Goal: Information Seeking & Learning: Understand process/instructions

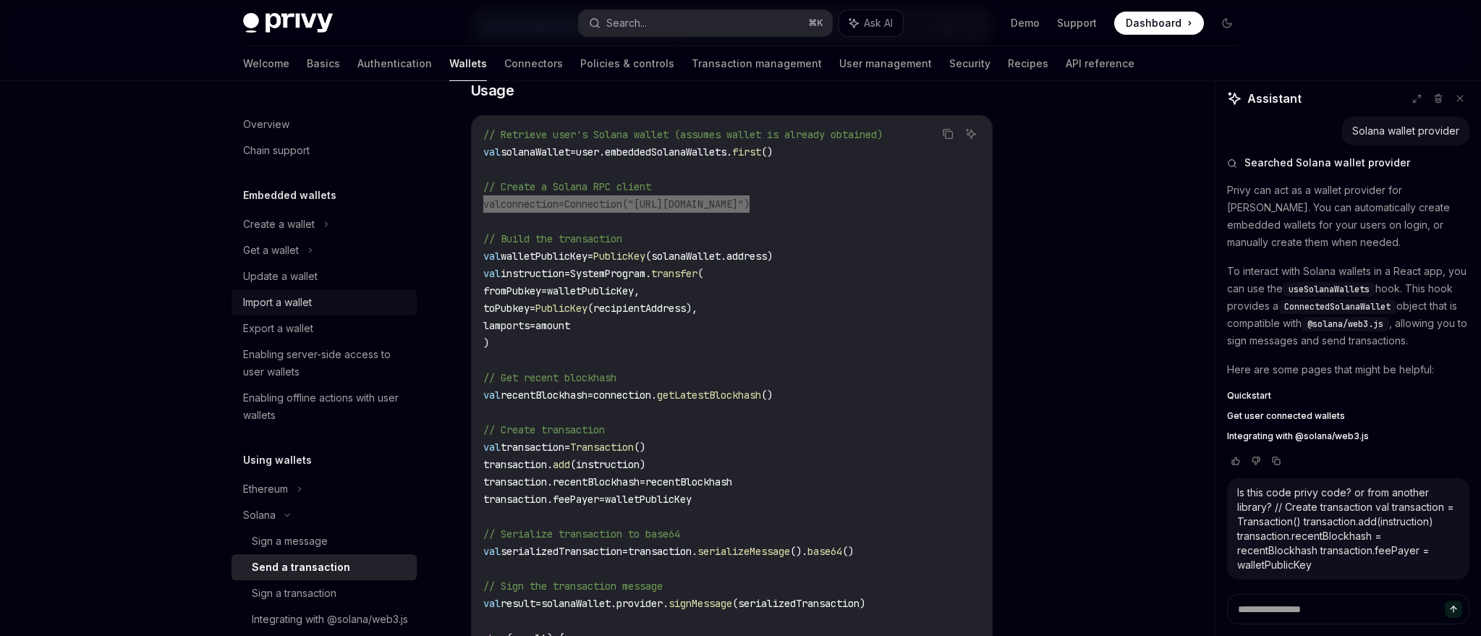
scroll to position [206, 0]
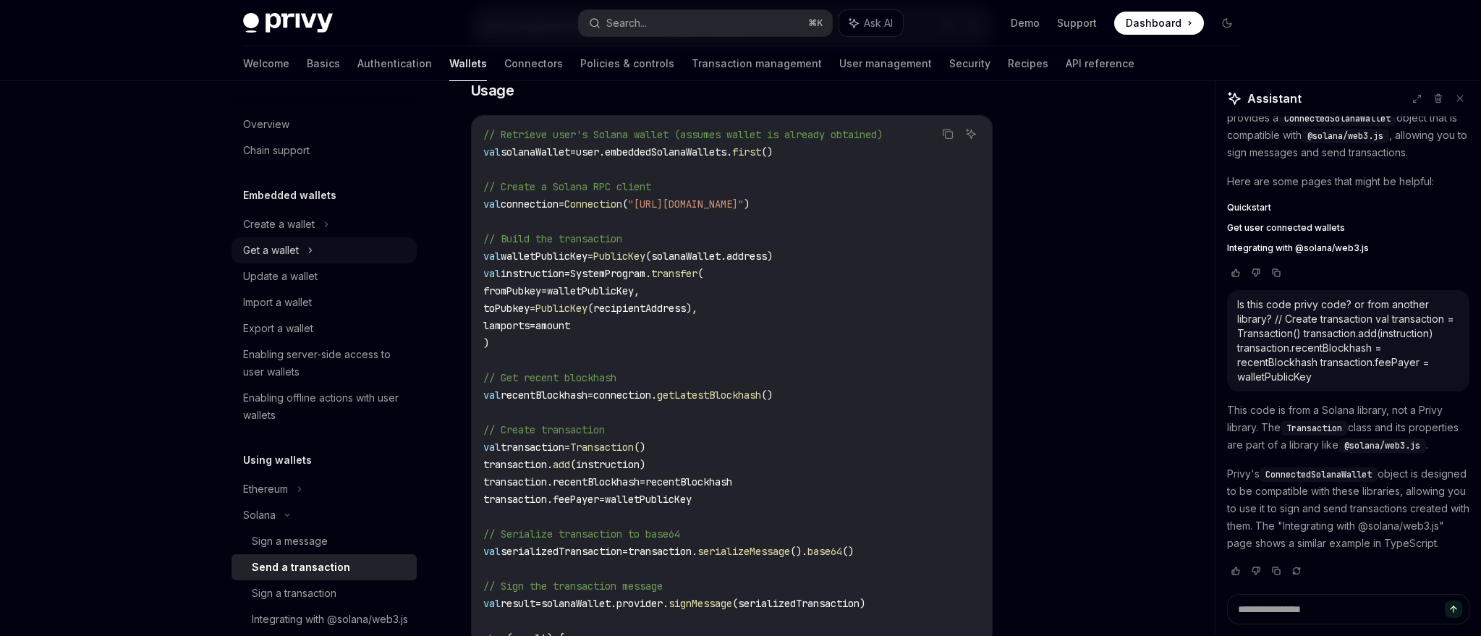
click at [282, 253] on div "Get a wallet" at bounding box center [271, 250] width 56 height 17
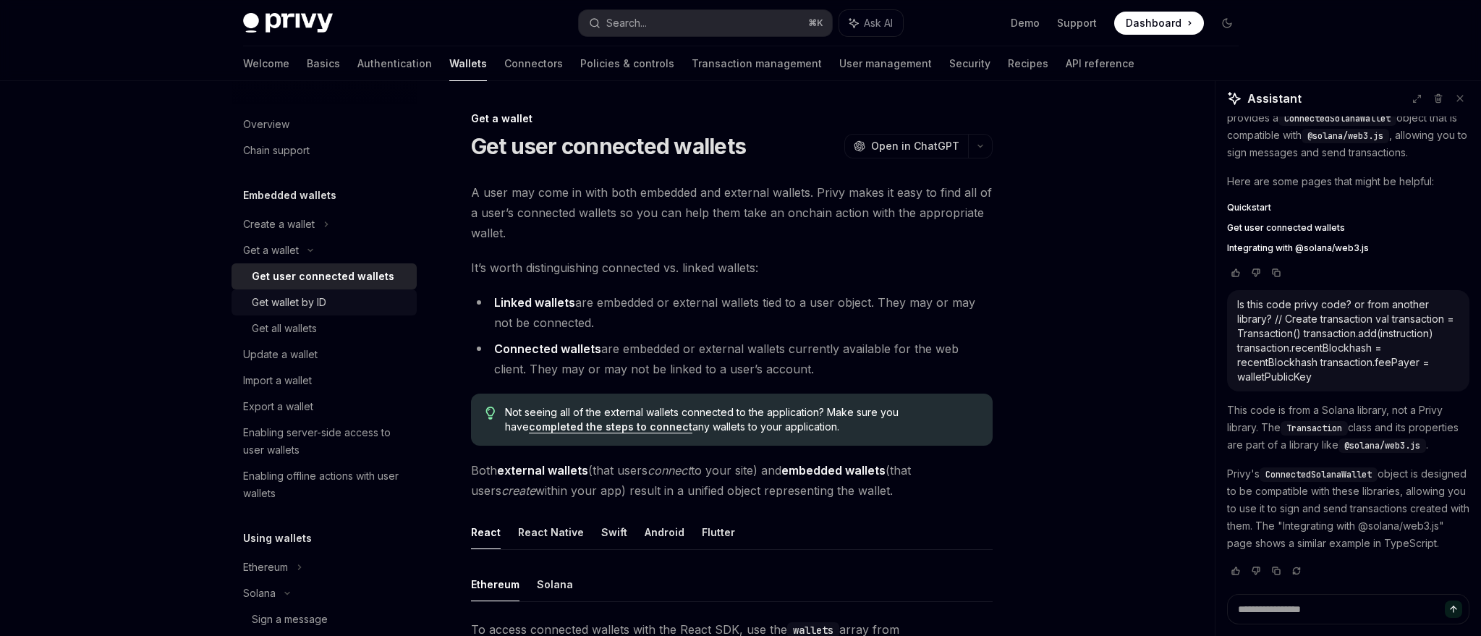
click at [287, 305] on div "Get wallet by ID" at bounding box center [289, 302] width 75 height 17
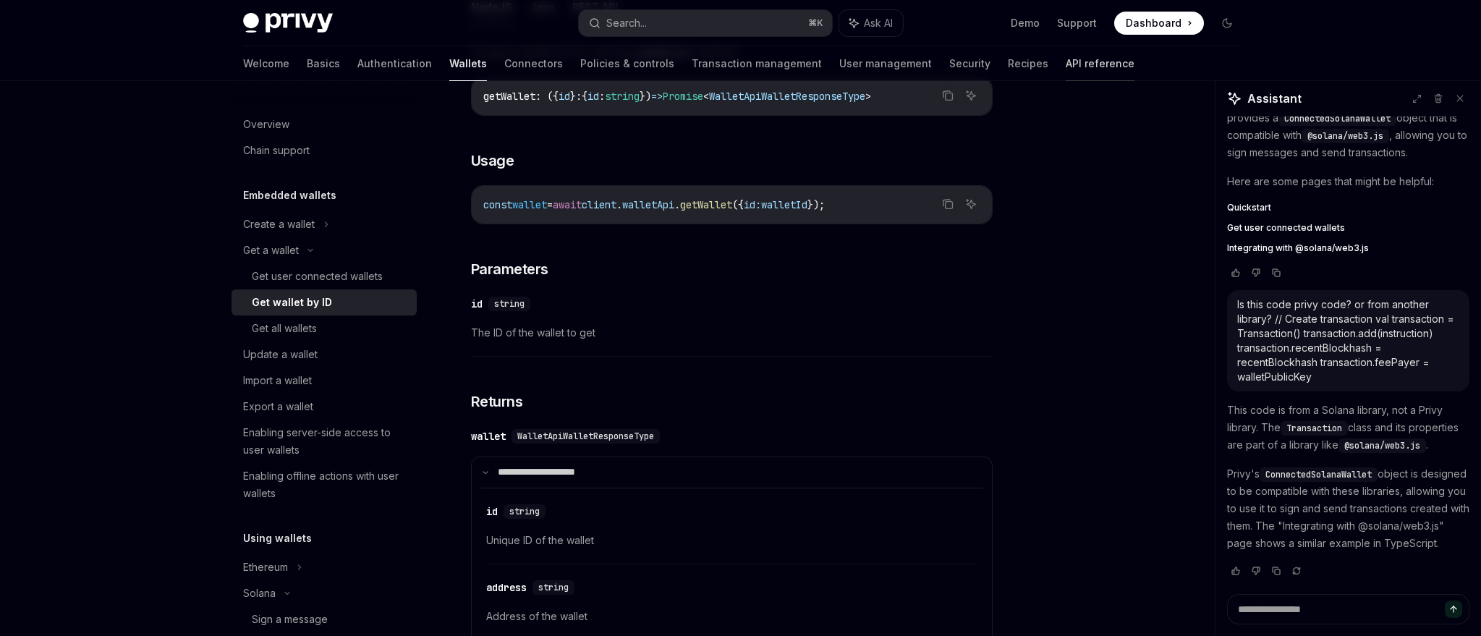
click at [1066, 55] on link "API reference" at bounding box center [1100, 63] width 69 height 35
type textarea "*"
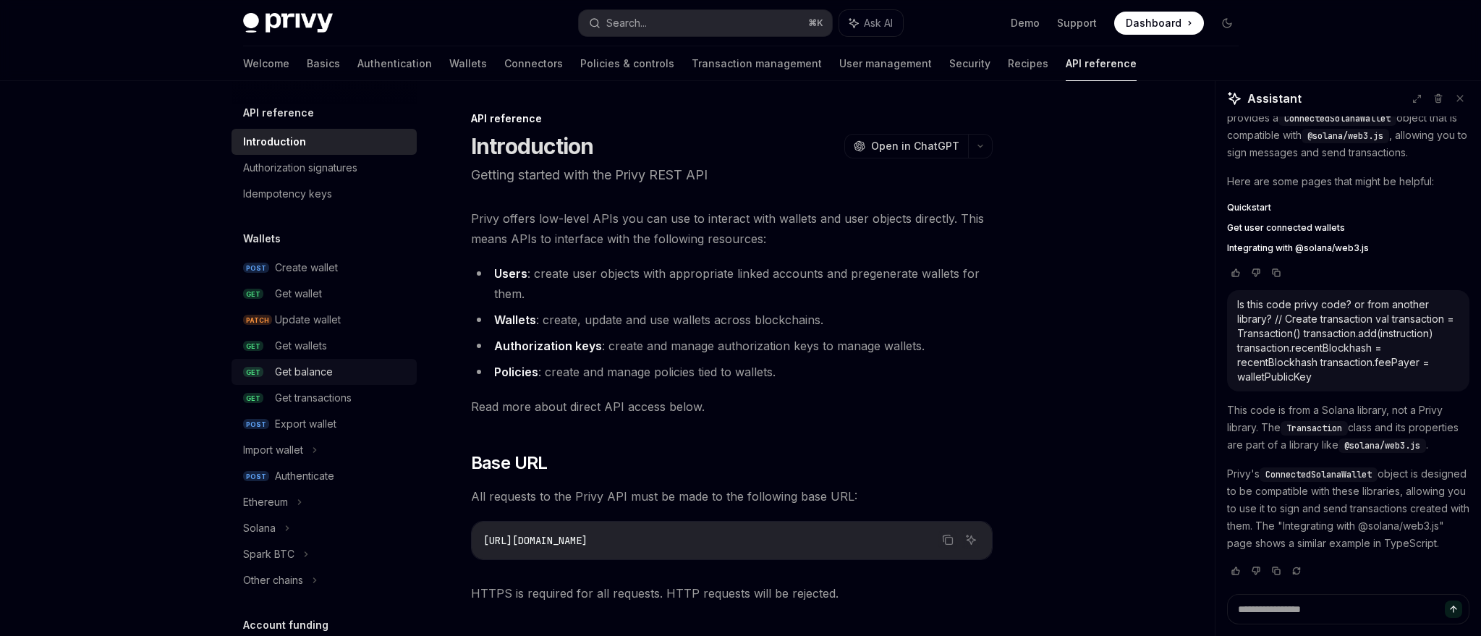
click at [296, 370] on div "Get balance" at bounding box center [304, 371] width 58 height 17
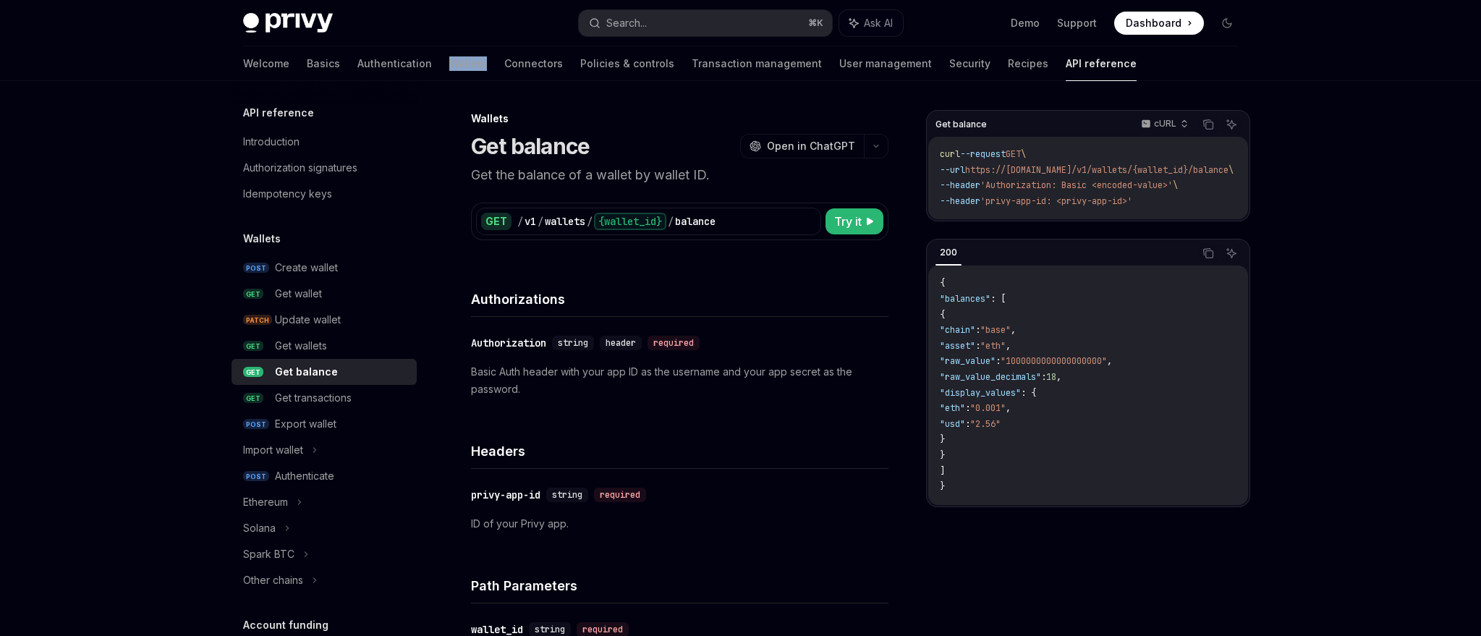
click at [419, 55] on div "Welcome Basics Authentication Wallets Connectors Policies & controls Transactio…" at bounding box center [690, 63] width 894 height 35
click at [449, 62] on link "Wallets" at bounding box center [468, 63] width 38 height 35
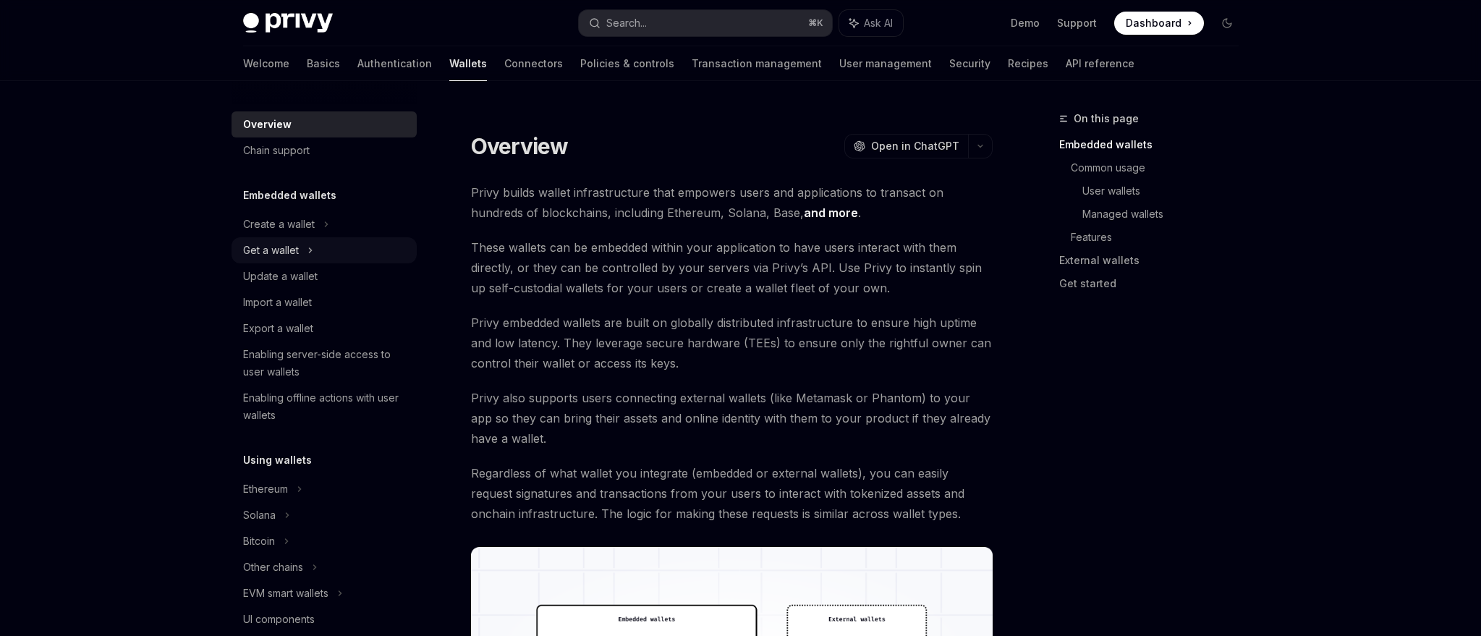
click at [274, 254] on div "Get a wallet" at bounding box center [271, 250] width 56 height 17
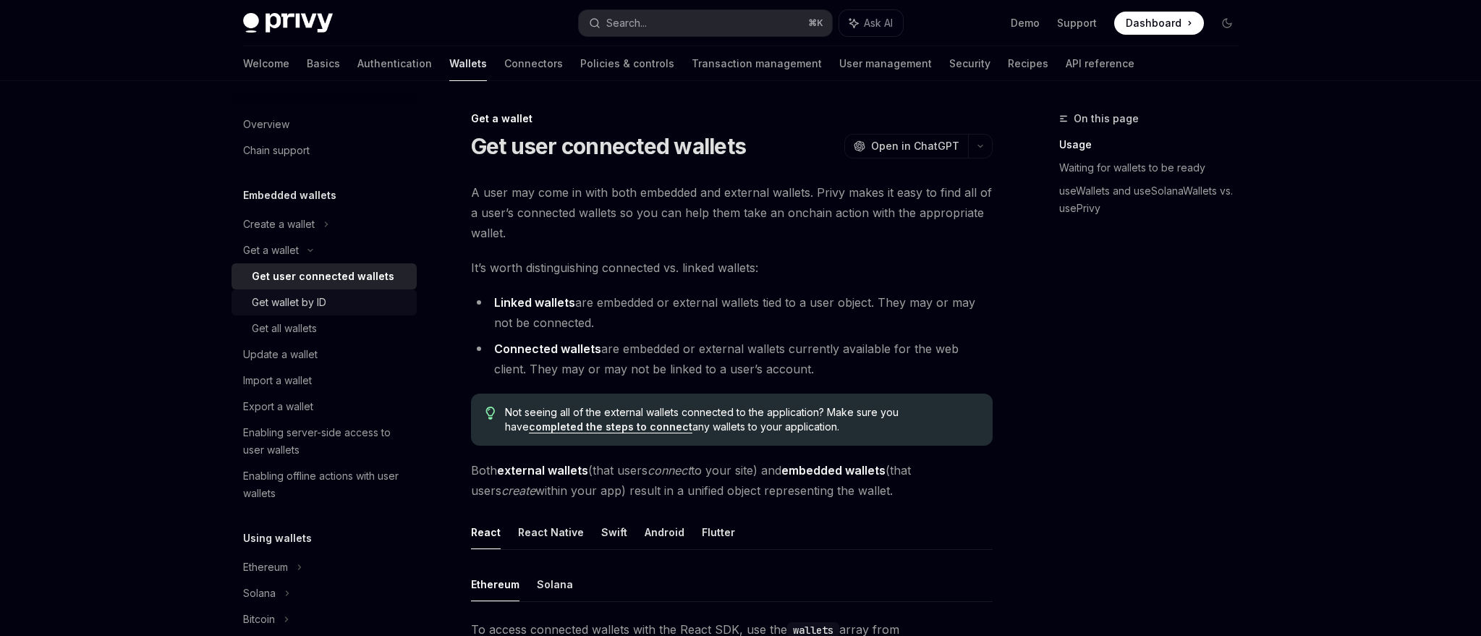
click at [293, 304] on div "Get wallet by ID" at bounding box center [289, 302] width 75 height 17
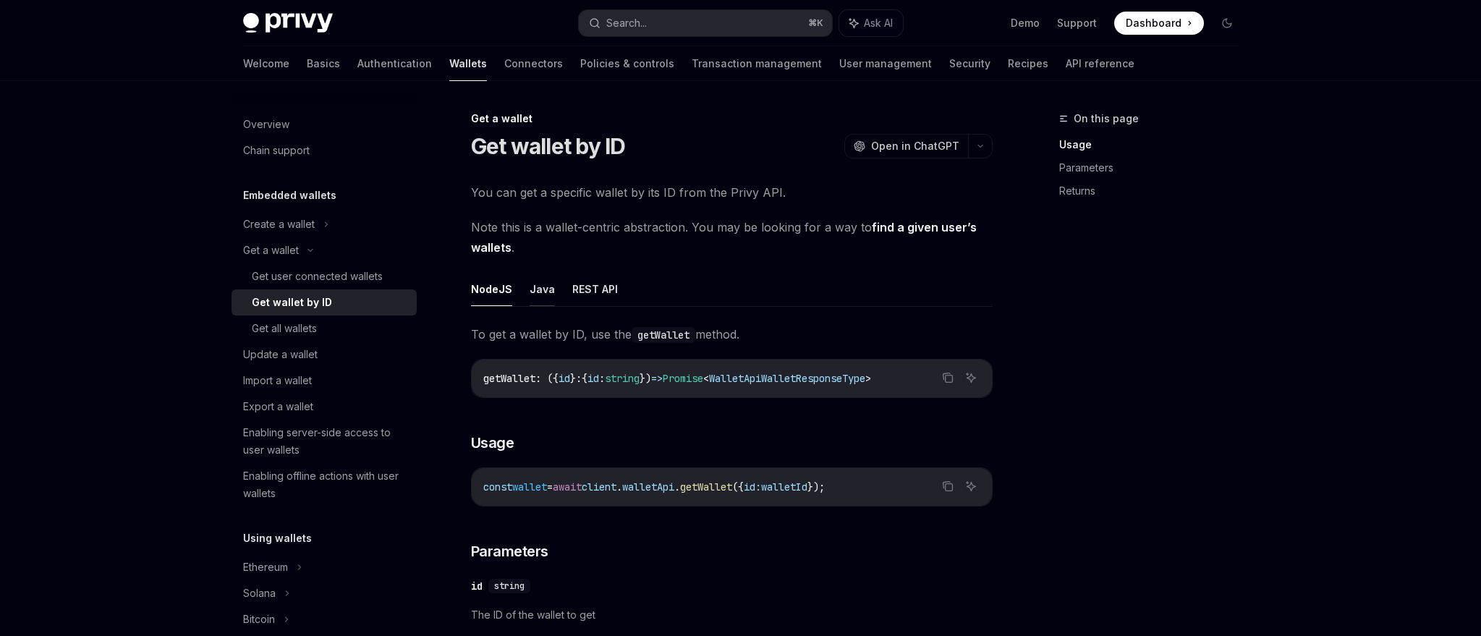
click at [536, 286] on button "Java" at bounding box center [542, 289] width 25 height 34
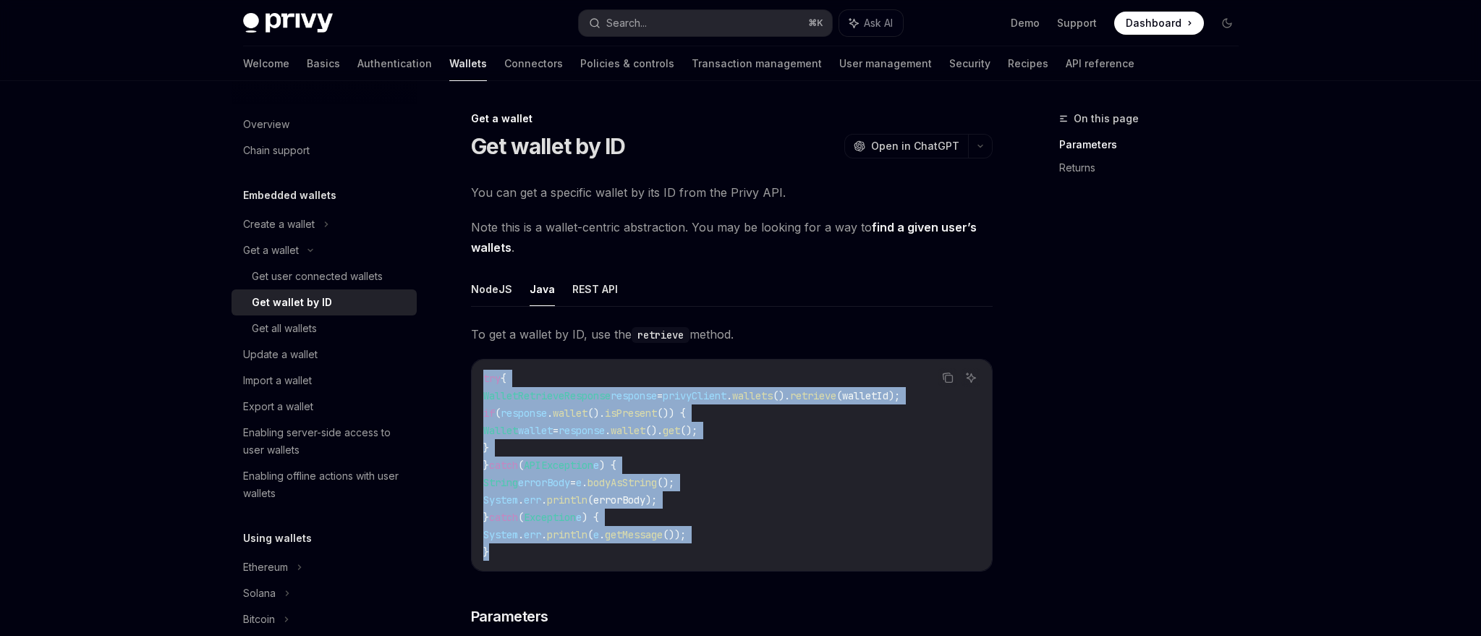
drag, startPoint x: 482, startPoint y: 376, endPoint x: 525, endPoint y: 543, distance: 173.4
click at [525, 543] on div "try { WalletRetrieveResponse response = privyClient . wallets (). retrieve (wal…" at bounding box center [732, 465] width 520 height 211
copy code "try { WalletRetrieveResponse response = privyClient . wallets (). retrieve (wal…"
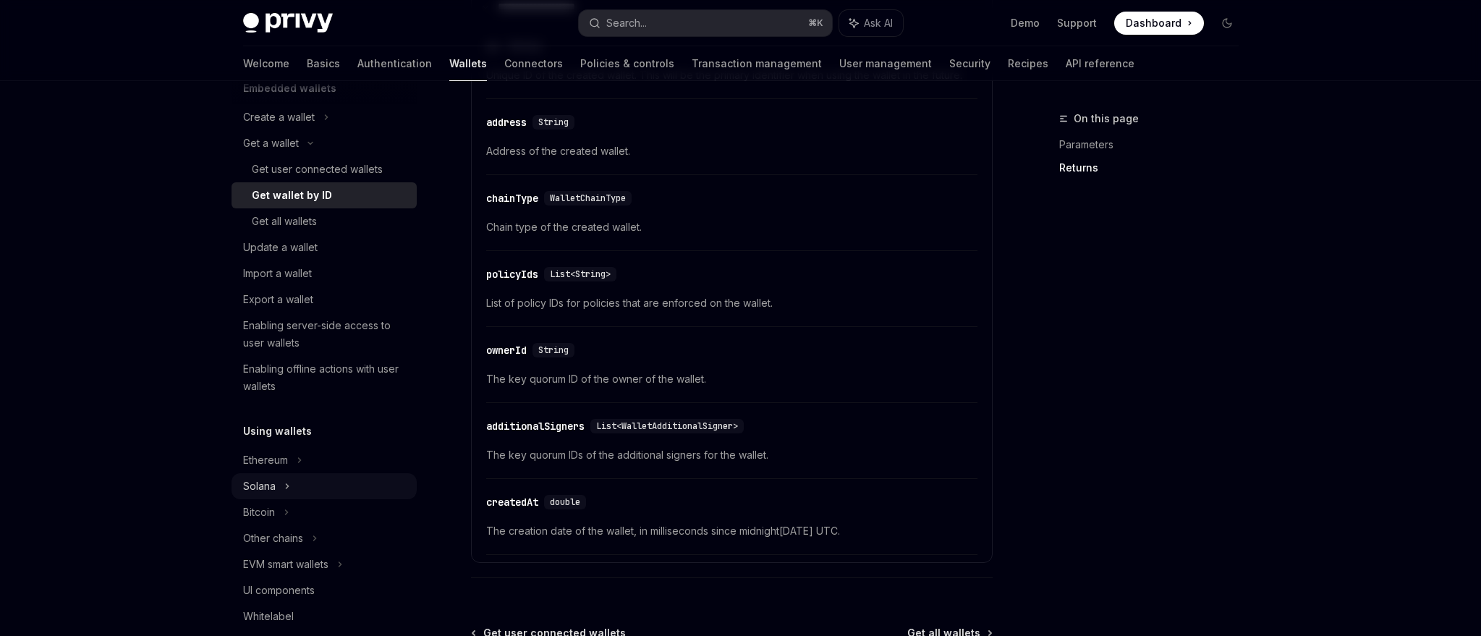
scroll to position [111, 0]
click at [276, 153] on div "Solana" at bounding box center [324, 140] width 185 height 26
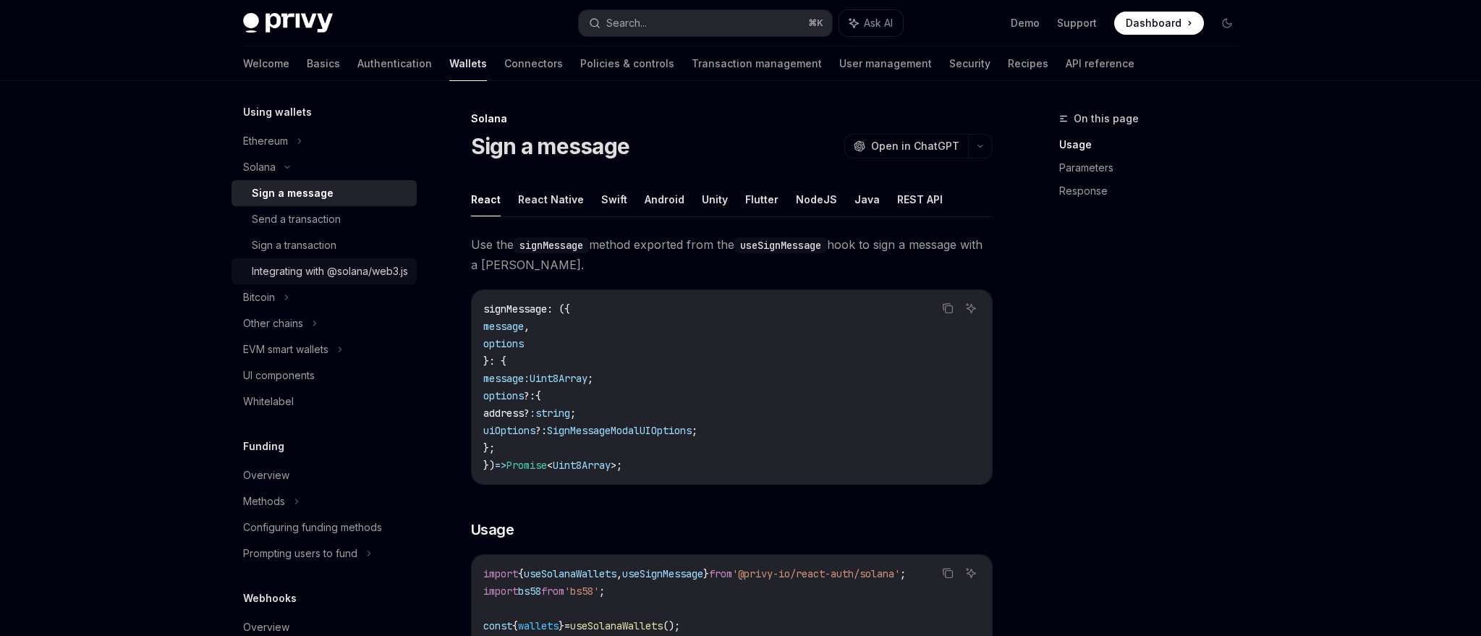
scroll to position [598, 0]
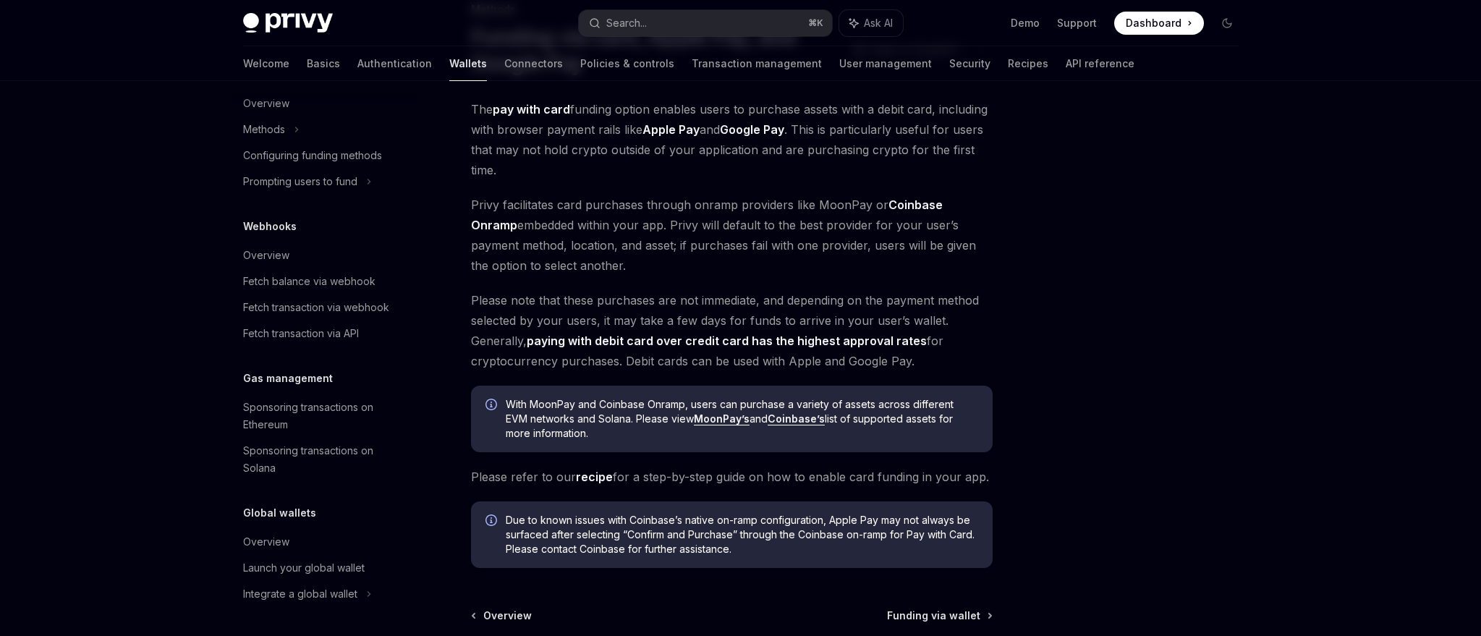
scroll to position [110, 0]
click at [307, 58] on link "Basics" at bounding box center [323, 63] width 33 height 35
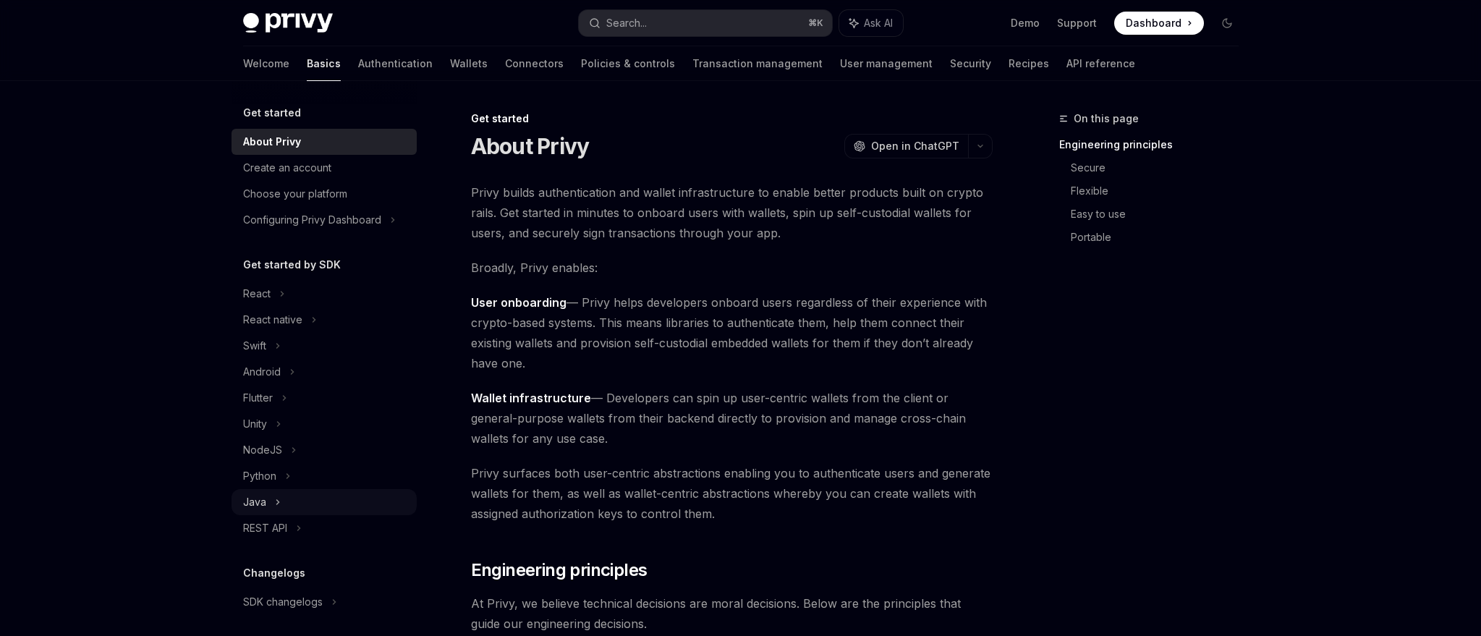
click at [264, 499] on div "Java" at bounding box center [254, 502] width 23 height 17
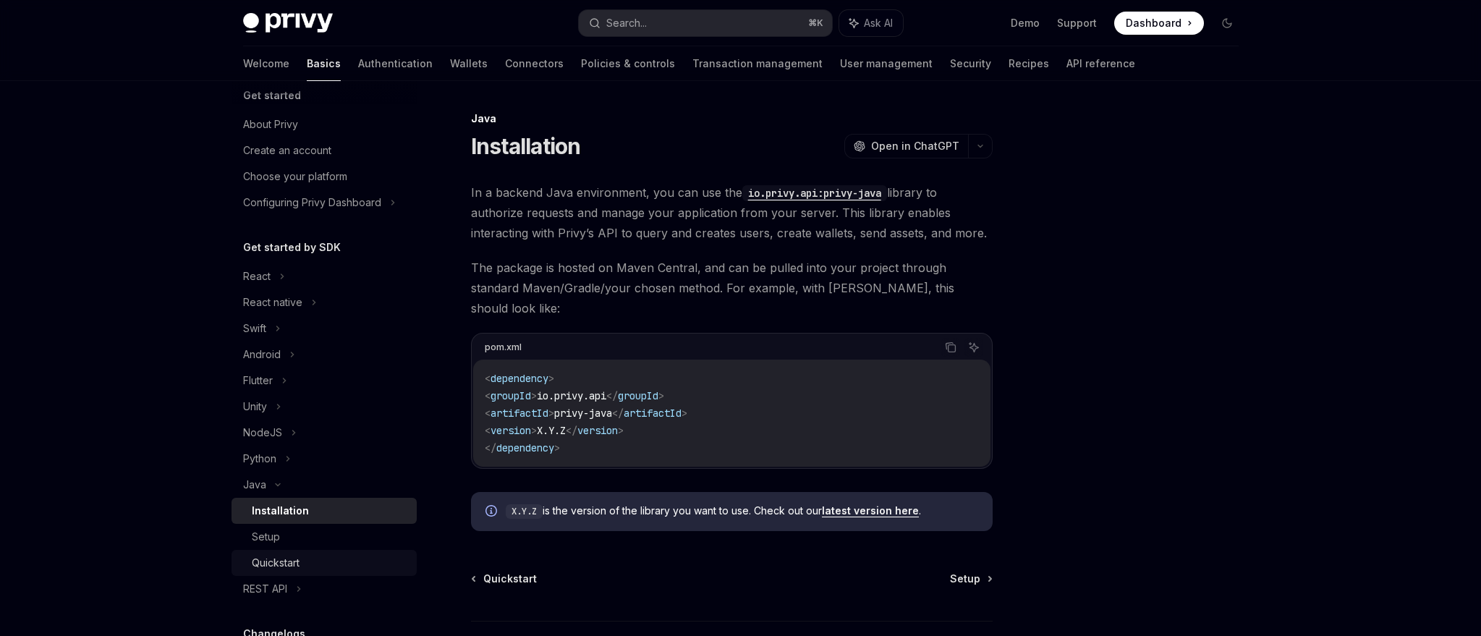
scroll to position [18, 0]
click at [279, 538] on div "Setup" at bounding box center [330, 536] width 156 height 17
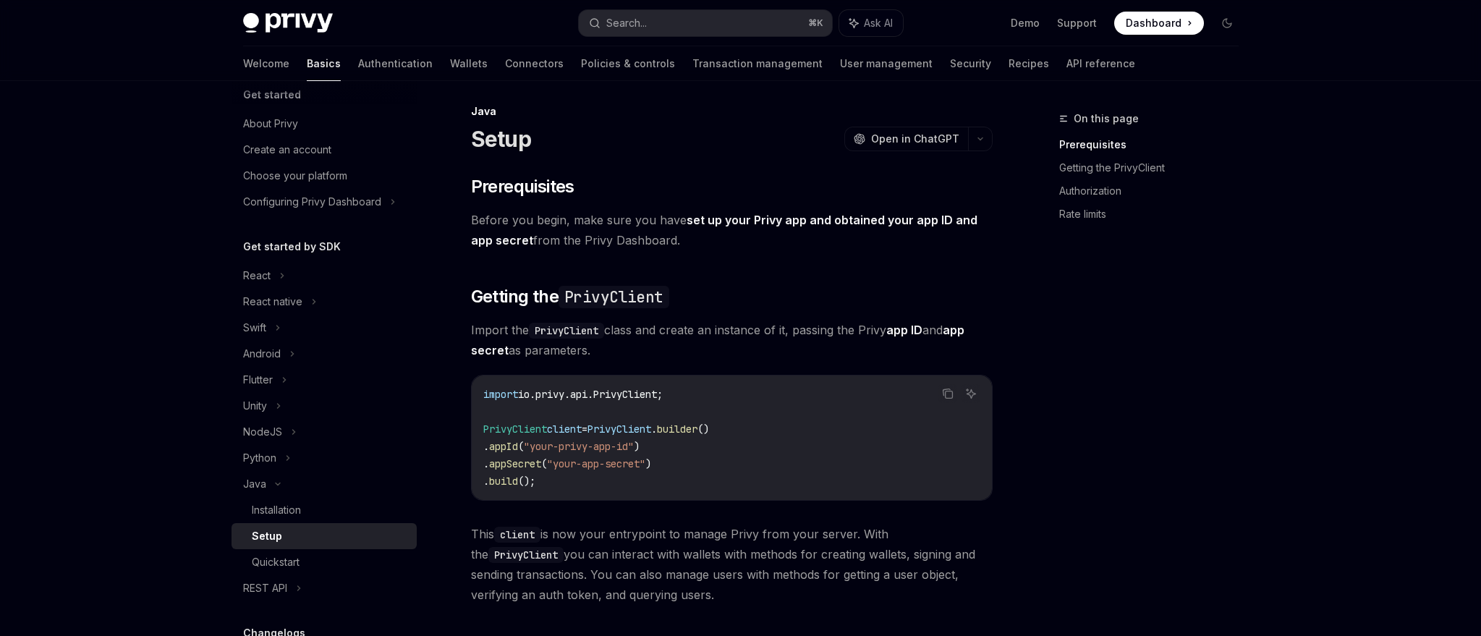
scroll to position [676, 0]
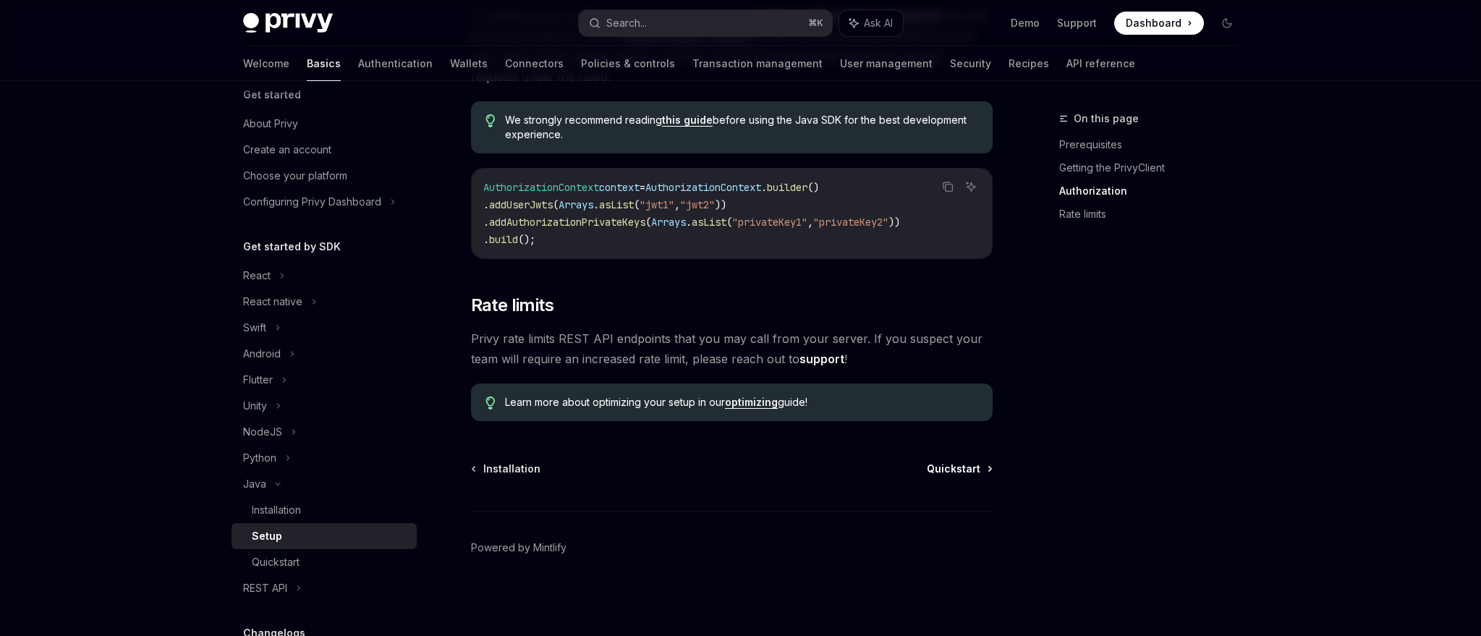
click at [954, 467] on span "Quickstart" at bounding box center [954, 469] width 54 height 14
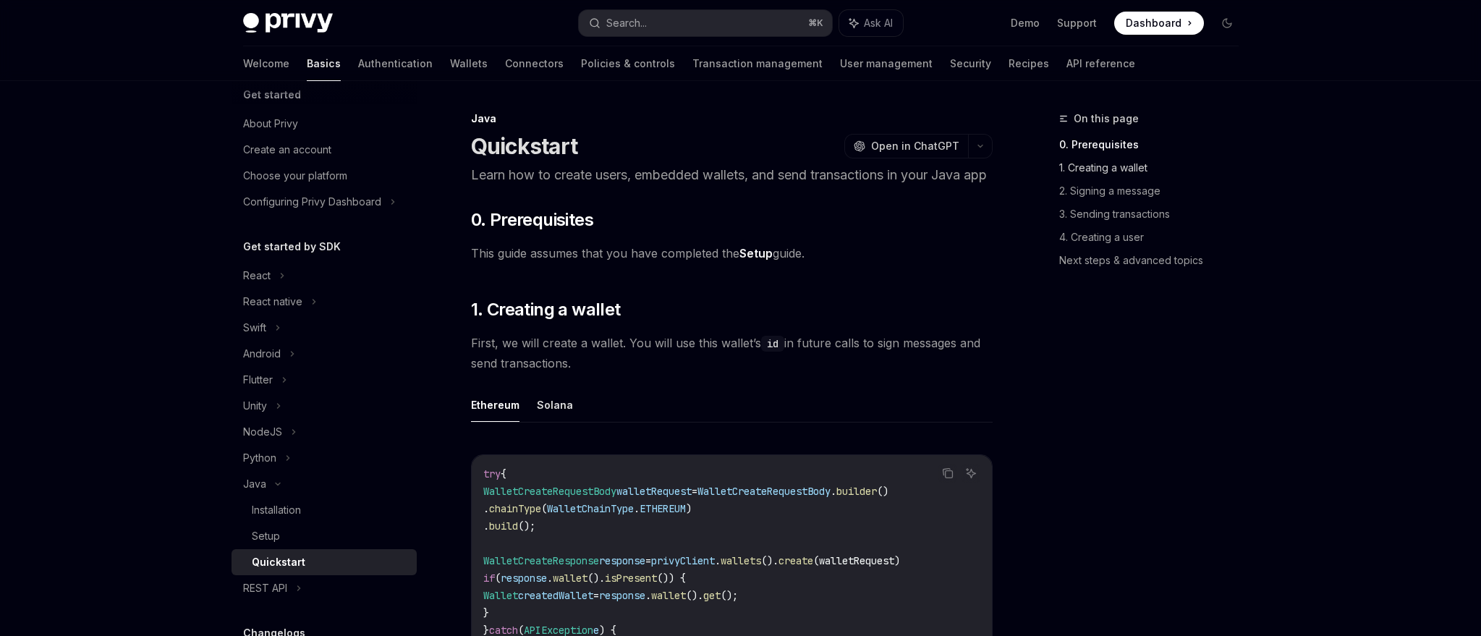
click at [1086, 166] on link "1. Creating a wallet" at bounding box center [1154, 167] width 191 height 23
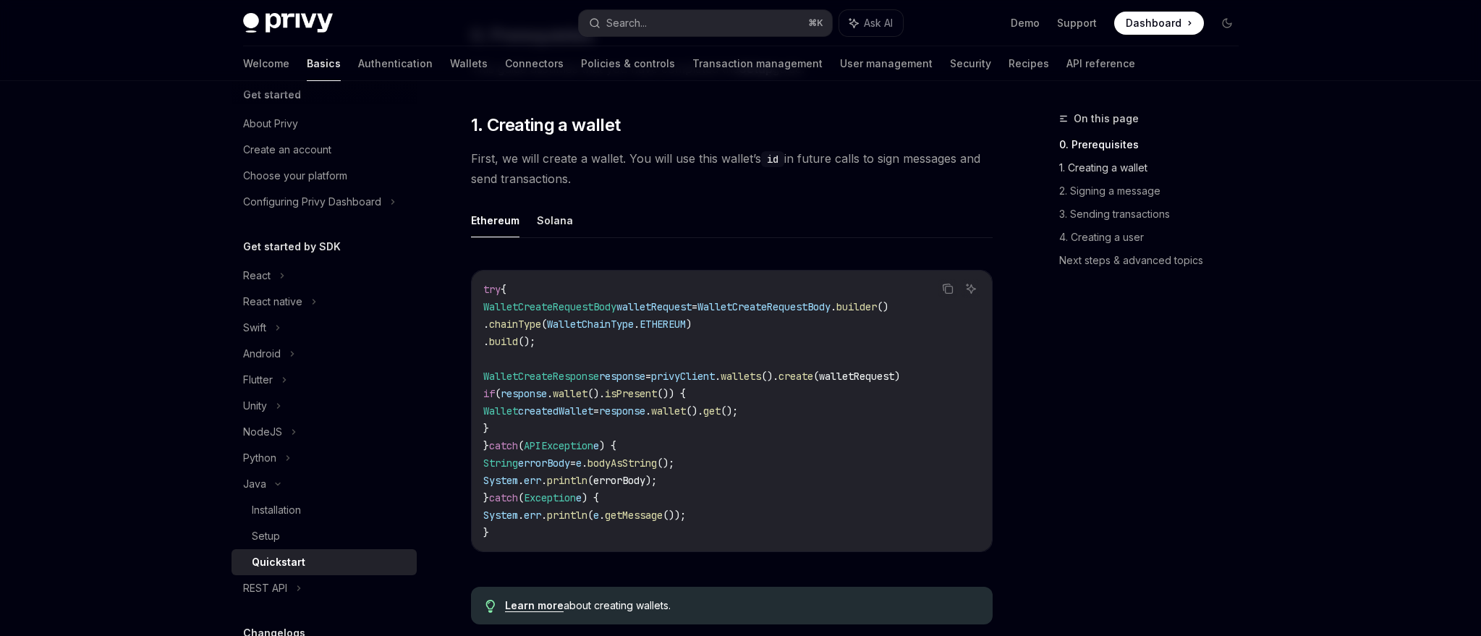
scroll to position [208, 0]
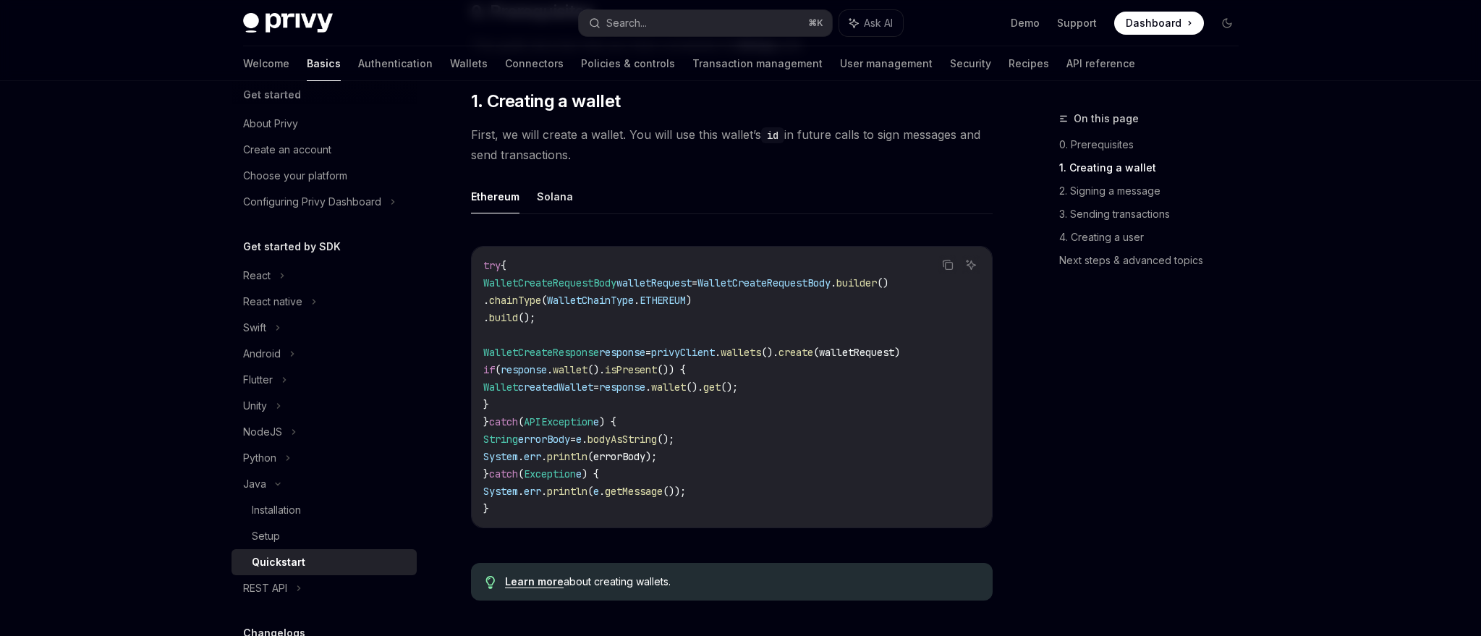
click at [640, 482] on code "try { WalletCreateRequestBody walletRequest = WalletCreateRequestBody . builder…" at bounding box center [731, 387] width 497 height 261
click at [640, 463] on span "(errorBody);" at bounding box center [622, 456] width 69 height 13
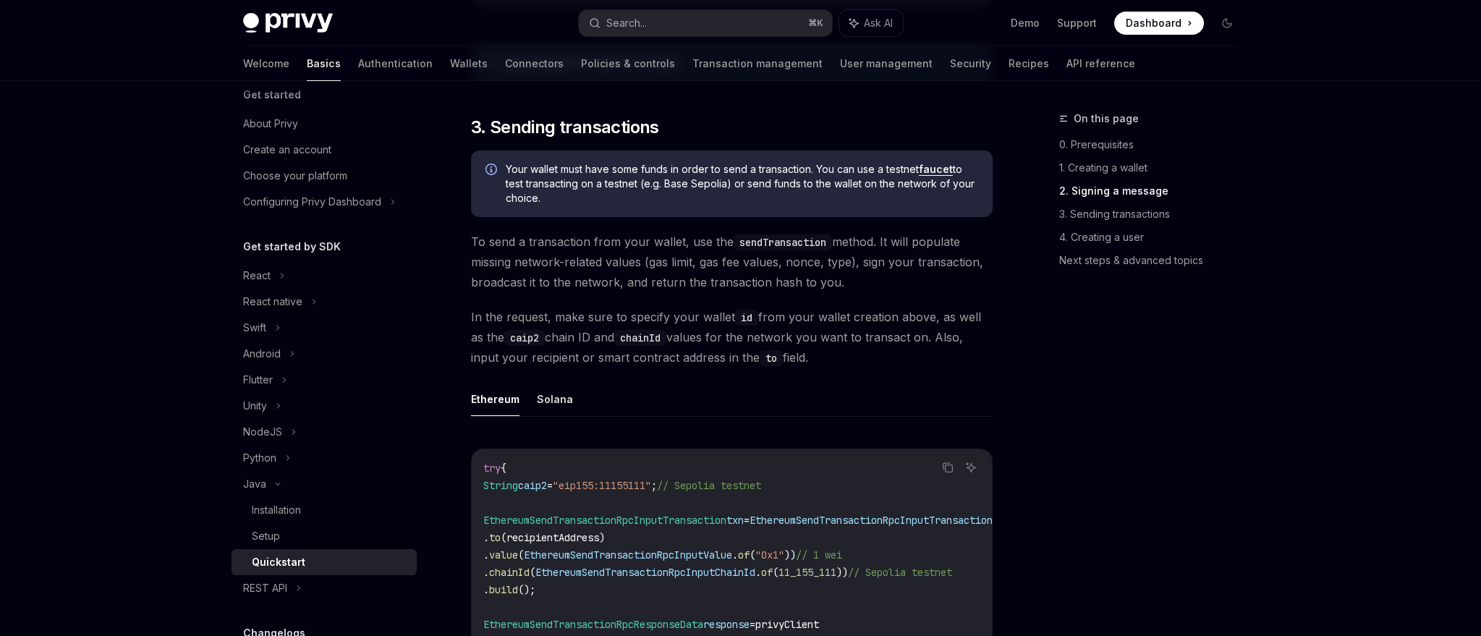
scroll to position [1346, 0]
click at [1080, 260] on link "Next steps & advanced topics" at bounding box center [1154, 260] width 191 height 23
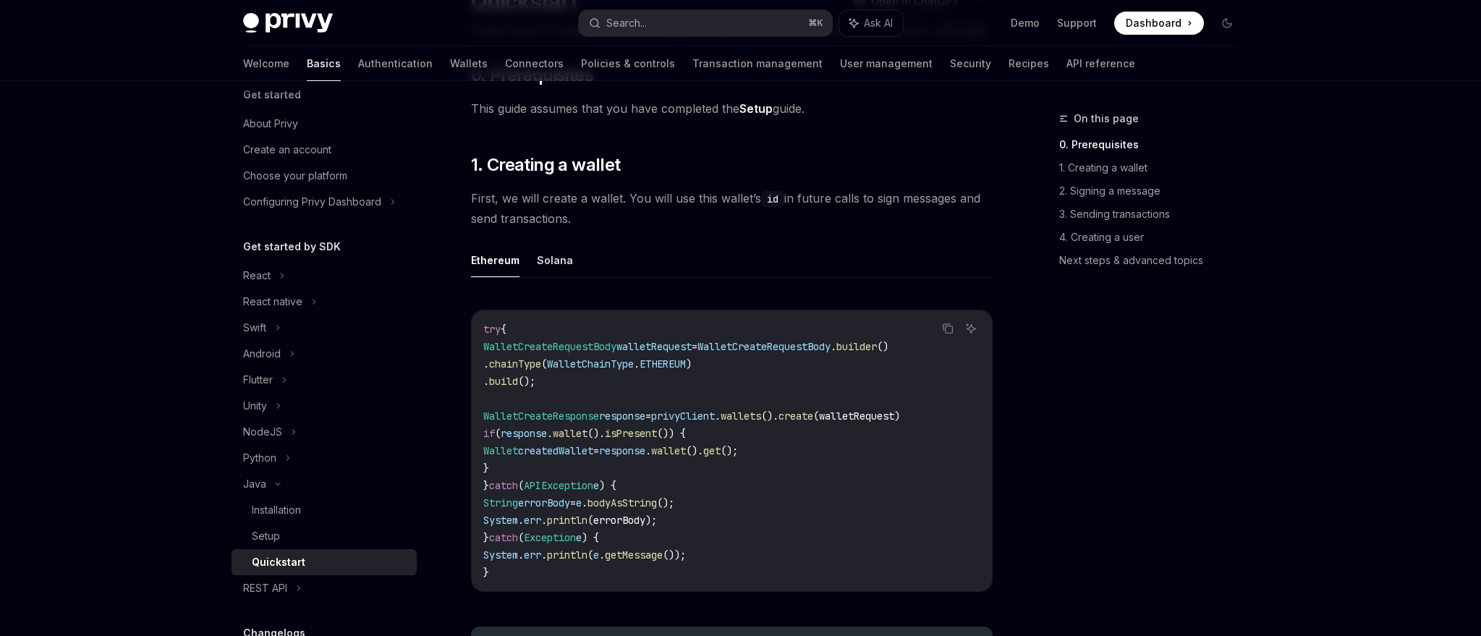
scroll to position [288, 0]
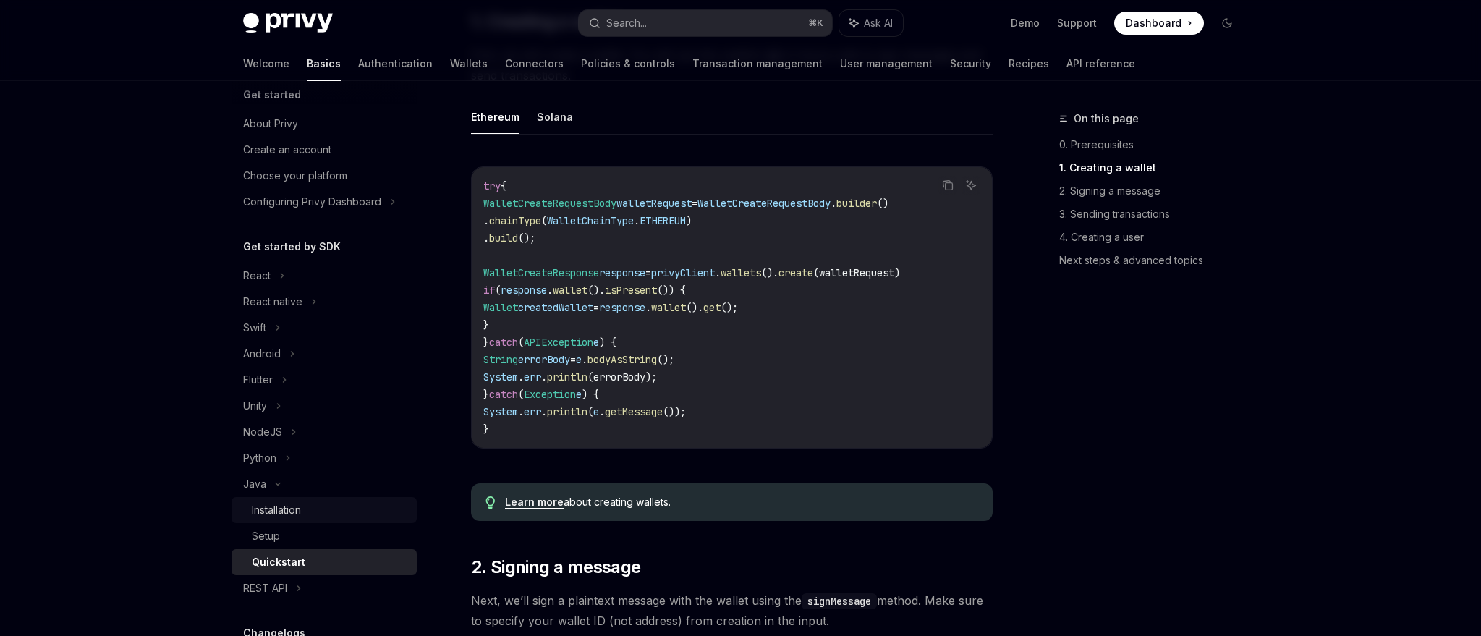
click at [288, 507] on div "Installation" at bounding box center [276, 509] width 49 height 17
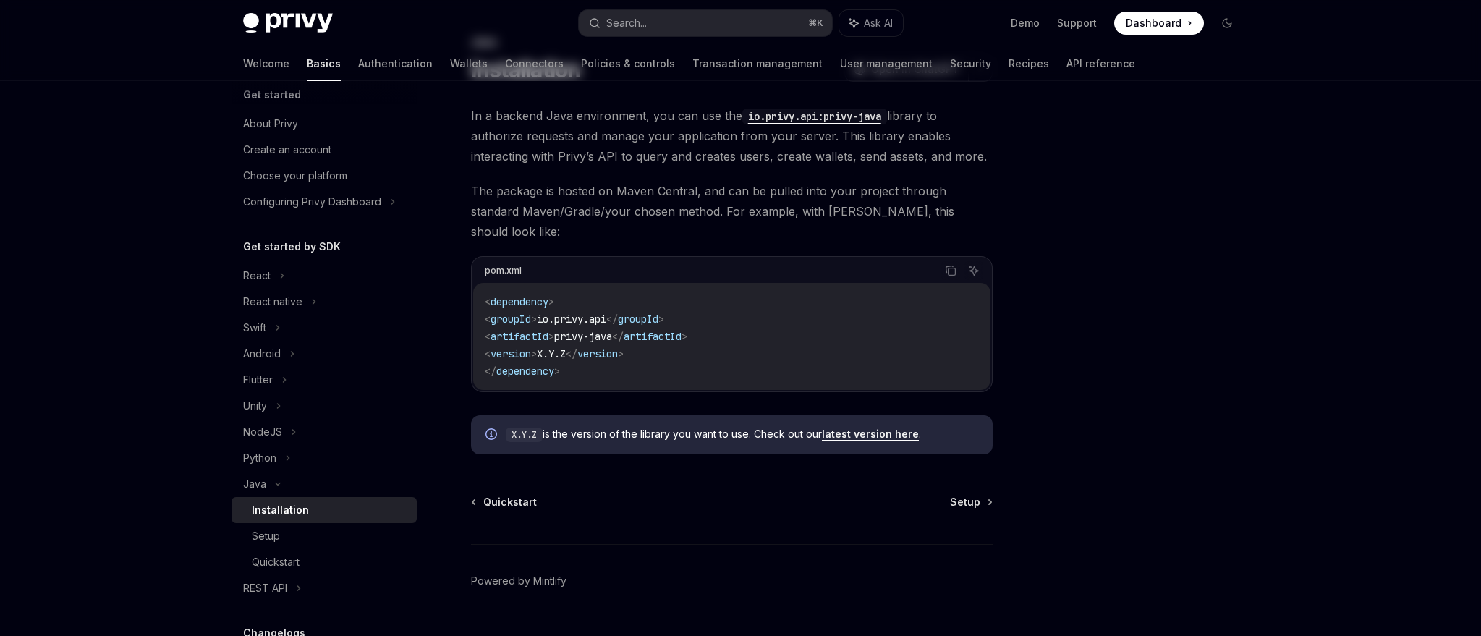
scroll to position [90, 0]
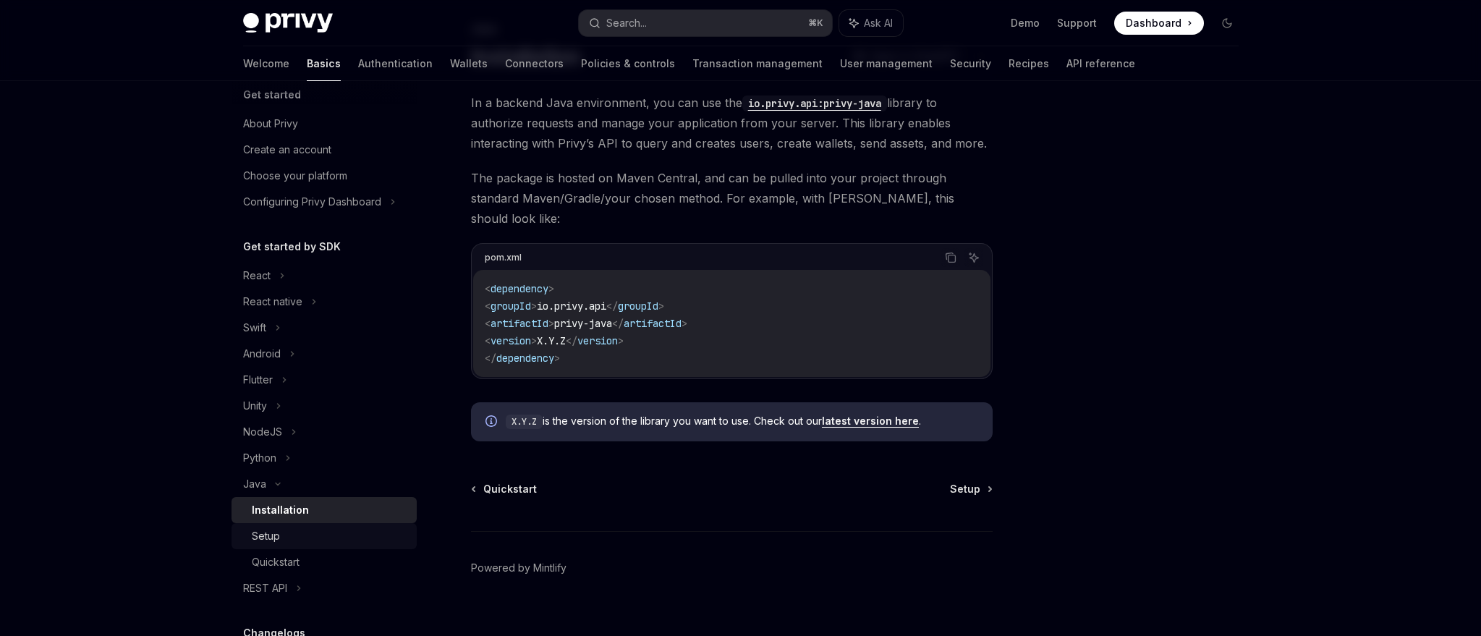
click at [336, 531] on div "Setup" at bounding box center [330, 536] width 156 height 17
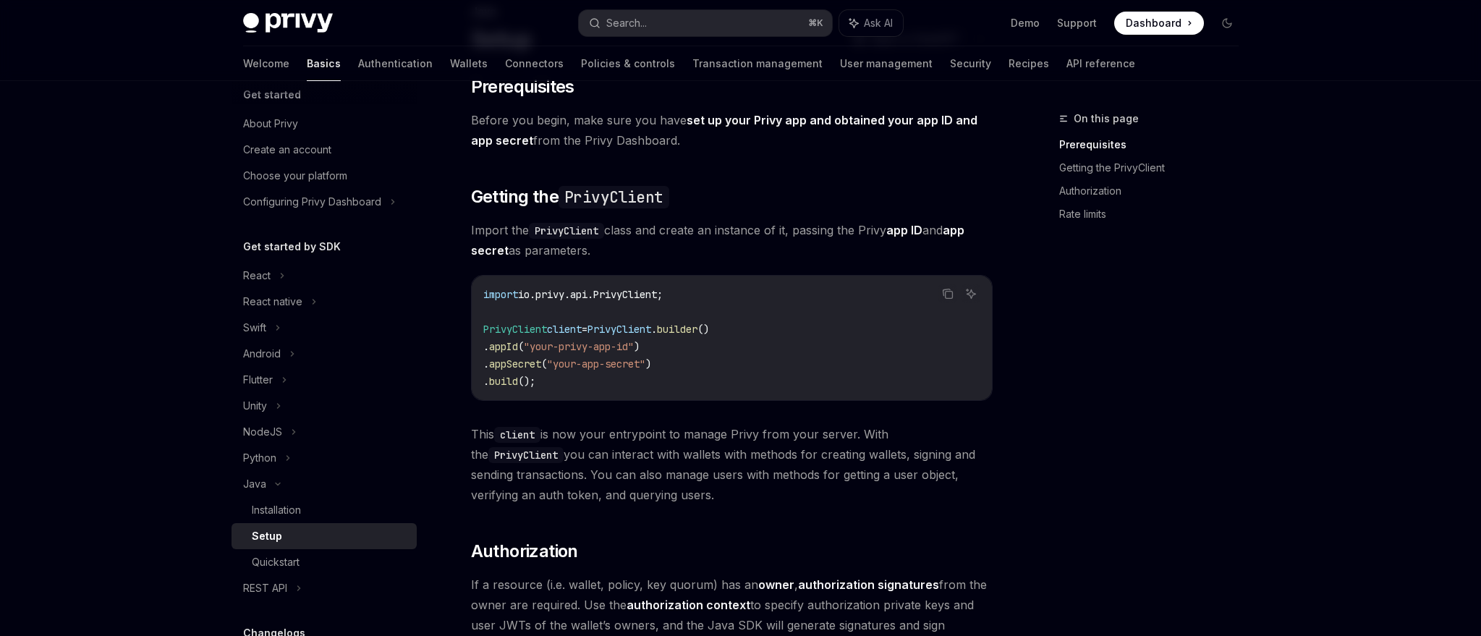
scroll to position [111, 0]
drag, startPoint x: 711, startPoint y: 433, endPoint x: 711, endPoint y: 481, distance: 47.8
click at [711, 481] on span "This client is now your entrypoint to manage Privy from your server. With the P…" at bounding box center [732, 460] width 522 height 81
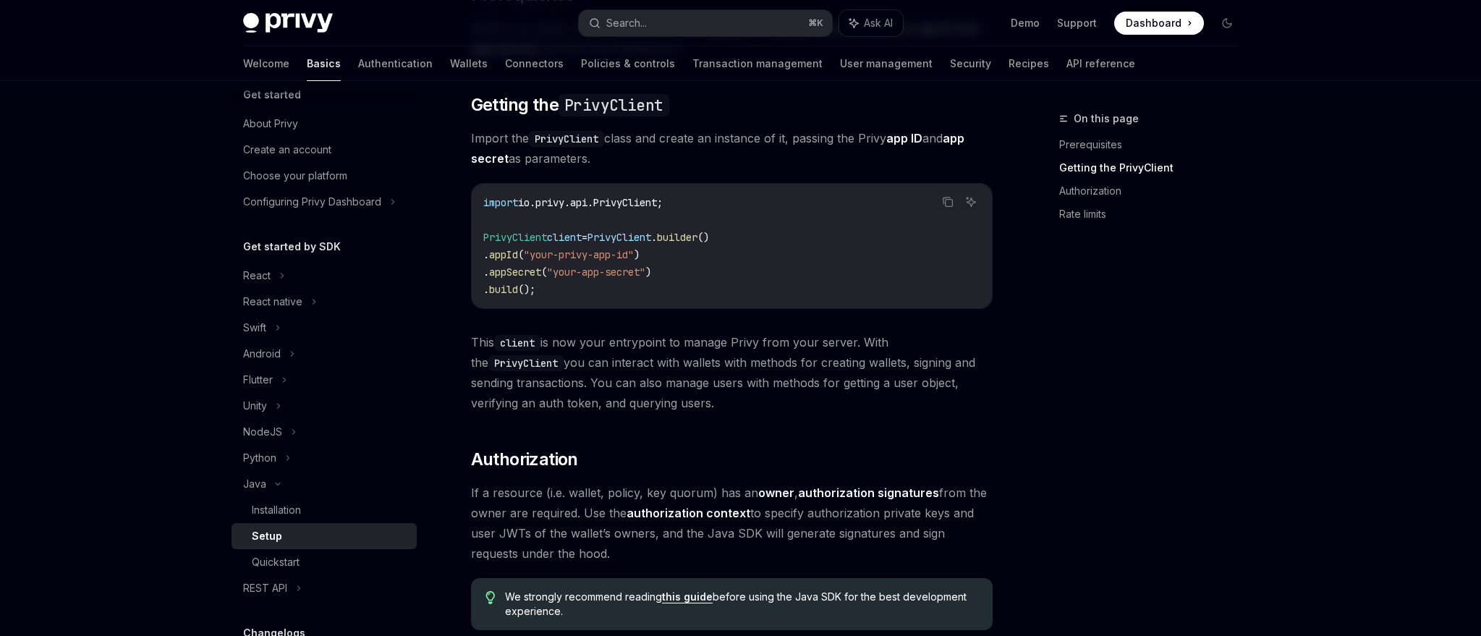
scroll to position [356, 0]
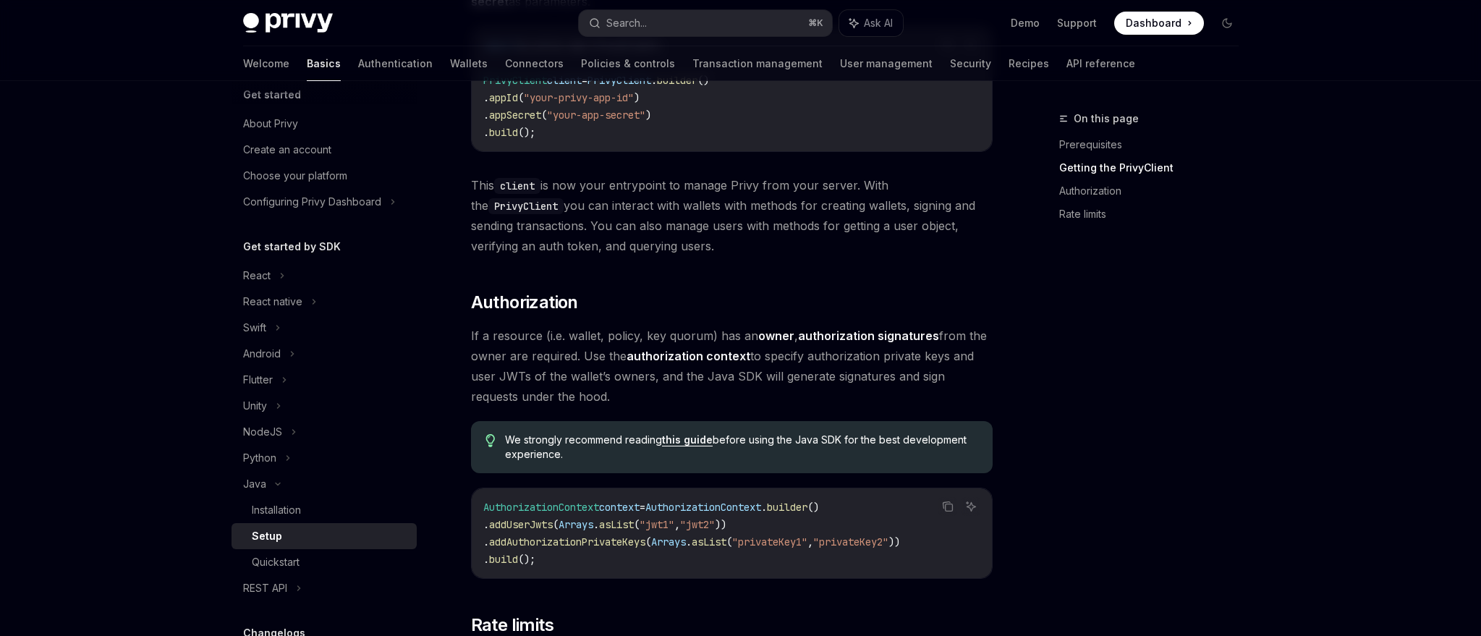
drag, startPoint x: 779, startPoint y: 352, endPoint x: 774, endPoint y: 391, distance: 39.5
click at [774, 391] on span "If a resource (i.e. wallet, policy, key quorum) has an owner , authorization si…" at bounding box center [732, 366] width 522 height 81
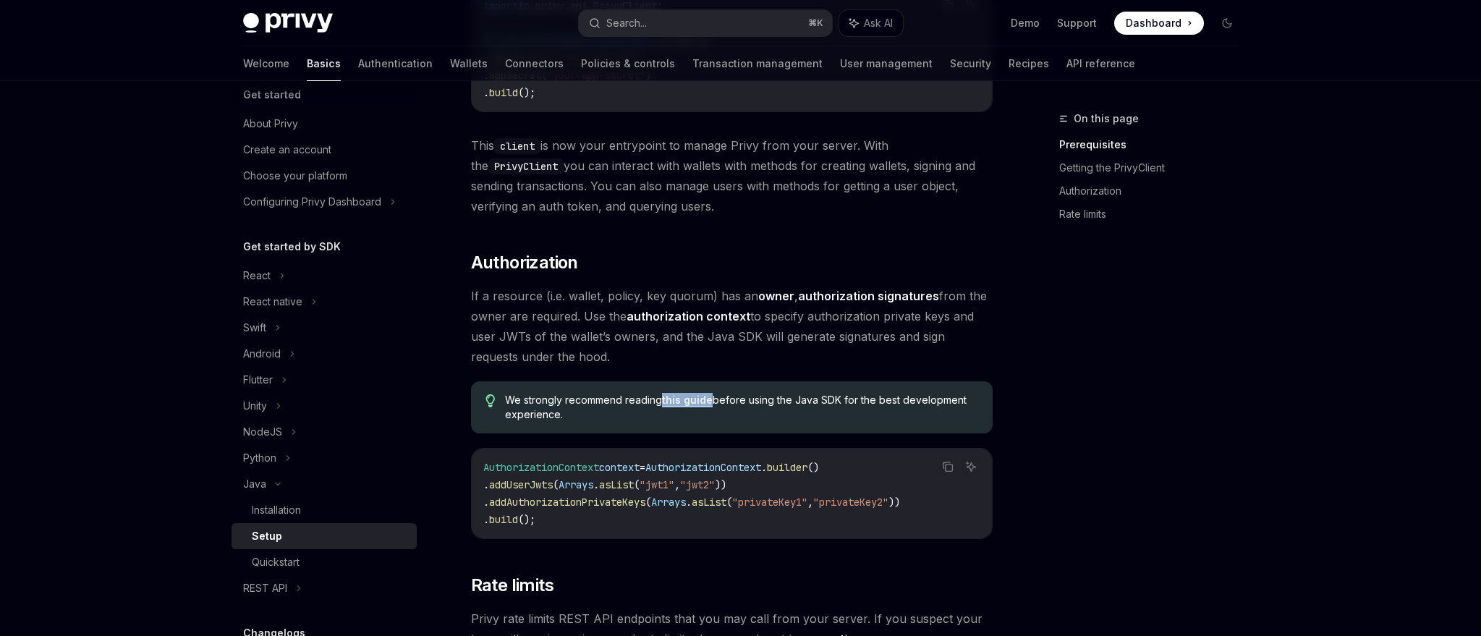
scroll to position [582, 0]
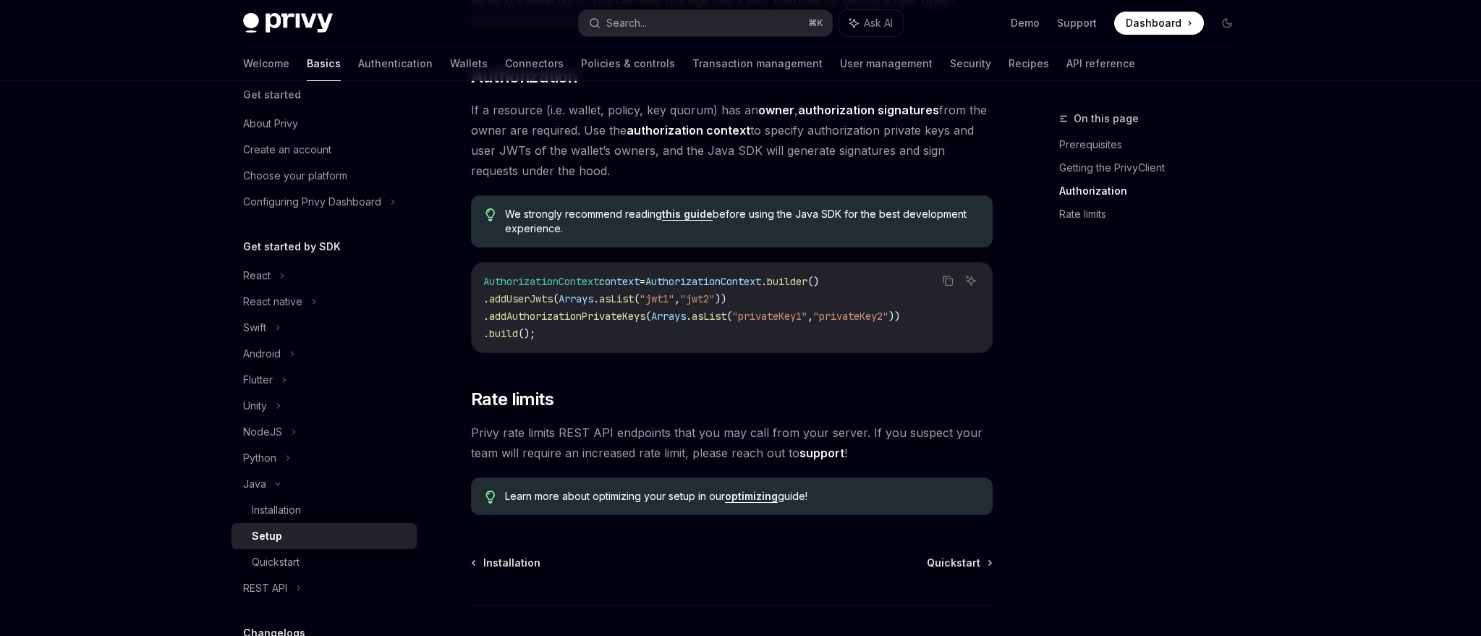
click at [767, 263] on div "AuthorizationContext context = AuthorizationContext . builder () . addUserJwts …" at bounding box center [732, 308] width 520 height 90
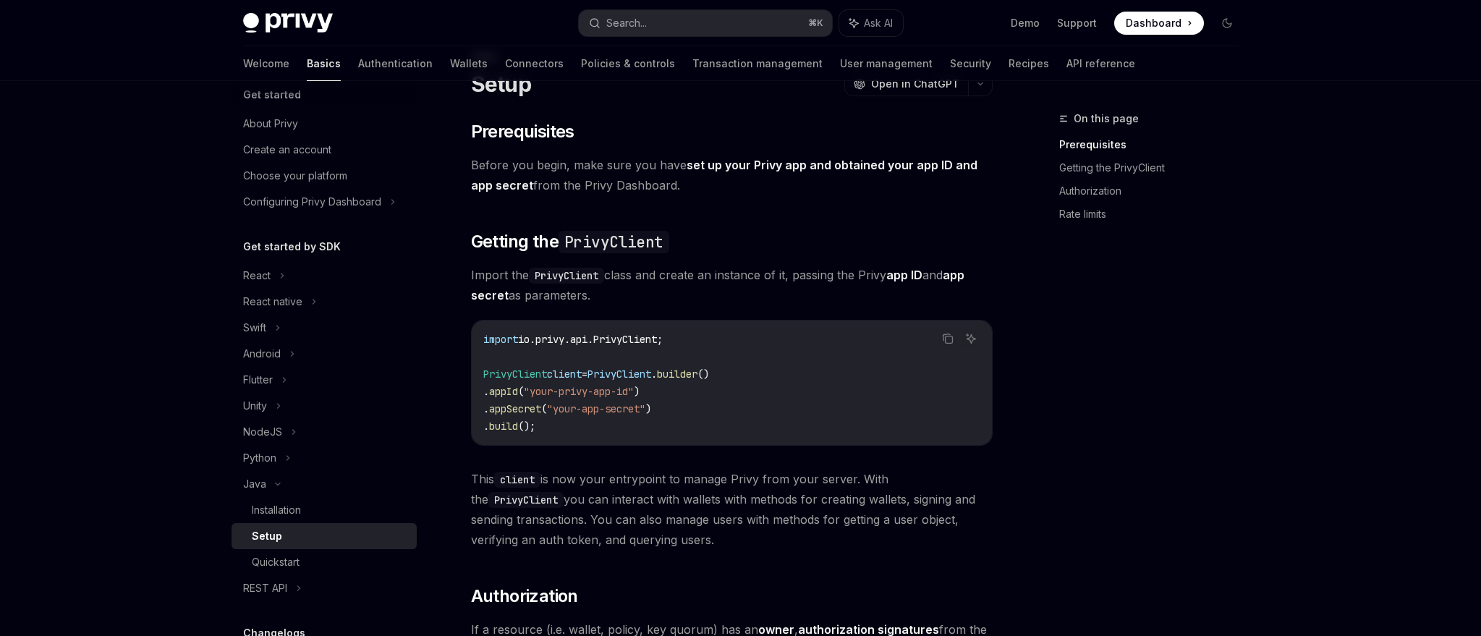
scroll to position [44, 0]
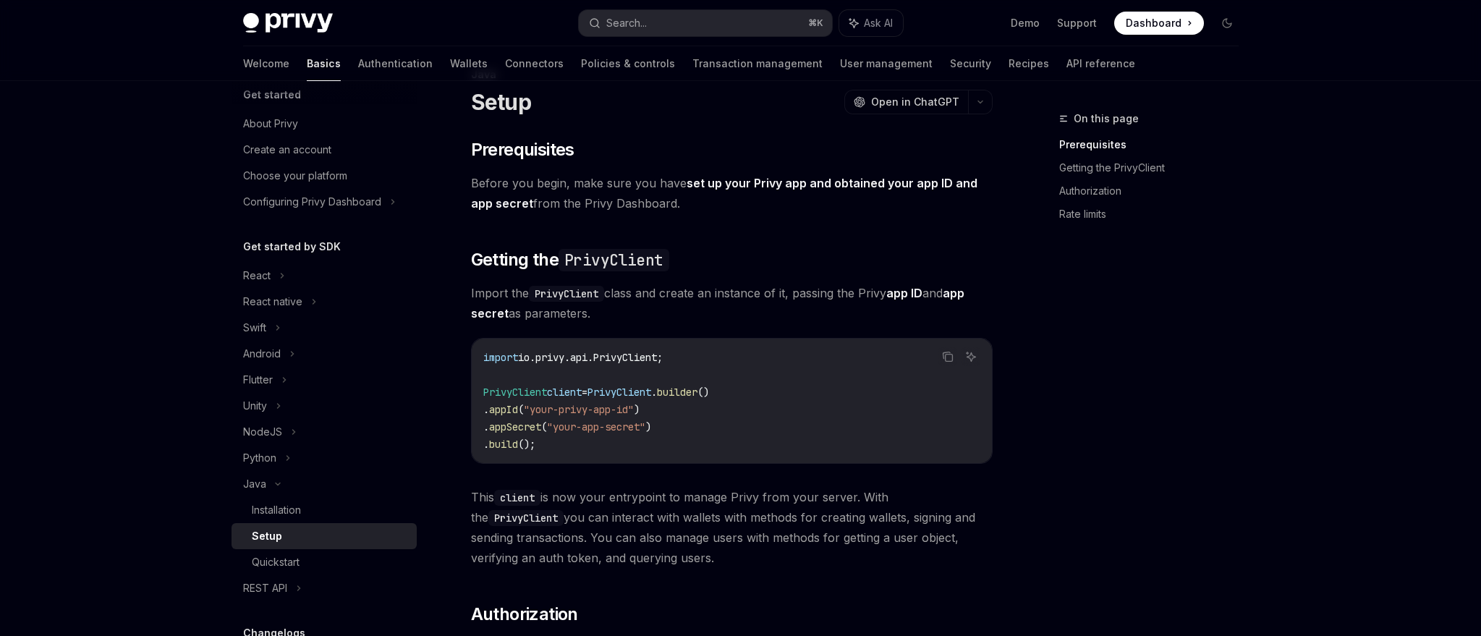
drag, startPoint x: 766, startPoint y: 271, endPoint x: 774, endPoint y: 307, distance: 36.2
click at [774, 307] on div "​ Prerequisites Before you begin, make sure you have set up your Privy app and …" at bounding box center [732, 595] width 522 height 915
click at [774, 307] on span "Import the PrivyClient class and create an instance of it, passing the Privy ap…" at bounding box center [732, 303] width 522 height 41
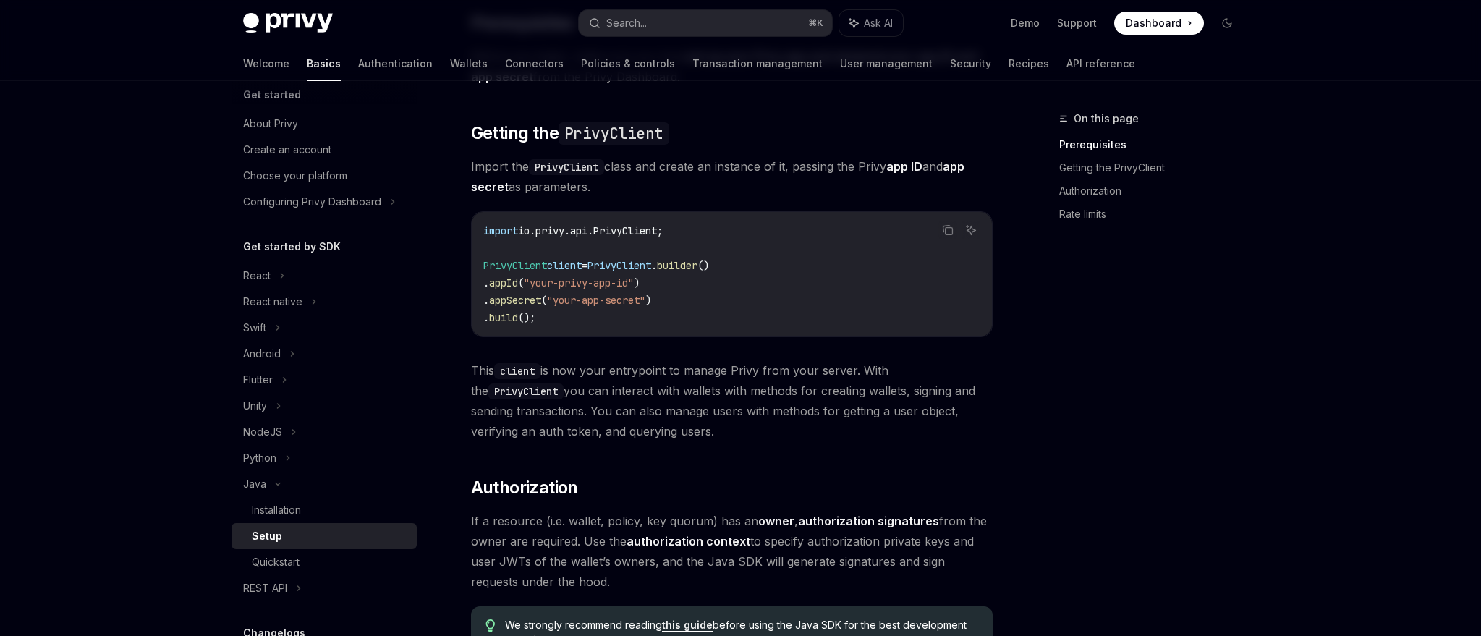
scroll to position [174, 0]
drag, startPoint x: 602, startPoint y: 383, endPoint x: 698, endPoint y: 436, distance: 110.1
click at [698, 436] on span "This client is now your entrypoint to manage Privy from your server. With the P…" at bounding box center [732, 397] width 522 height 81
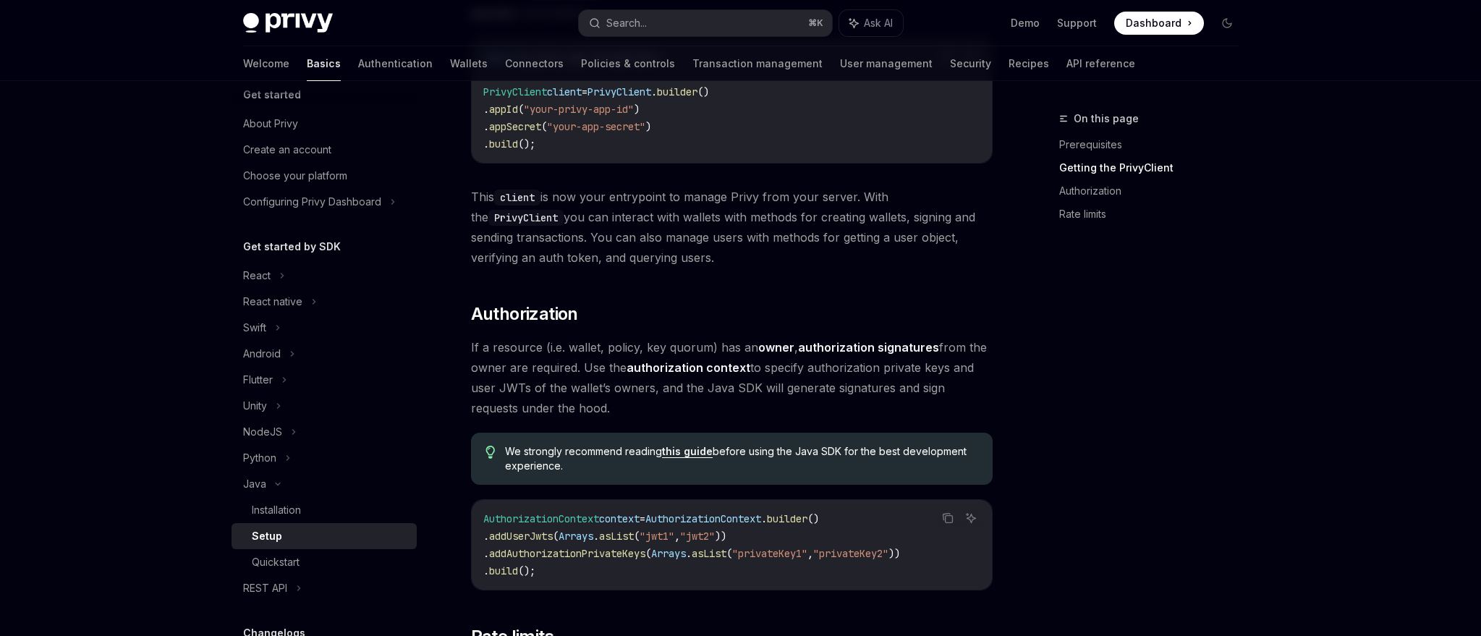
scroll to position [381, 0]
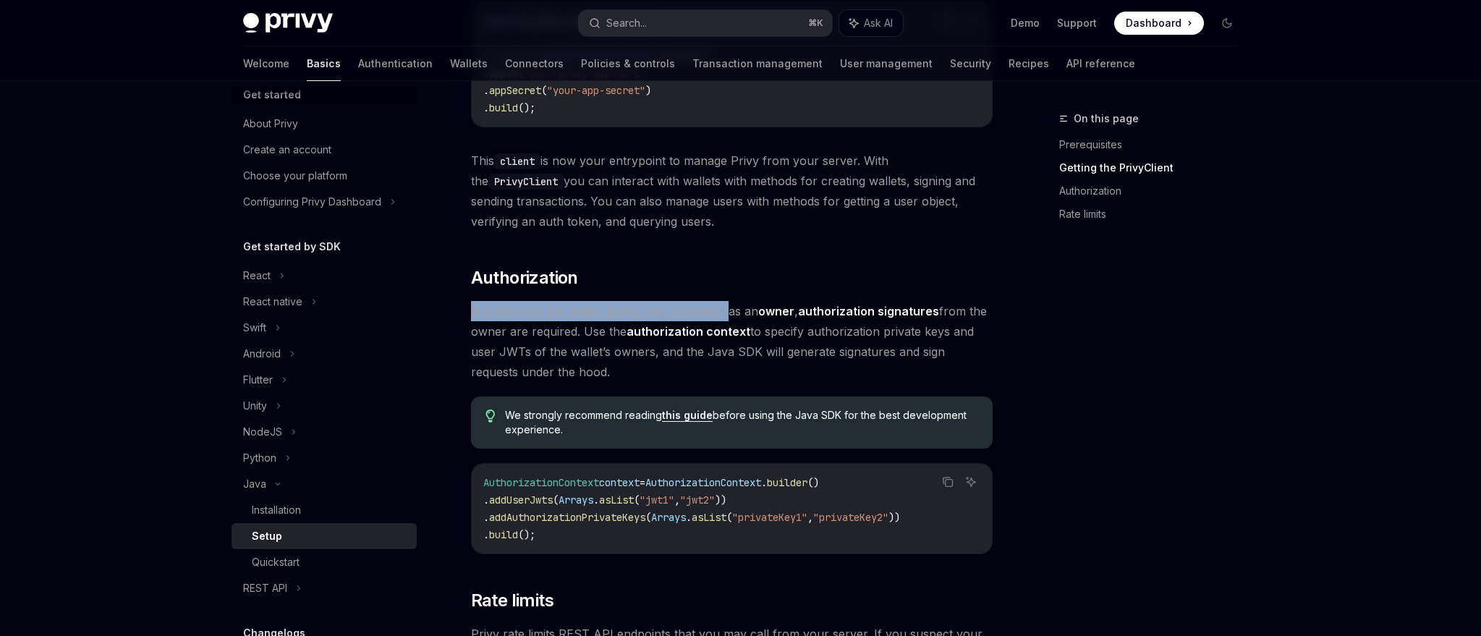
drag, startPoint x: 526, startPoint y: 313, endPoint x: 721, endPoint y: 316, distance: 194.7
click at [721, 316] on div "Java Setup OpenAI Open in ChatGPT OpenAI Open in ChatGPT ​ Prerequisites Before…" at bounding box center [596, 330] width 799 height 1202
click at [767, 309] on link "owner" at bounding box center [776, 311] width 36 height 15
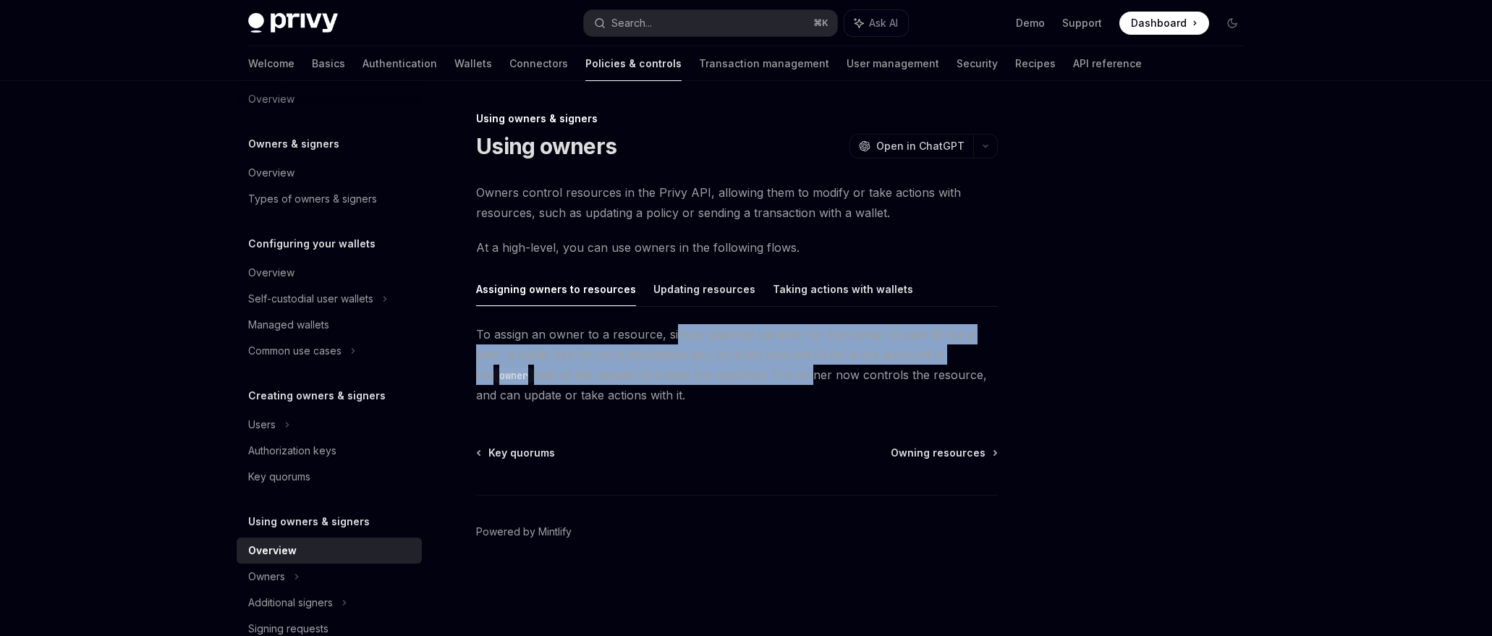
drag, startPoint x: 674, startPoint y: 324, endPoint x: 714, endPoint y: 371, distance: 61.6
click at [714, 371] on span "To assign an owner to a resource, simply pass the identifier for the owner (a u…" at bounding box center [737, 364] width 522 height 81
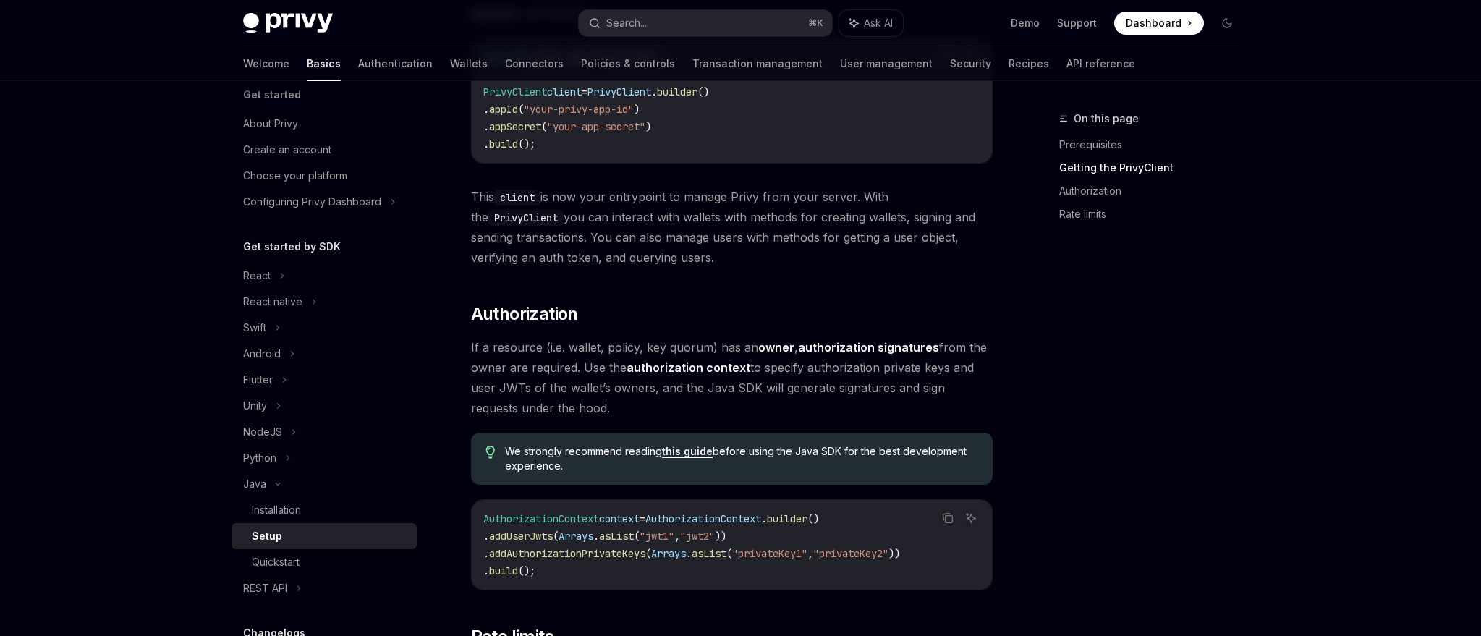
scroll to position [381, 0]
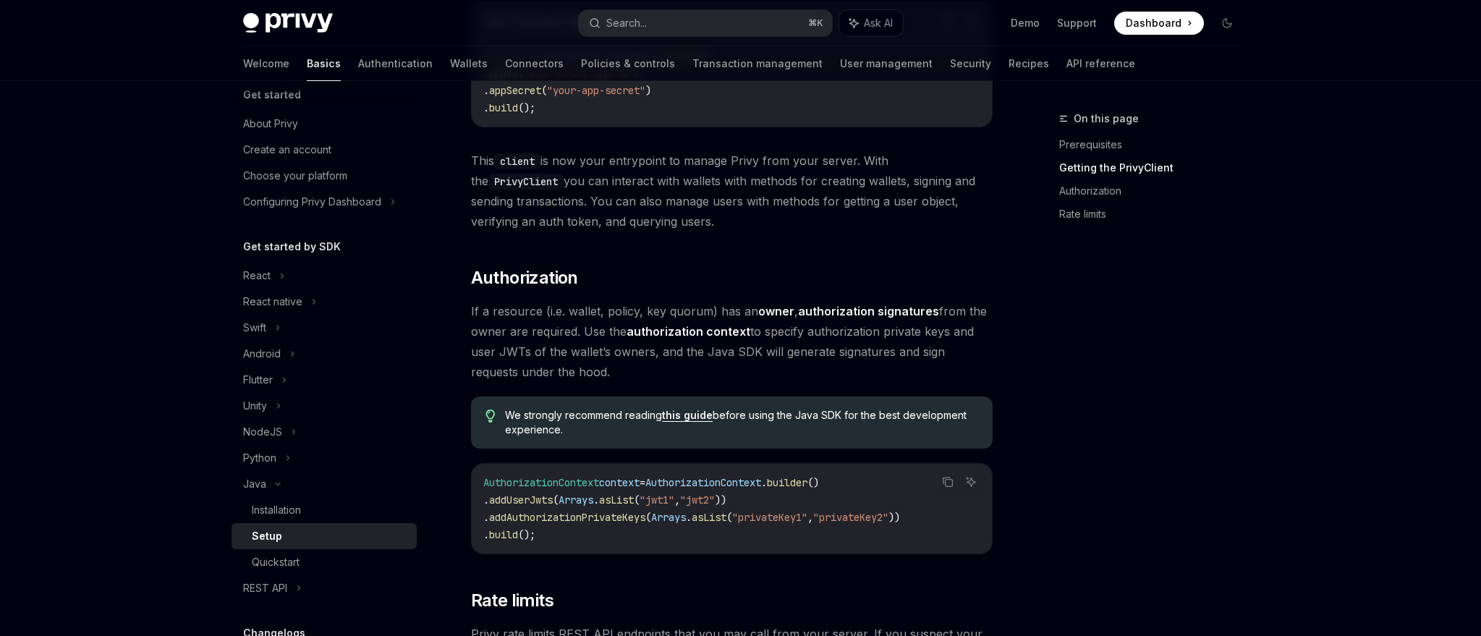
drag, startPoint x: 782, startPoint y: 335, endPoint x: 782, endPoint y: 367, distance: 31.8
click at [782, 367] on span "If a resource (i.e. wallet, policy, key quorum) has an owner , authorization si…" at bounding box center [732, 341] width 522 height 81
drag, startPoint x: 781, startPoint y: 366, endPoint x: 766, endPoint y: 329, distance: 40.6
click at [766, 329] on span "If a resource (i.e. wallet, policy, key quorum) has an owner , authorization si…" at bounding box center [732, 341] width 522 height 81
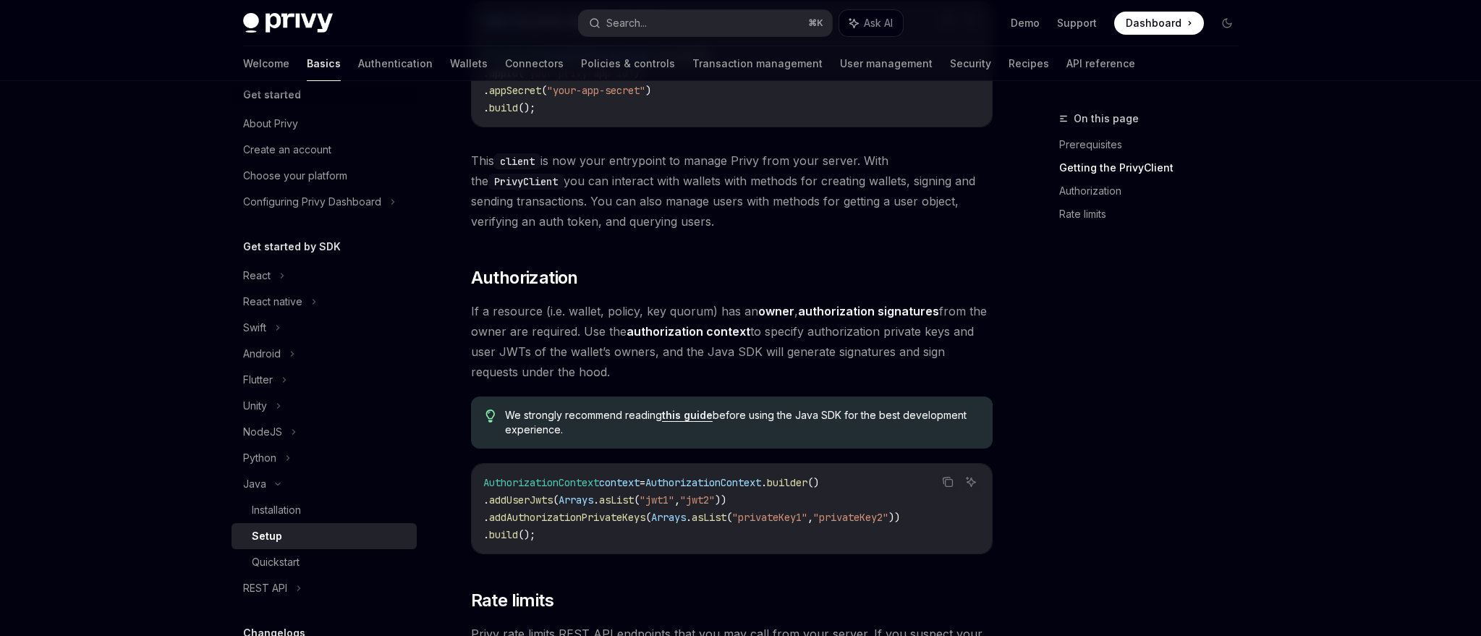
click at [766, 329] on span "If a resource (i.e. wallet, policy, key quorum) has an owner , authorization si…" at bounding box center [732, 341] width 522 height 81
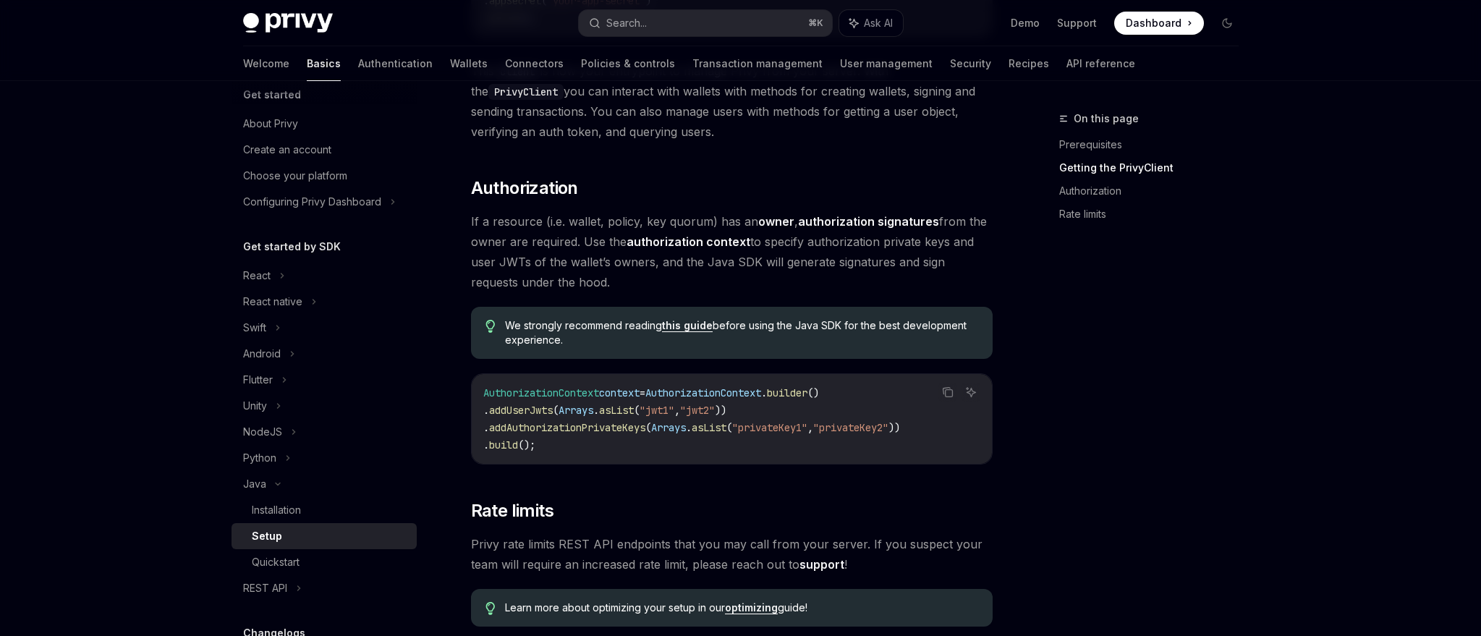
scroll to position [426, 0]
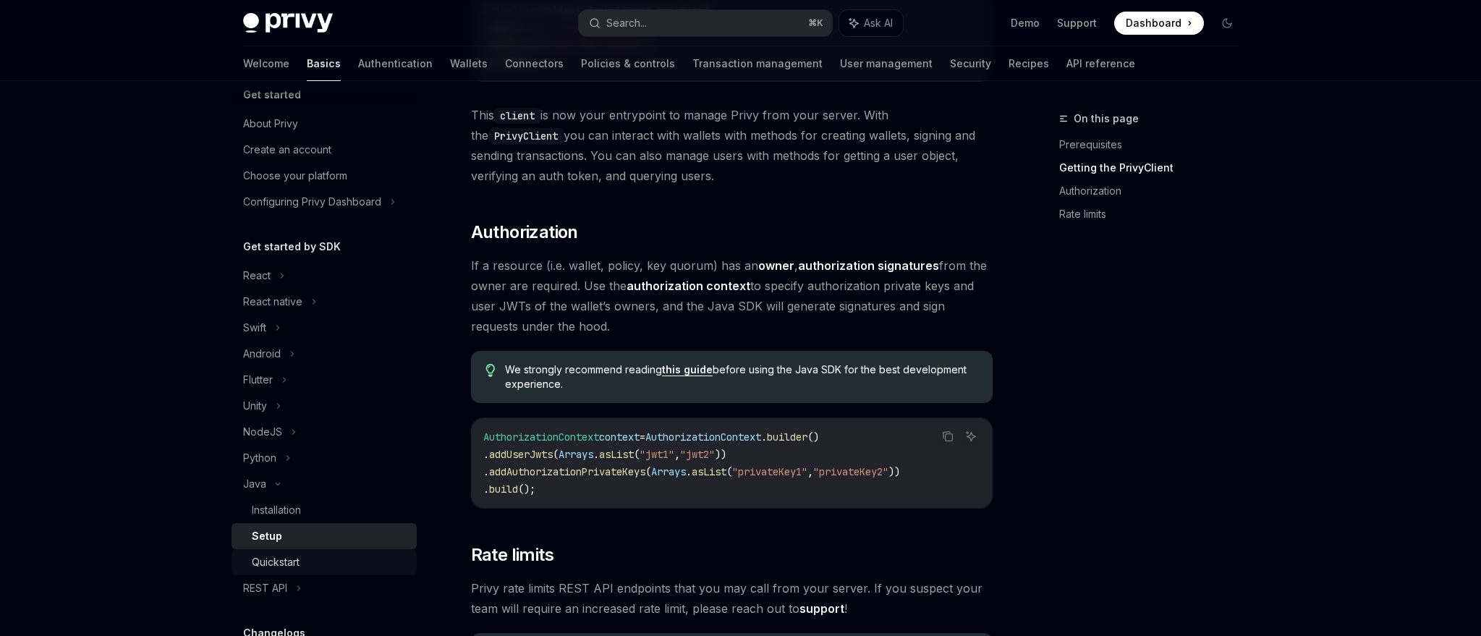
click at [304, 554] on div "Quickstart" at bounding box center [330, 562] width 156 height 17
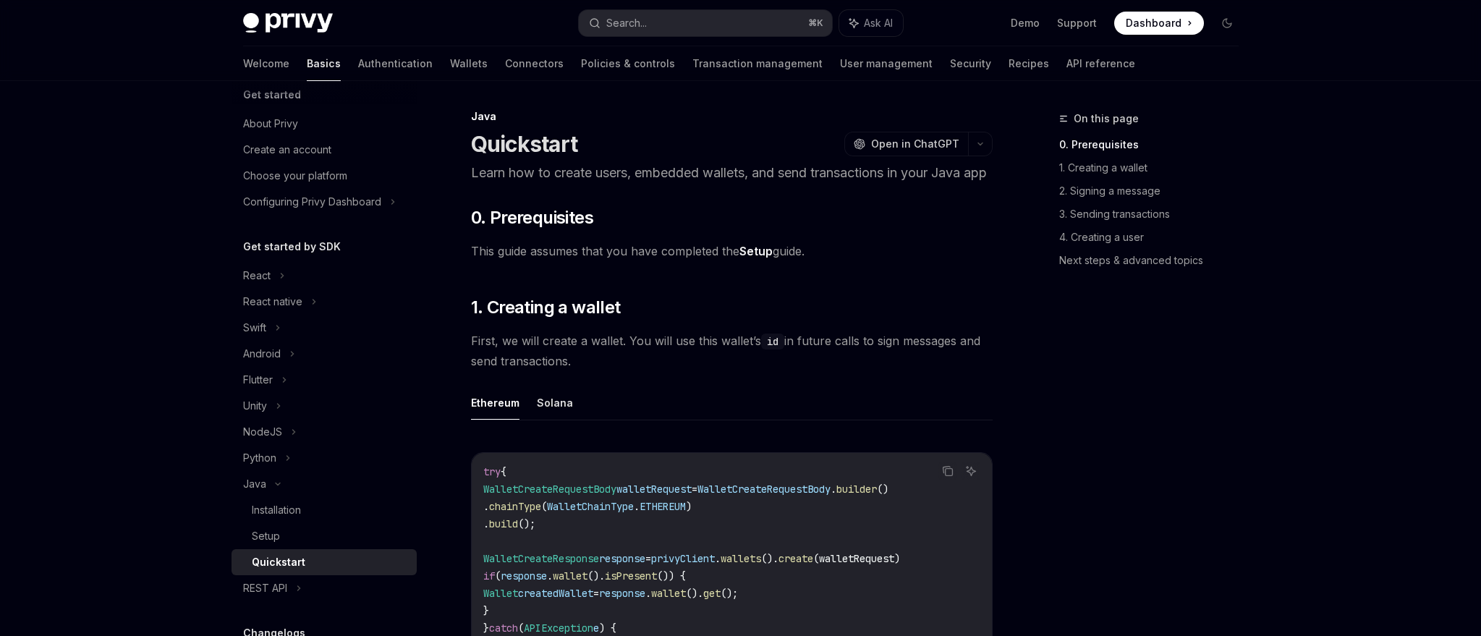
scroll to position [3, 0]
click at [551, 419] on button "Solana" at bounding box center [555, 402] width 36 height 34
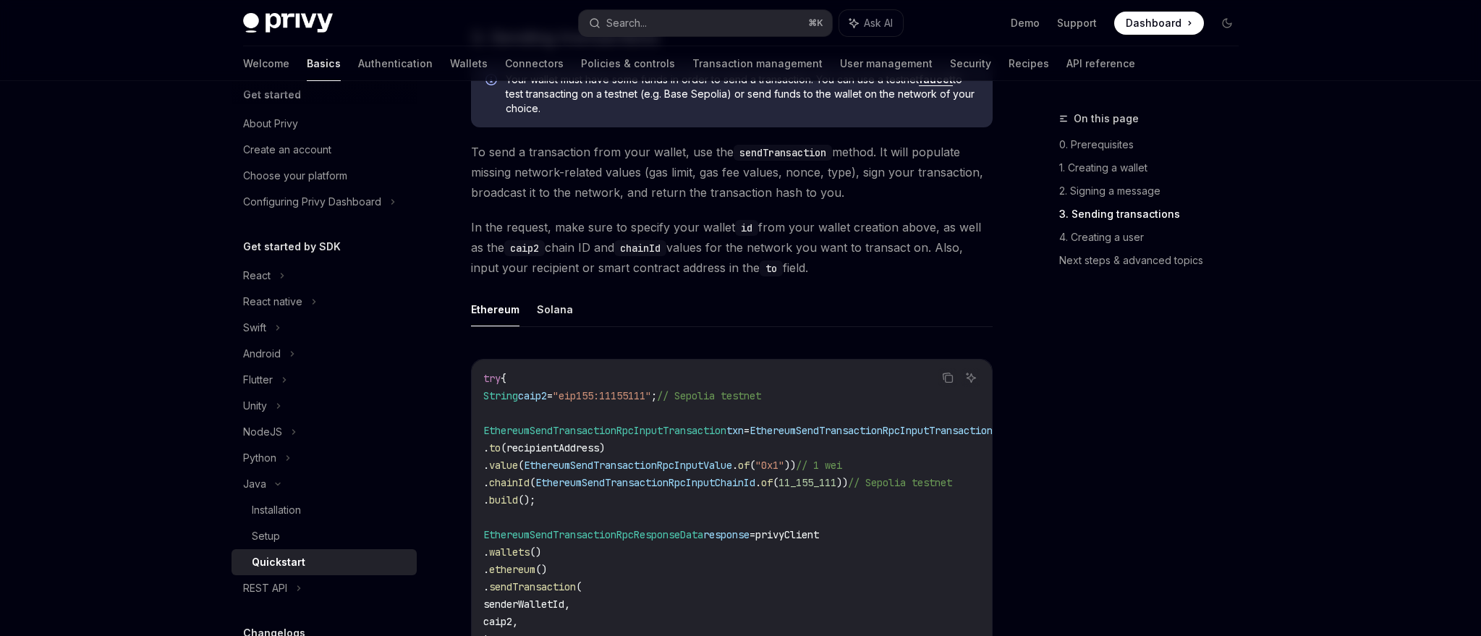
scroll to position [1436, 0]
click at [540, 323] on button "Solana" at bounding box center [555, 306] width 36 height 34
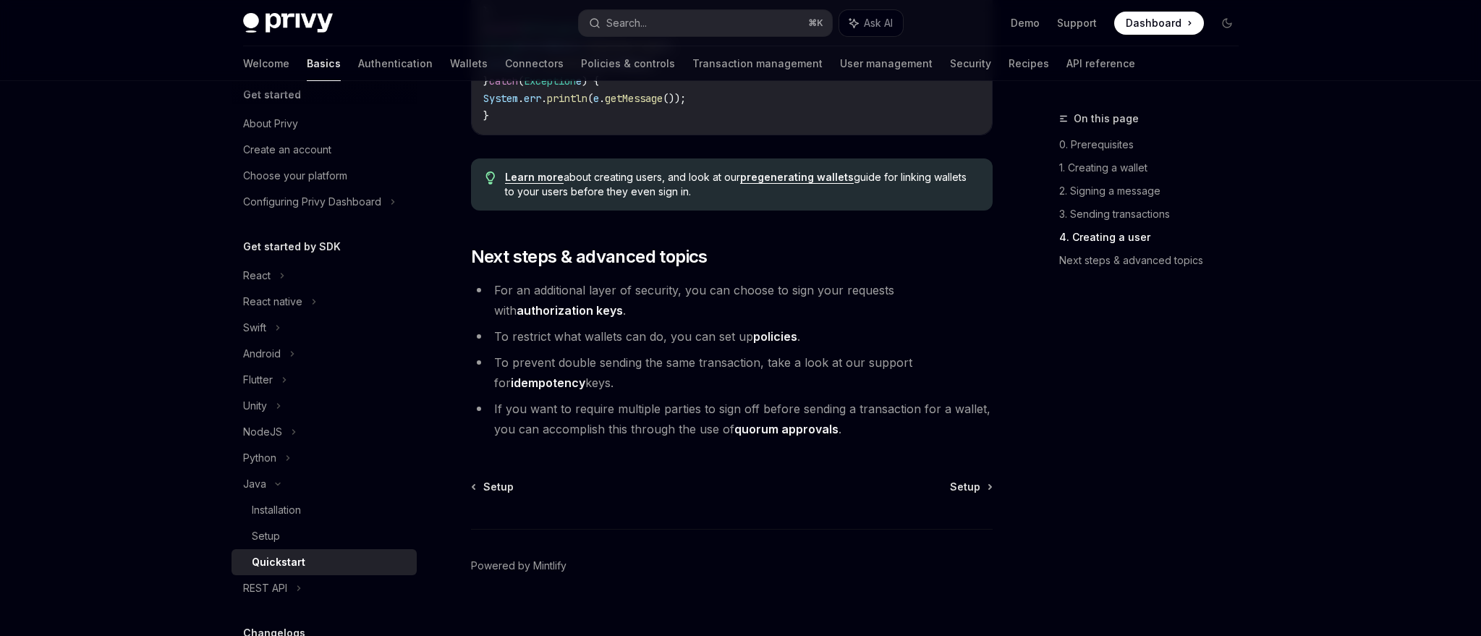
scroll to position [2798, 0]
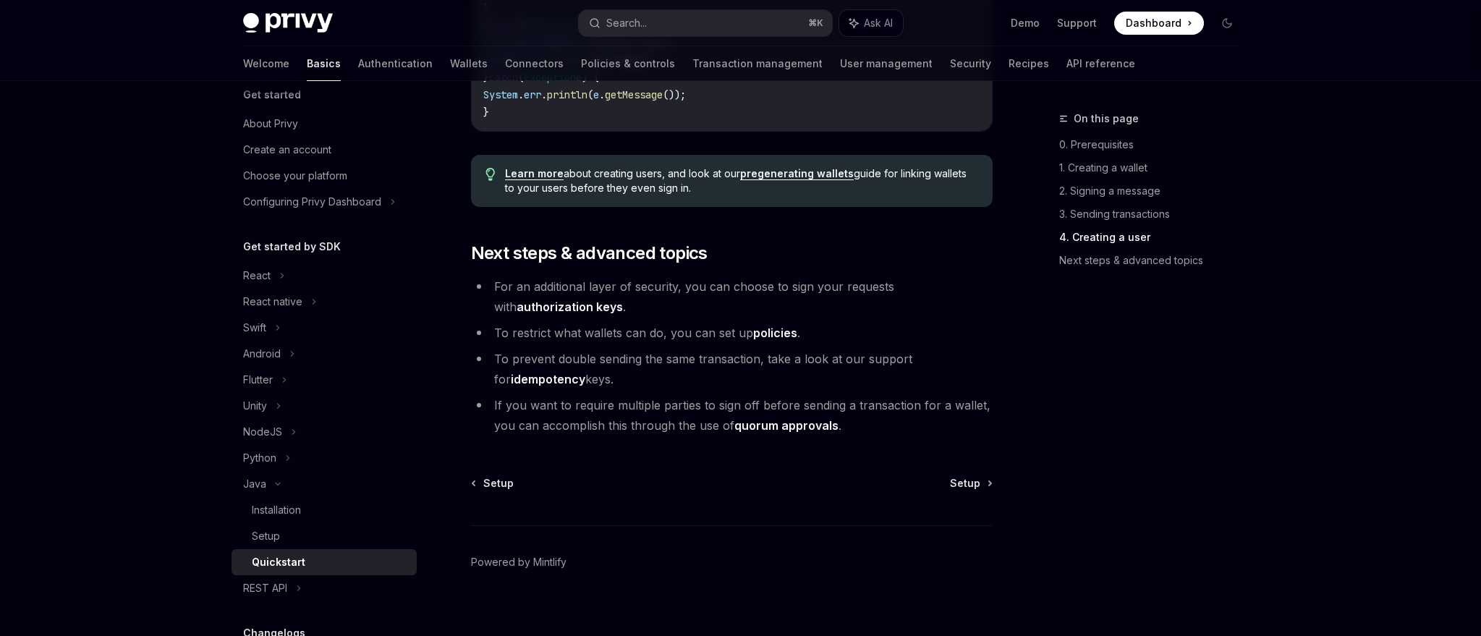
click at [623, 315] on link "authorization keys" at bounding box center [570, 307] width 106 height 15
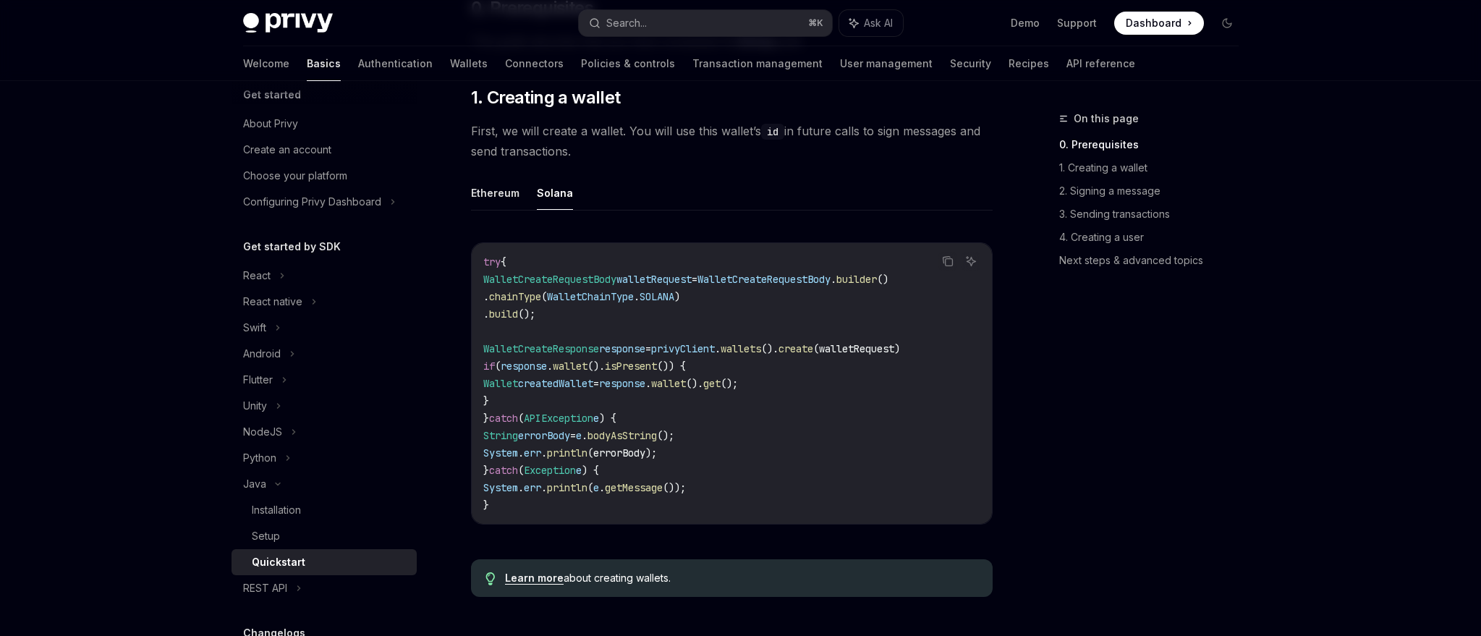
scroll to position [231, 0]
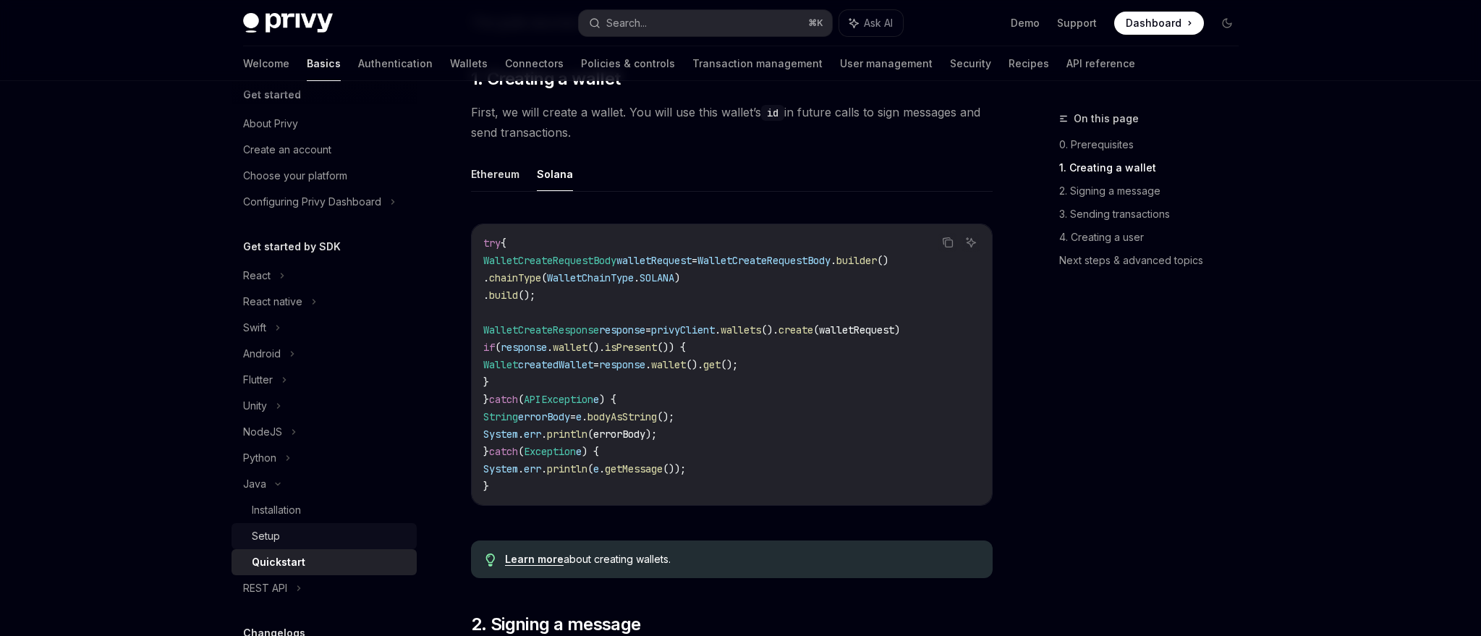
click at [282, 538] on div "Setup" at bounding box center [330, 536] width 156 height 17
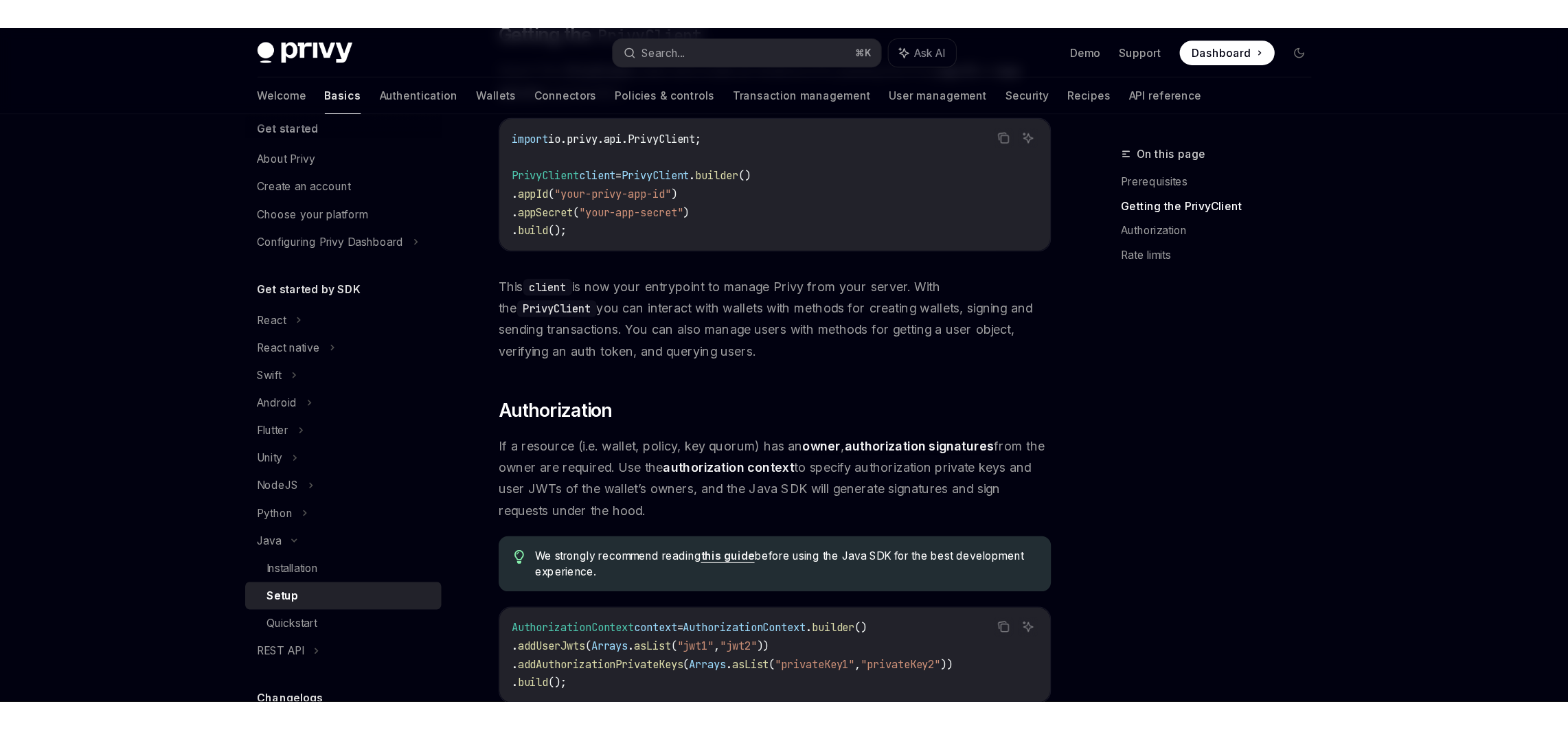
scroll to position [337, 0]
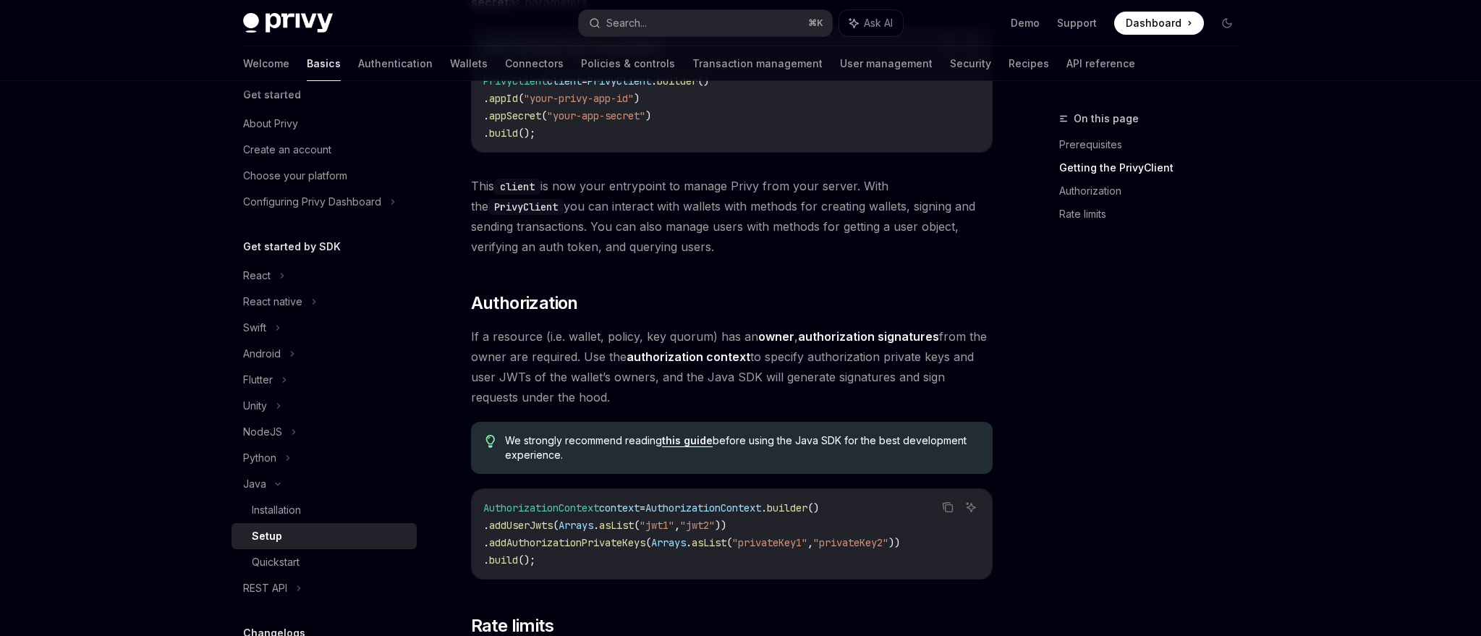
click at [687, 355] on link "authorization context" at bounding box center [689, 357] width 124 height 15
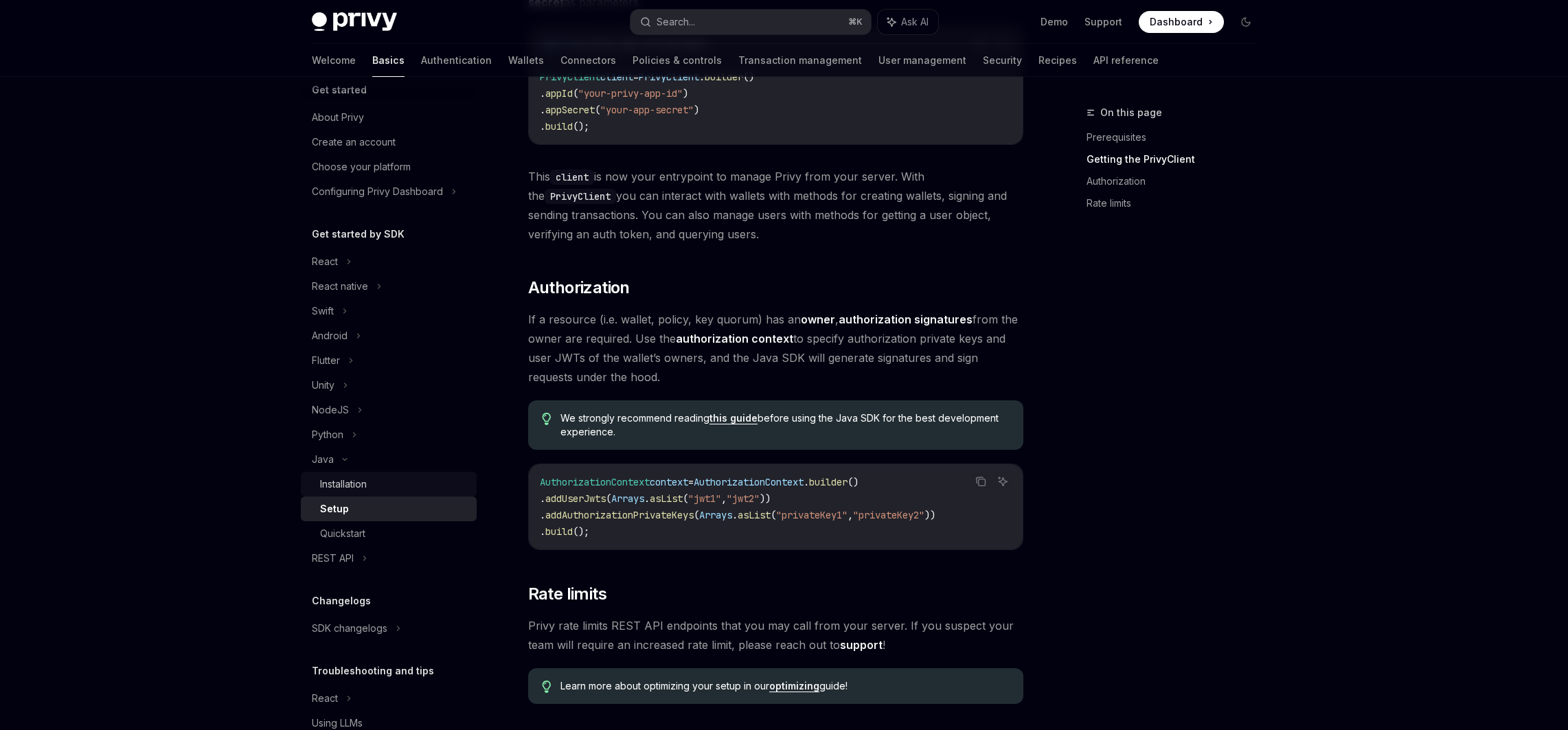
scroll to position [75, 0]
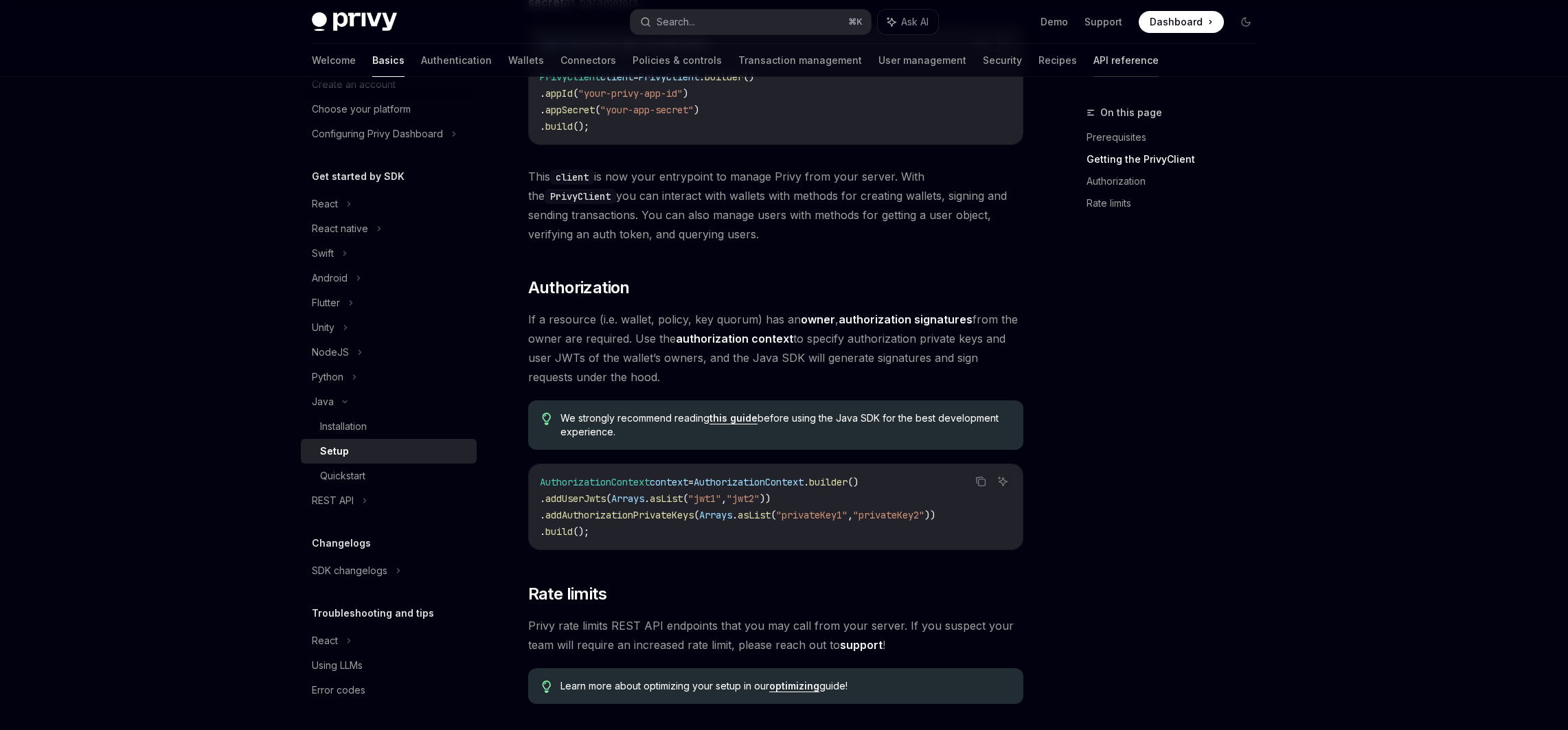
click at [1093, 56] on link "API reference" at bounding box center [1126, 60] width 65 height 33
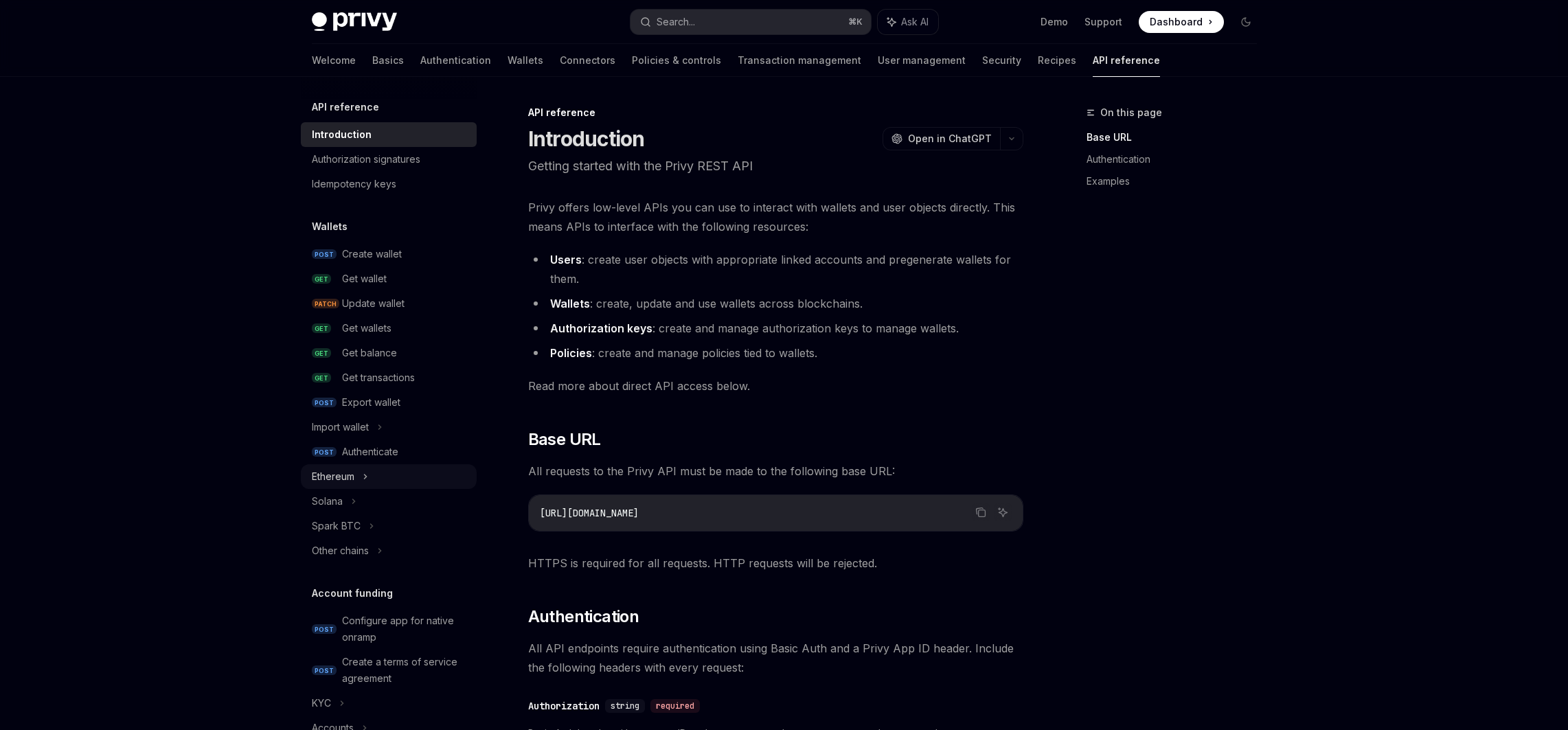
click at [361, 475] on div "Ethereum" at bounding box center [388, 477] width 176 height 25
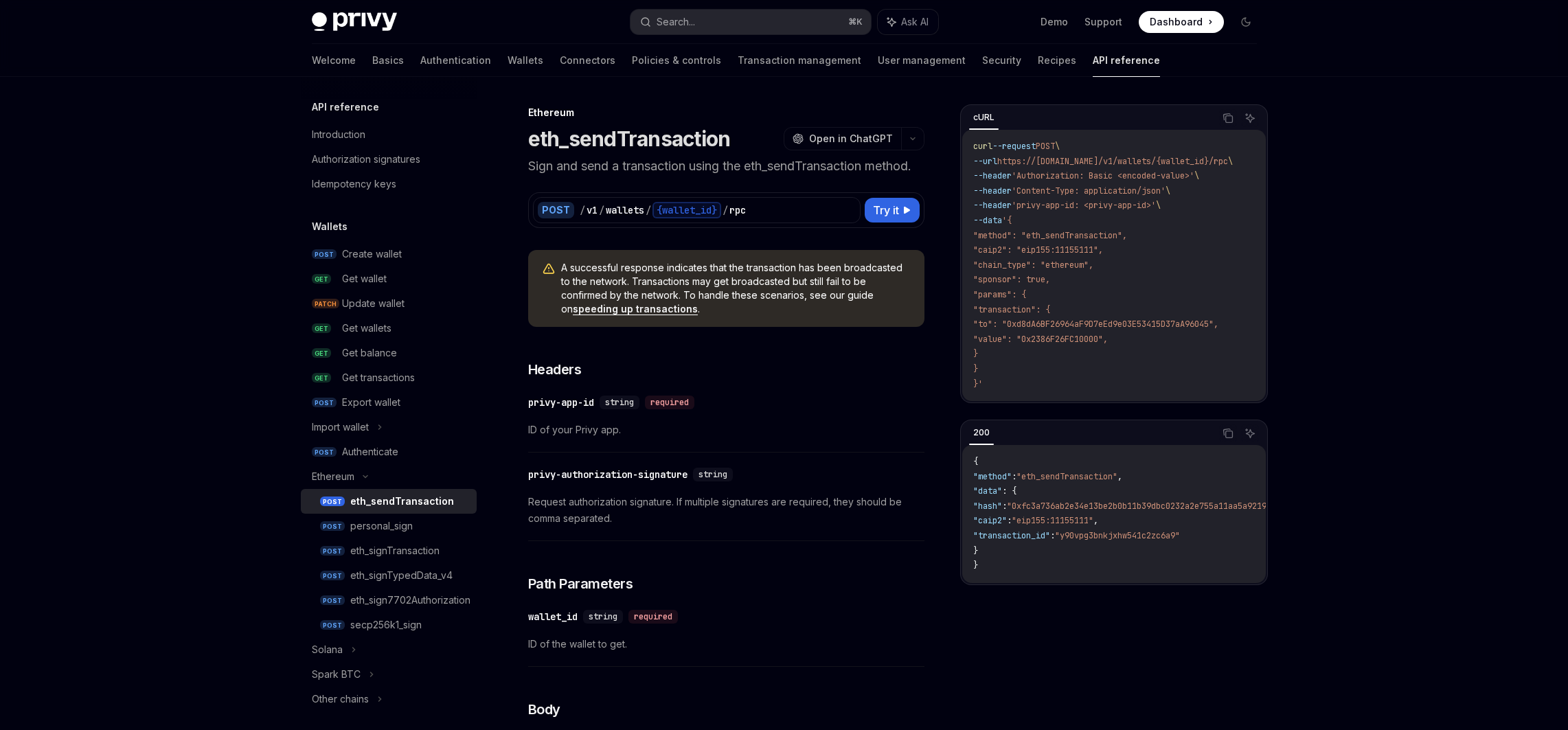
click at [409, 499] on div "eth_sendTransaction" at bounding box center [401, 501] width 103 height 16
drag, startPoint x: 983, startPoint y: 290, endPoint x: 1012, endPoint y: 365, distance: 80.4
click at [1012, 365] on code "curl --request POST \ --url https://api.privy.io/v1/wallets/{wallet_id}/rpc \ -…" at bounding box center [1119, 266] width 292 height 253
copy code ""params": { "transaction": { "to": "0xd8dA6BF26964aF9D7eEd9e03E53415D37aA96045"…"
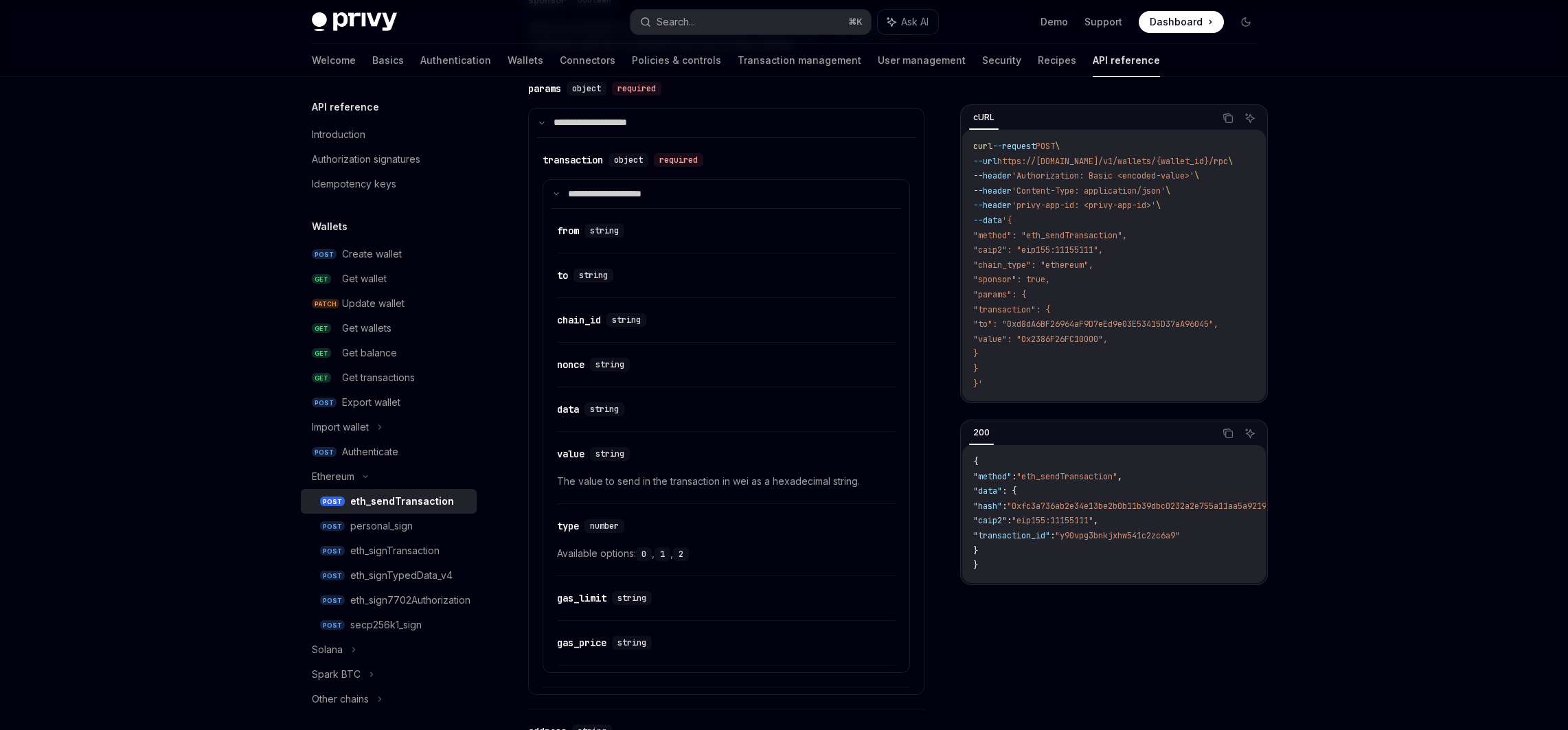
scroll to position [884, 0]
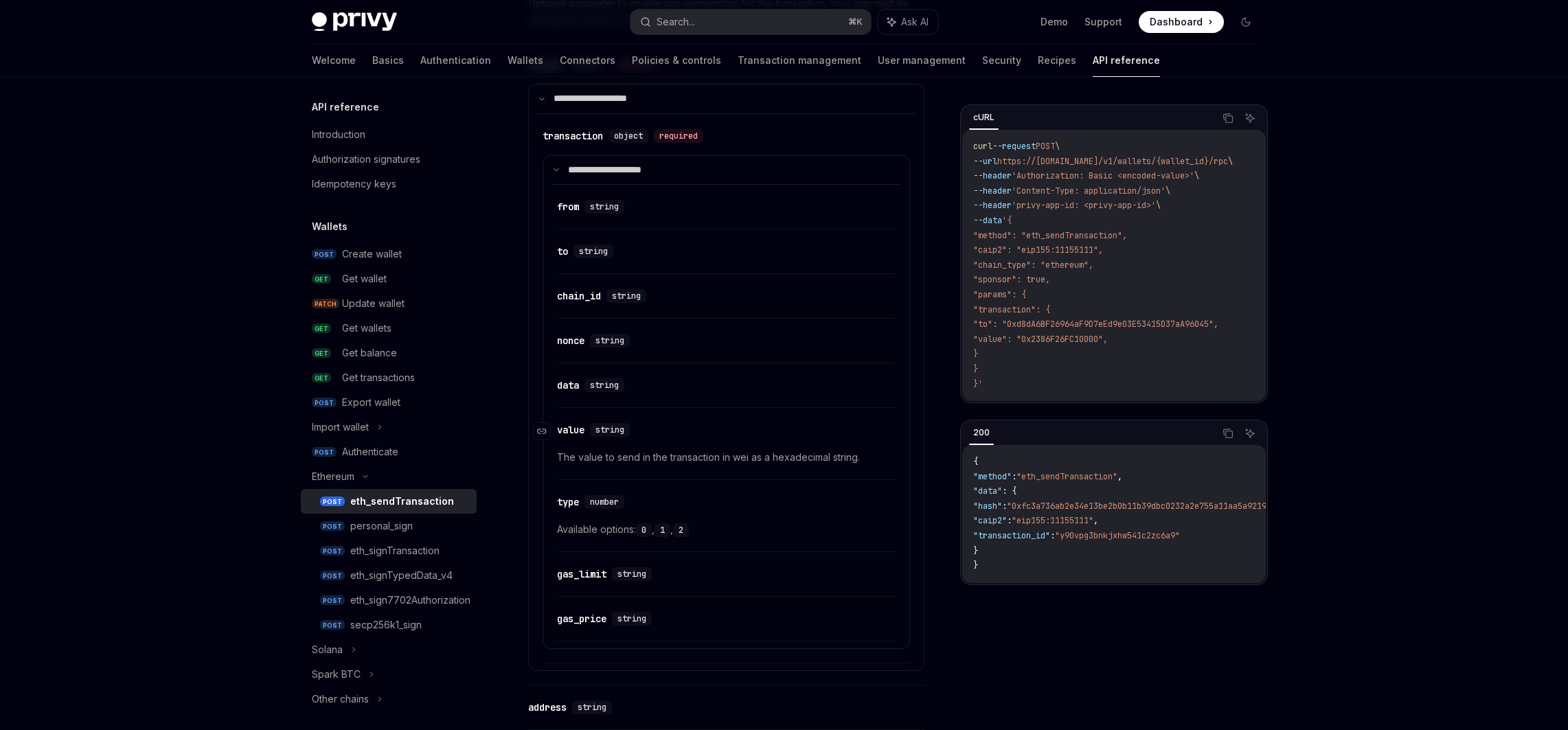
copy code ""params": { "transaction": { "to": "0xd8dA6BF26964aF9D7eEd9e03E53415D37aA96045"…"
click at [1086, 319] on span ""to": "0xd8dA6BF26964aF9D7eEd9e03E53415D37aA96045"," at bounding box center [1095, 325] width 245 height 11
click at [981, 306] on span ""transaction": {" at bounding box center [1011, 310] width 77 height 11
drag, startPoint x: 980, startPoint y: 260, endPoint x: 1006, endPoint y: 333, distance: 77.5
click at [1005, 329] on code "curl --request POST \ --url https://api.privy.io/v1/wallets/{wallet_id}/rpc \ -…" at bounding box center [1119, 266] width 292 height 253
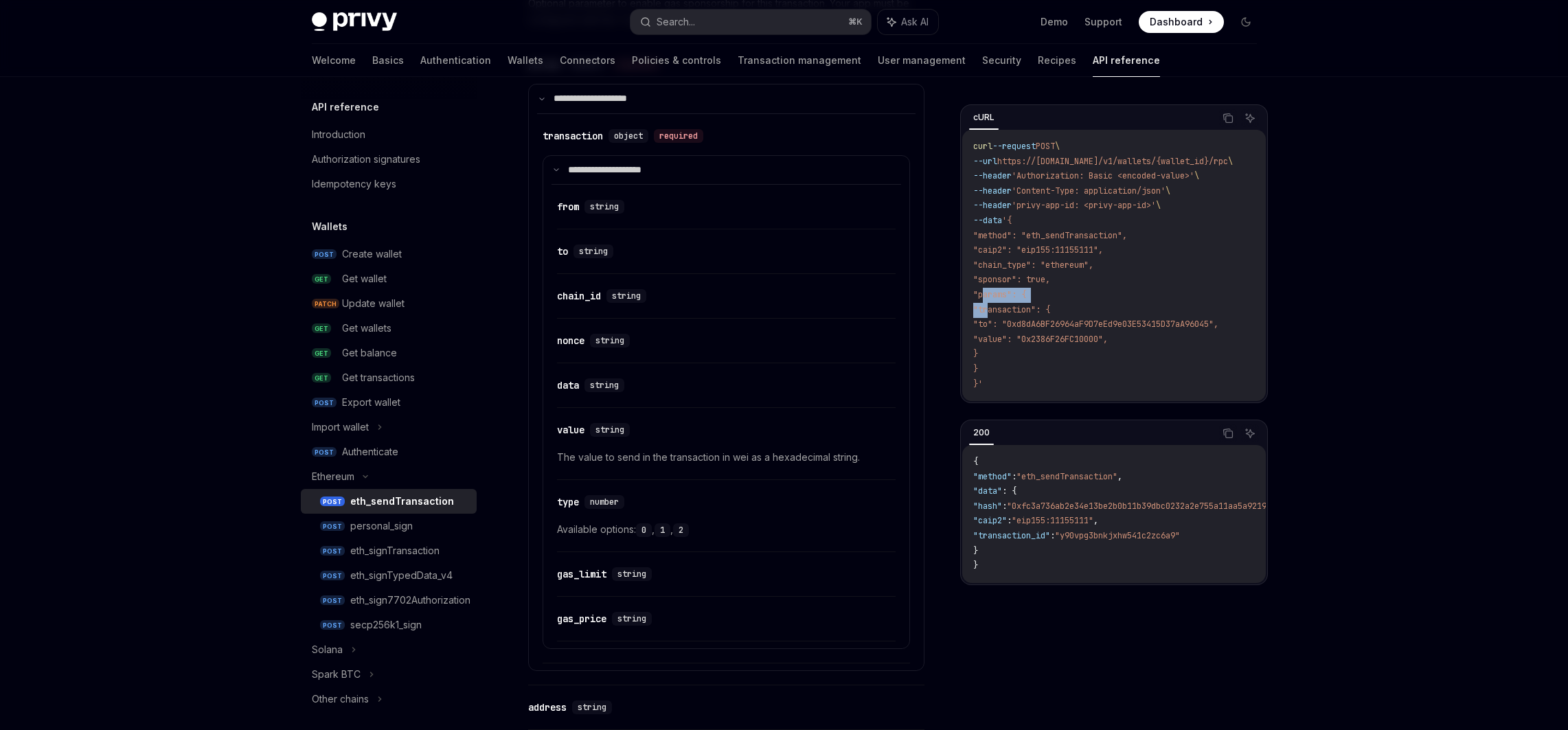
drag, startPoint x: 983, startPoint y: 293, endPoint x: 988, endPoint y: 307, distance: 14.9
click at [988, 307] on code "curl --request POST \ --url https://api.privy.io/v1/wallets/{wallet_id}/rpc \ -…" at bounding box center [1119, 266] width 292 height 253
click at [988, 307] on span ""transaction": {" at bounding box center [1011, 310] width 77 height 11
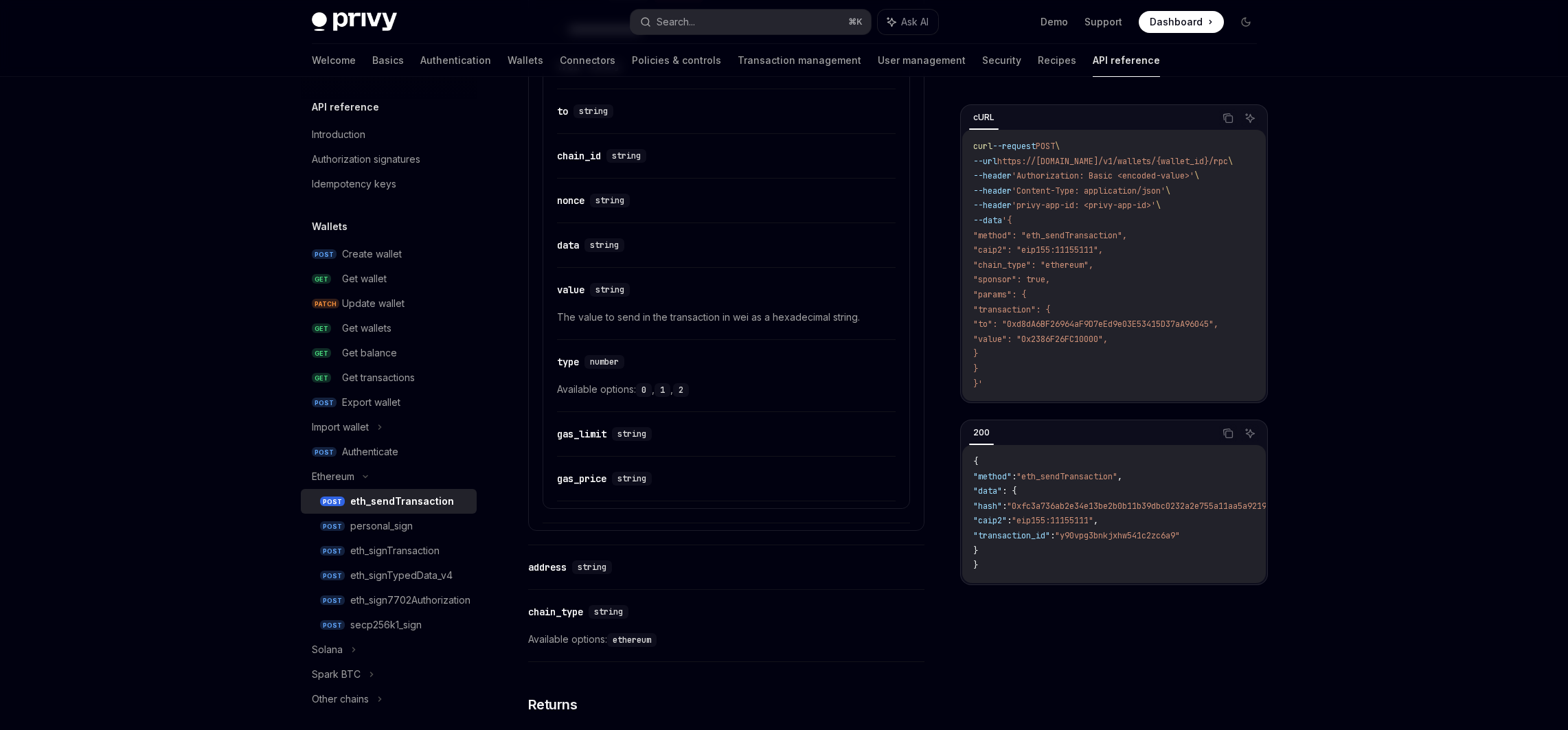
scroll to position [511, 0]
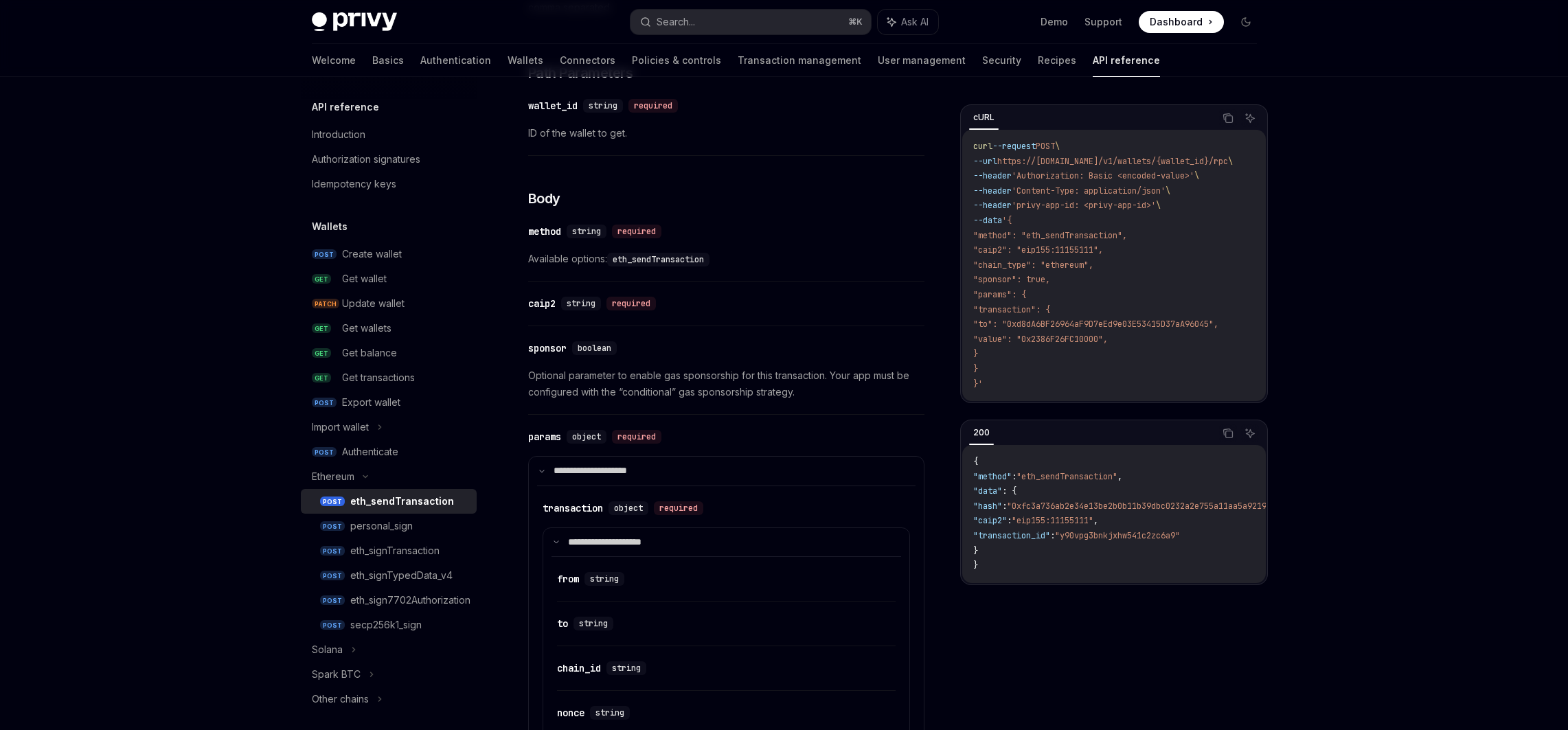
click at [798, 397] on span "Optional parameter to enable gas sponsorship for this transaction. Your app mus…" at bounding box center [726, 384] width 397 height 33
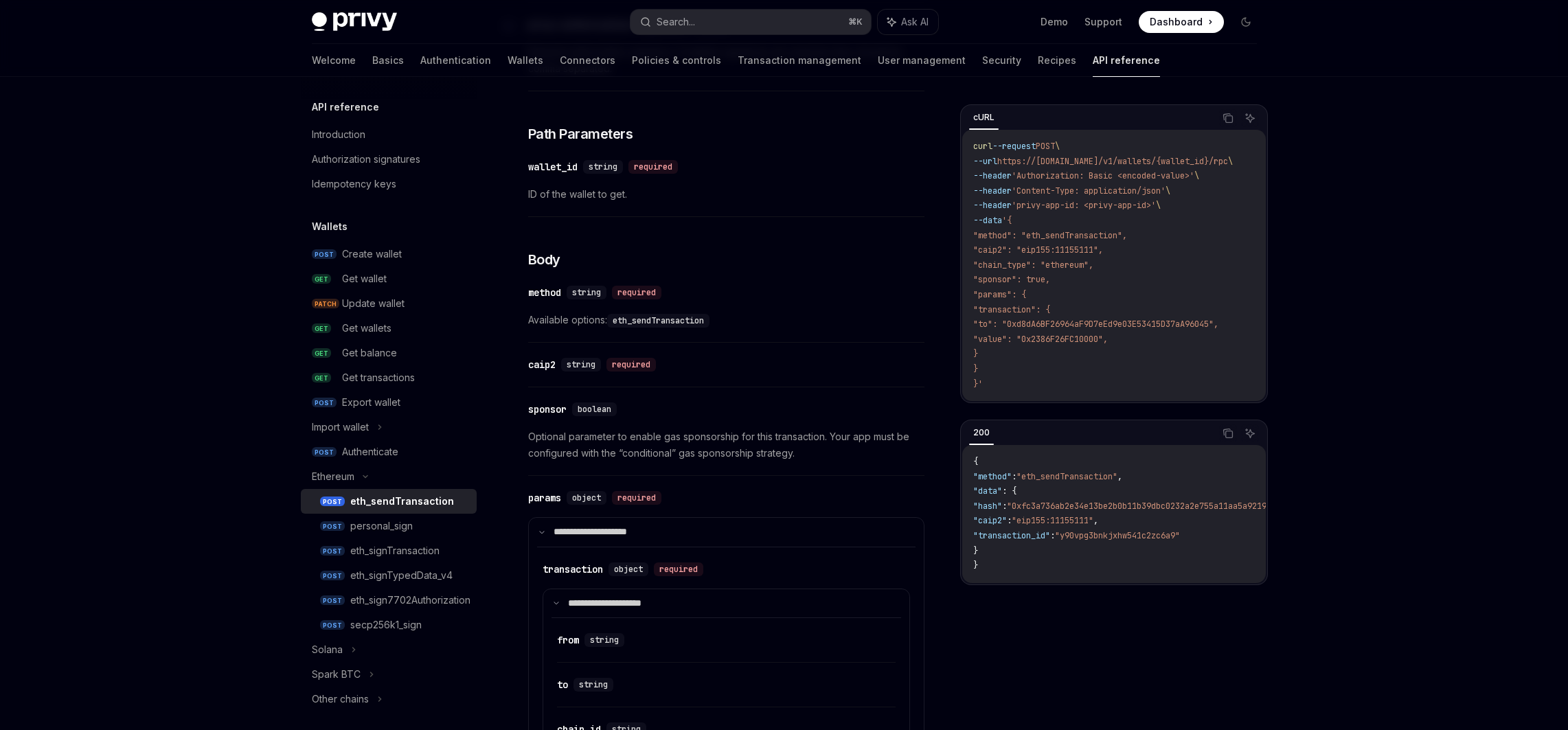
scroll to position [71, 0]
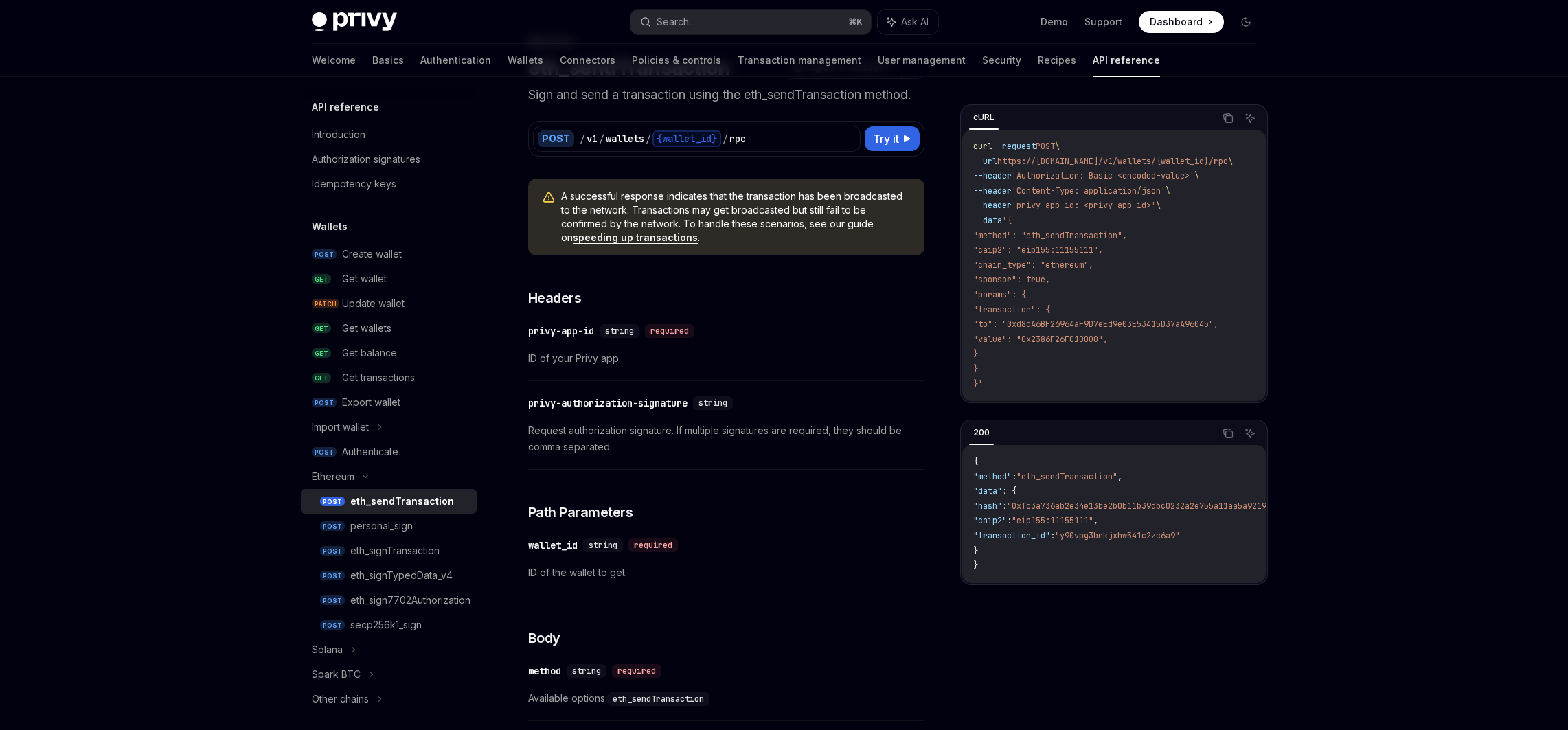
click at [793, 433] on span "Request authorization signature. If multiple signatures are required, they shou…" at bounding box center [726, 439] width 397 height 33
drag, startPoint x: 998, startPoint y: 317, endPoint x: 1010, endPoint y: 352, distance: 37.0
click at [1010, 352] on code "curl --request POST \ --url https://api.privy.io/v1/wallets/{wallet_id}/rpc \ -…" at bounding box center [1119, 266] width 292 height 253
copy code ""transaction": { "to": "0xd8dA6BF26964aF9D7eEd9e03E53415D37aA96045", "value": "…"
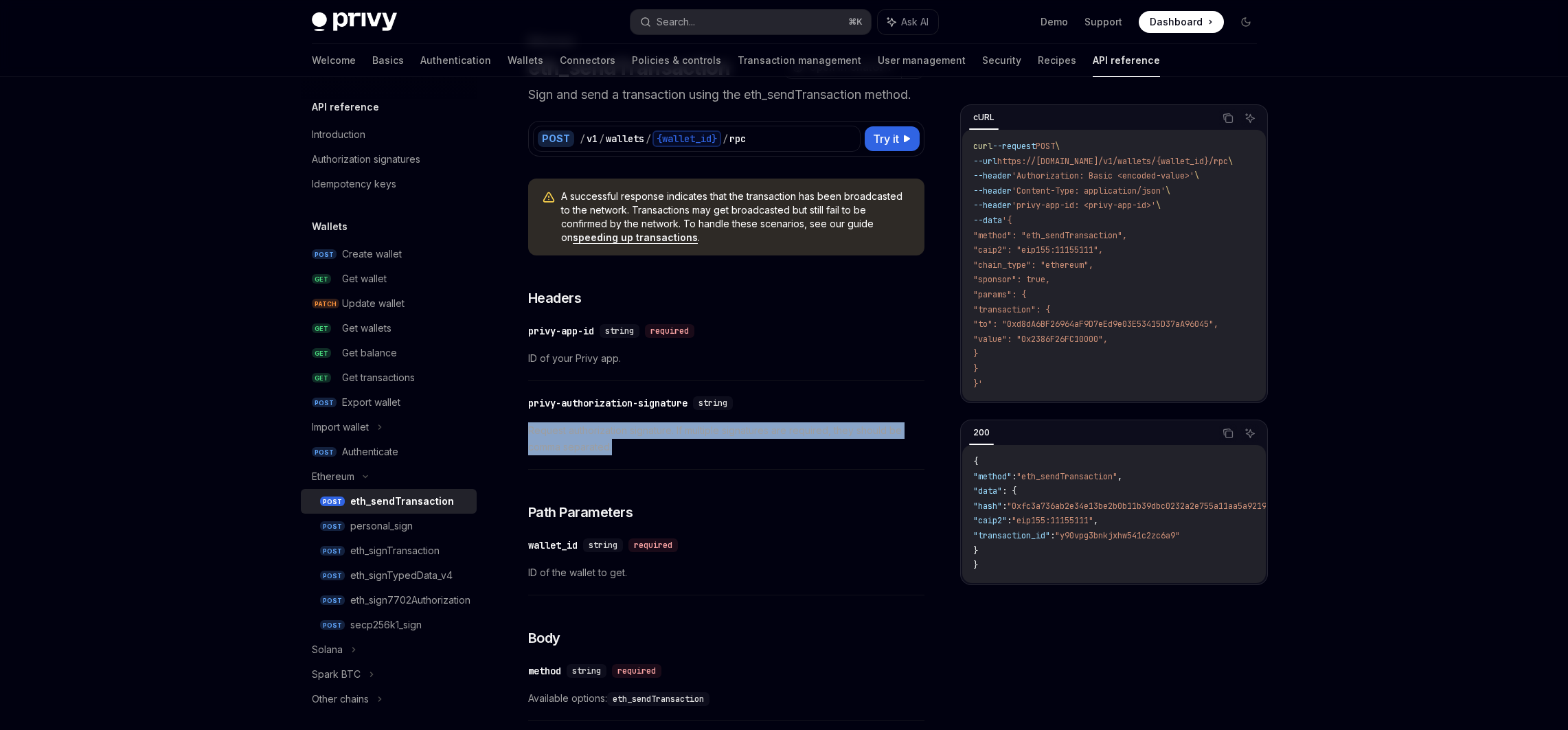
drag, startPoint x: 769, startPoint y: 446, endPoint x: 767, endPoint y: 414, distance: 32.1
click at [767, 414] on div "​ privy-authorization-signature string Request authorization signature. If mult…" at bounding box center [726, 429] width 397 height 82
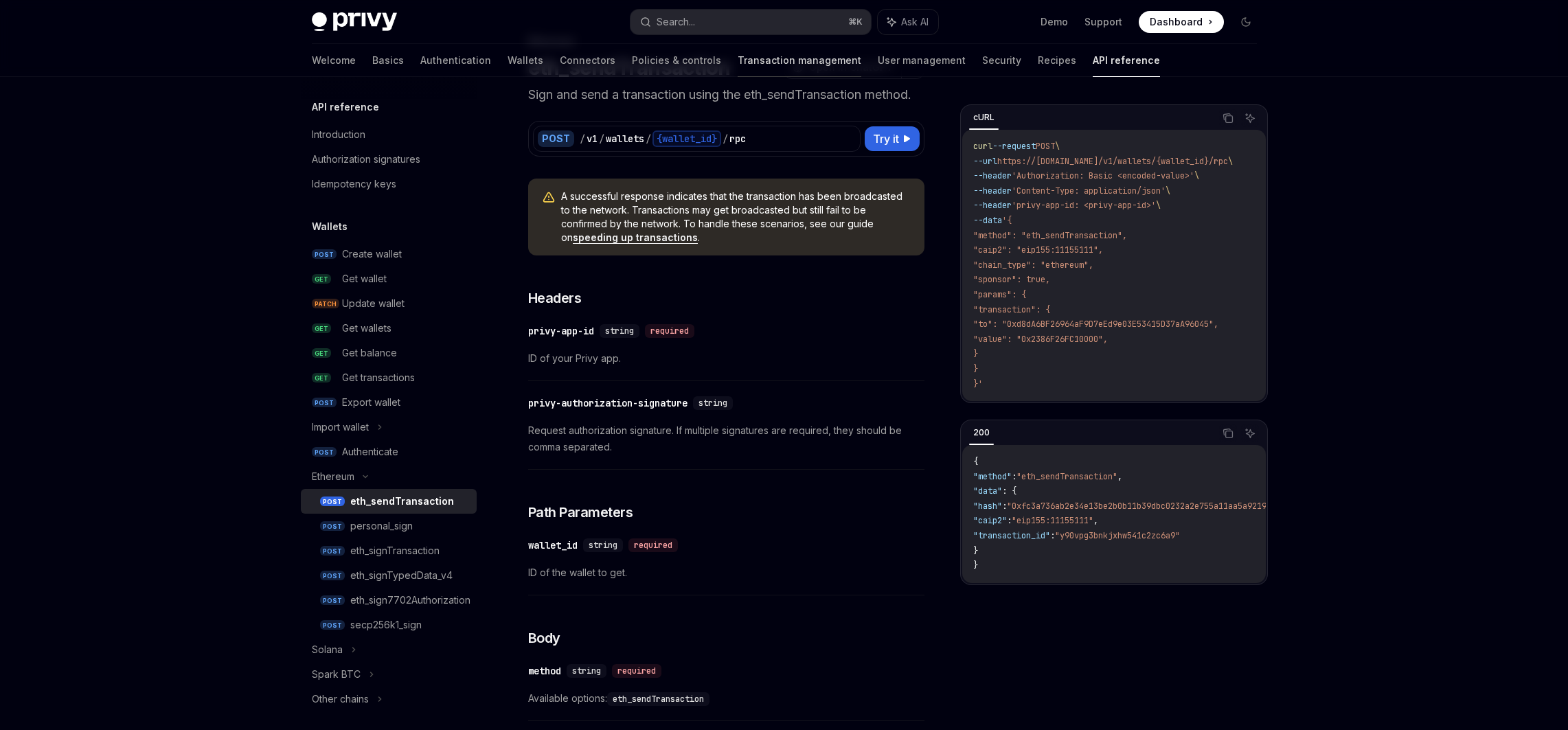
click at [760, 57] on link "Transaction management" at bounding box center [799, 60] width 123 height 33
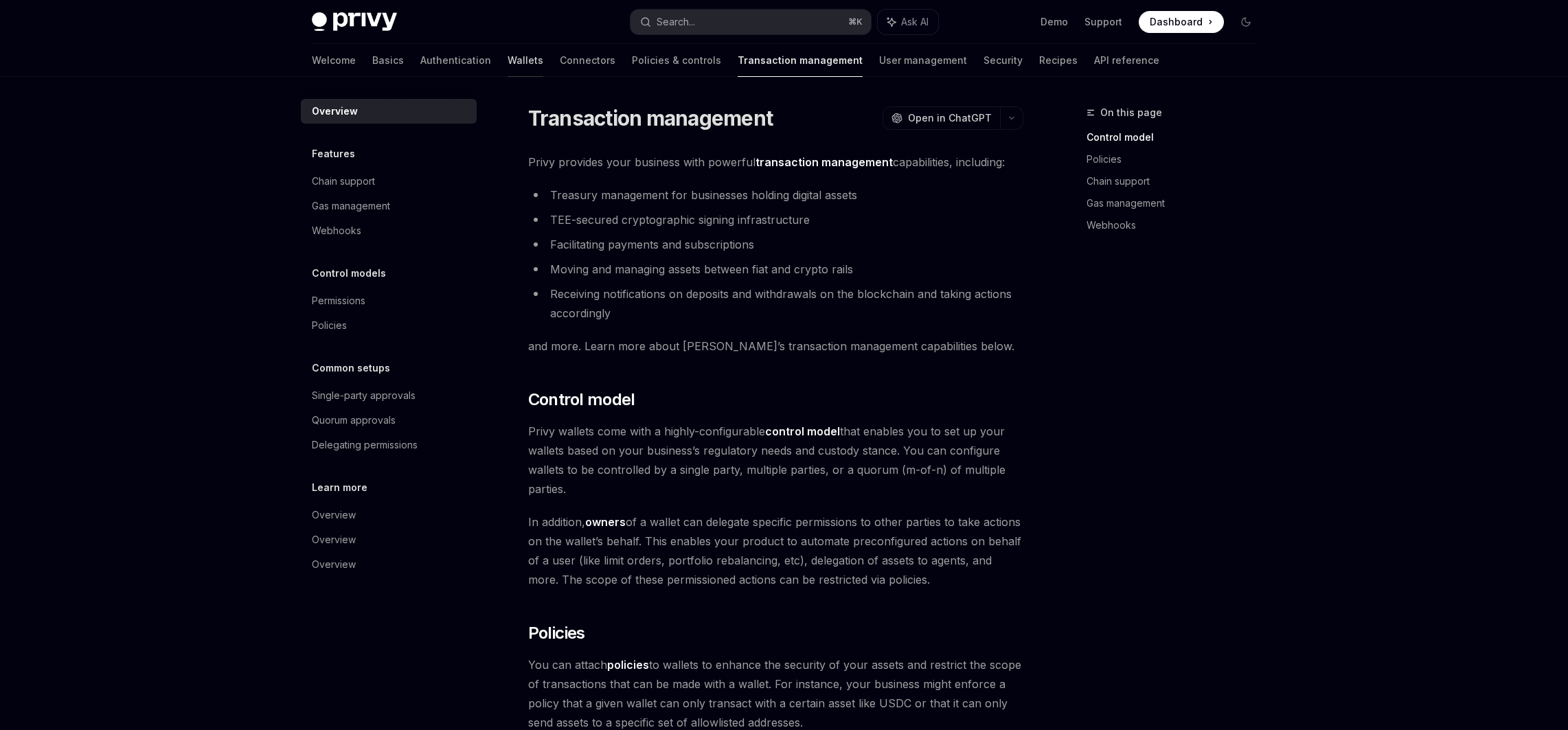
click at [508, 64] on link "Wallets" at bounding box center [526, 60] width 36 height 33
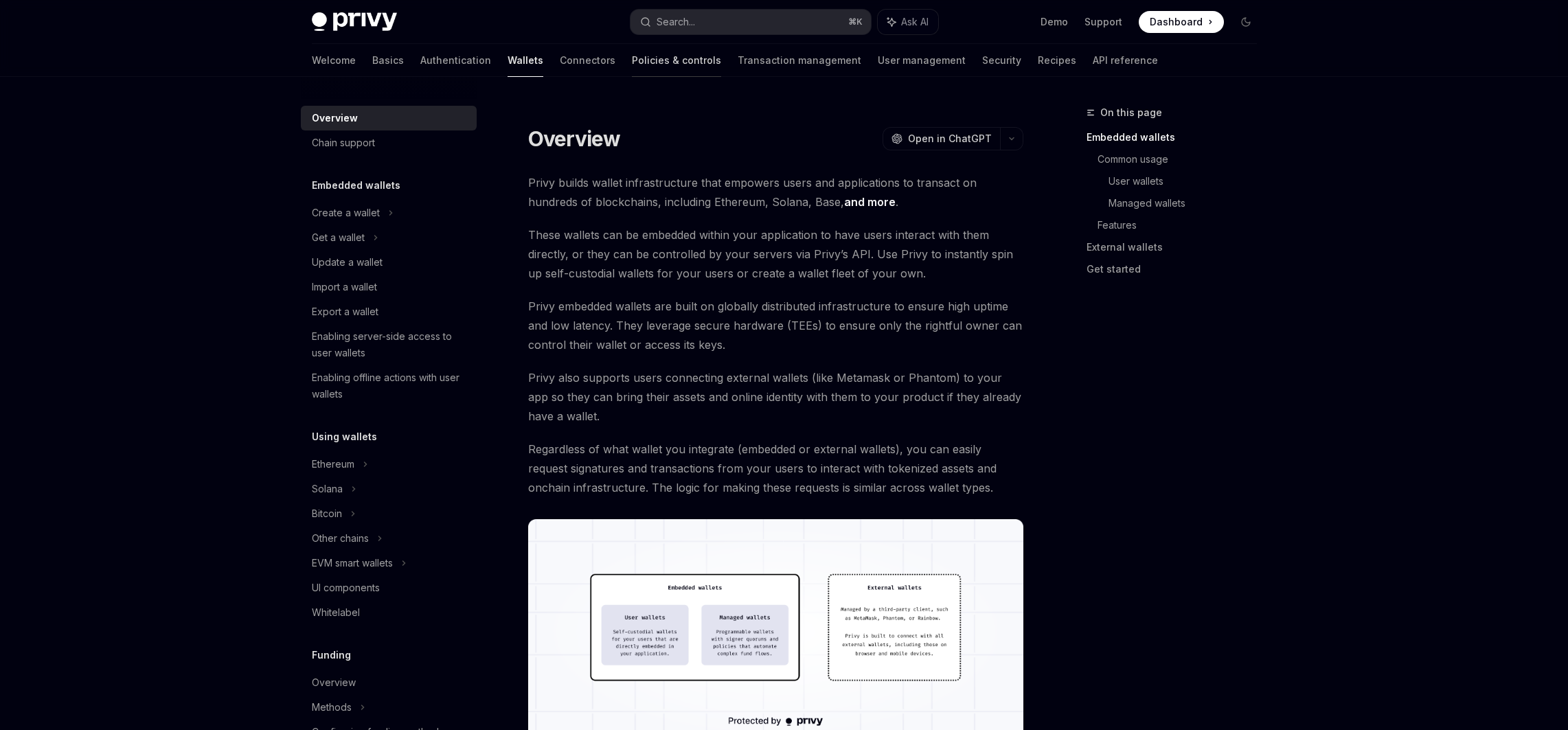
click at [632, 59] on link "Policies & controls" at bounding box center [677, 60] width 89 height 33
type textarea "*"
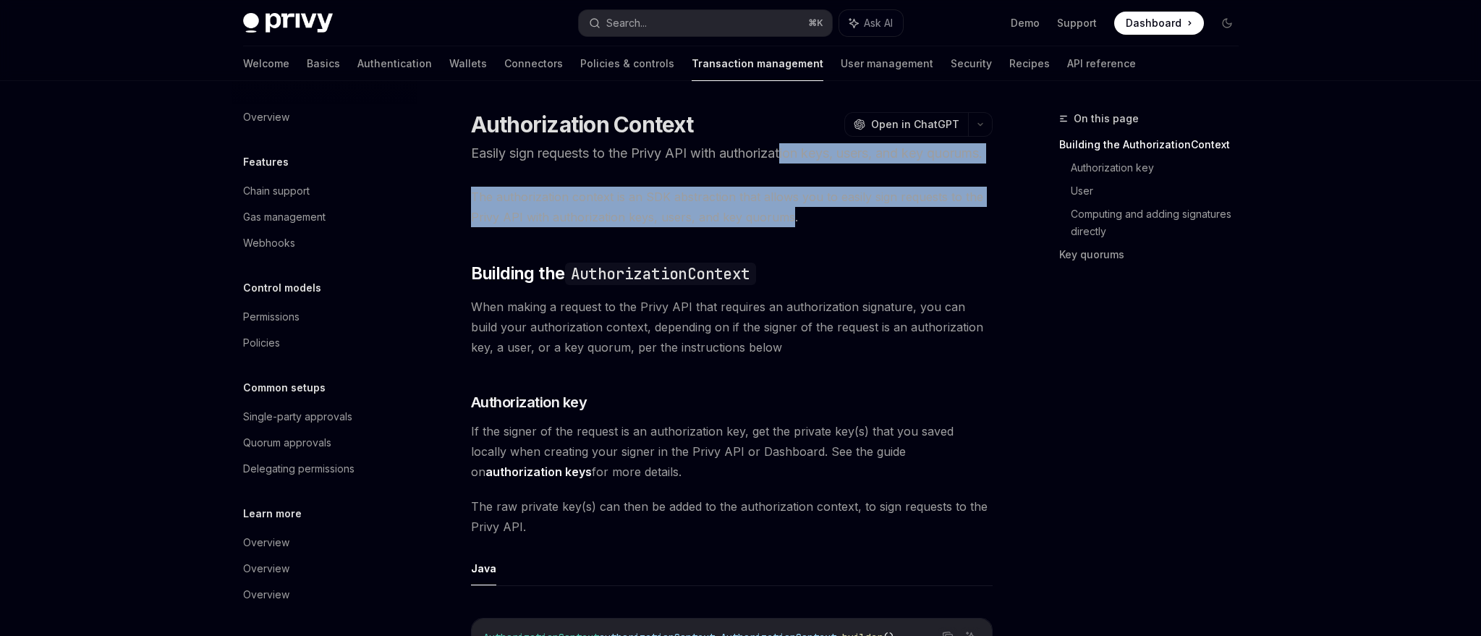
drag, startPoint x: 787, startPoint y: 144, endPoint x: 788, endPoint y: 231, distance: 86.8
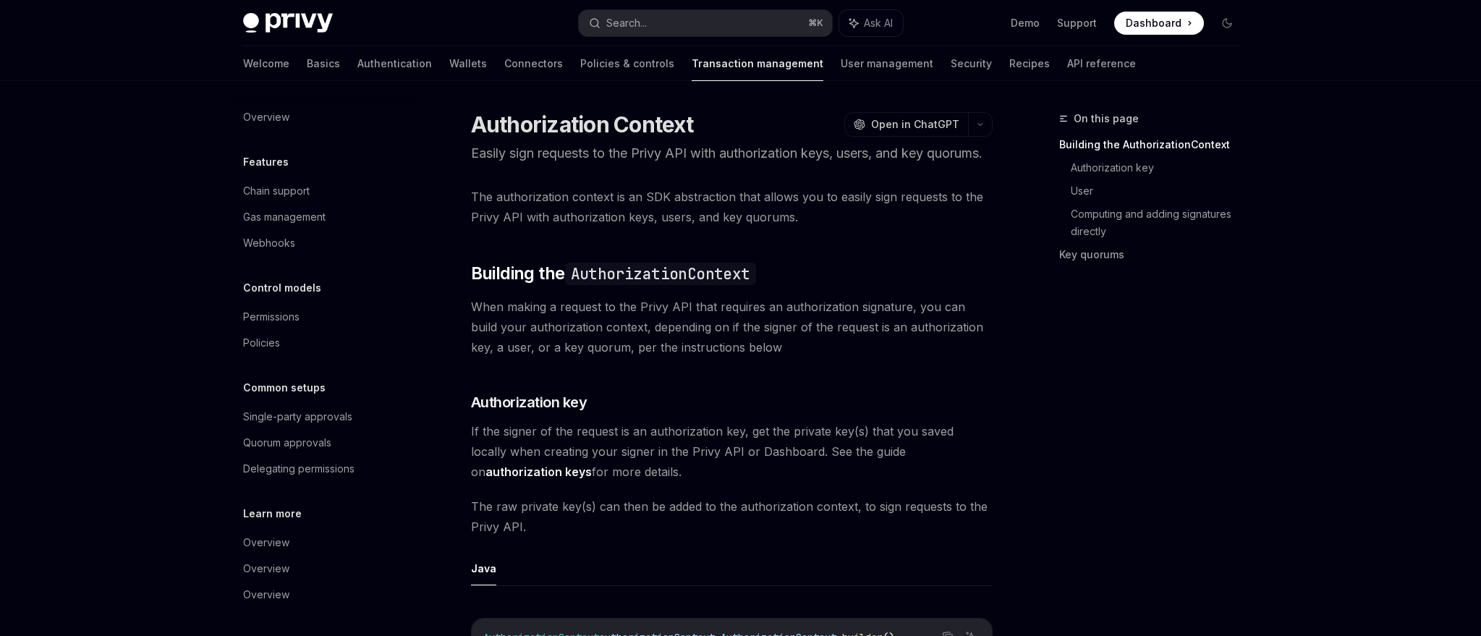
click at [787, 227] on span "The authorization context is an SDK abstraction that allows you to easily sign …" at bounding box center [732, 207] width 522 height 41
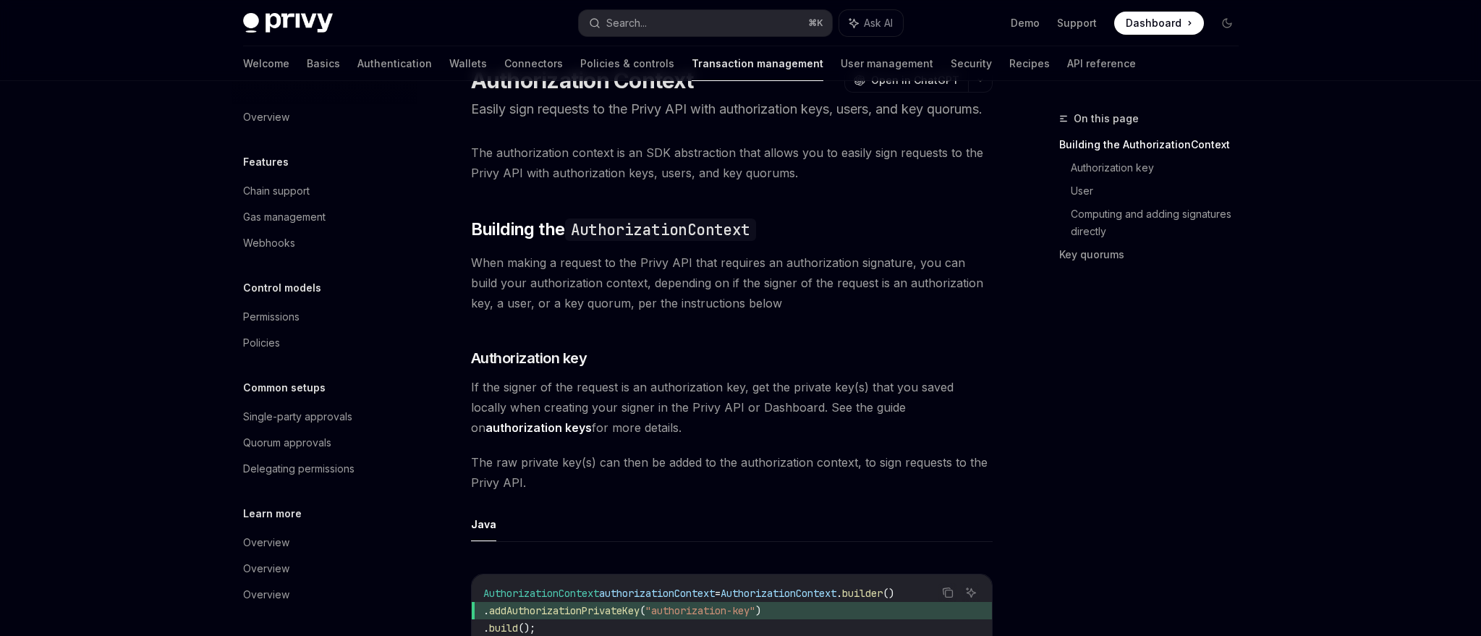
scroll to position [129, 0]
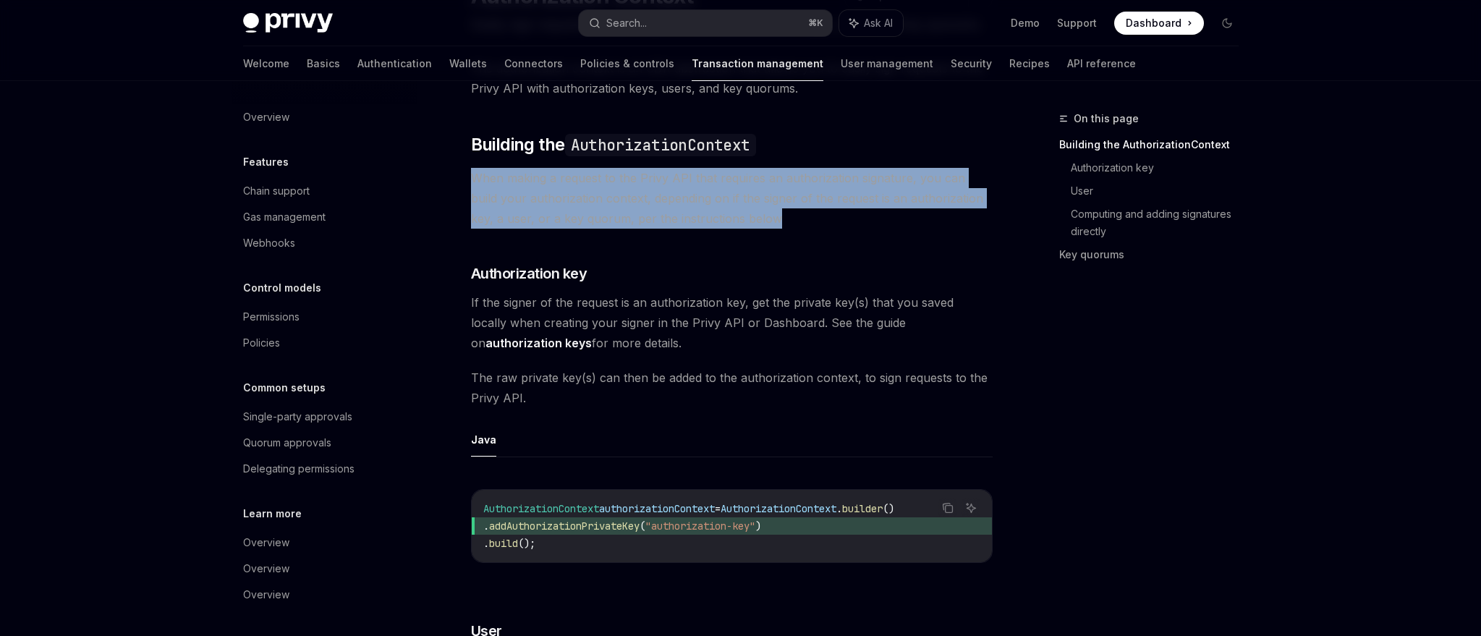
drag, startPoint x: 821, startPoint y: 241, endPoint x: 812, endPoint y: 187, distance: 54.2
click at [812, 187] on span "When making a request to the Privy API that requires an authorization signature…" at bounding box center [732, 198] width 522 height 61
drag, startPoint x: 812, startPoint y: 187, endPoint x: 804, endPoint y: 240, distance: 53.4
click at [804, 229] on span "When making a request to the Privy API that requires an authorization signature…" at bounding box center [732, 198] width 522 height 61
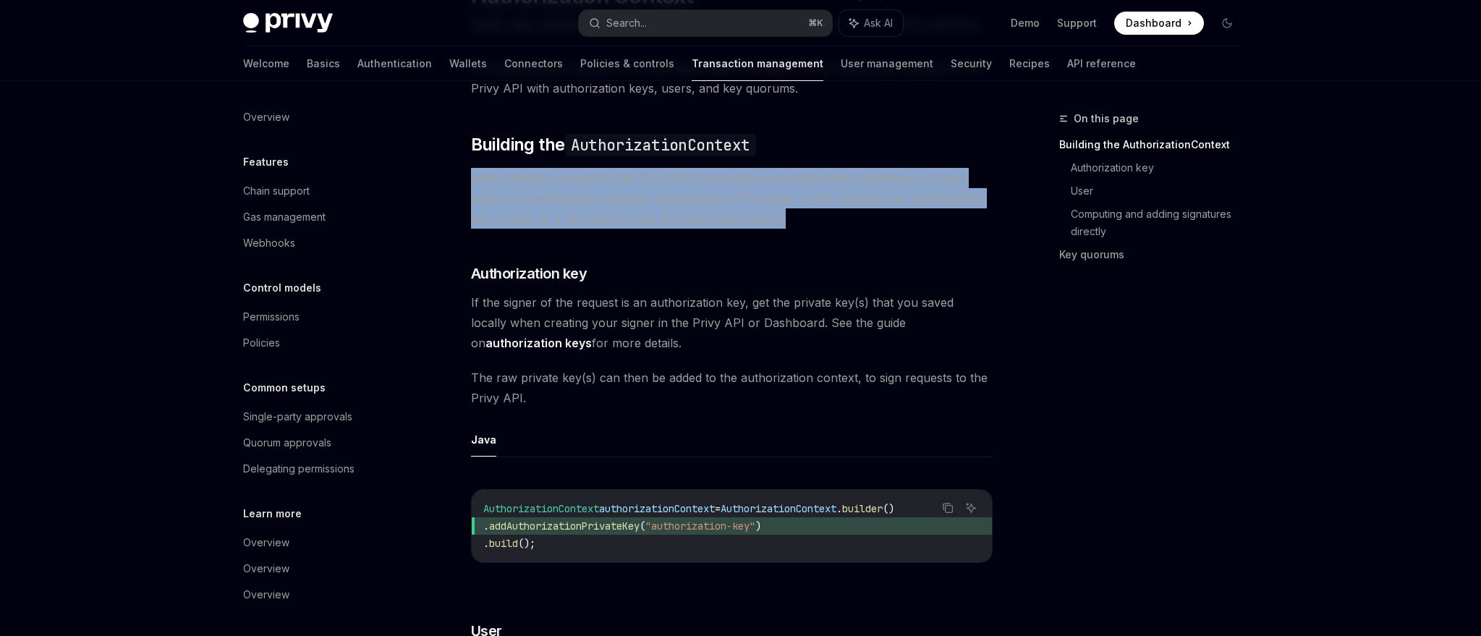
click at [804, 229] on span "When making a request to the Privy API that requires an authorization signature…" at bounding box center [732, 198] width 522 height 61
drag, startPoint x: 804, startPoint y: 240, endPoint x: 796, endPoint y: 181, distance: 59.9
drag, startPoint x: 796, startPoint y: 181, endPoint x: 797, endPoint y: 242, distance: 61.5
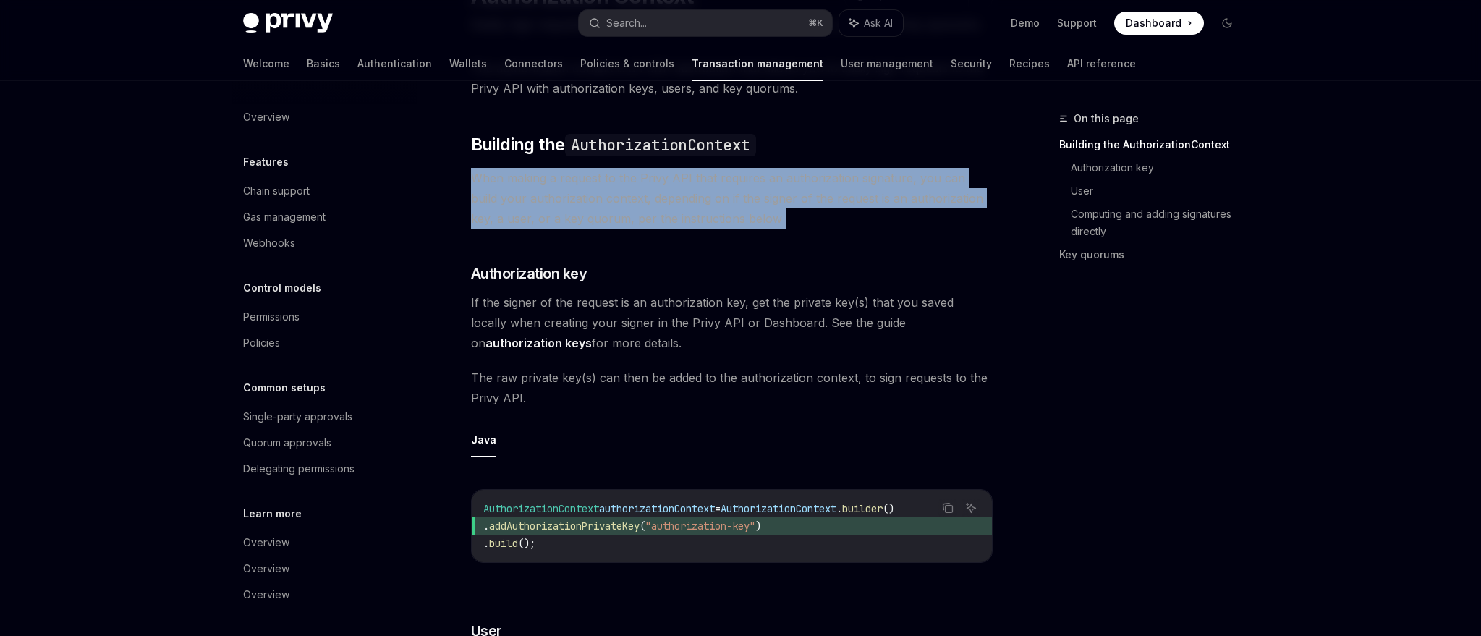
drag, startPoint x: 796, startPoint y: 242, endPoint x: 786, endPoint y: 233, distance: 13.3
click at [796, 229] on span "When making a request to the Privy API that requires an authorization signature…" at bounding box center [732, 198] width 522 height 61
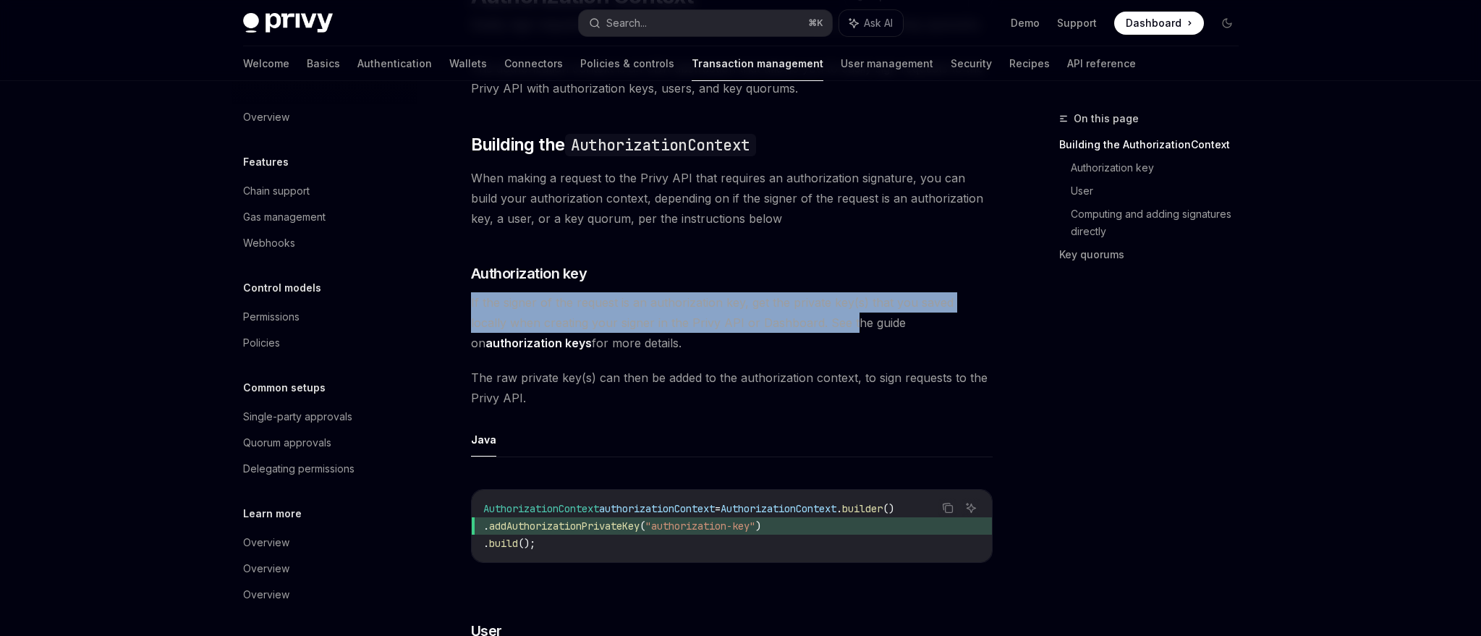
drag, startPoint x: 803, startPoint y: 302, endPoint x: 815, endPoint y: 347, distance: 46.5
click at [815, 347] on span "If the signer of the request is an authorization key, get the private key(s) th…" at bounding box center [732, 322] width 522 height 61
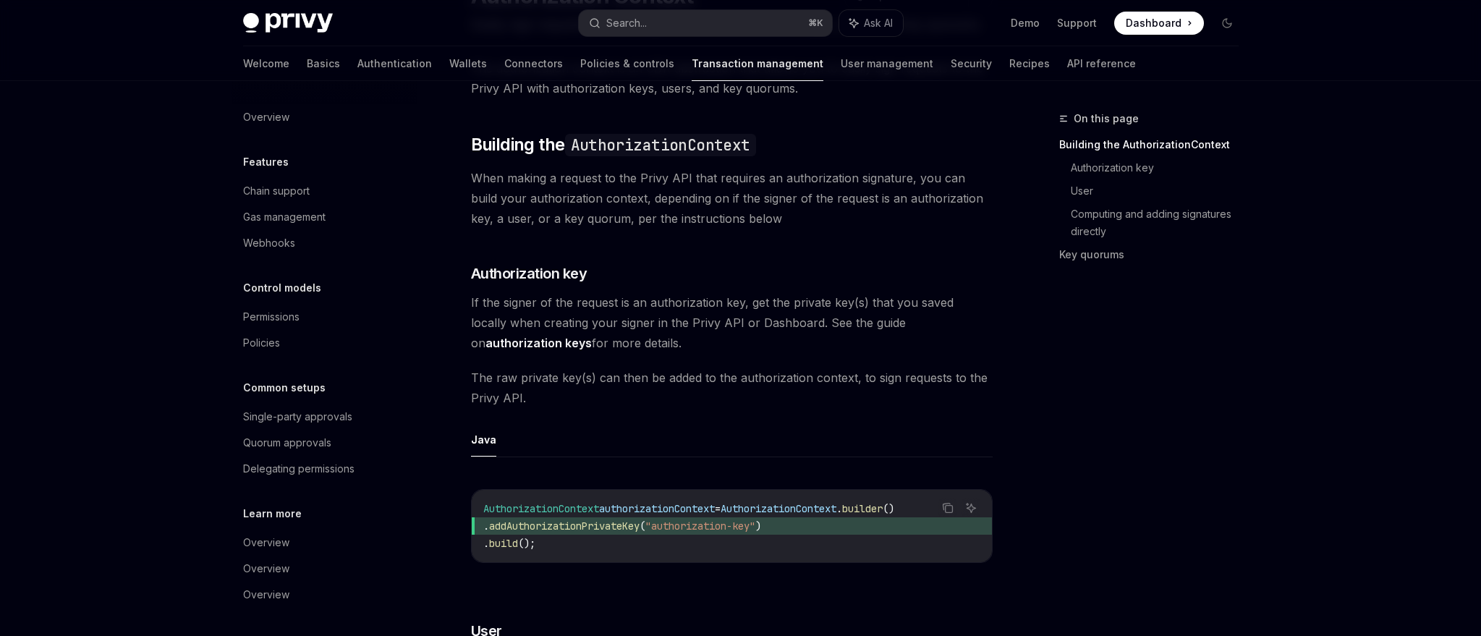
drag, startPoint x: 821, startPoint y: 354, endPoint x: 756, endPoint y: 317, distance: 74.2
click at [756, 317] on span "If the signer of the request is an authorization key, get the private key(s) th…" at bounding box center [732, 322] width 522 height 61
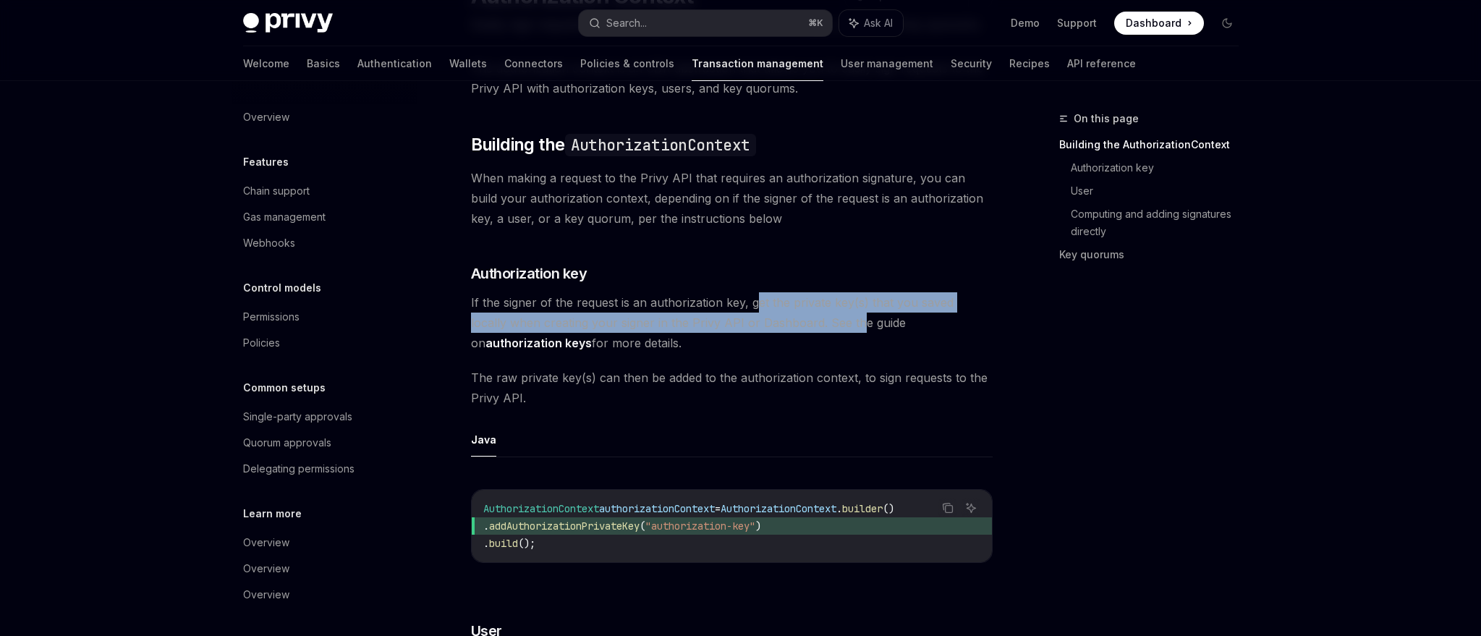
drag, startPoint x: 756, startPoint y: 313, endPoint x: 816, endPoint y: 343, distance: 66.3
click at [816, 343] on span "If the signer of the request is an authorization key, get the private key(s) th…" at bounding box center [732, 322] width 522 height 61
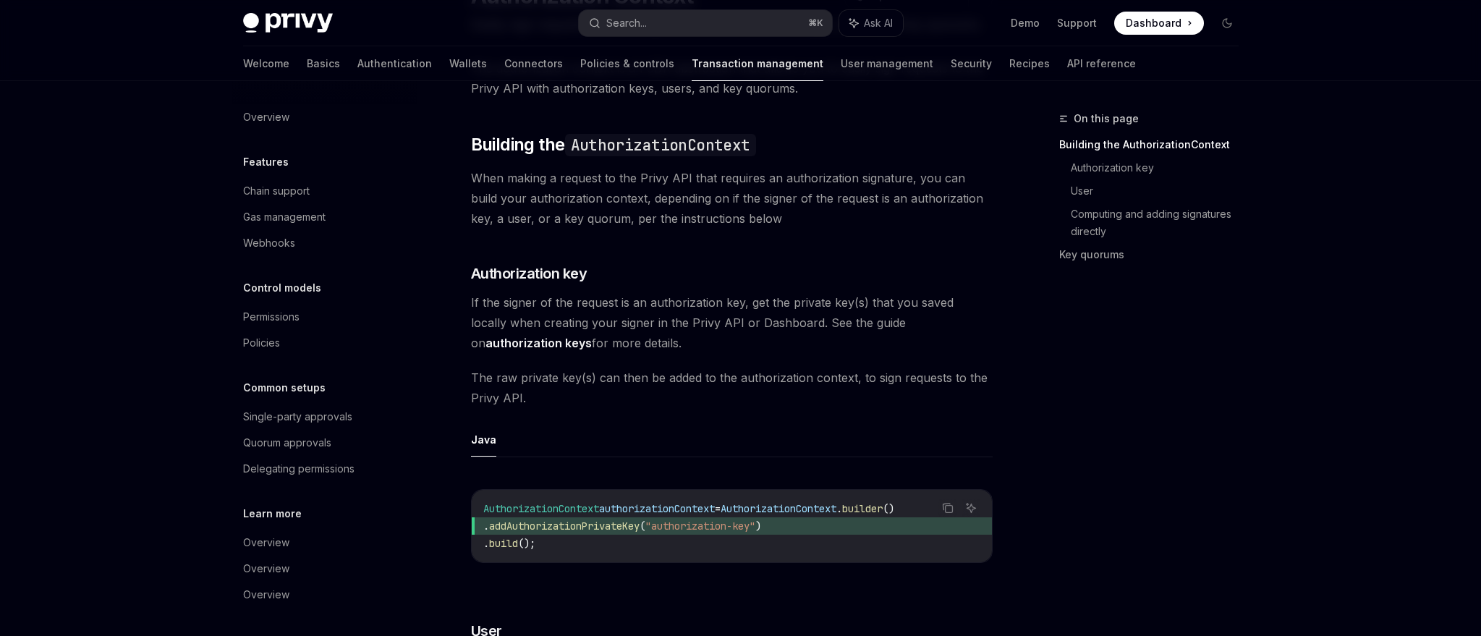
click at [816, 343] on span "If the signer of the request is an authorization key, get the private key(s) th…" at bounding box center [732, 322] width 522 height 61
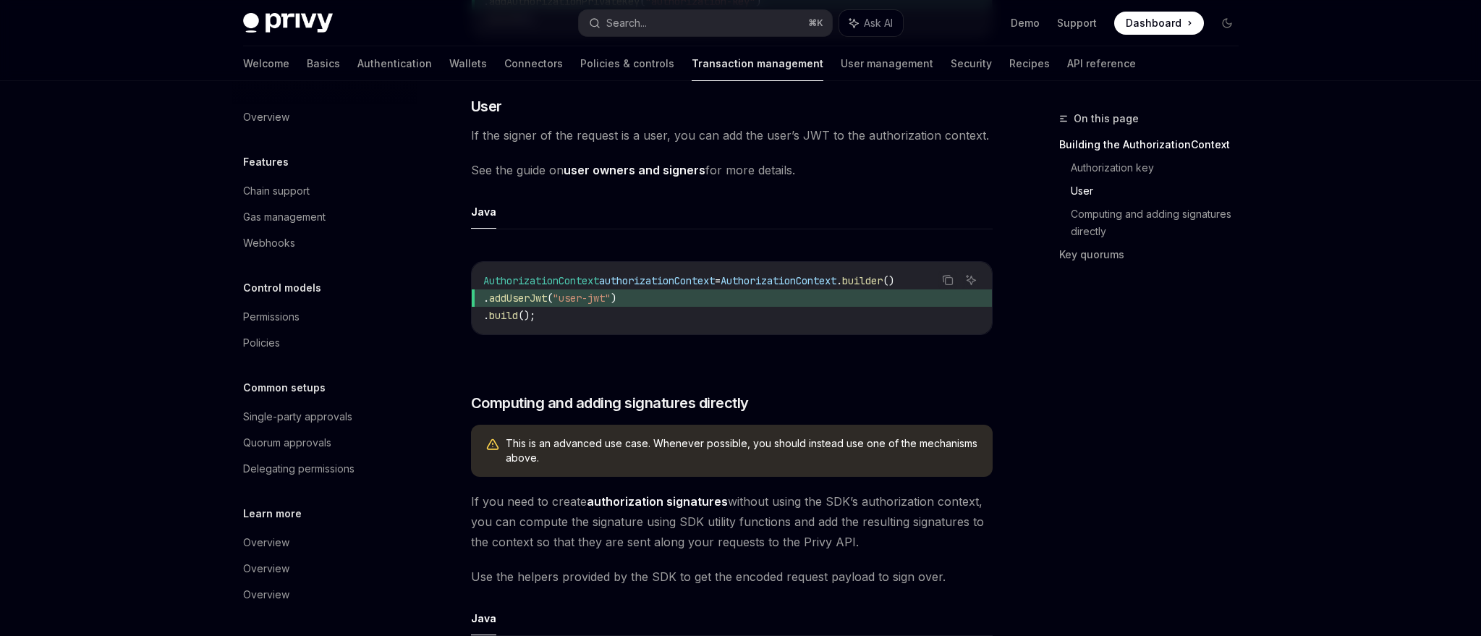
scroll to position [719, 0]
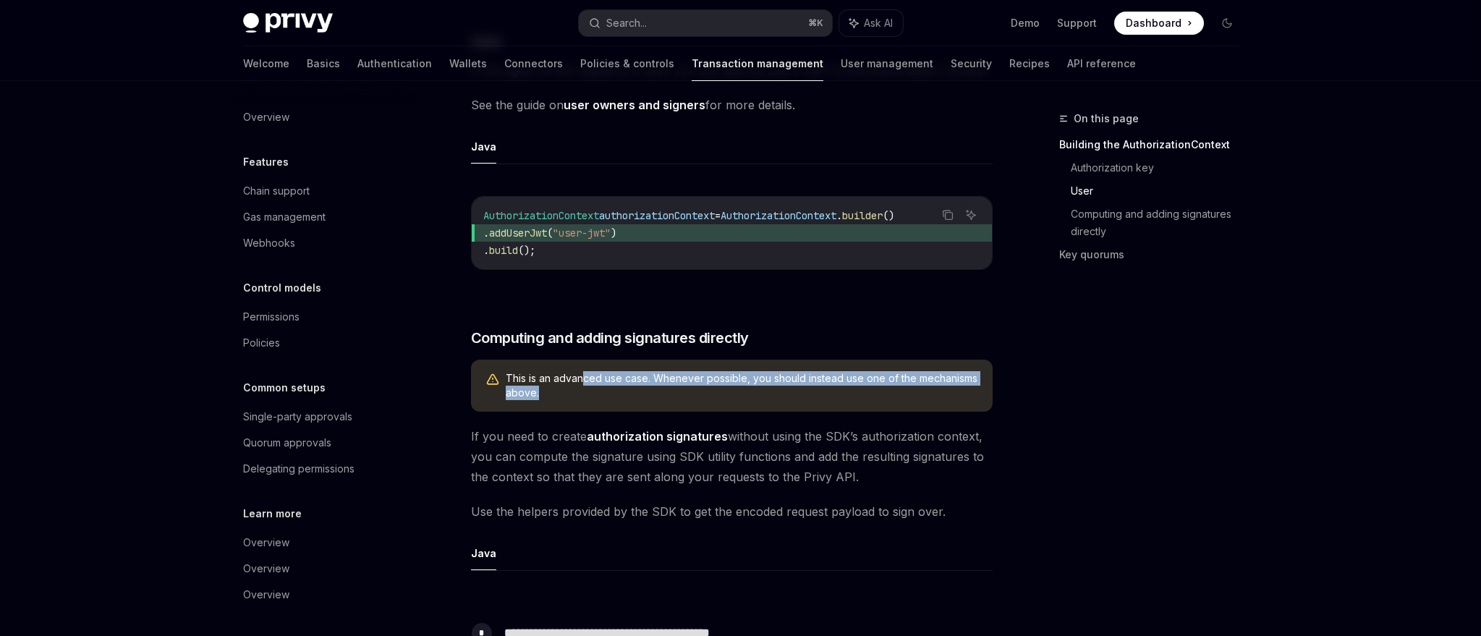
drag, startPoint x: 580, startPoint y: 399, endPoint x: 650, endPoint y: 430, distance: 75.8
click at [650, 412] on div "This is an advanced use case. Whenever possible, you should instead use one of …" at bounding box center [732, 386] width 522 height 52
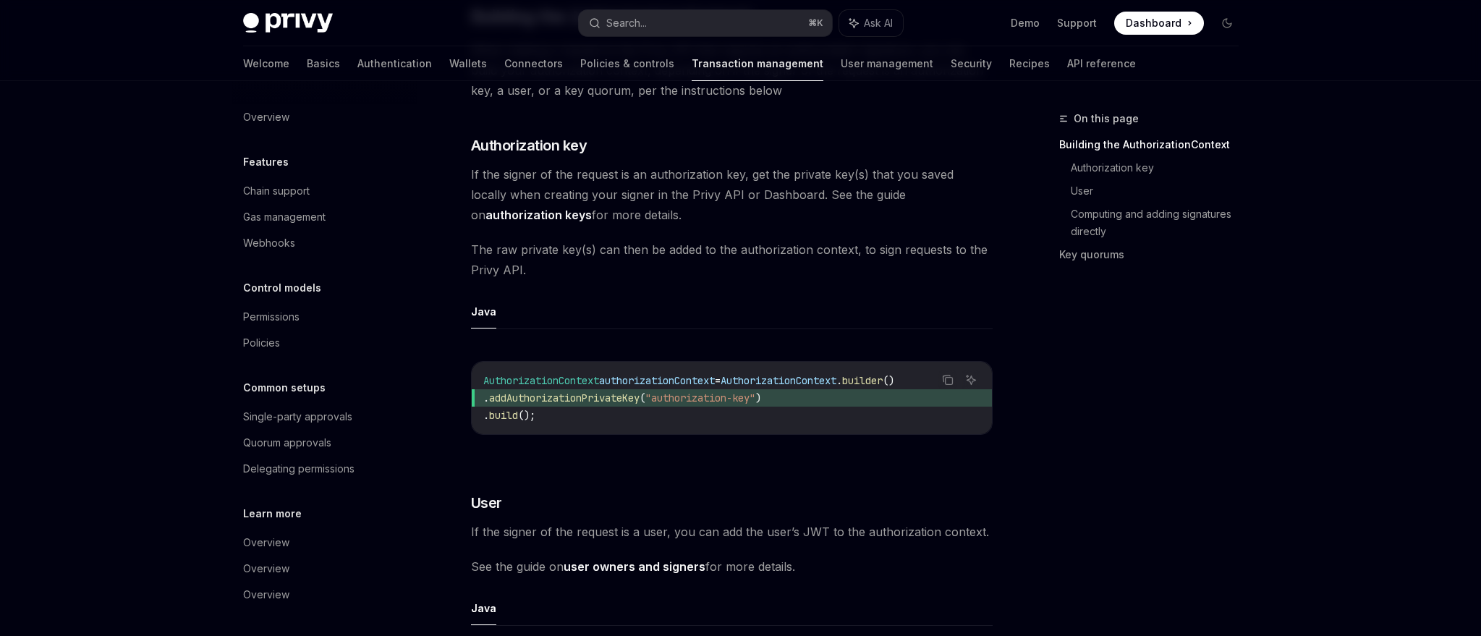
scroll to position [270, 0]
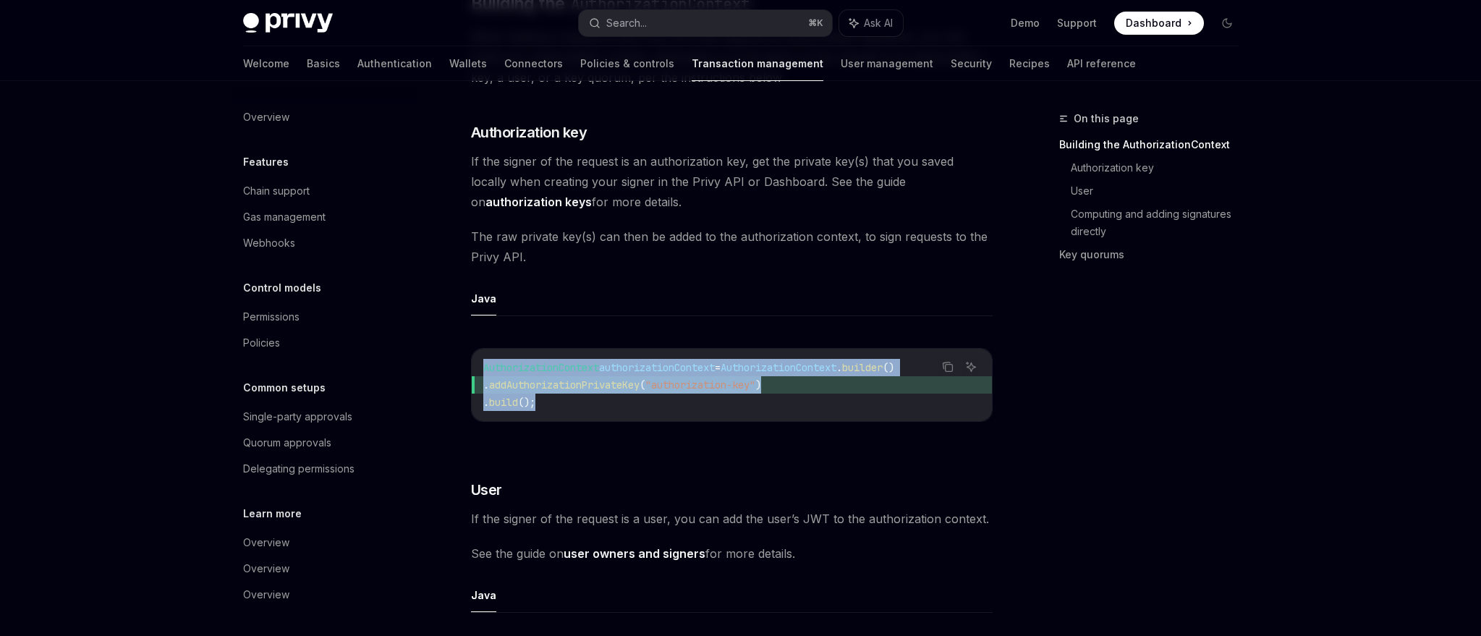
drag, startPoint x: 573, startPoint y: 425, endPoint x: 471, endPoint y: 391, distance: 107.6
click at [472, 391] on div "AuthorizationContext authorizationContext = AuthorizationContext . builder () .…" at bounding box center [732, 385] width 520 height 72
copy code "AuthorizationContext authorizationContext = AuthorizationContext . builder () .…"
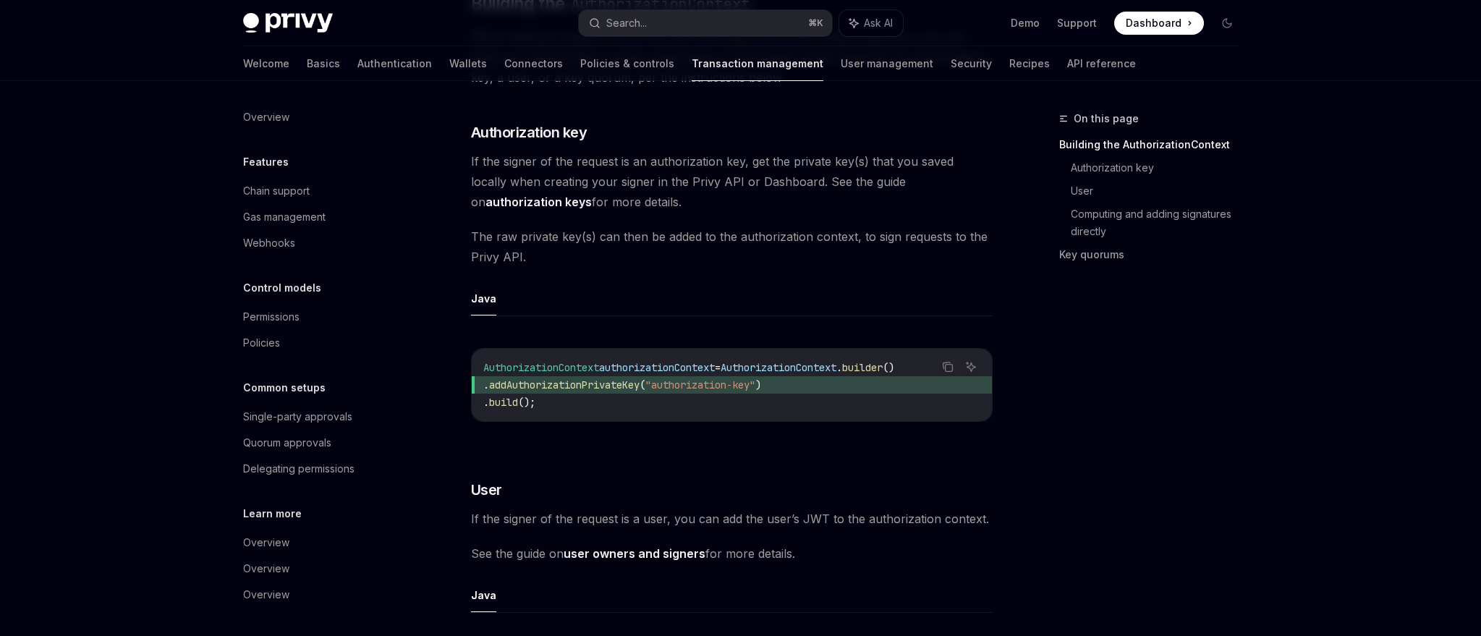
click at [674, 374] on span "authorizationContext" at bounding box center [657, 367] width 116 height 13
click at [814, 374] on span "AuthorizationContext" at bounding box center [779, 367] width 116 height 13
copy span "AuthorizationContext"
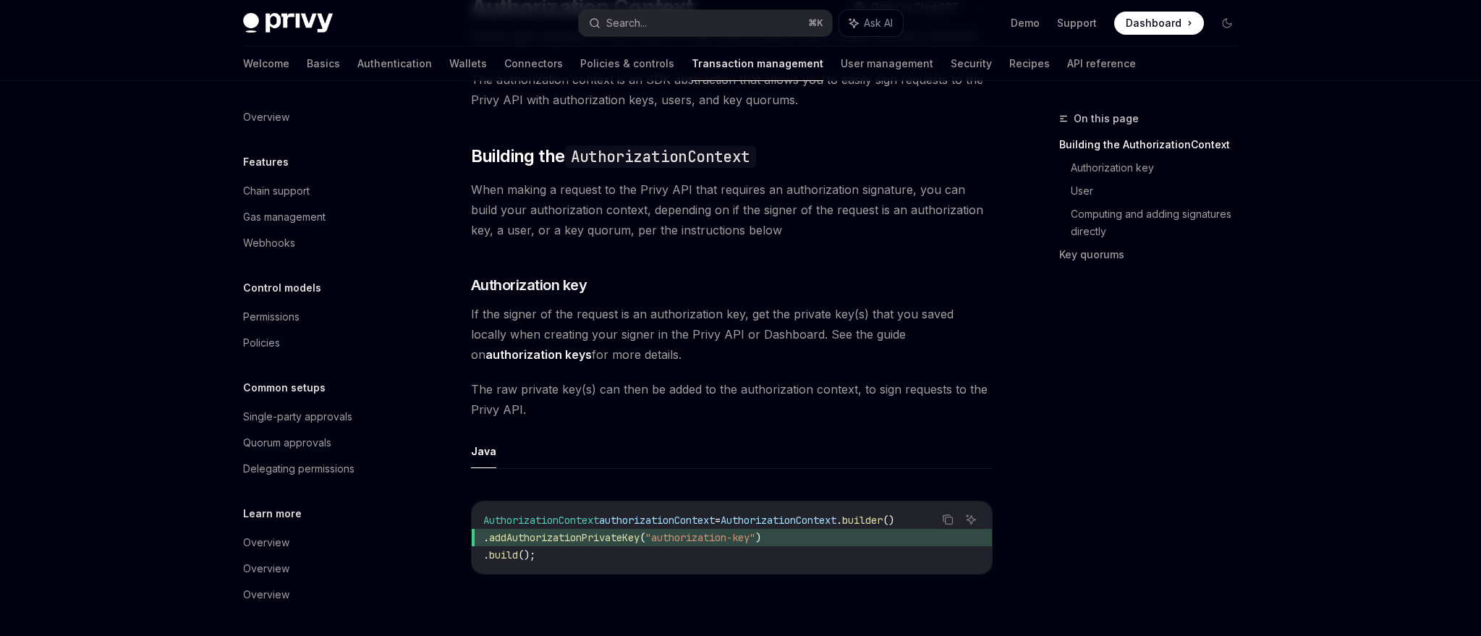
scroll to position [0, 0]
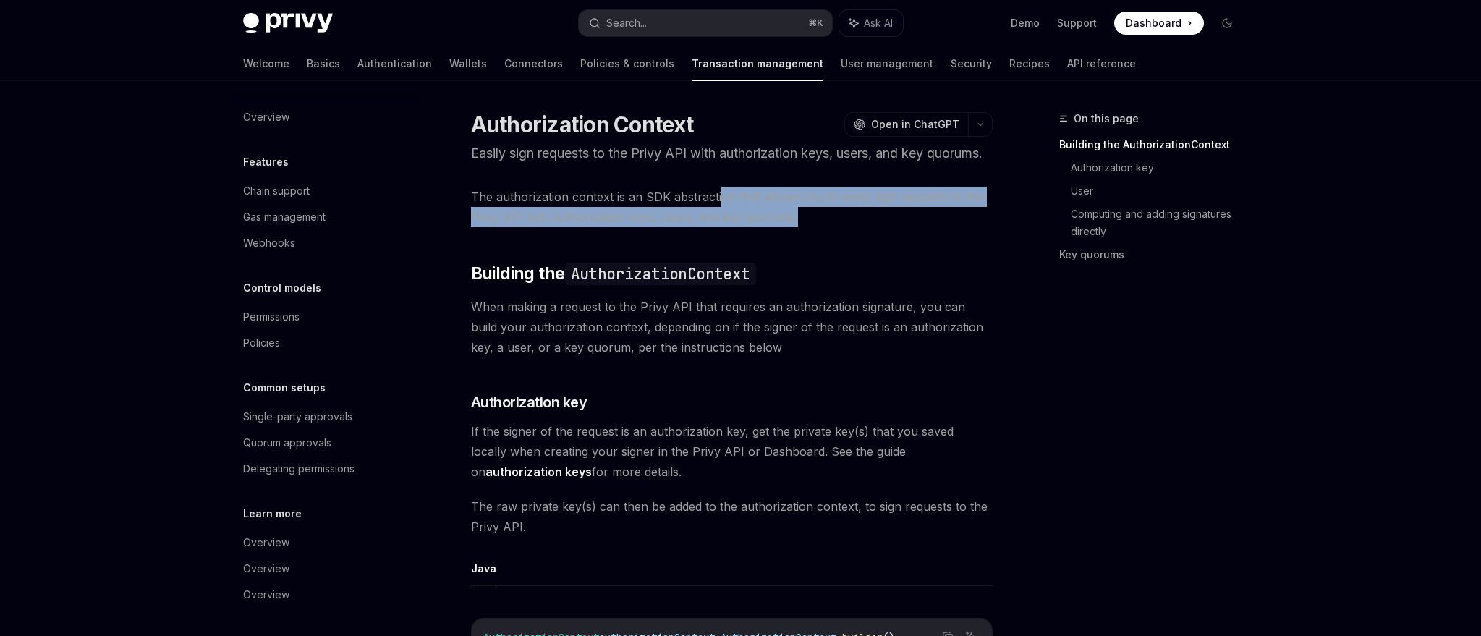
drag, startPoint x: 717, startPoint y: 208, endPoint x: 846, endPoint y: 239, distance: 132.3
click at [846, 227] on span "The authorization context is an SDK abstraction that allows you to easily sign …" at bounding box center [732, 207] width 522 height 41
drag, startPoint x: 846, startPoint y: 239, endPoint x: 831, endPoint y: 196, distance: 45.3
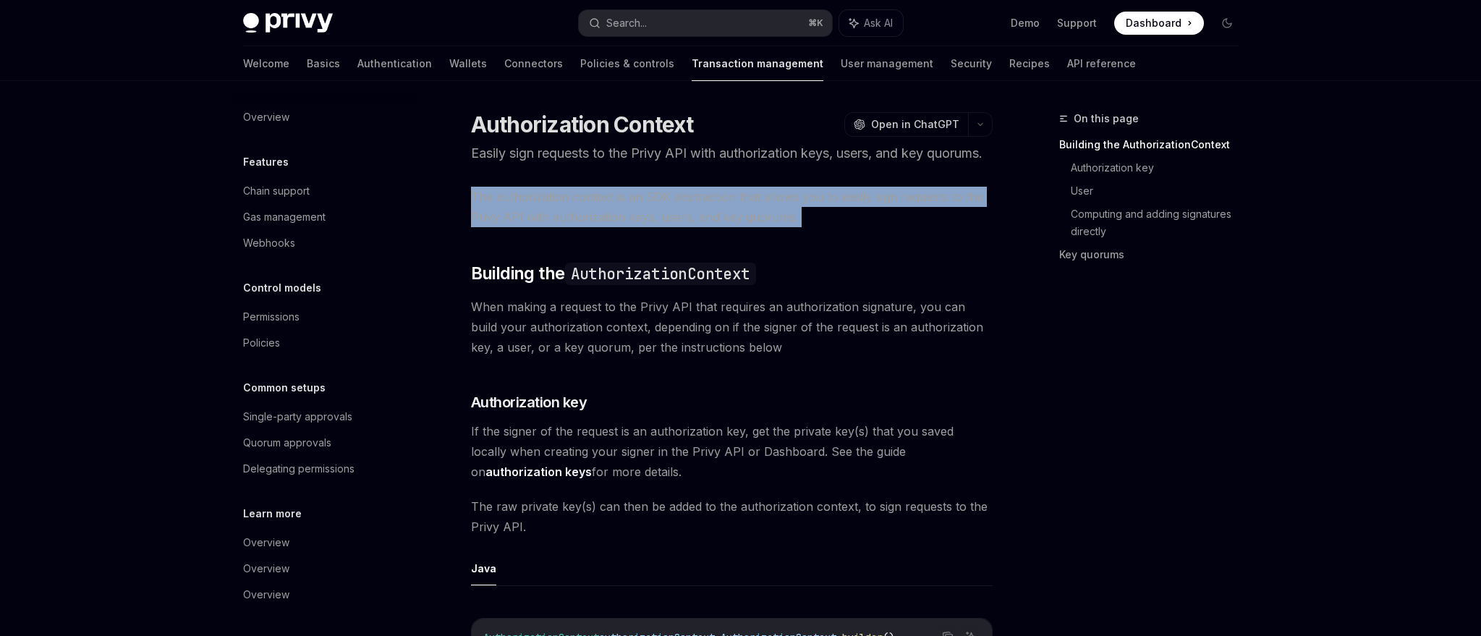
drag, startPoint x: 831, startPoint y: 196, endPoint x: 834, endPoint y: 233, distance: 37.1
click at [834, 227] on span "The authorization context is an SDK abstraction that allows you to easily sign …" at bounding box center [732, 207] width 522 height 41
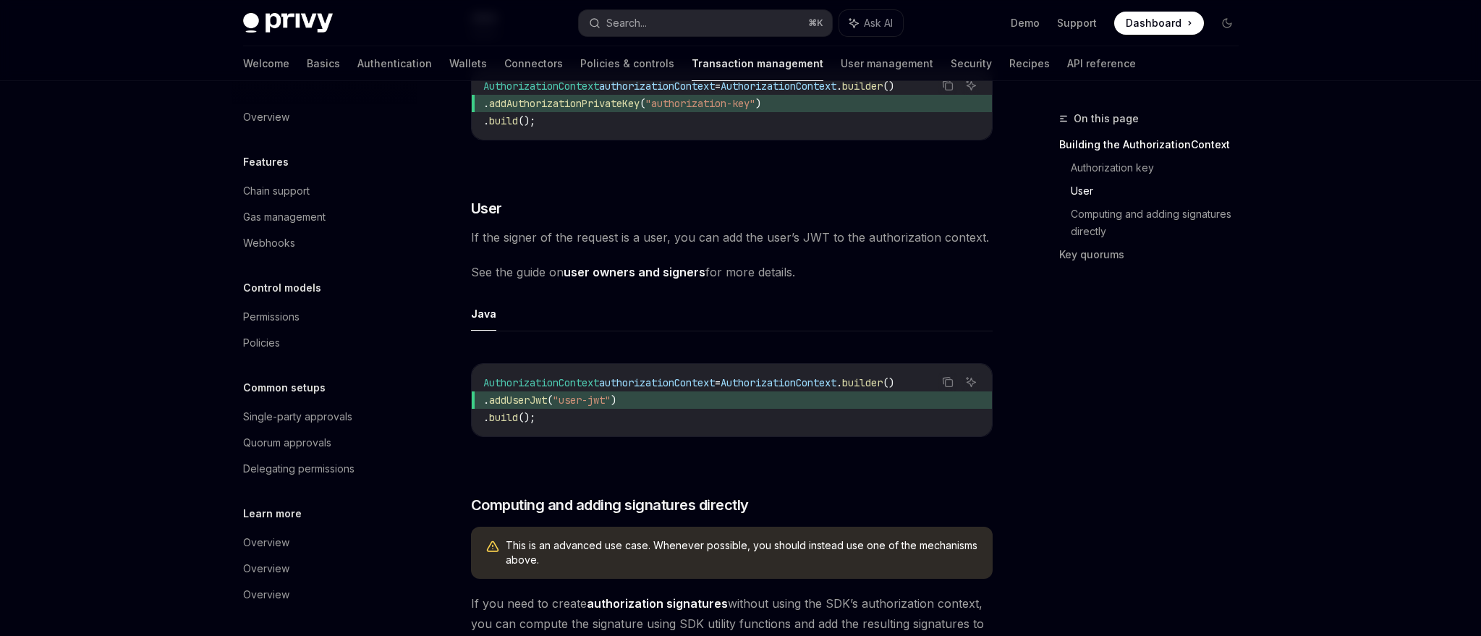
scroll to position [761, 0]
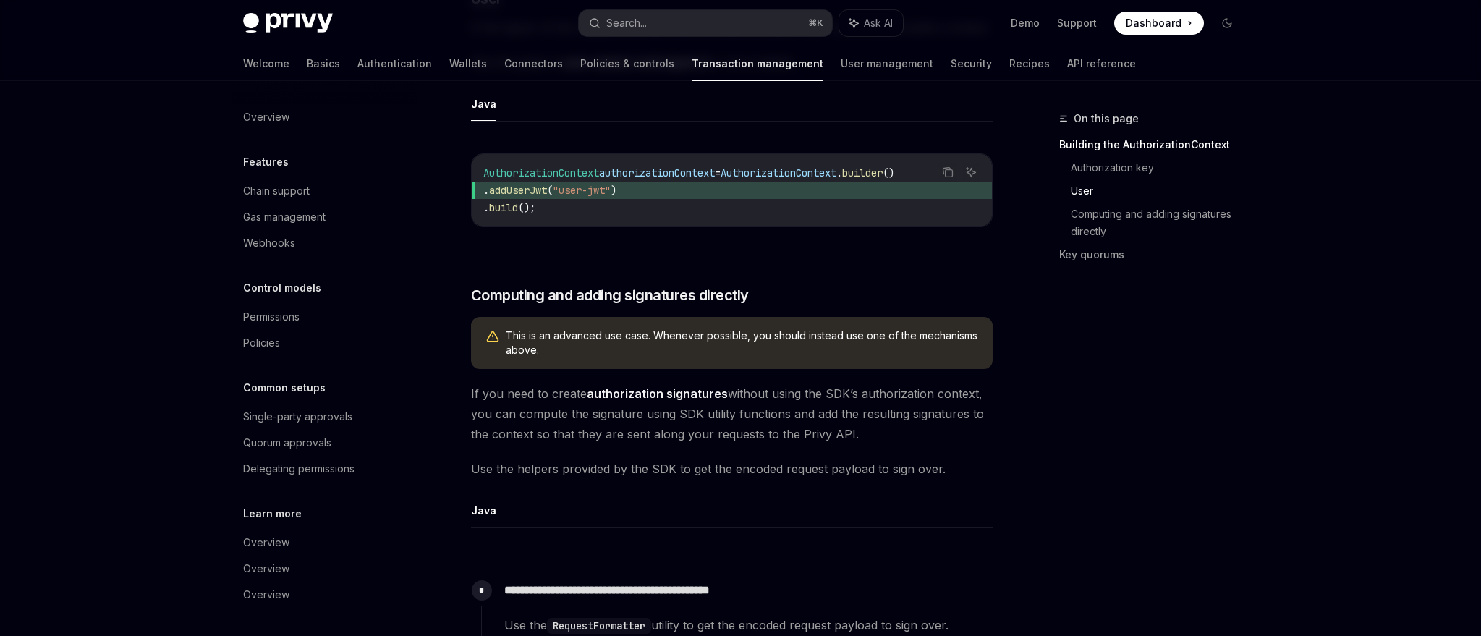
click at [768, 103] on div "The authorization context is an SDK abstraction that allows you to easily sign …" at bounding box center [732, 640] width 522 height 2430
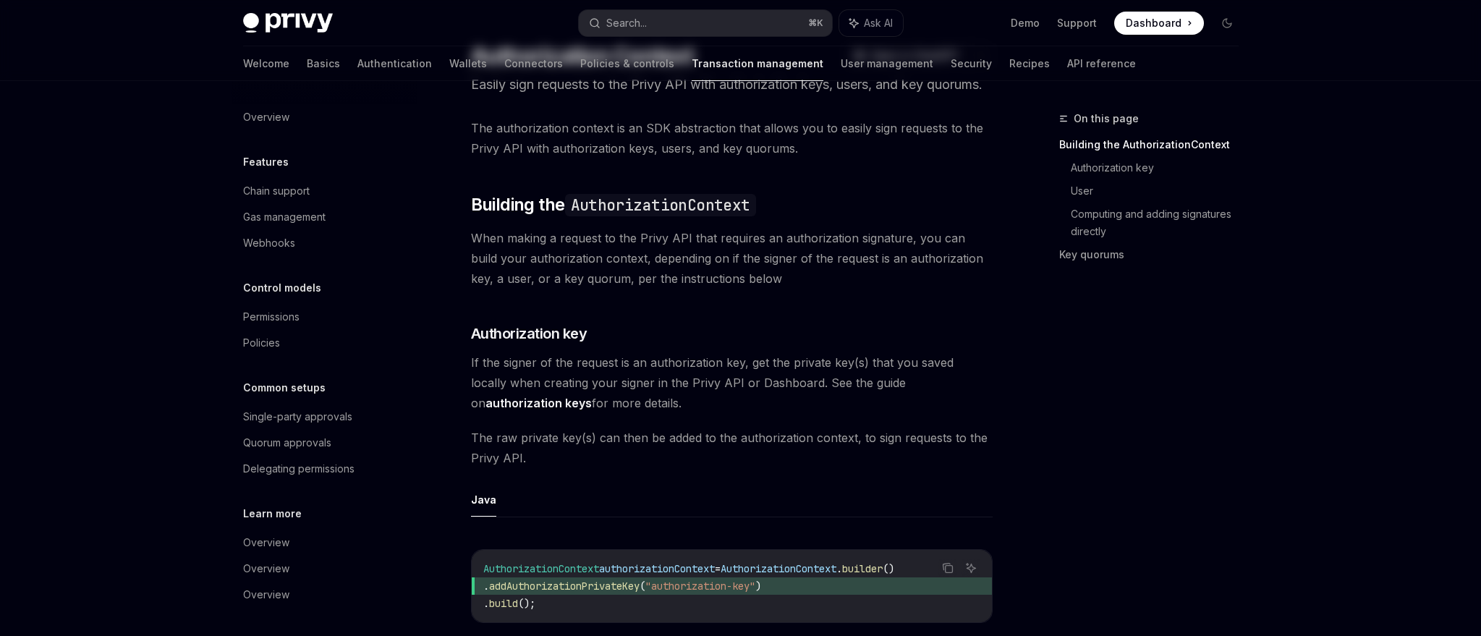
scroll to position [0, 0]
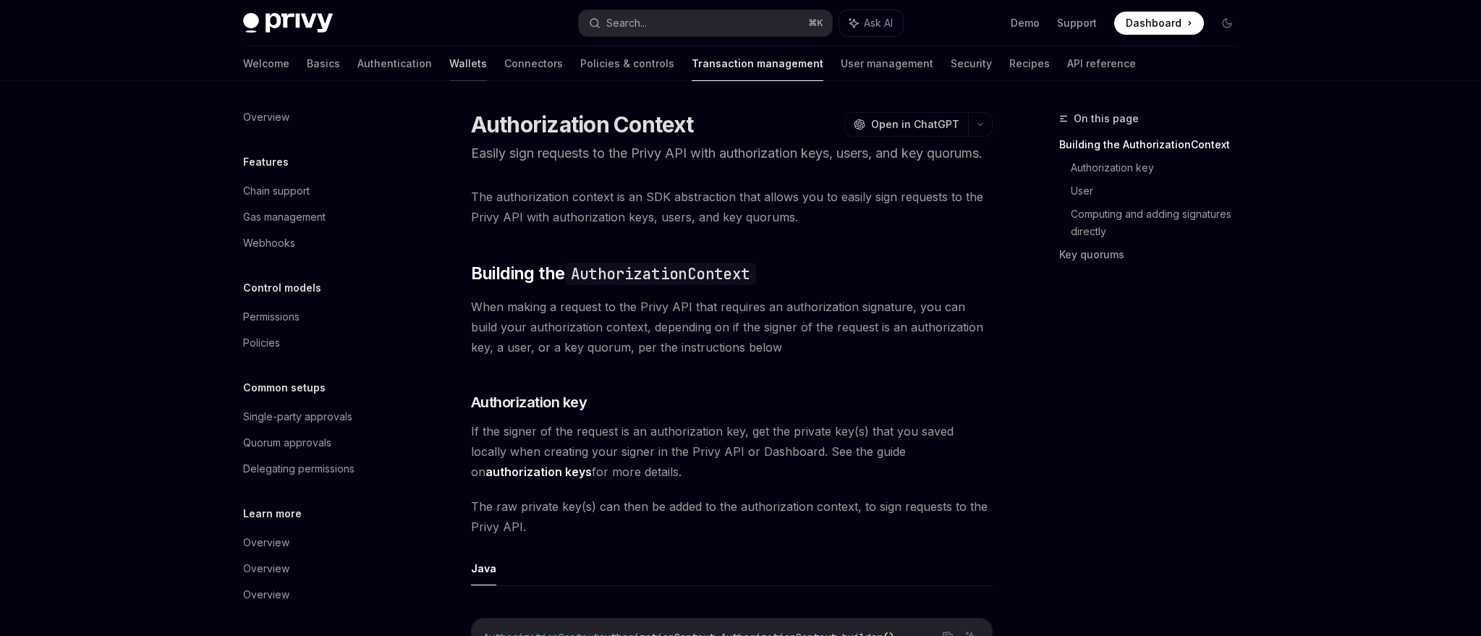
click at [449, 63] on link "Wallets" at bounding box center [468, 63] width 38 height 35
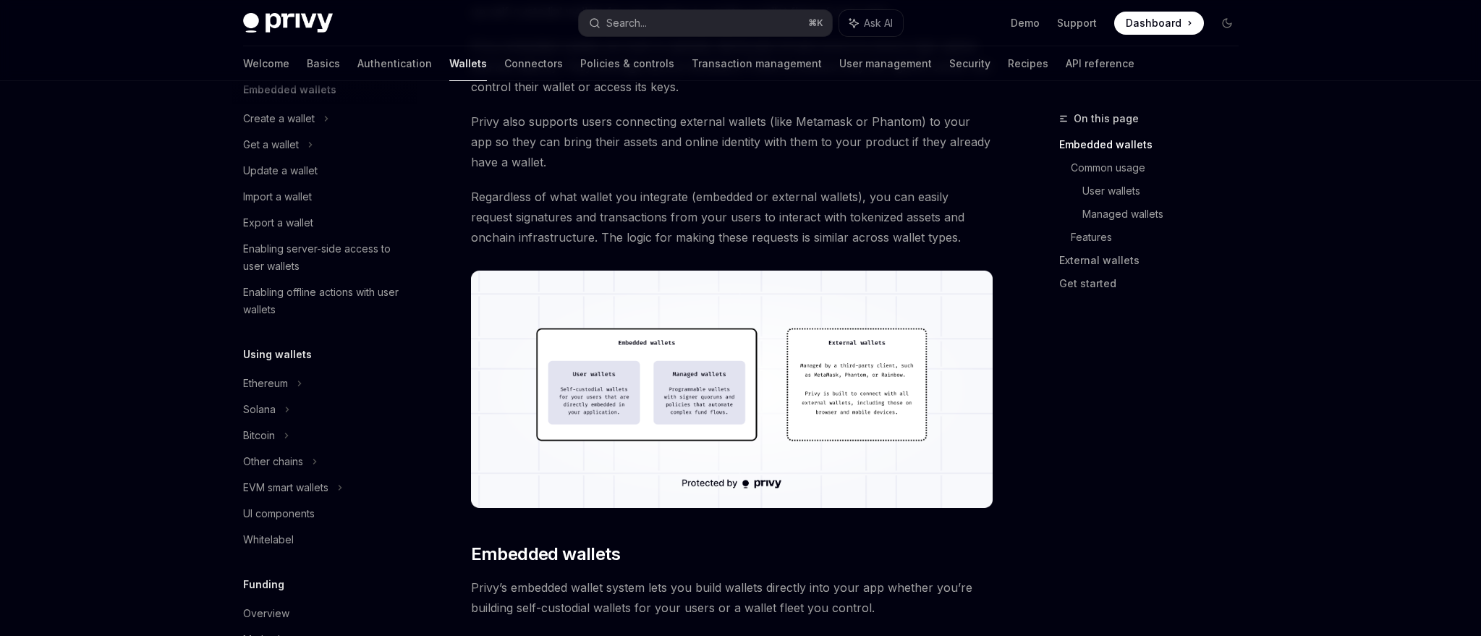
scroll to position [661, 0]
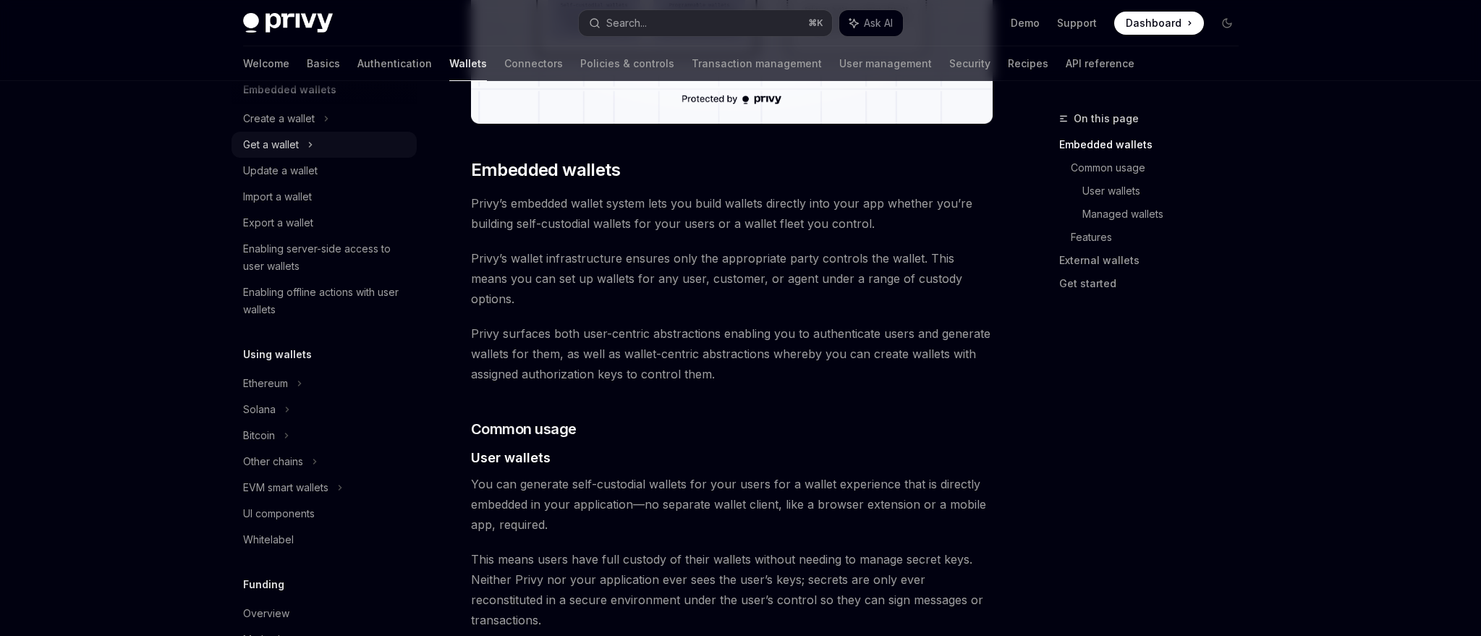
click at [282, 141] on div "Get a wallet" at bounding box center [271, 144] width 56 height 17
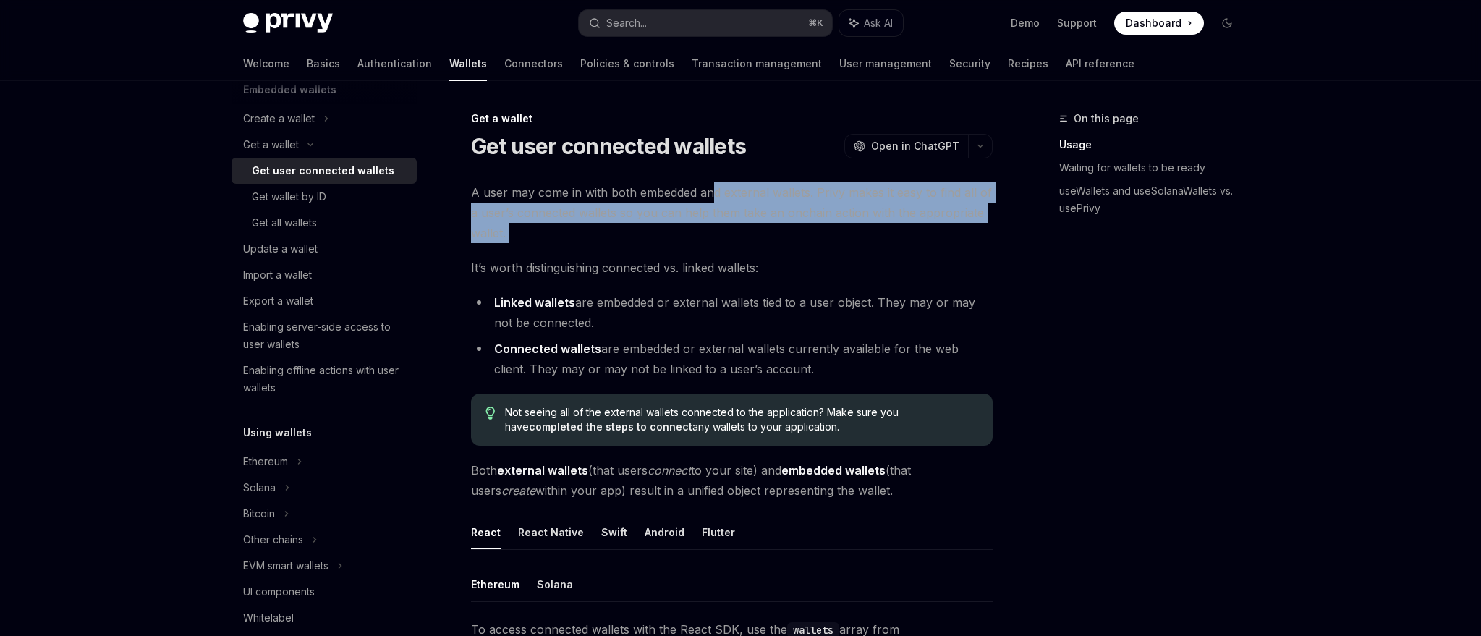
drag, startPoint x: 713, startPoint y: 183, endPoint x: 708, endPoint y: 246, distance: 63.1
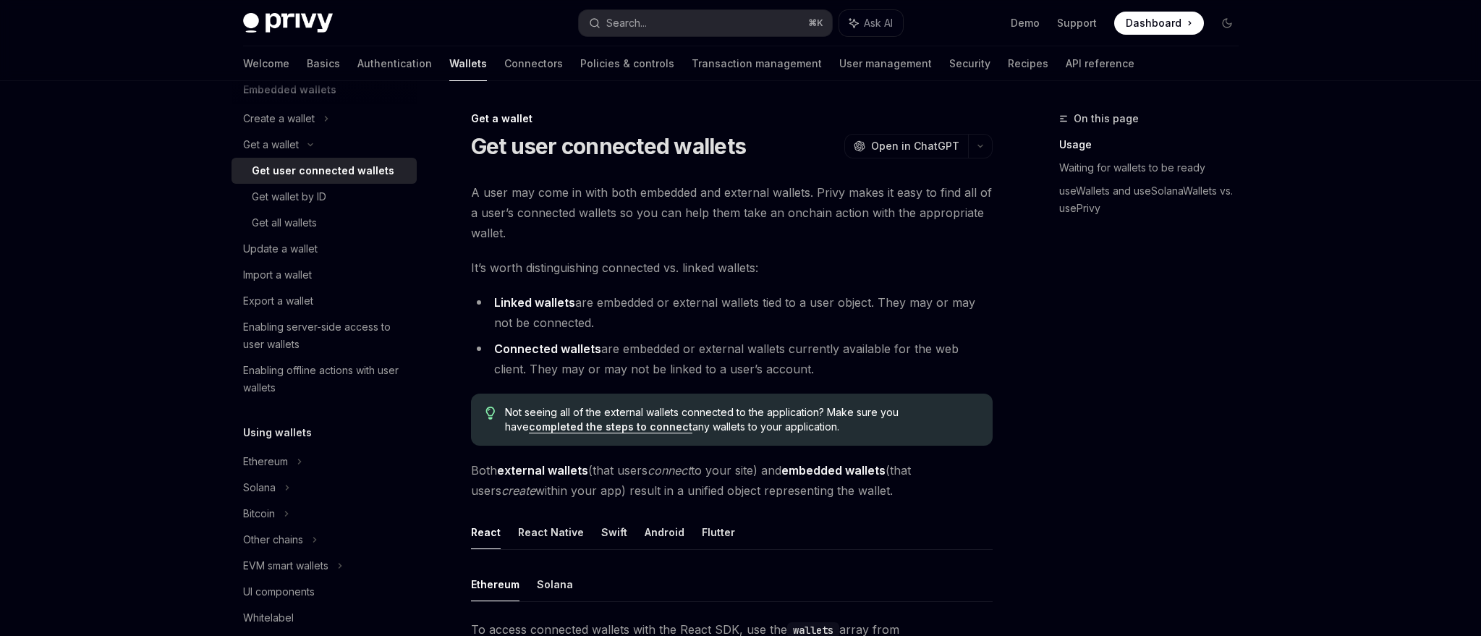
drag, startPoint x: 661, startPoint y: 297, endPoint x: 683, endPoint y: 329, distance: 38.5
click at [683, 329] on li "Linked wallets are embedded or external wallets tied to a user object. They may…" at bounding box center [732, 312] width 522 height 41
click at [682, 329] on li "Linked wallets are embedded or external wallets tied to a user object. They may…" at bounding box center [732, 312] width 522 height 41
drag, startPoint x: 689, startPoint y: 336, endPoint x: 819, endPoint y: 366, distance: 133.8
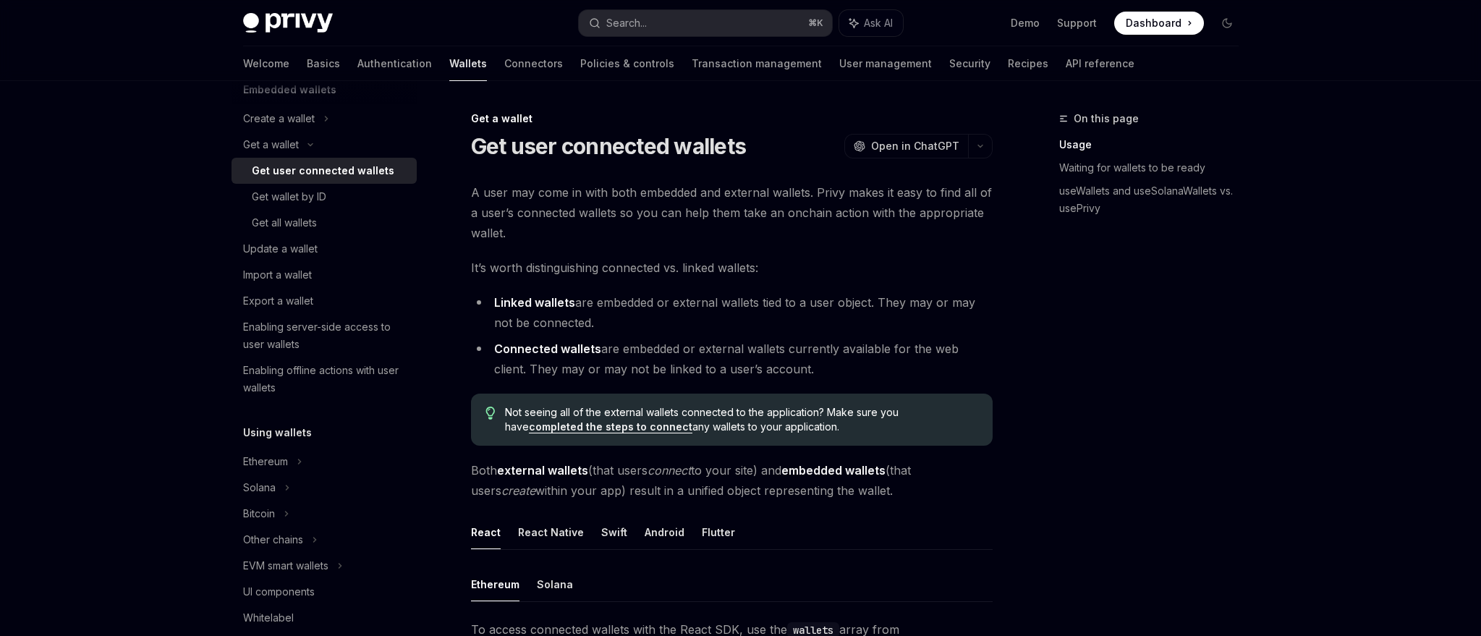
click at [819, 366] on ul "Linked wallets are embedded or external wallets tied to a user object. They may…" at bounding box center [732, 335] width 522 height 87
click at [819, 366] on li "Connected wallets are embedded or external wallets currently available for the …" at bounding box center [732, 359] width 522 height 41
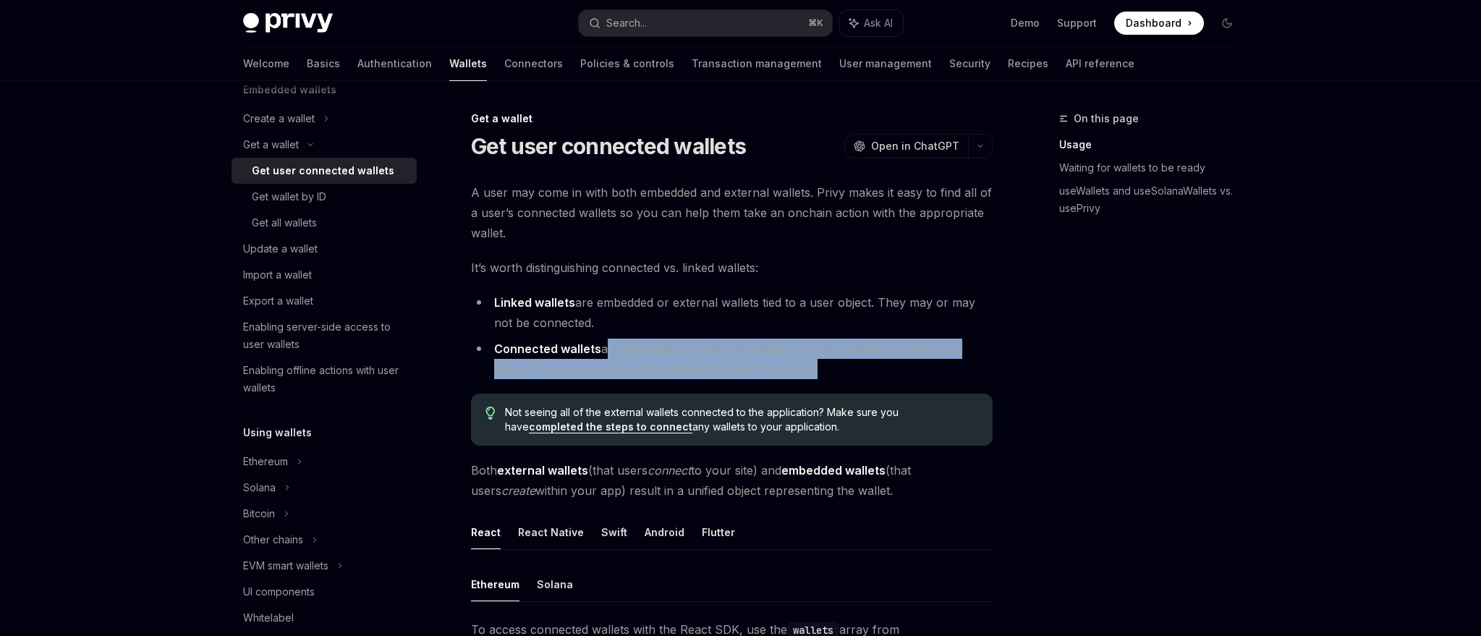
drag, startPoint x: 818, startPoint y: 367, endPoint x: 606, endPoint y: 347, distance: 212.9
click at [606, 347] on li "Connected wallets are embedded or external wallets currently available for the …" at bounding box center [732, 359] width 522 height 41
drag, startPoint x: 617, startPoint y: 300, endPoint x: 618, endPoint y: 320, distance: 20.3
click at [618, 320] on li "Linked wallets are embedded or external wallets tied to a user object. They may…" at bounding box center [732, 312] width 522 height 41
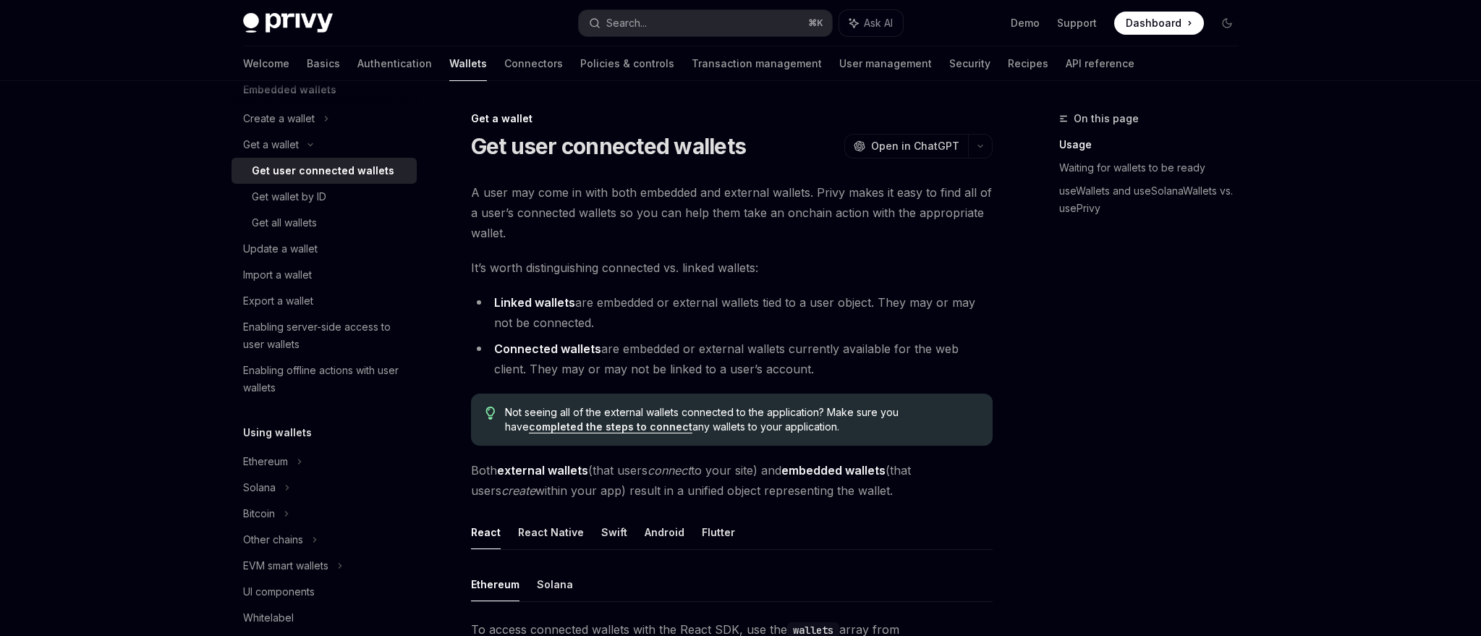
click at [618, 319] on li "Linked wallets are embedded or external wallets tied to a user object. They may…" at bounding box center [732, 312] width 522 height 41
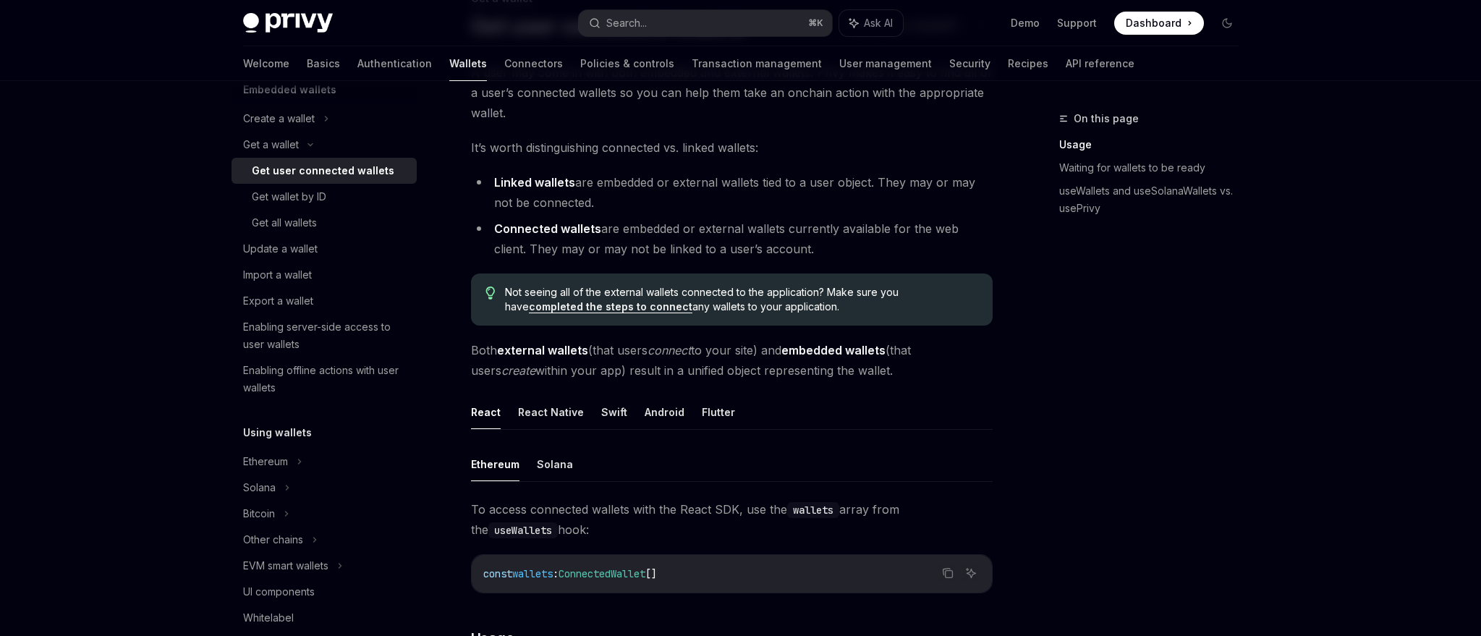
scroll to position [122, 0]
drag, startPoint x: 621, startPoint y: 350, endPoint x: 687, endPoint y: 353, distance: 66.0
click at [687, 353] on span "Both external wallets (that users connect to your site) and embedded wallets (t…" at bounding box center [732, 359] width 522 height 41
click at [687, 353] on em "connect" at bounding box center [669, 349] width 43 height 14
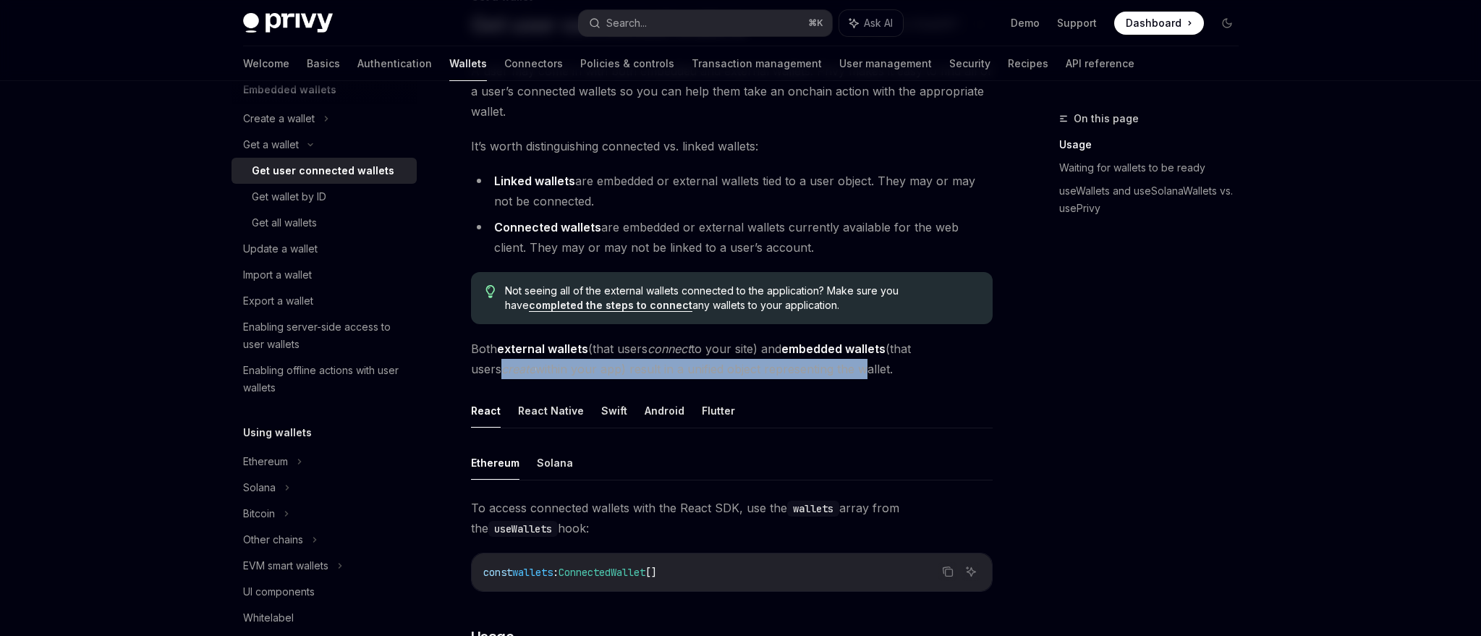
drag, startPoint x: 462, startPoint y: 368, endPoint x: 829, endPoint y: 365, distance: 366.9
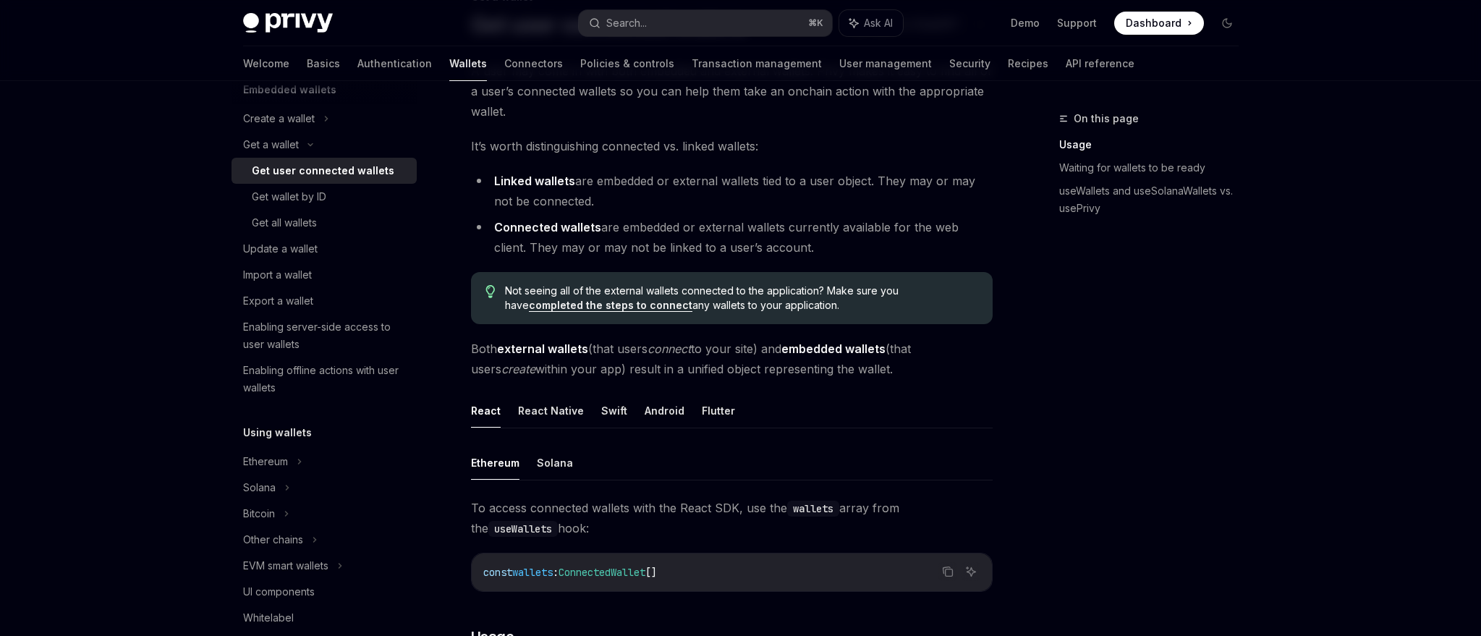
click at [829, 365] on span "Both external wallets (that users connect to your site) and embedded wallets (t…" at bounding box center [732, 359] width 522 height 41
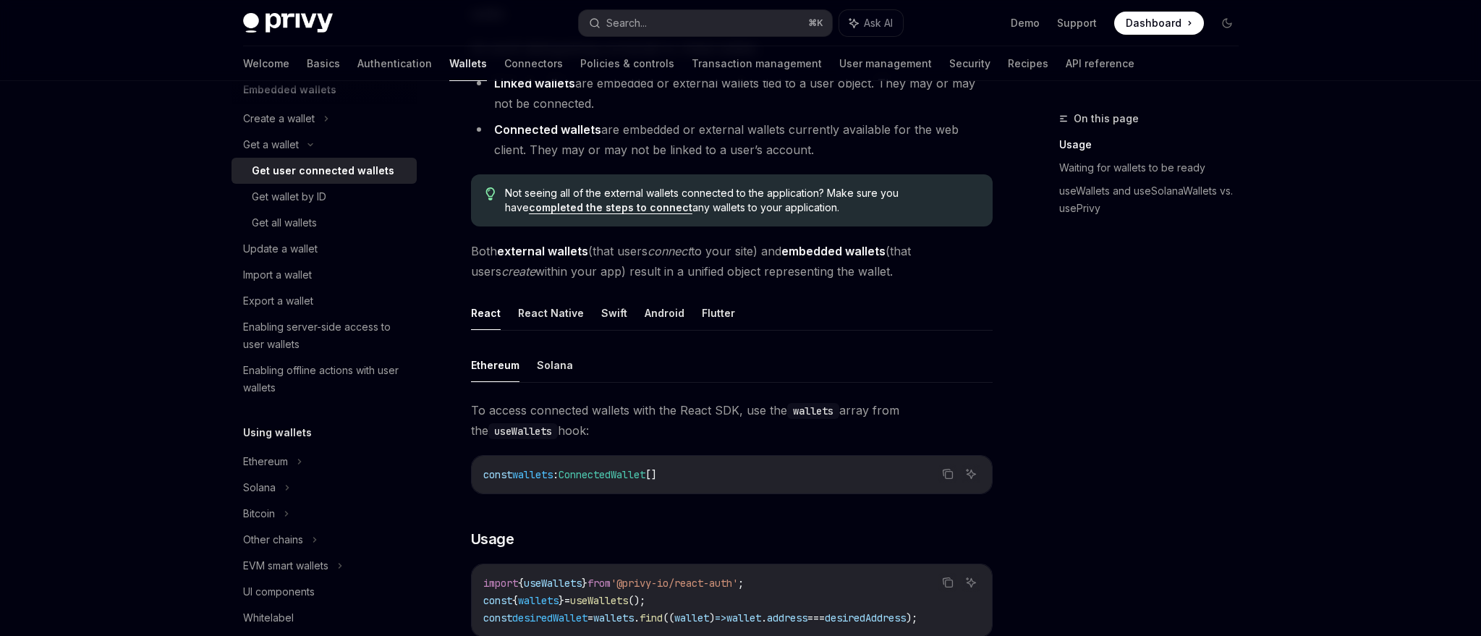
scroll to position [220, 0]
click at [547, 359] on button "Solana" at bounding box center [555, 364] width 36 height 34
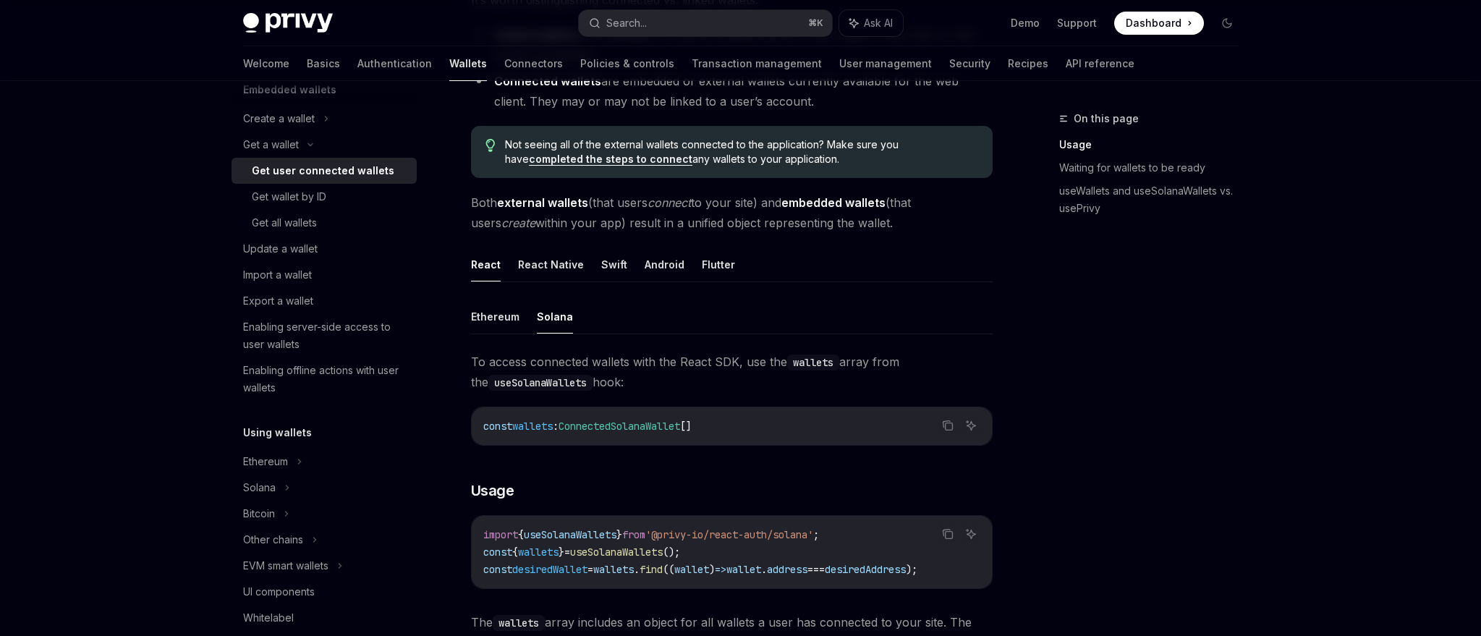
scroll to position [267, 0]
click at [674, 266] on button "Android" at bounding box center [665, 265] width 40 height 34
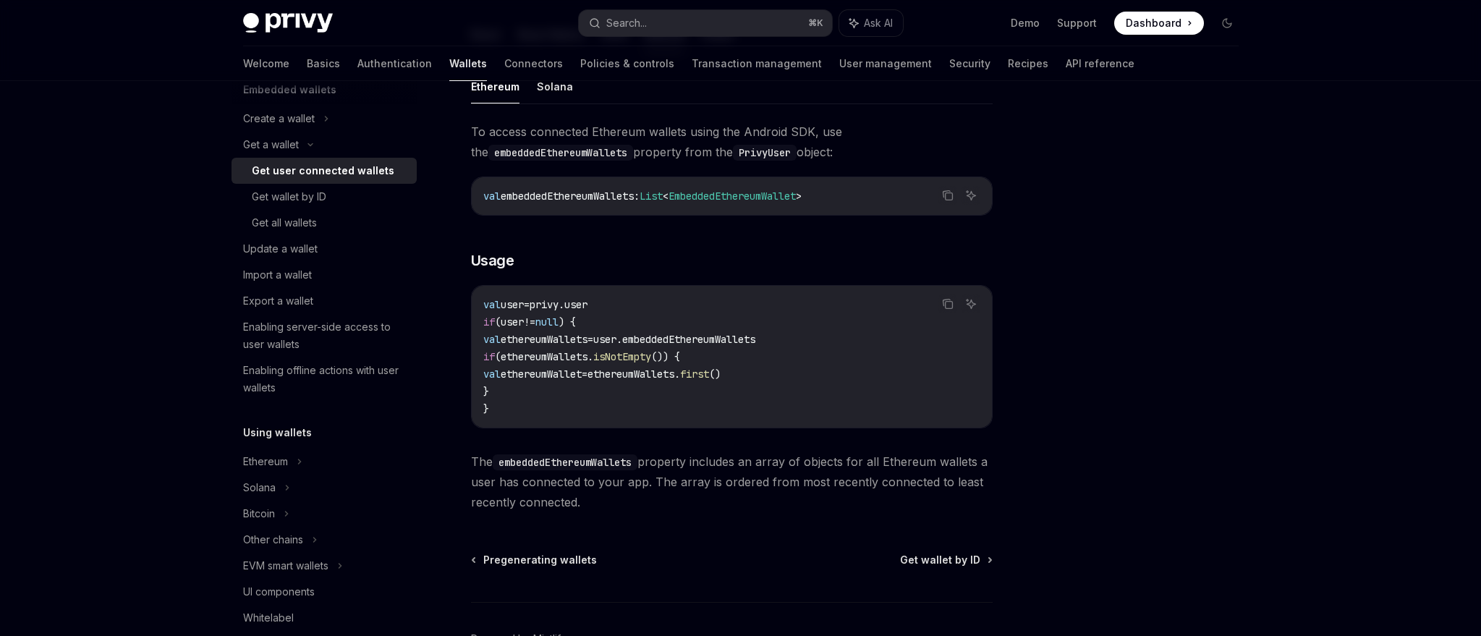
scroll to position [475, 0]
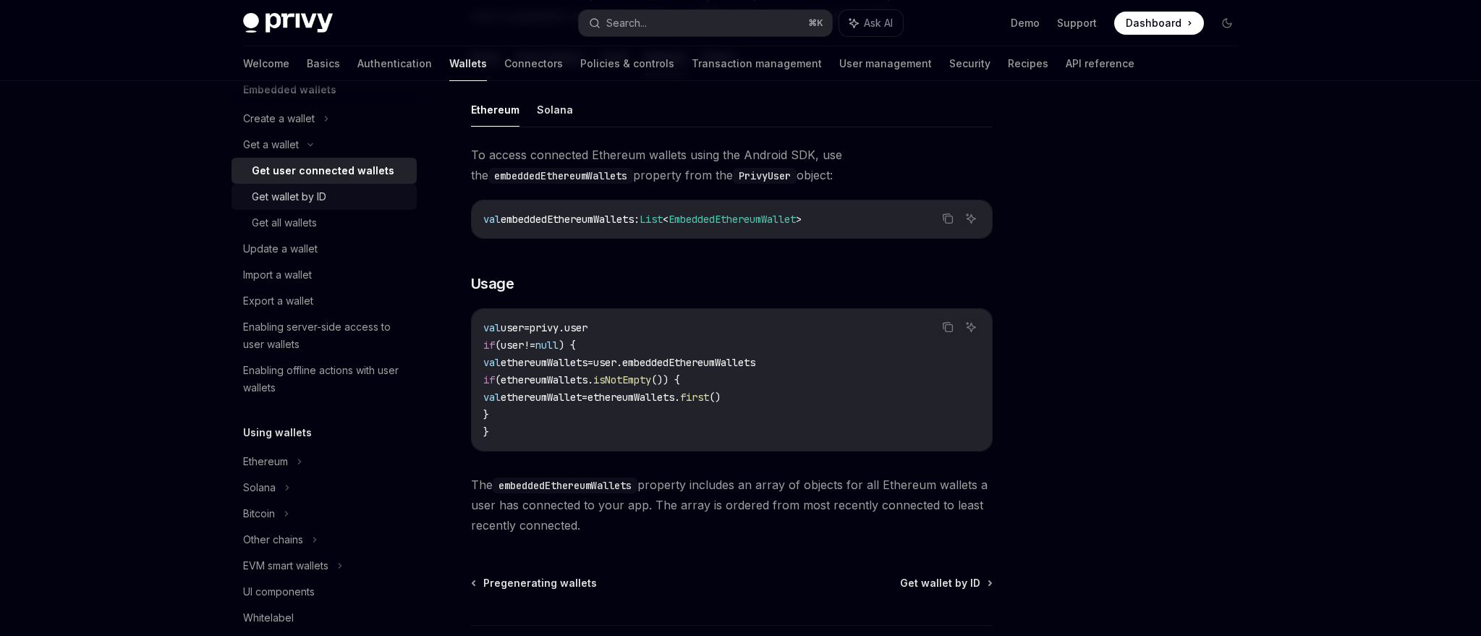
click at [349, 197] on div "Get wallet by ID" at bounding box center [330, 196] width 156 height 17
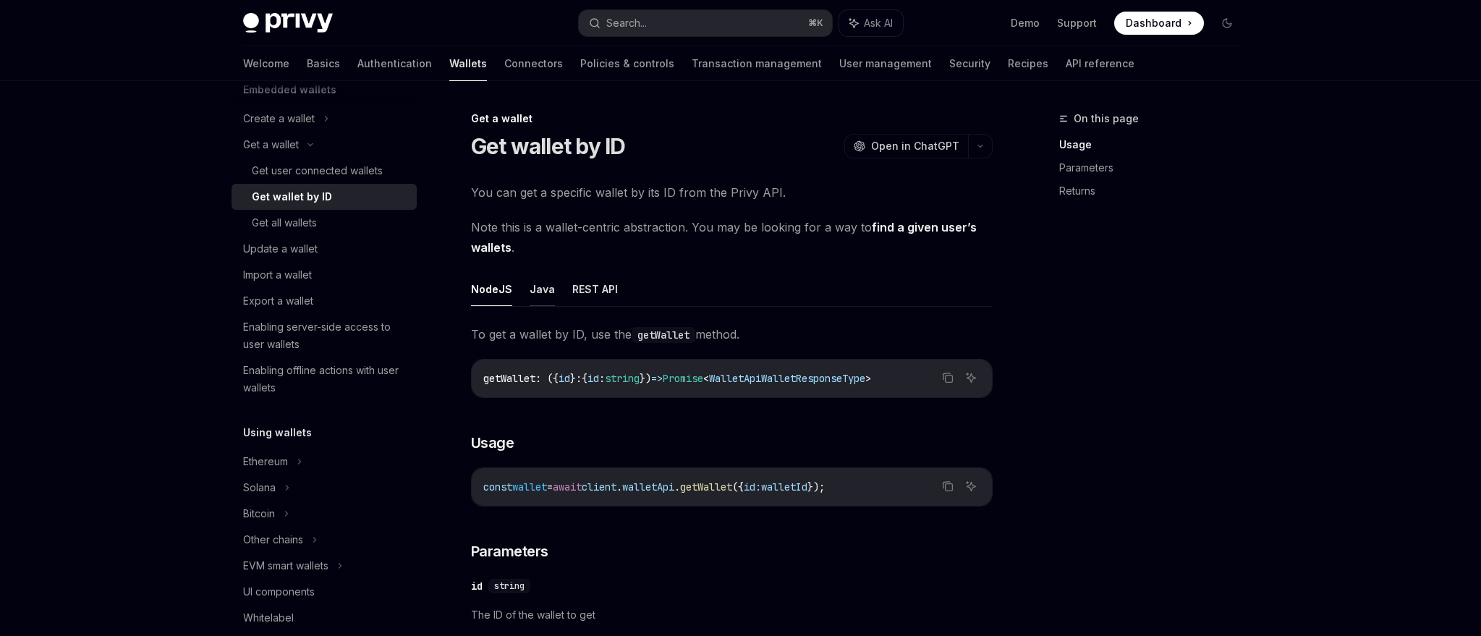
click at [535, 289] on button "Java" at bounding box center [542, 289] width 25 height 34
type textarea "*"
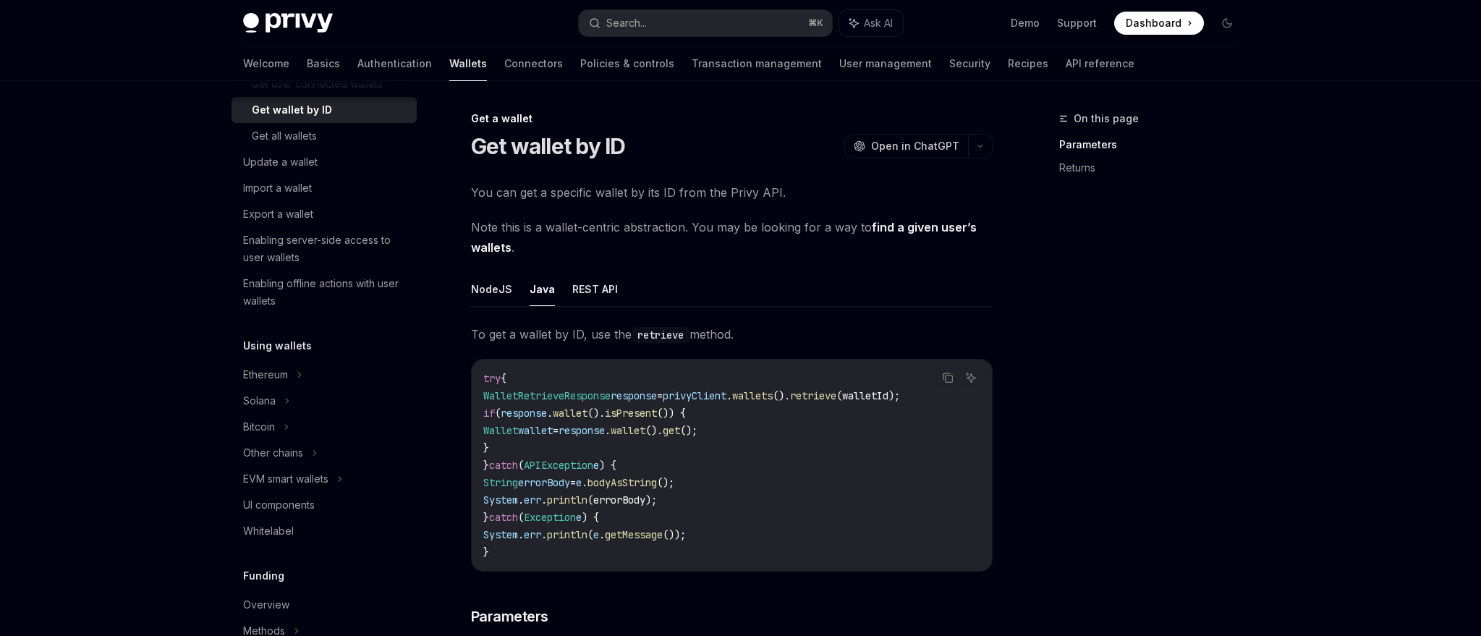
click at [1144, 26] on span "Dashboard" at bounding box center [1154, 23] width 56 height 14
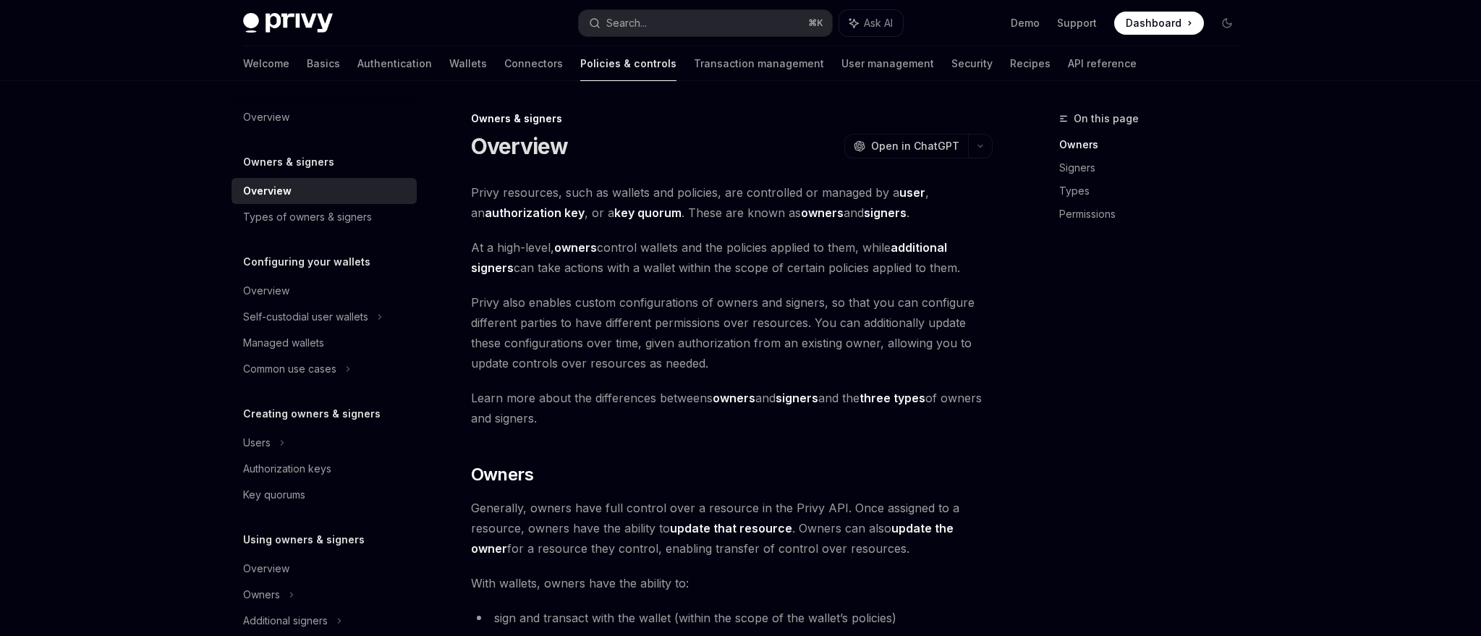
click at [596, 365] on span "Privy also enables custom configurations of owners and signers, so that you can…" at bounding box center [732, 332] width 522 height 81
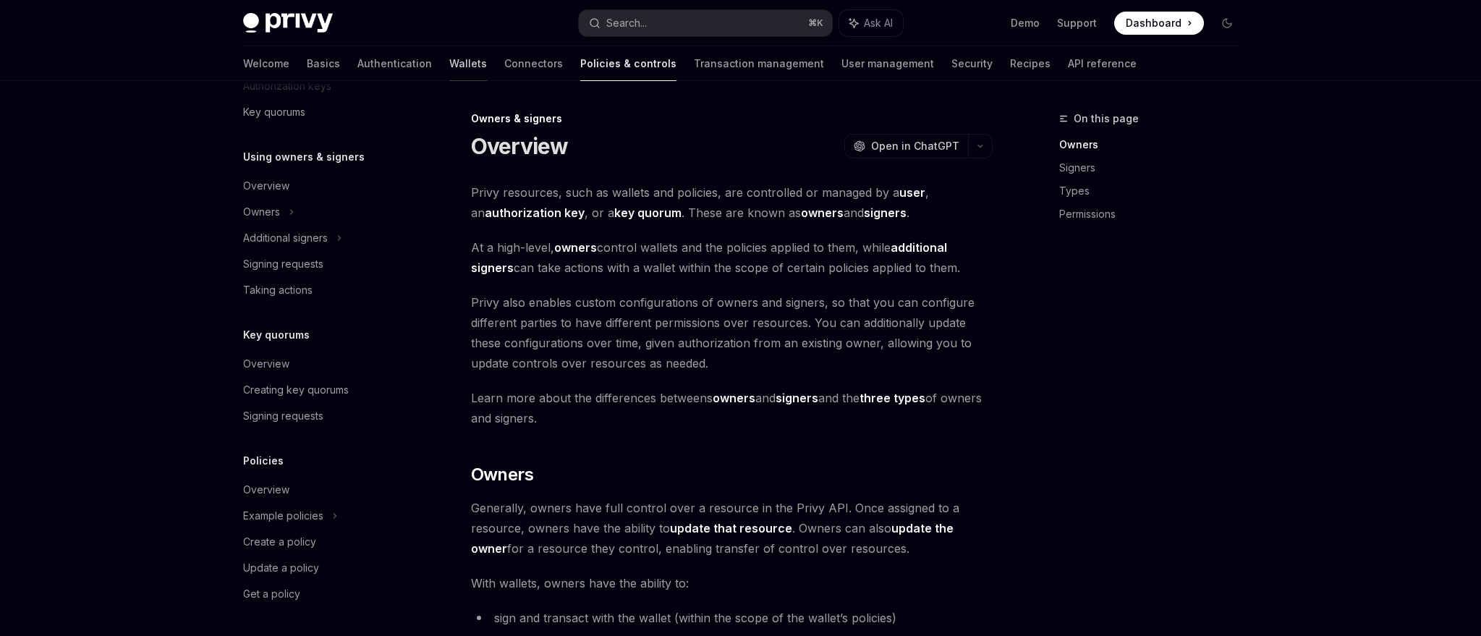
click at [449, 66] on link "Wallets" at bounding box center [468, 63] width 38 height 35
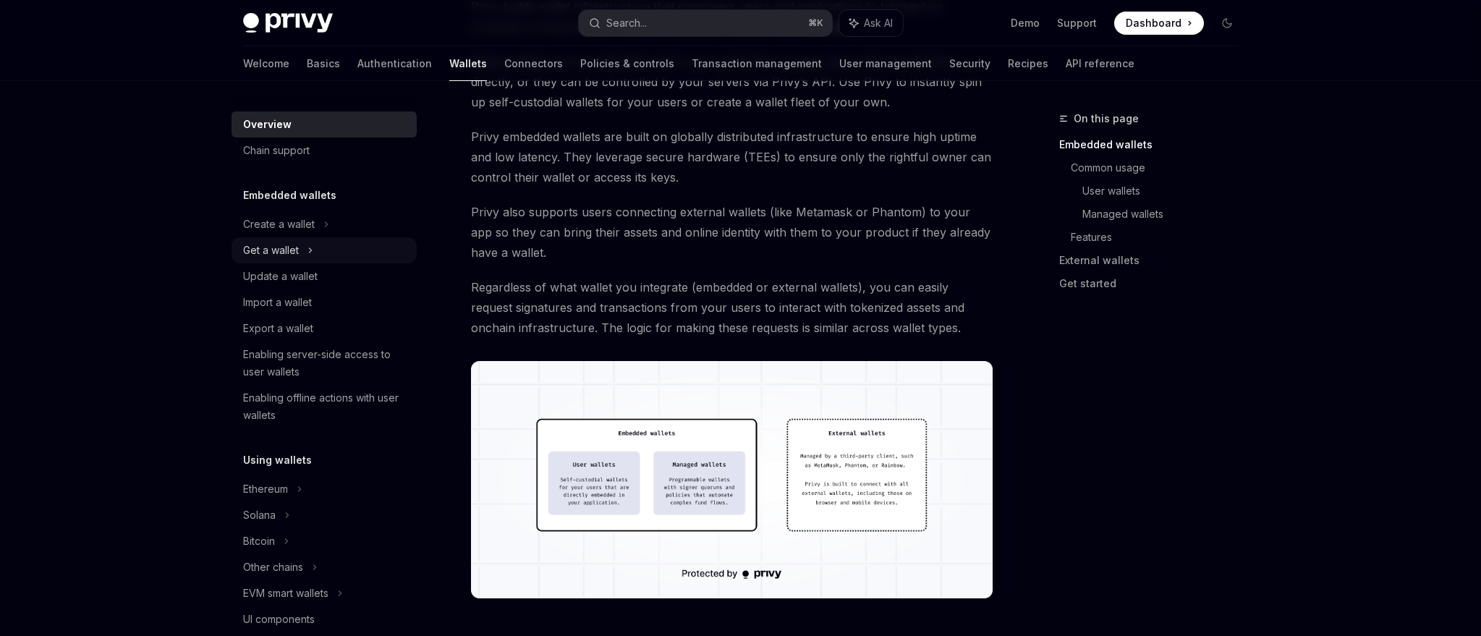
click at [271, 248] on div "Get a wallet" at bounding box center [271, 250] width 56 height 17
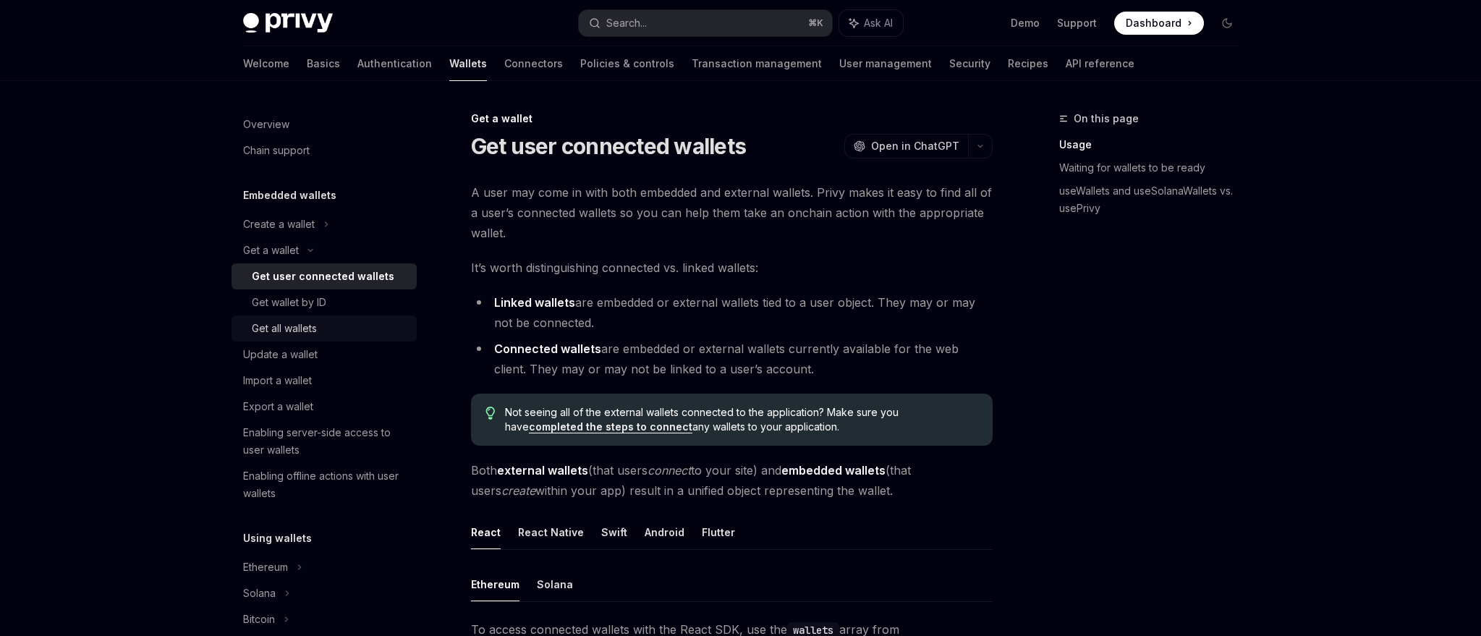
click at [292, 329] on div "Get all wallets" at bounding box center [284, 328] width 65 height 17
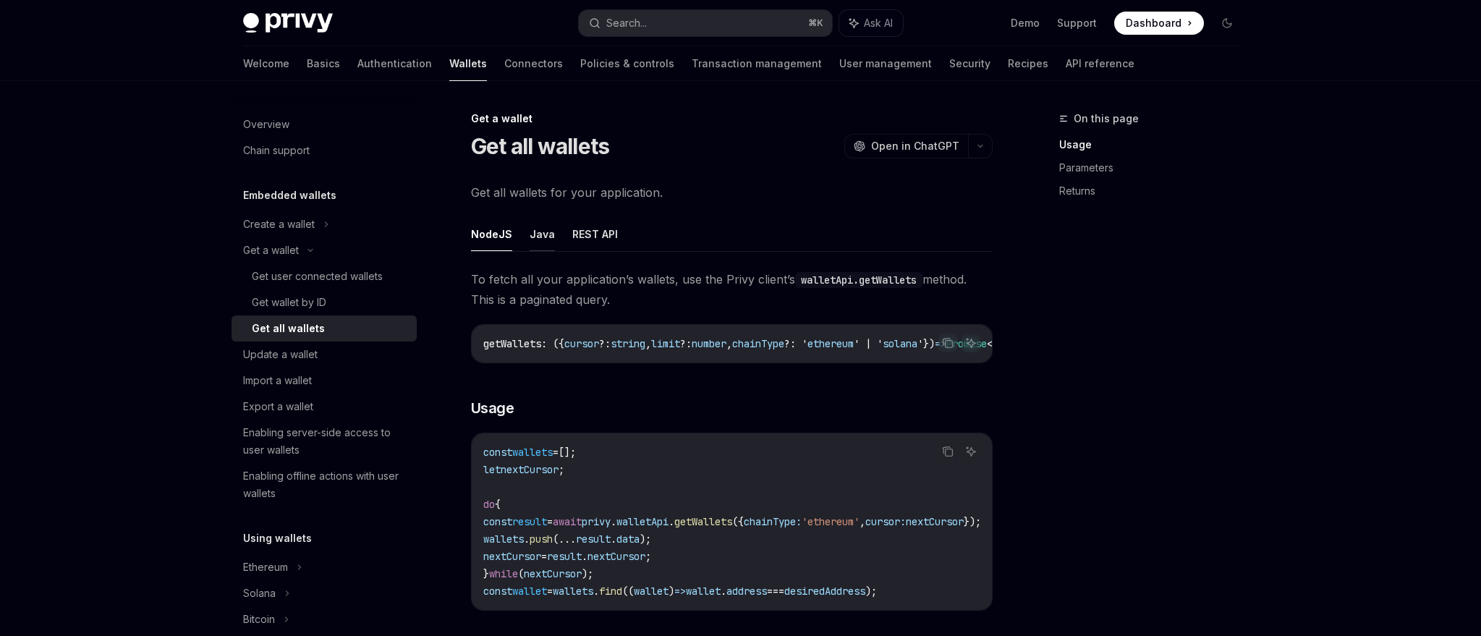
click at [540, 234] on button "Java" at bounding box center [542, 234] width 25 height 34
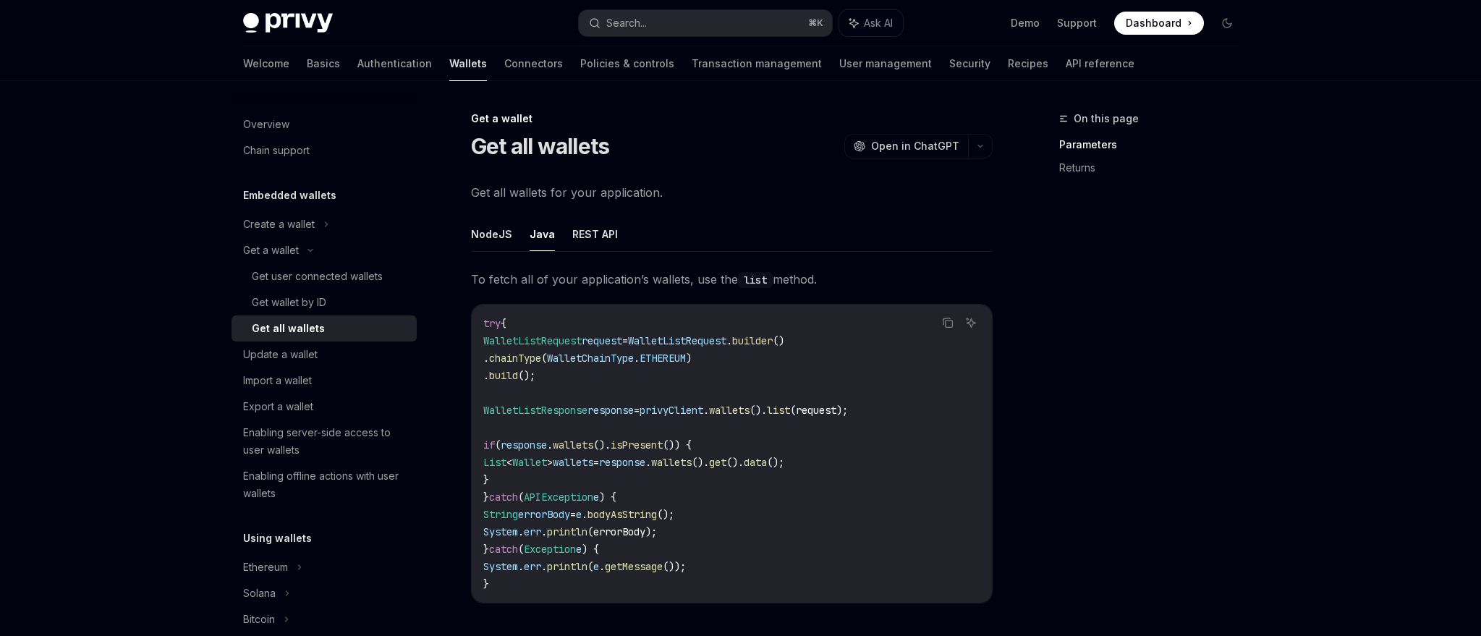
click at [316, 320] on div "Get all wallets" at bounding box center [288, 328] width 73 height 17
type textarea "*"
click at [599, 377] on code "try { WalletListRequest request = WalletListRequest . builder () . chainType ( …" at bounding box center [731, 454] width 497 height 278
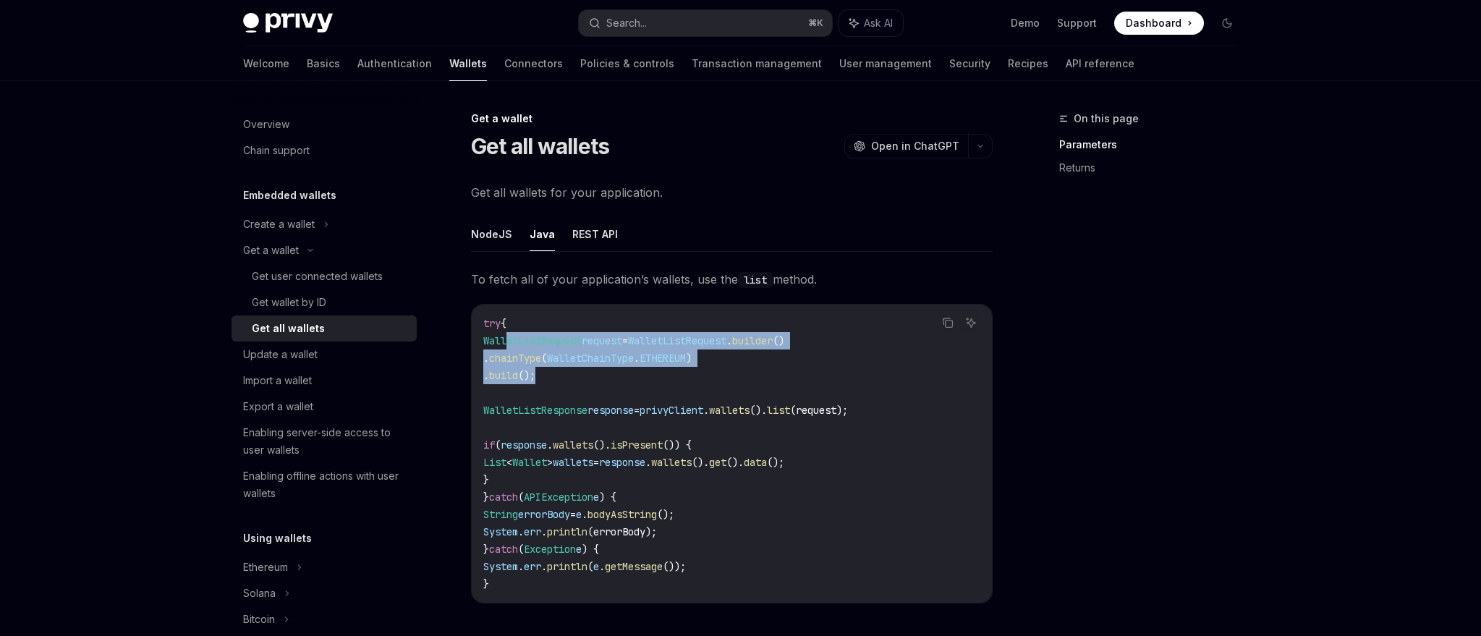
drag, startPoint x: 507, startPoint y: 342, endPoint x: 639, endPoint y: 370, distance: 135.4
click code "try { WalletListRequest request = WalletListRequest . builder () . chainType ( …"
copy code "WalletListRequest request = WalletListRequest . builder () . chainType ( Wallet…"
click code "try { WalletListRequest request = WalletListRequest . builder () . chainType ( …"
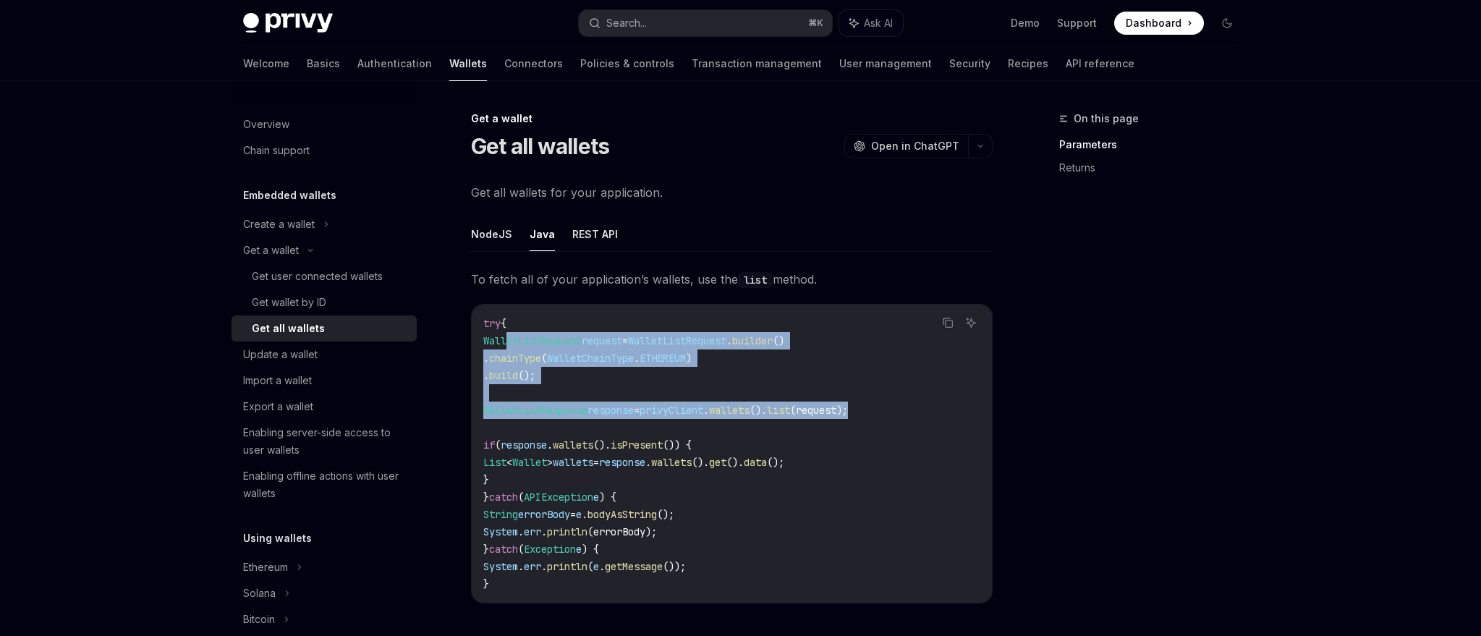
drag, startPoint x: 507, startPoint y: 339, endPoint x: 923, endPoint y: 412, distance: 422.5
click code "try { WalletListRequest request = WalletListRequest . builder () . chainType ( …"
copy code "WalletListRequest request = WalletListRequest . builder () . chainType ( Wallet…"
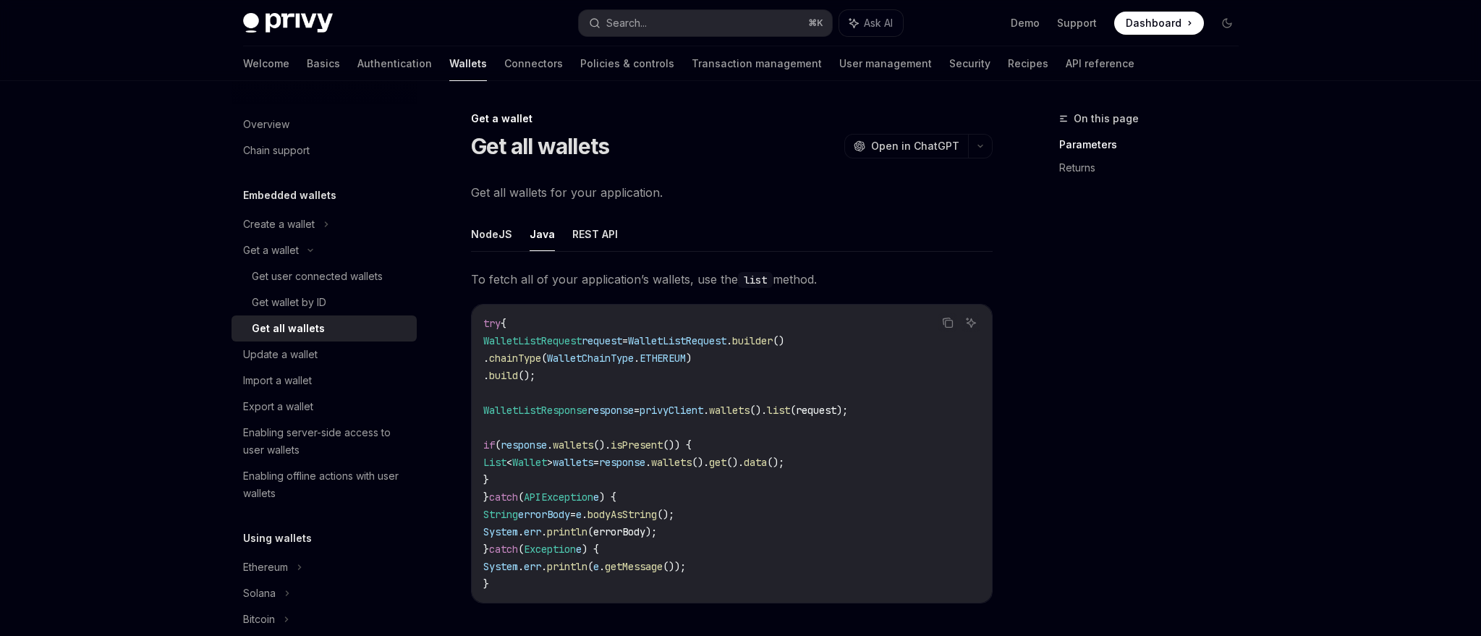
click code "try { WalletListRequest request = WalletListRequest . builder () . chainType ( …"
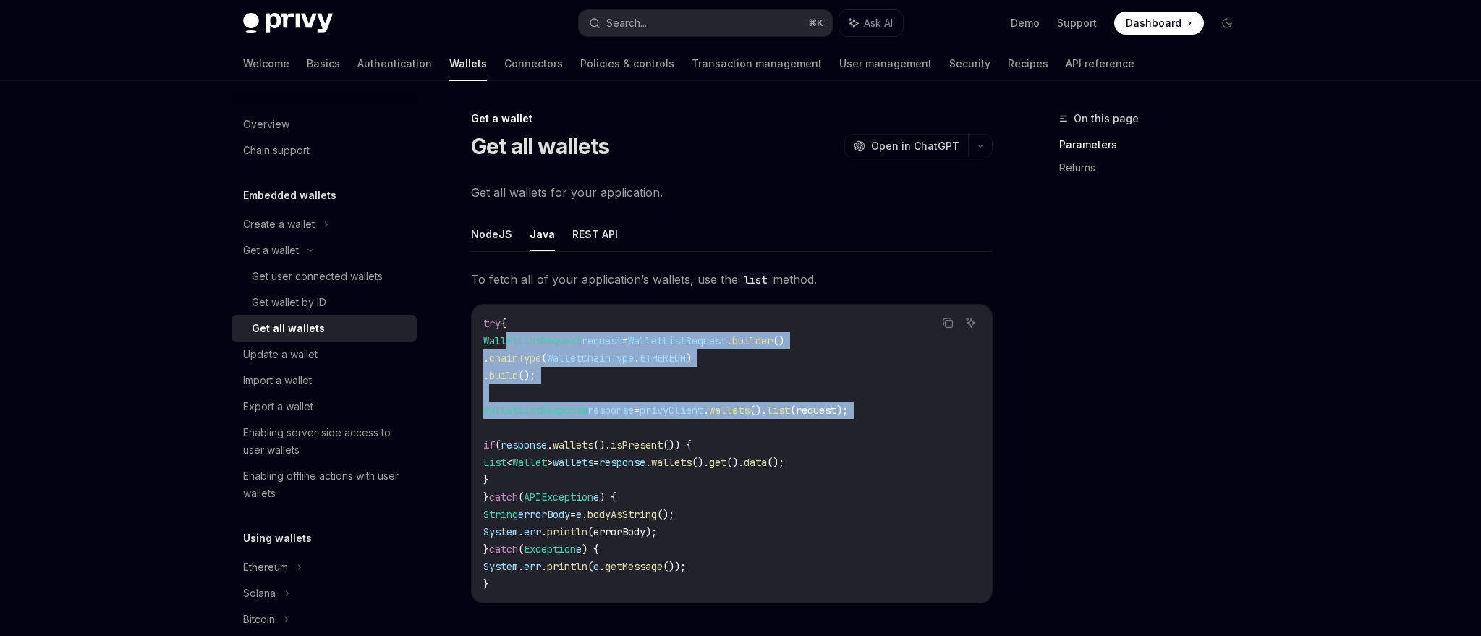
drag, startPoint x: 506, startPoint y: 338, endPoint x: 905, endPoint y: 420, distance: 407.0
click code "try { WalletListRequest request = WalletListRequest . builder () . chainType ( …"
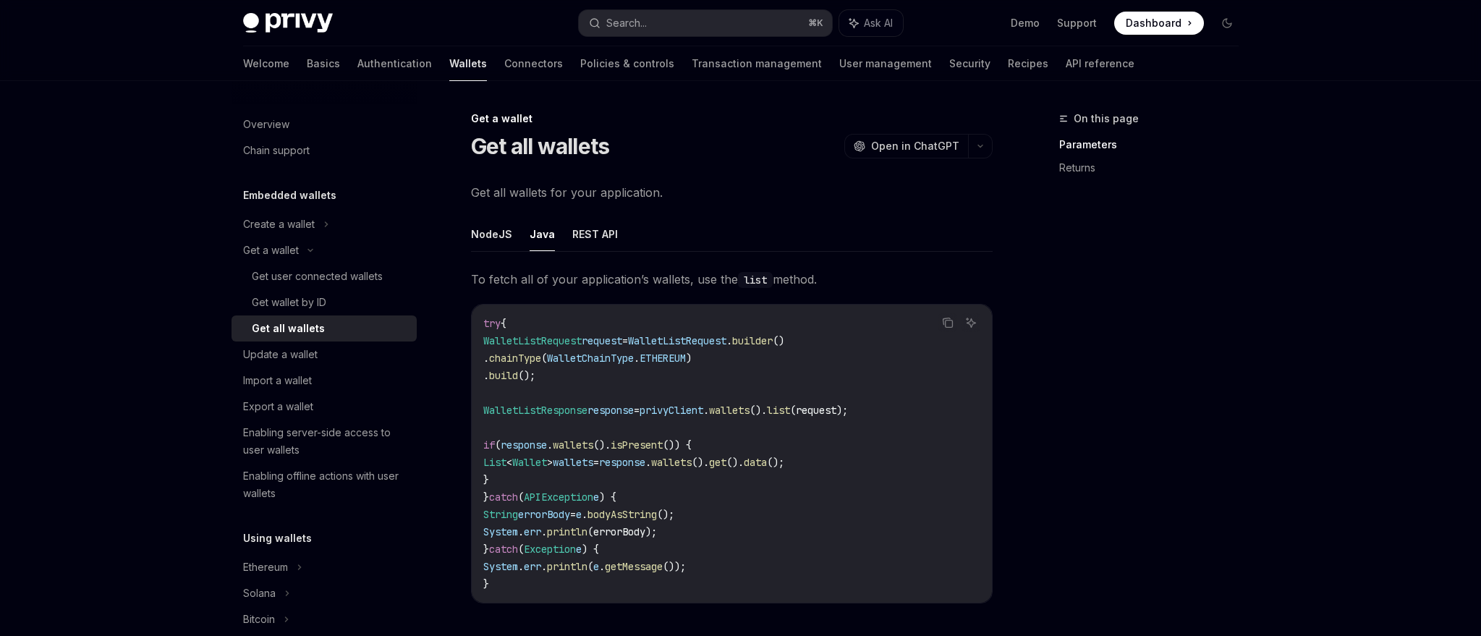
click span "Wallet"
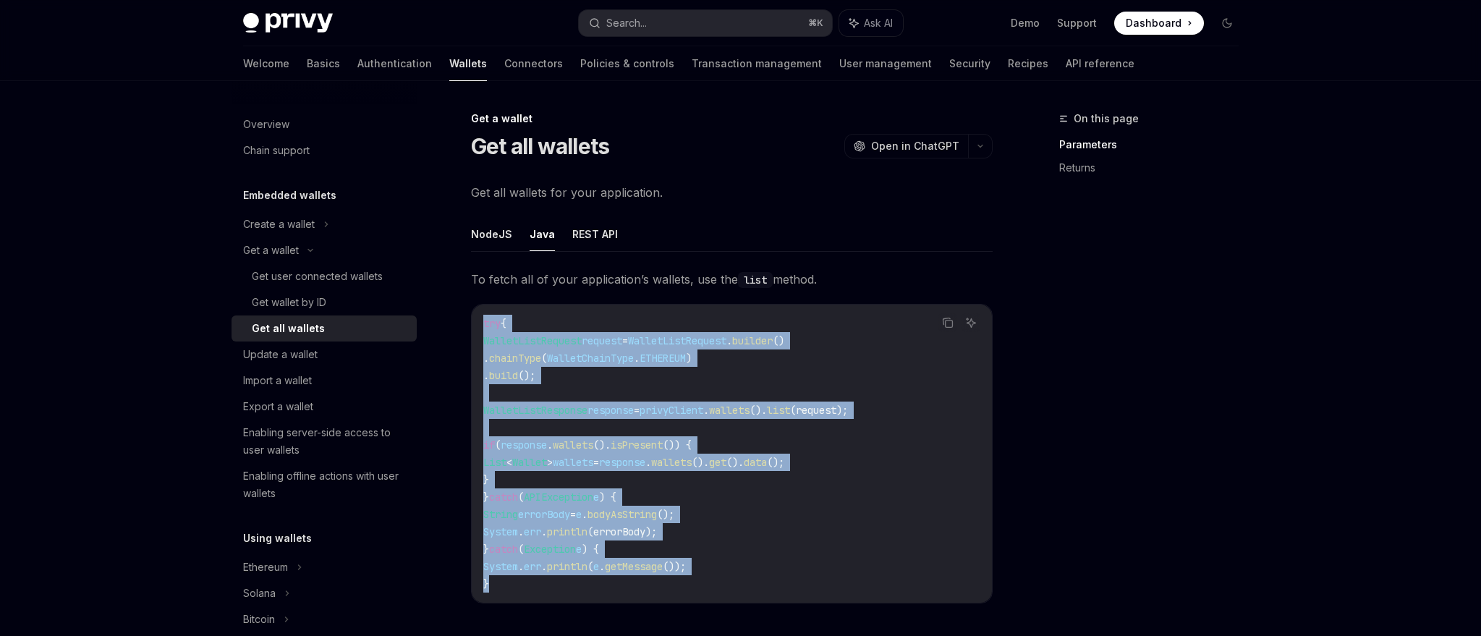
drag, startPoint x: 483, startPoint y: 321, endPoint x: 525, endPoint y: 585, distance: 266.7
click code "try { WalletListRequest request = WalletListRequest . builder () . chainType ( …"
copy code "try { WalletListRequest request = WalletListRequest . builder () . chainType ( …"
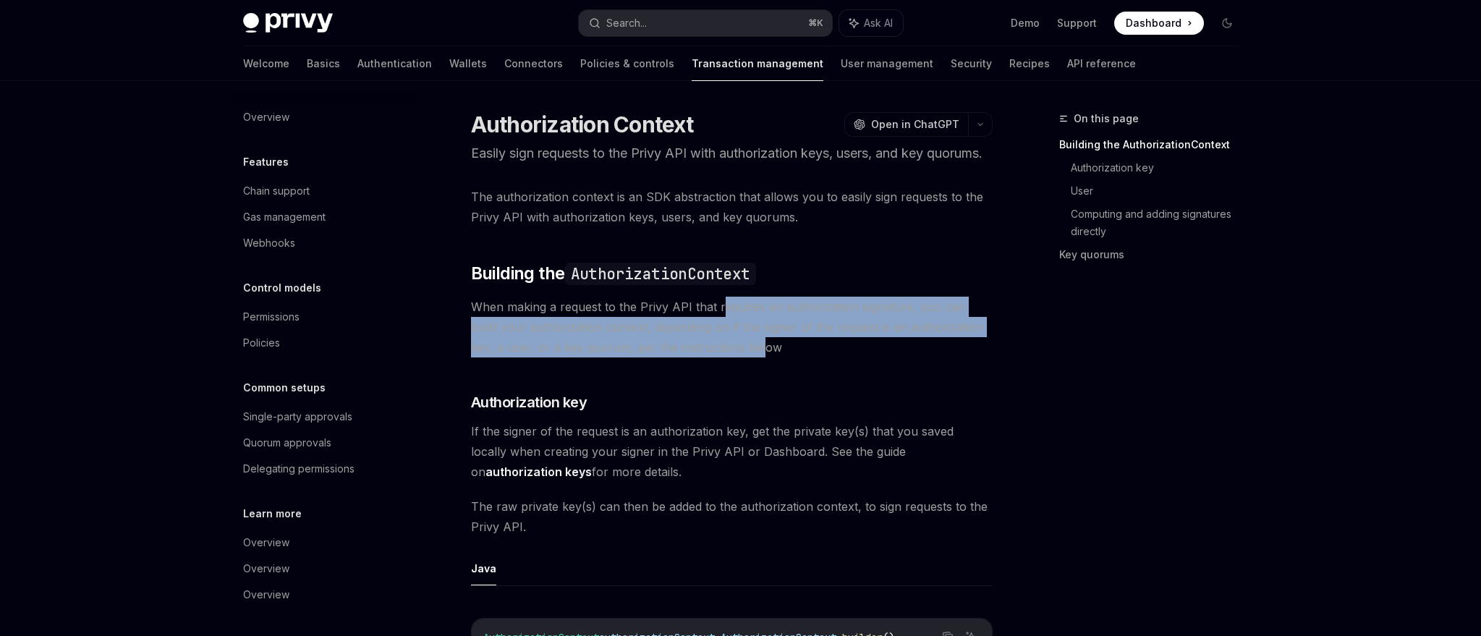
drag, startPoint x: 719, startPoint y: 324, endPoint x: 721, endPoint y: 368, distance: 43.5
click at [721, 357] on span "When making a request to the Privy API that requires an authorization signature…" at bounding box center [732, 327] width 522 height 61
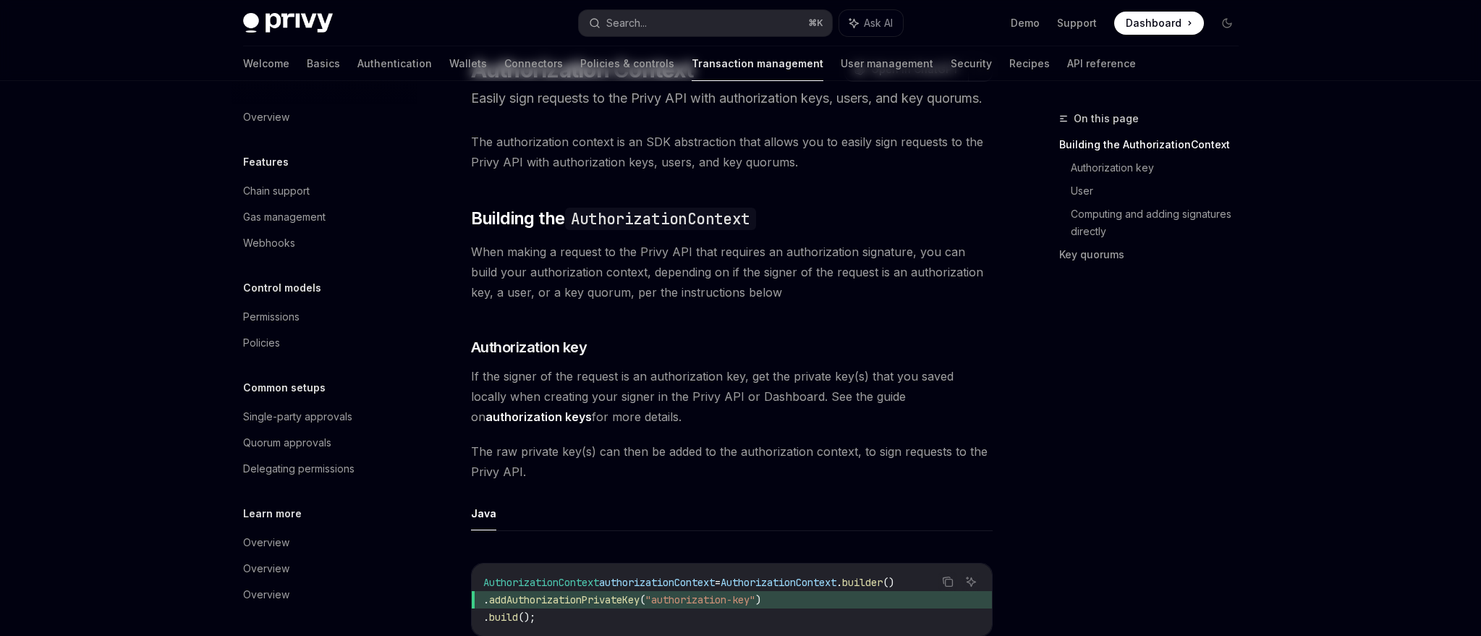
scroll to position [96, 0]
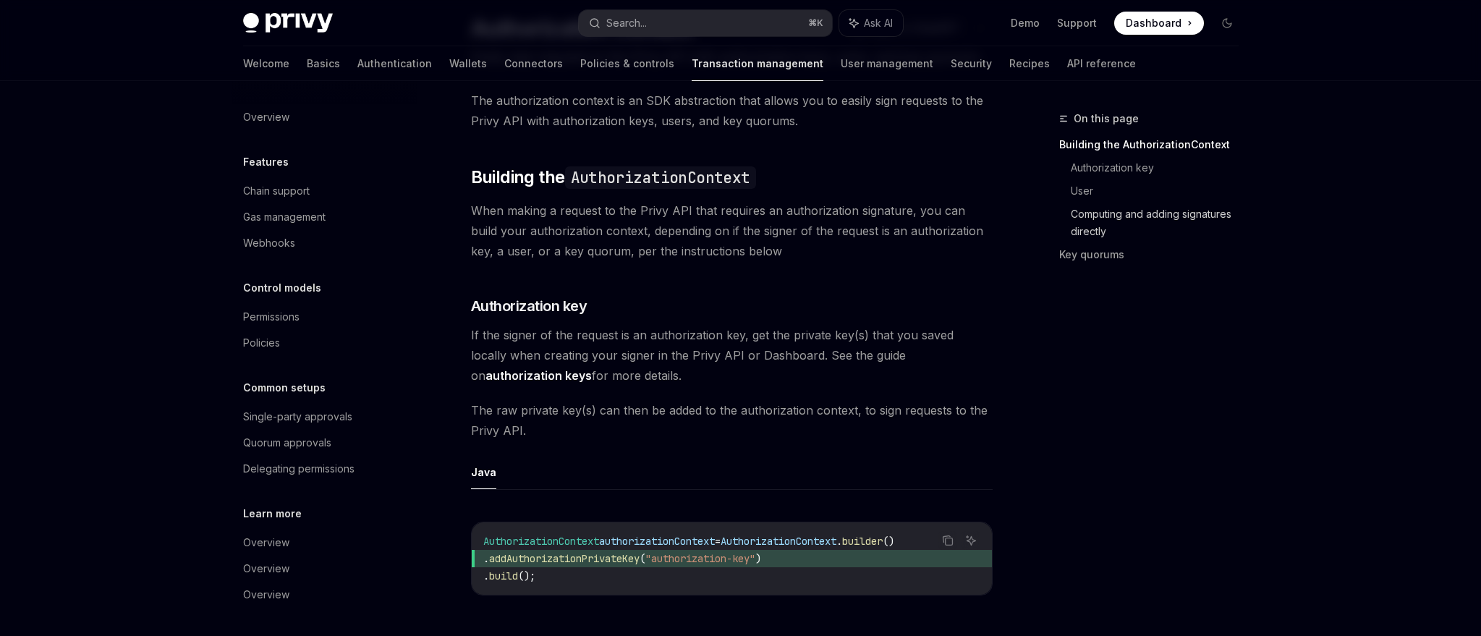
click at [1106, 213] on link "Computing and adding signatures directly" at bounding box center [1160, 223] width 179 height 41
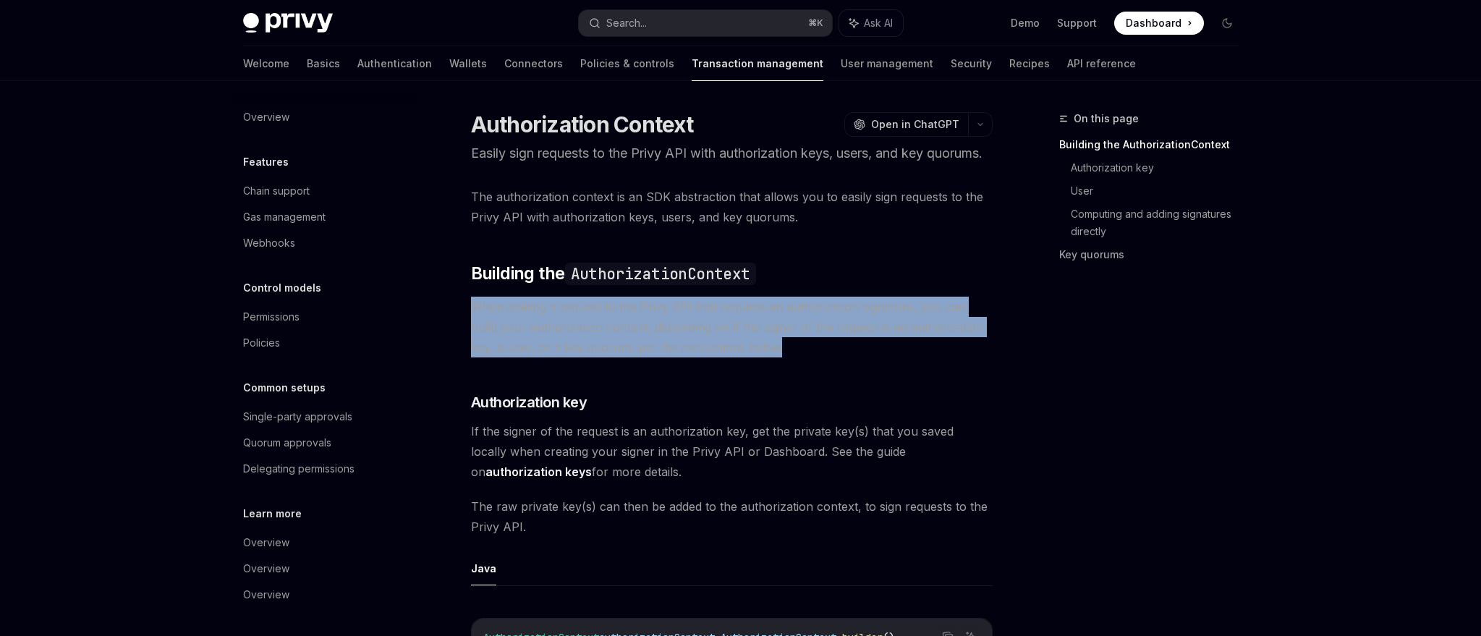
drag, startPoint x: 849, startPoint y: 368, endPoint x: 826, endPoint y: 313, distance: 59.4
drag, startPoint x: 826, startPoint y: 313, endPoint x: 839, endPoint y: 365, distance: 53.7
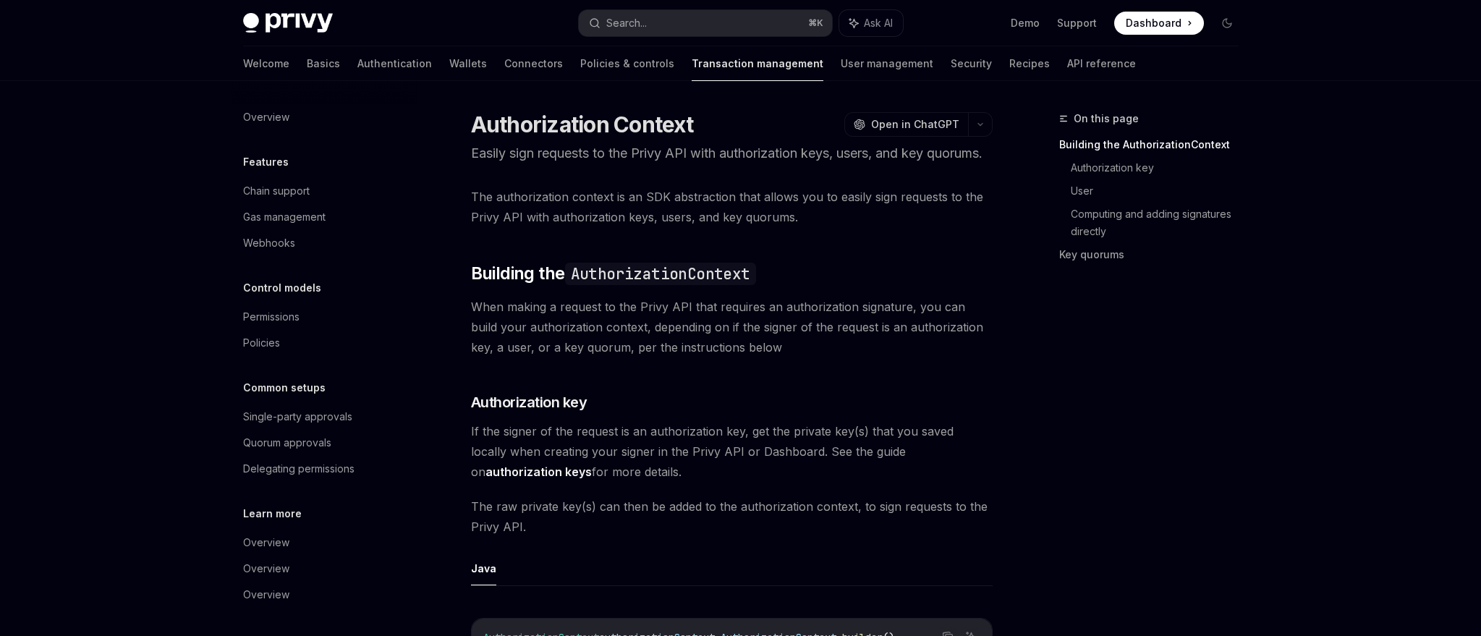
click at [839, 357] on span "When making a request to the Privy API that requires an authorization signature…" at bounding box center [732, 327] width 522 height 61
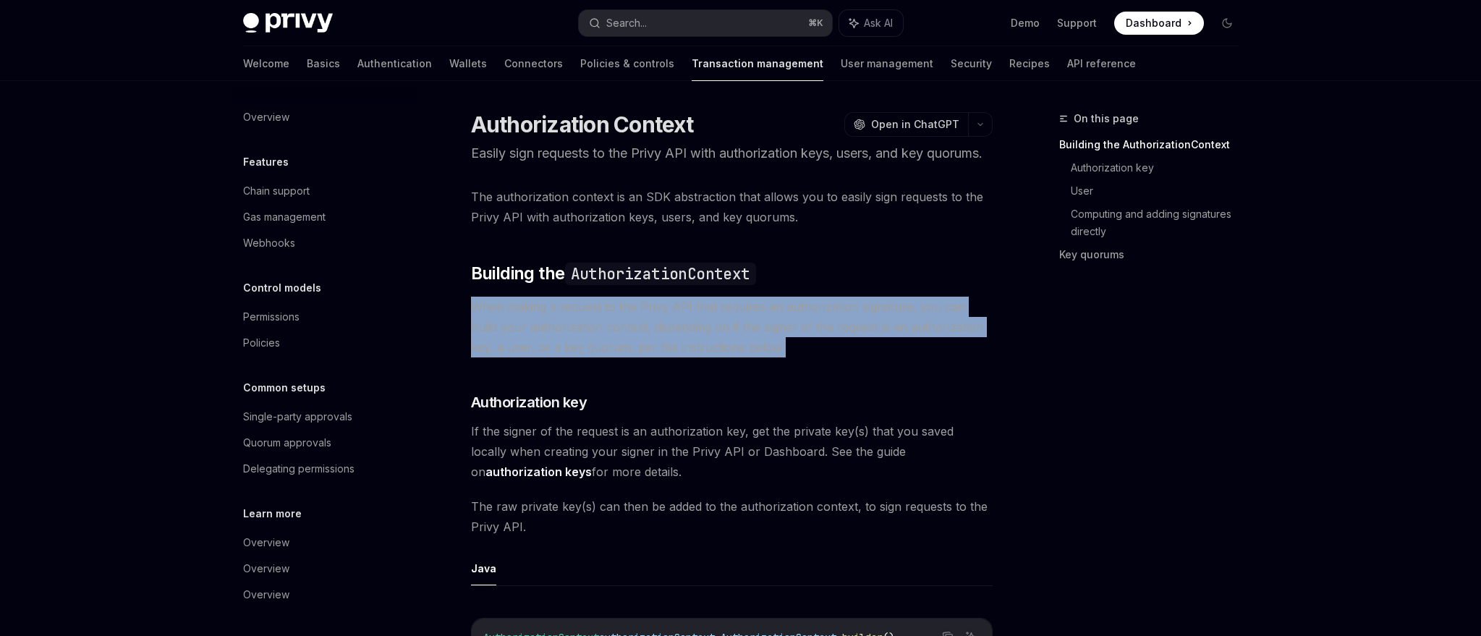
drag, startPoint x: 839, startPoint y: 365, endPoint x: 827, endPoint y: 308, distance: 57.6
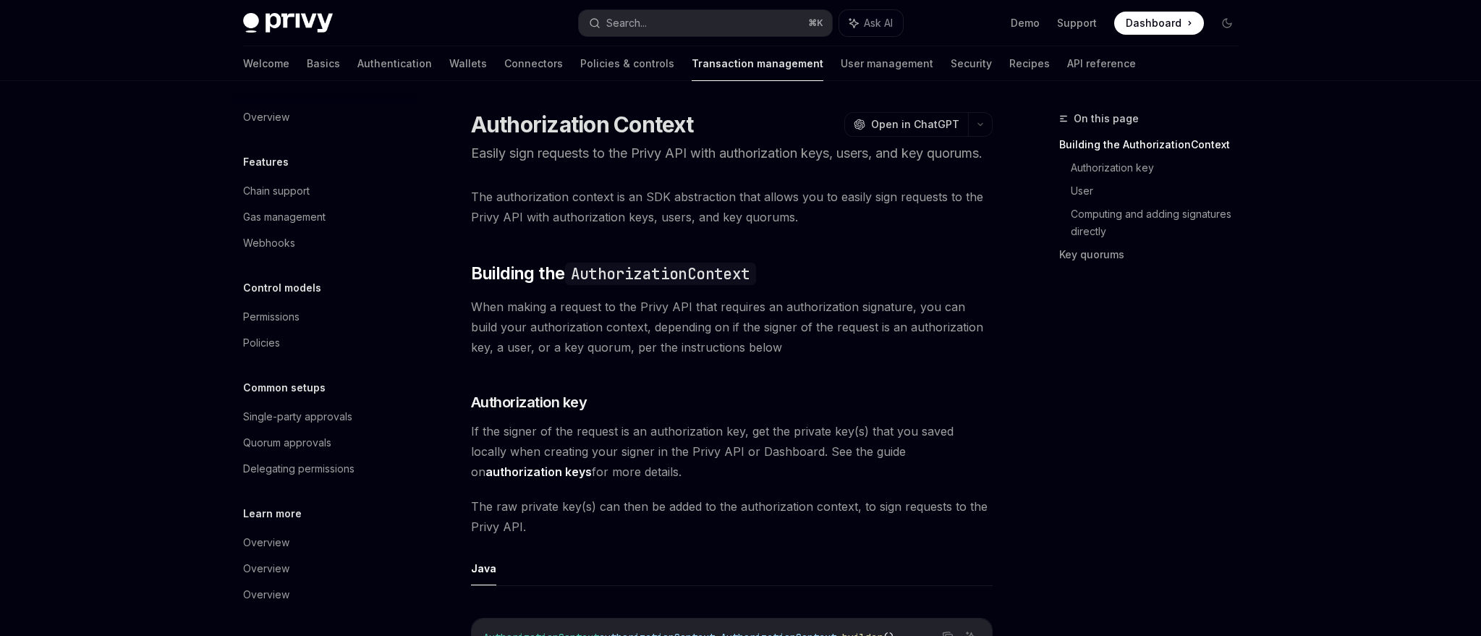
click at [744, 285] on code "AuthorizationContext" at bounding box center [660, 274] width 191 height 22
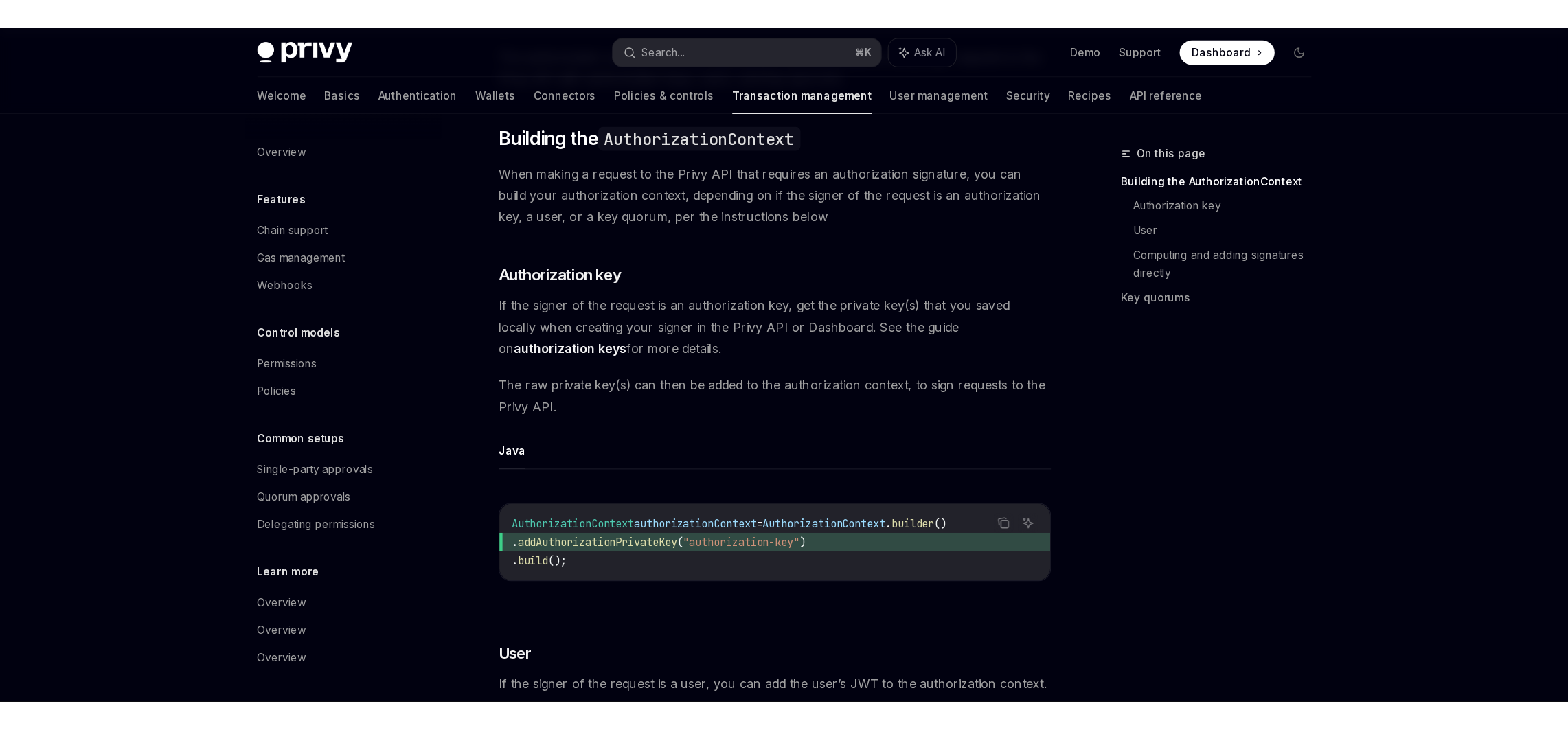
scroll to position [163, 0]
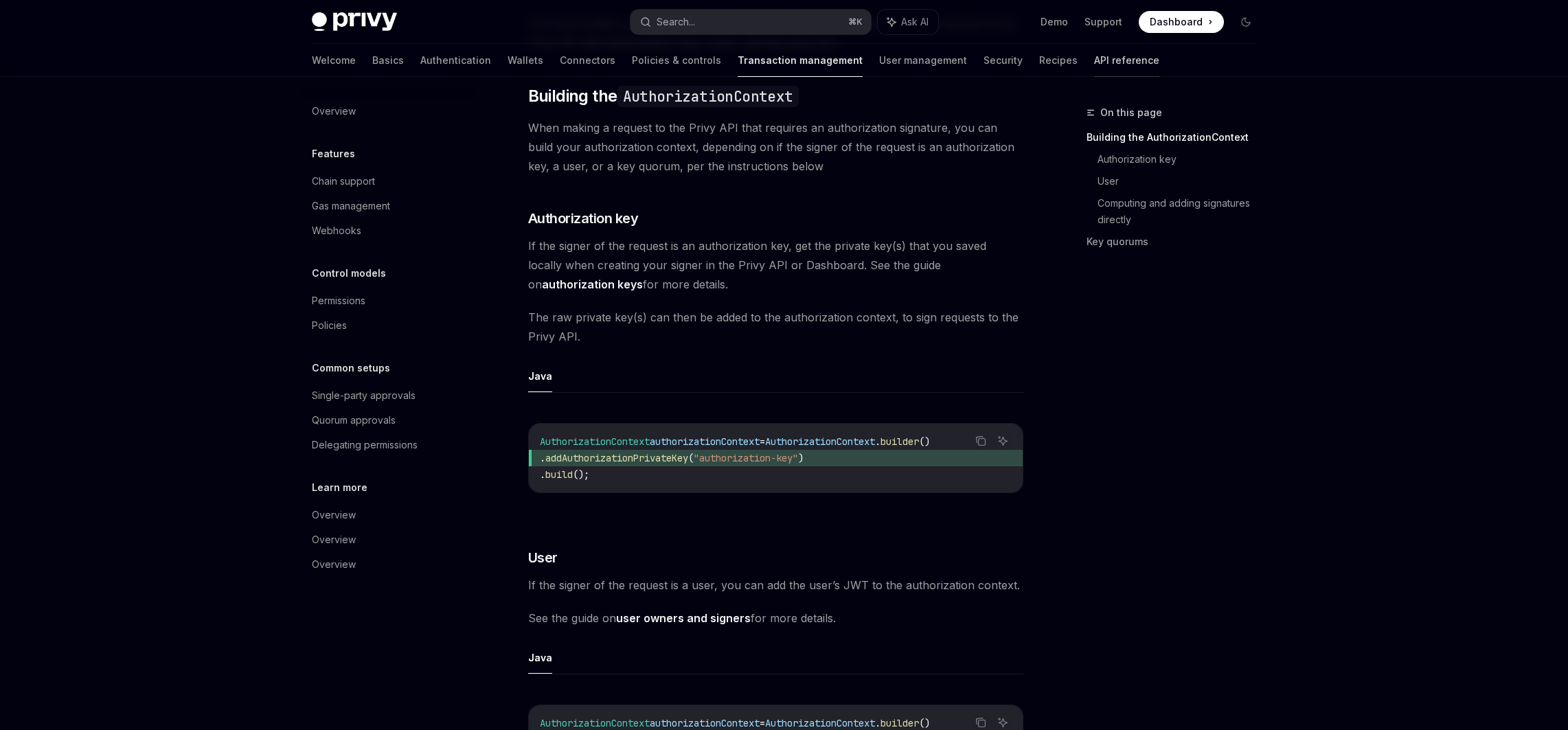
click at [1094, 61] on link "API reference" at bounding box center [1127, 60] width 65 height 33
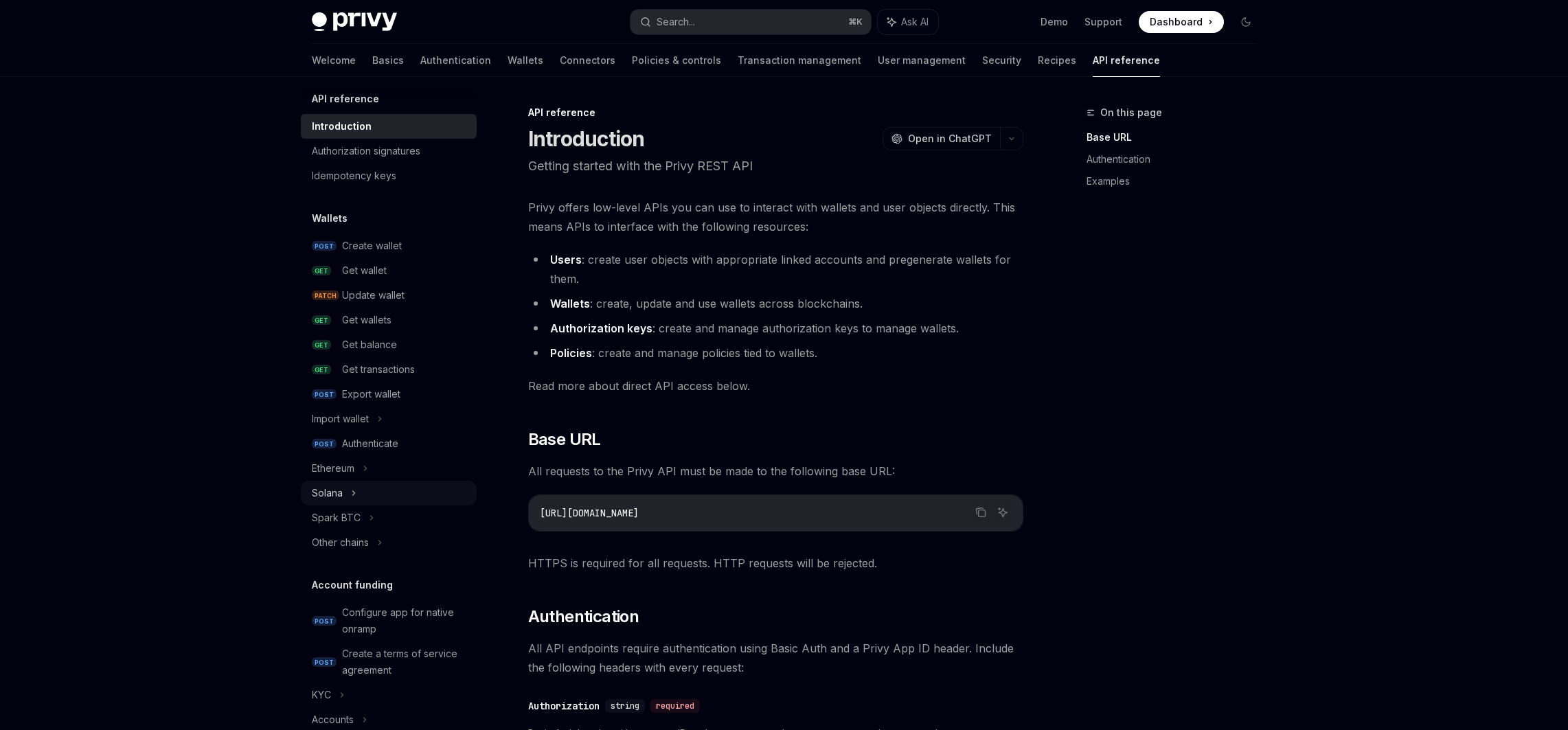
scroll to position [19, 0]
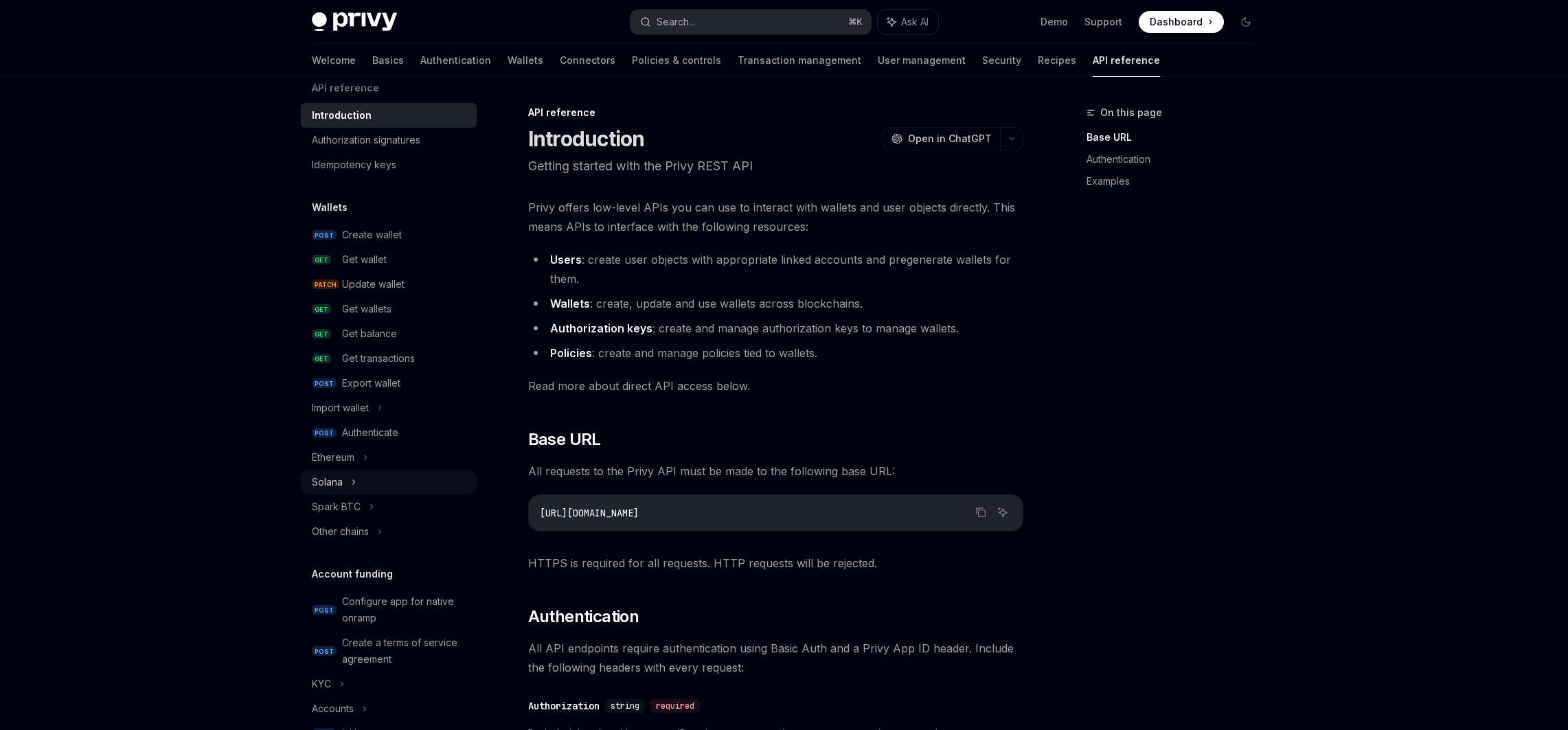
click at [352, 483] on icon at bounding box center [353, 482] width 2 height 4
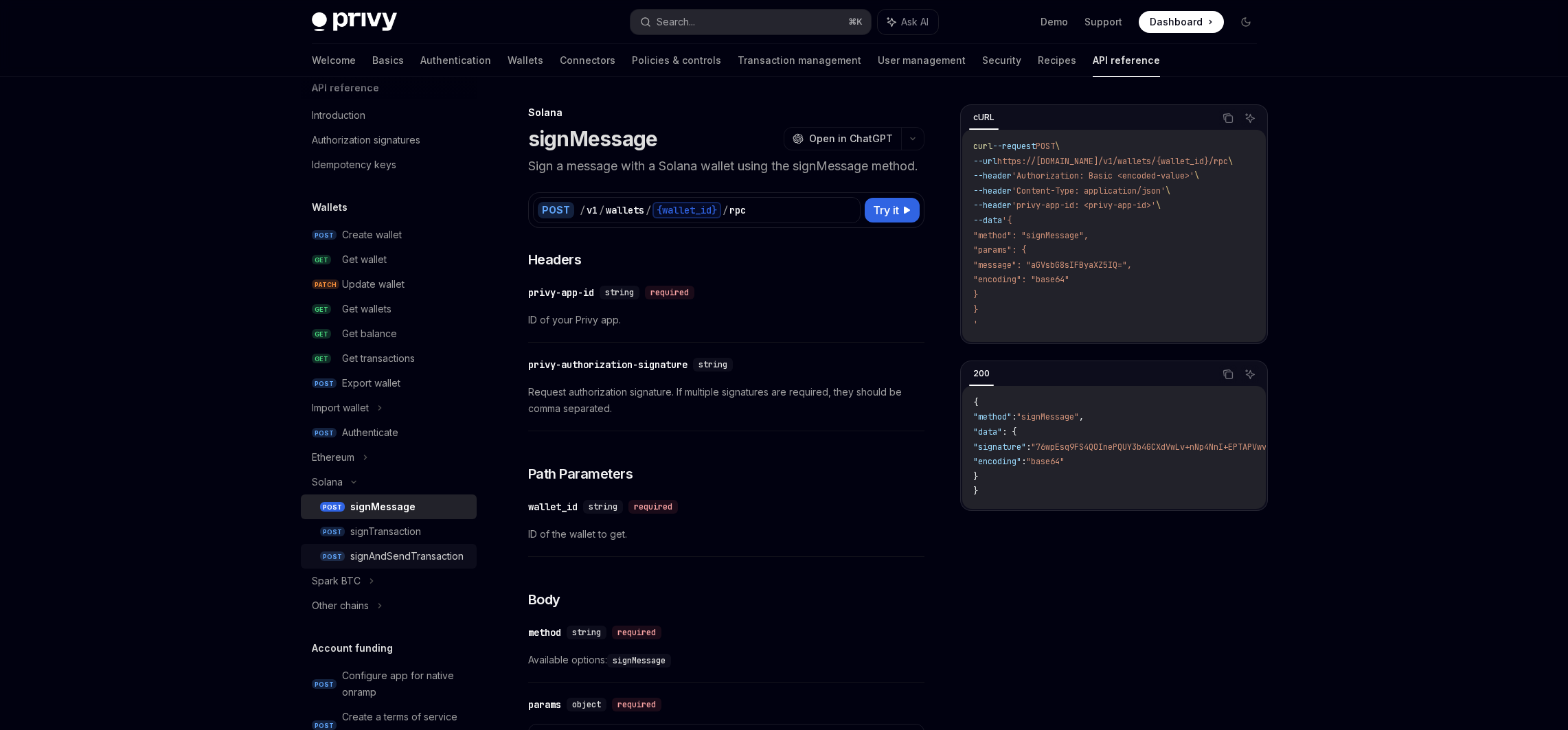
click at [383, 551] on div "signAndSendTransaction" at bounding box center [406, 555] width 113 height 16
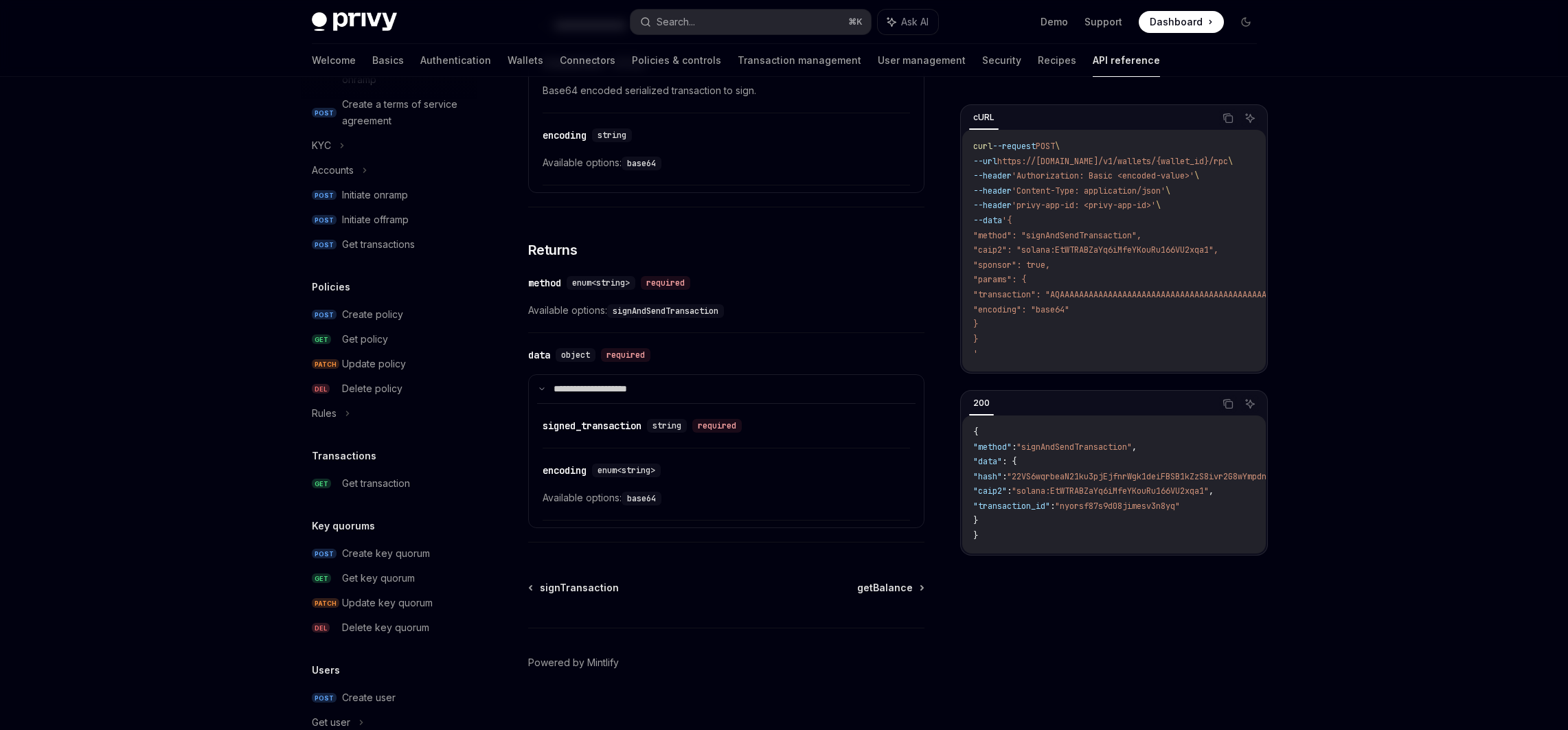
scroll to position [569, 0]
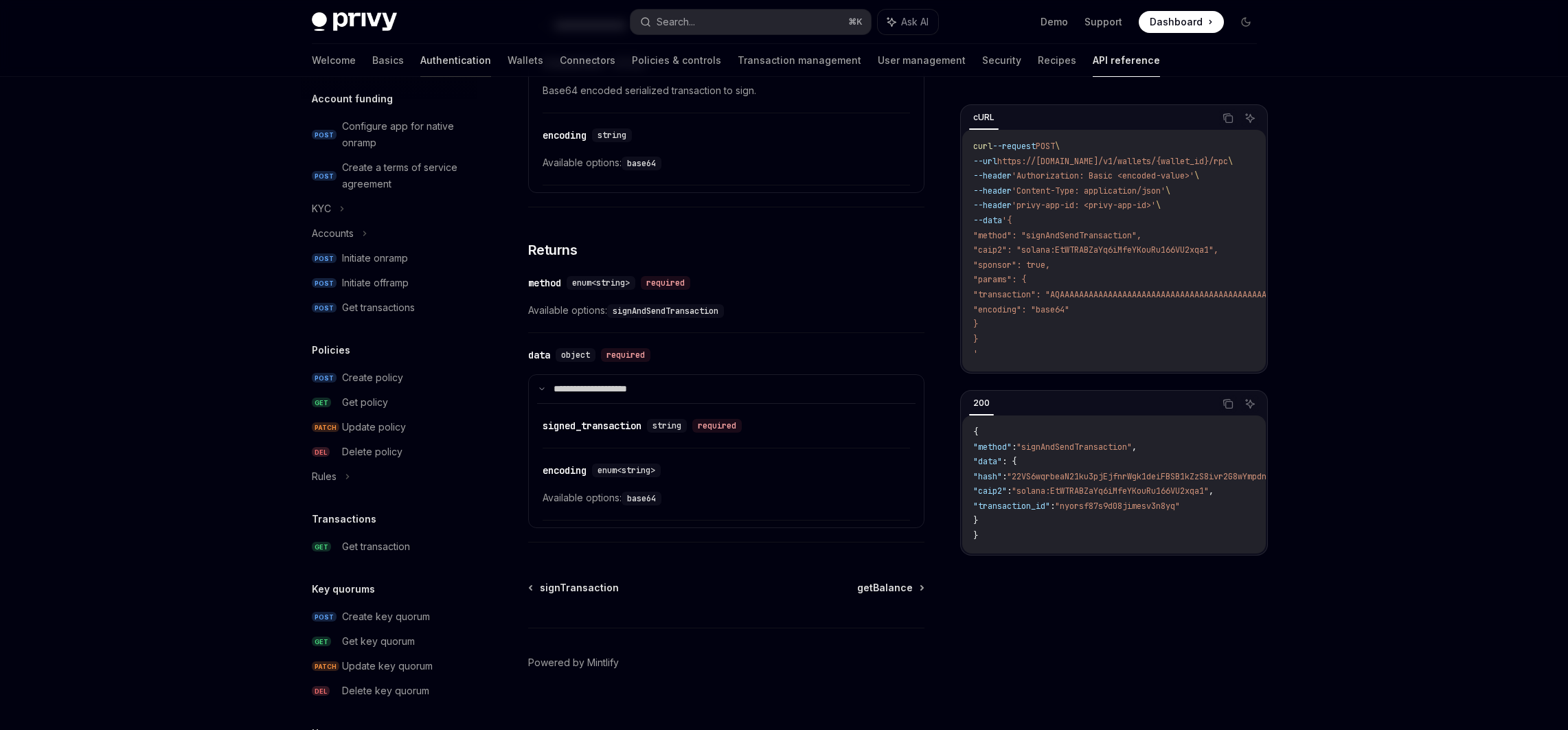
click at [420, 64] on link "Authentication" at bounding box center [456, 60] width 71 height 33
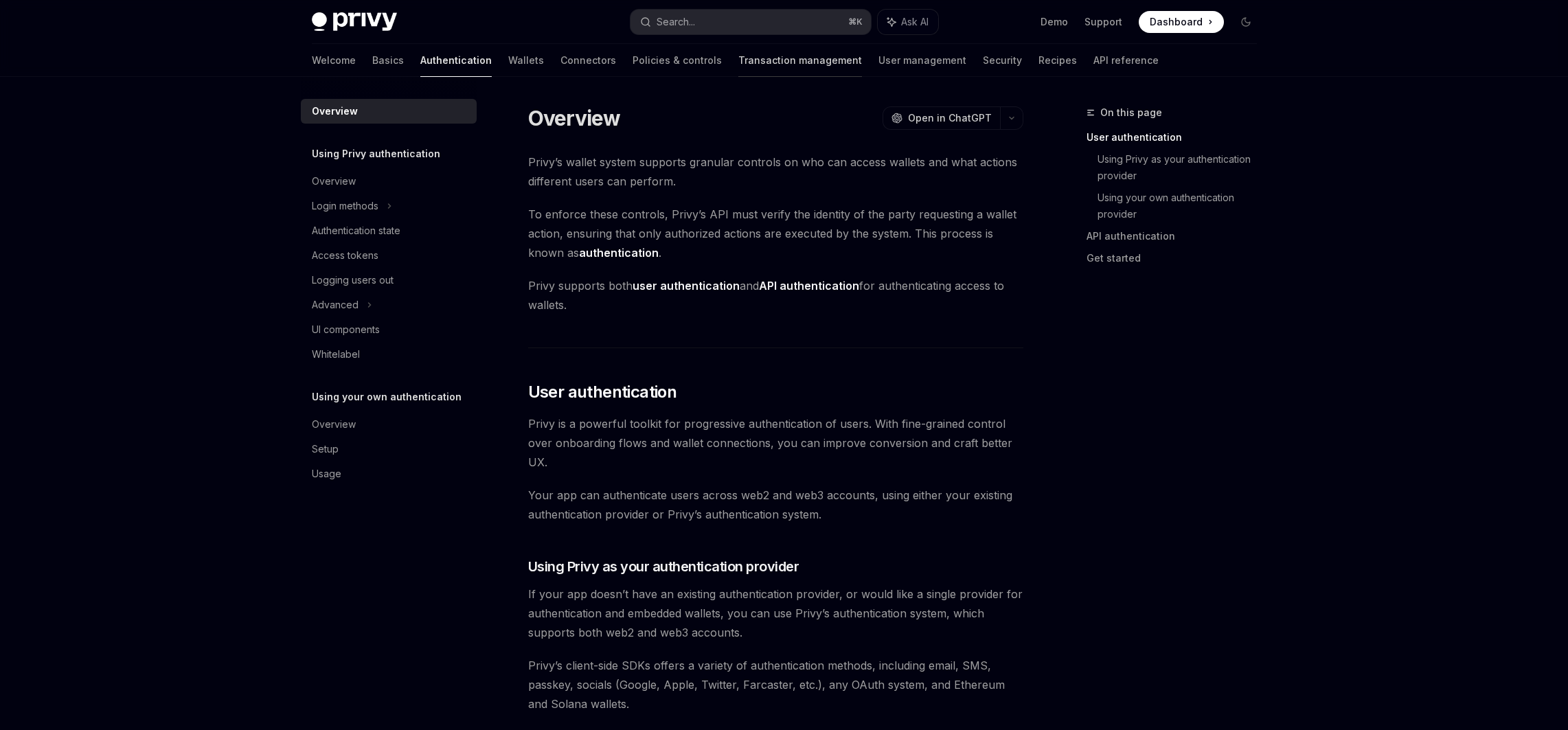
click at [764, 54] on link "Transaction management" at bounding box center [800, 60] width 123 height 33
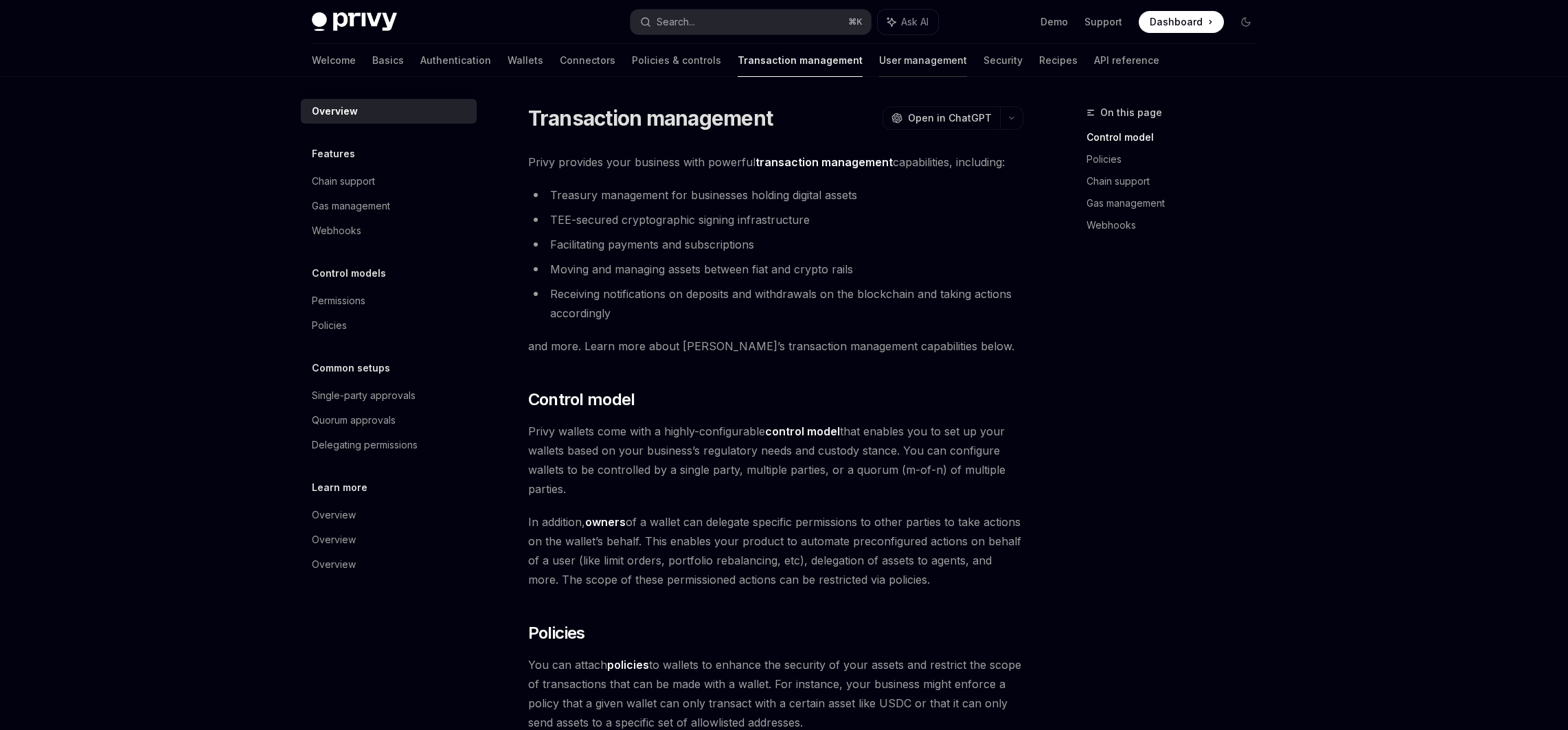
click at [879, 49] on link "User management" at bounding box center [923, 60] width 88 height 33
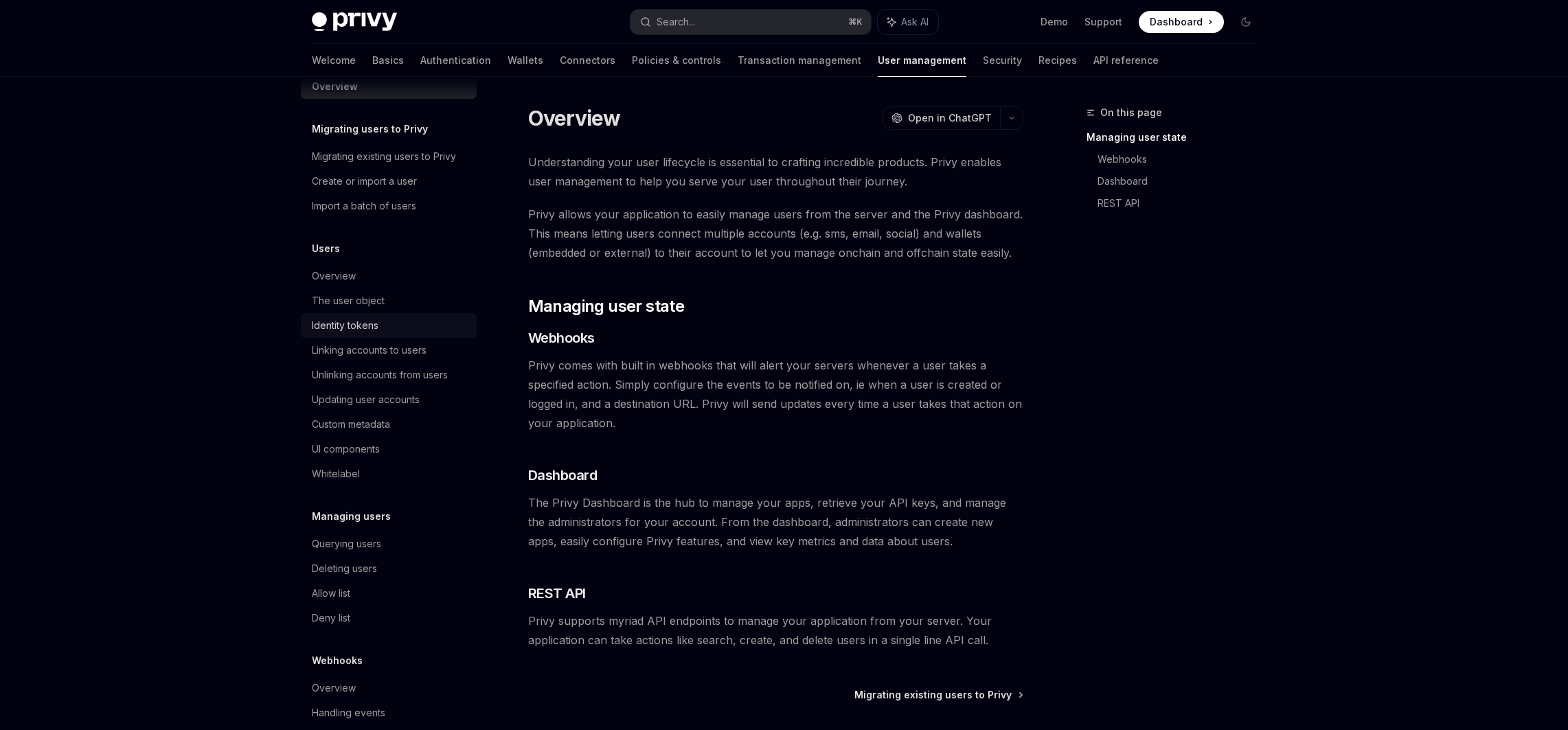
scroll to position [47, 0]
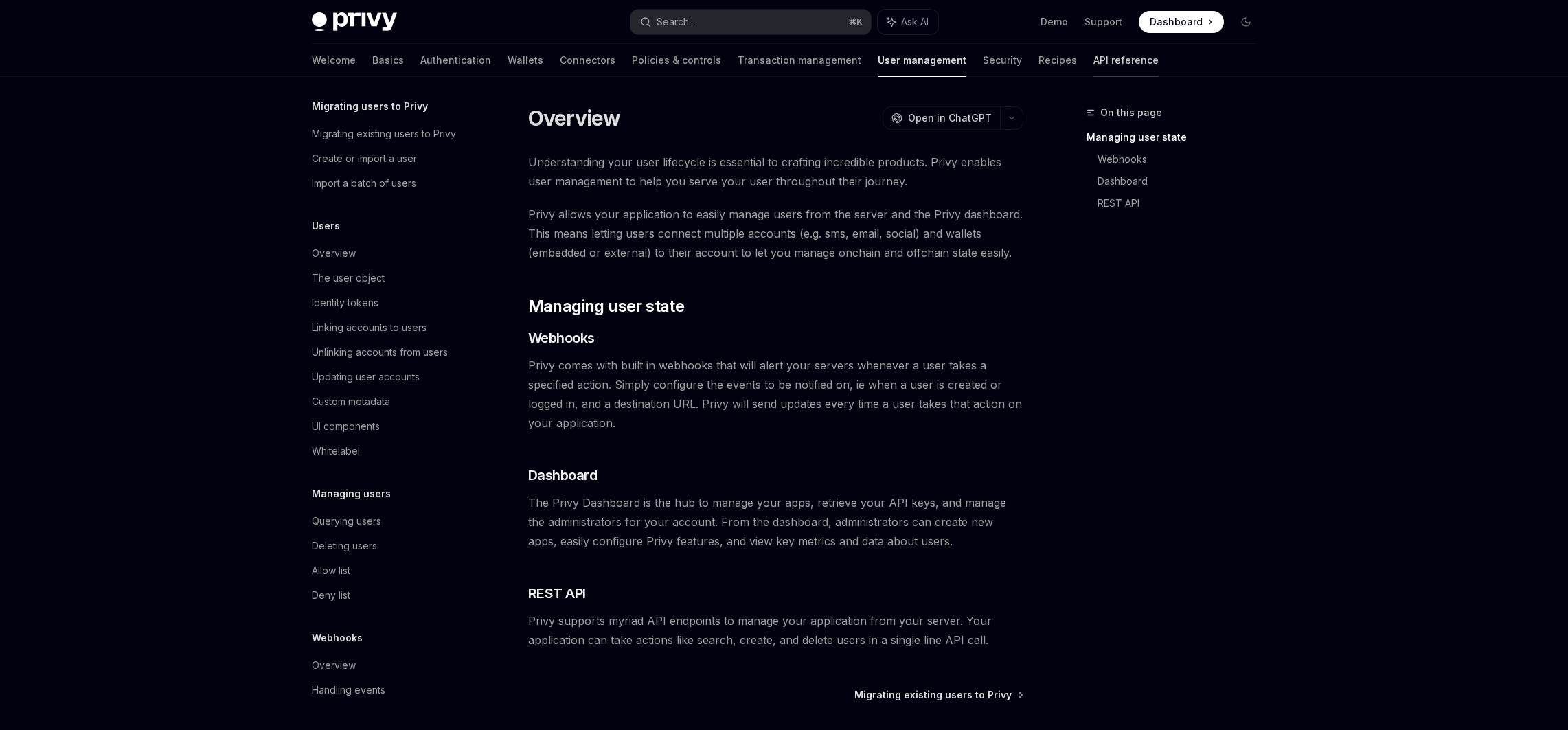
click at [1093, 52] on link "API reference" at bounding box center [1126, 60] width 65 height 33
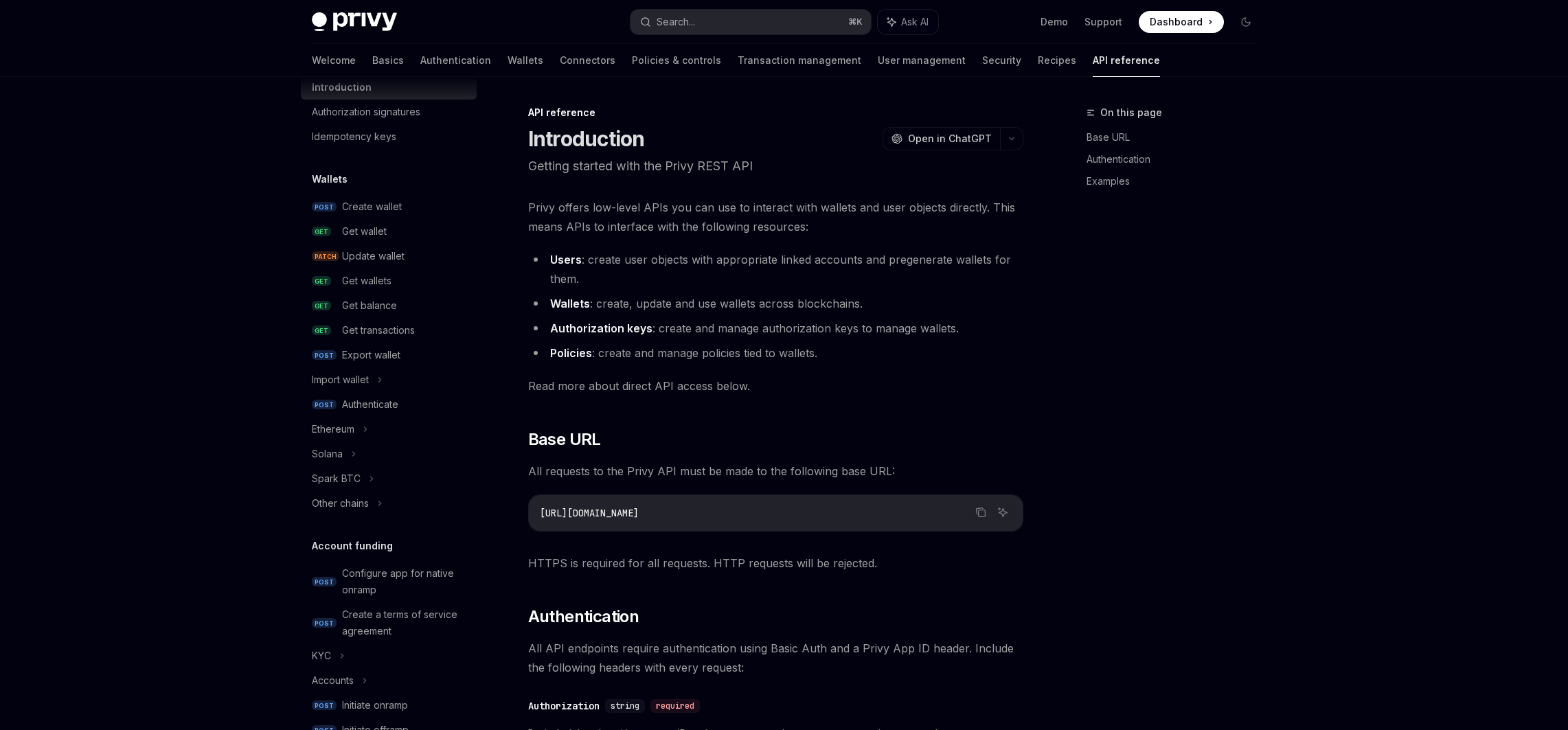
type textarea "*"
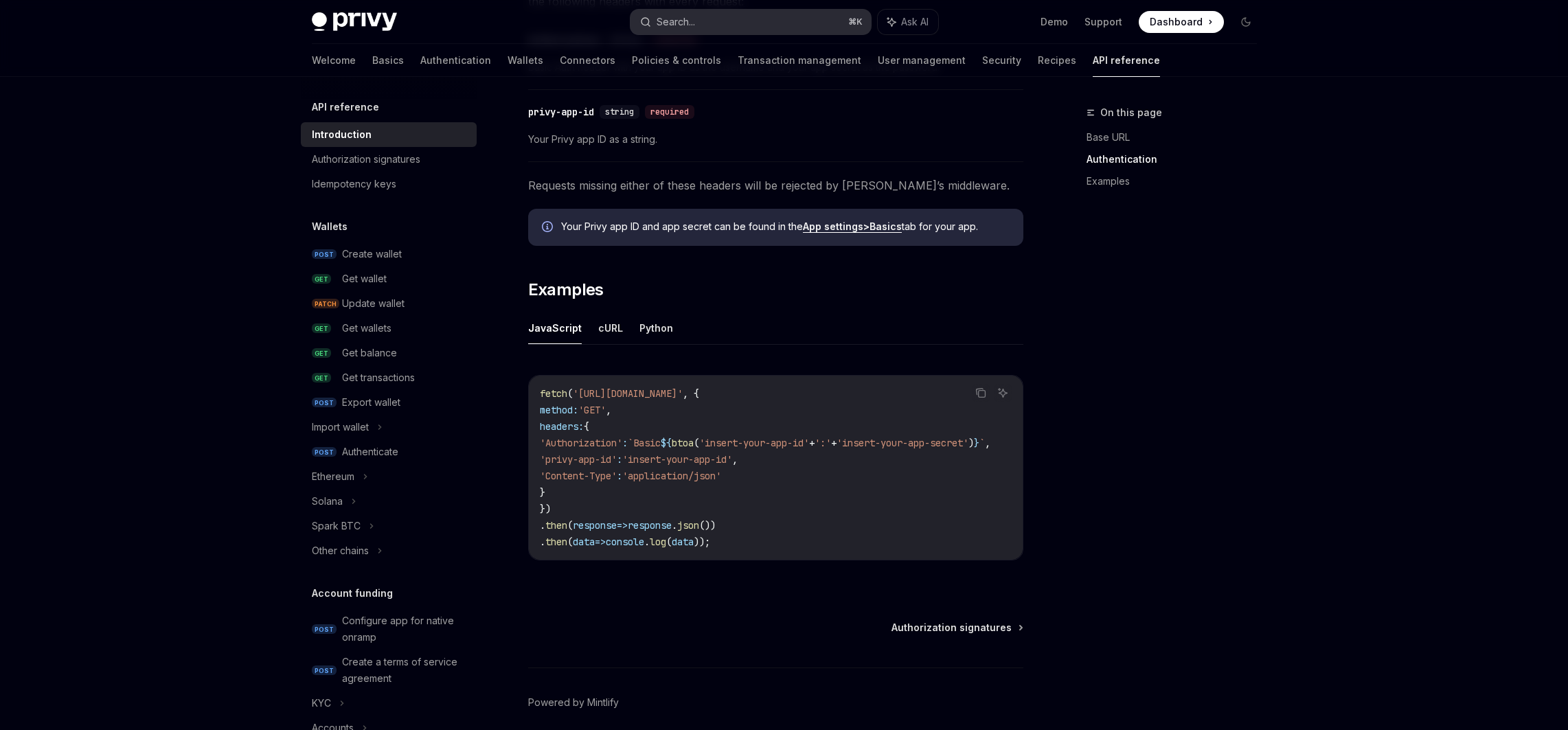
click at [735, 31] on button "Search... ⌘ K" at bounding box center [750, 22] width 240 height 25
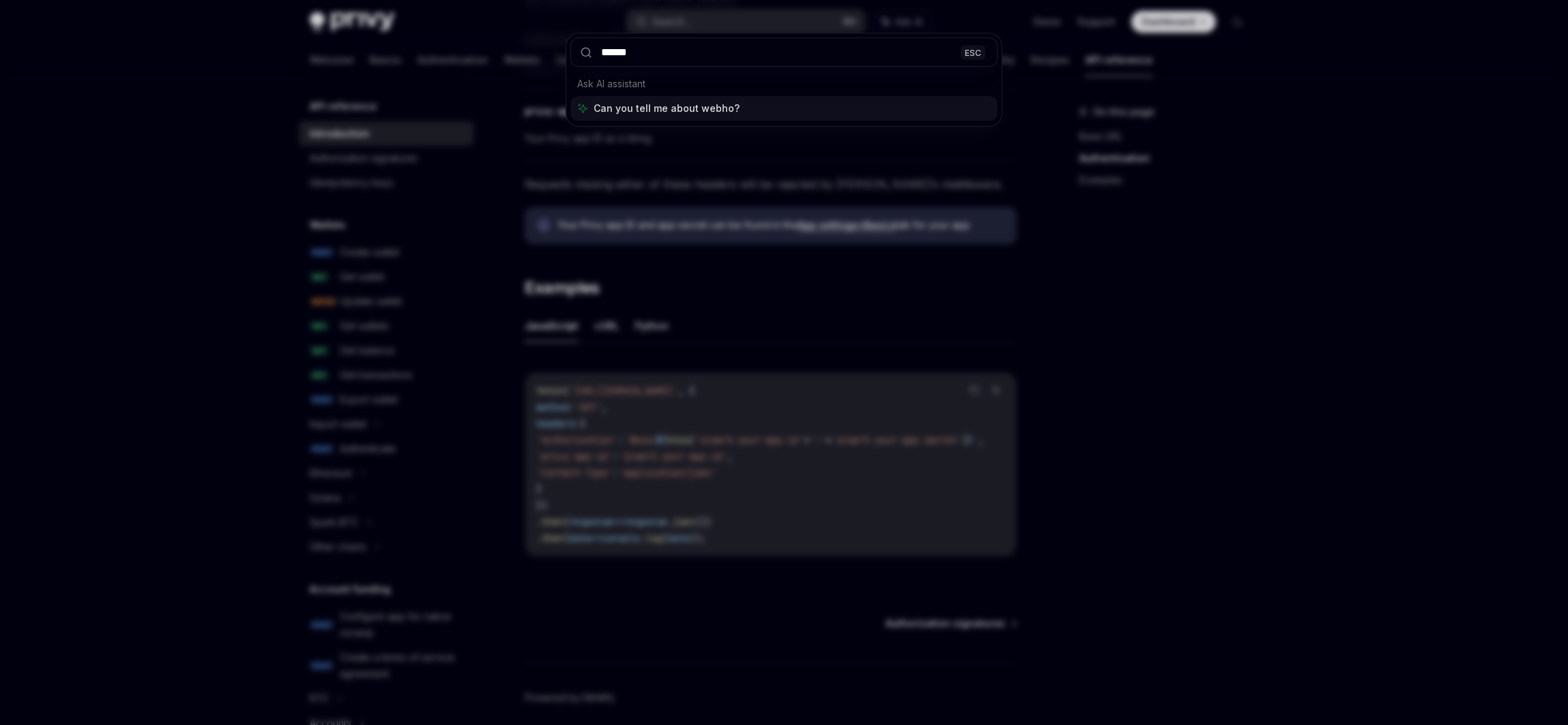
type input "*******"
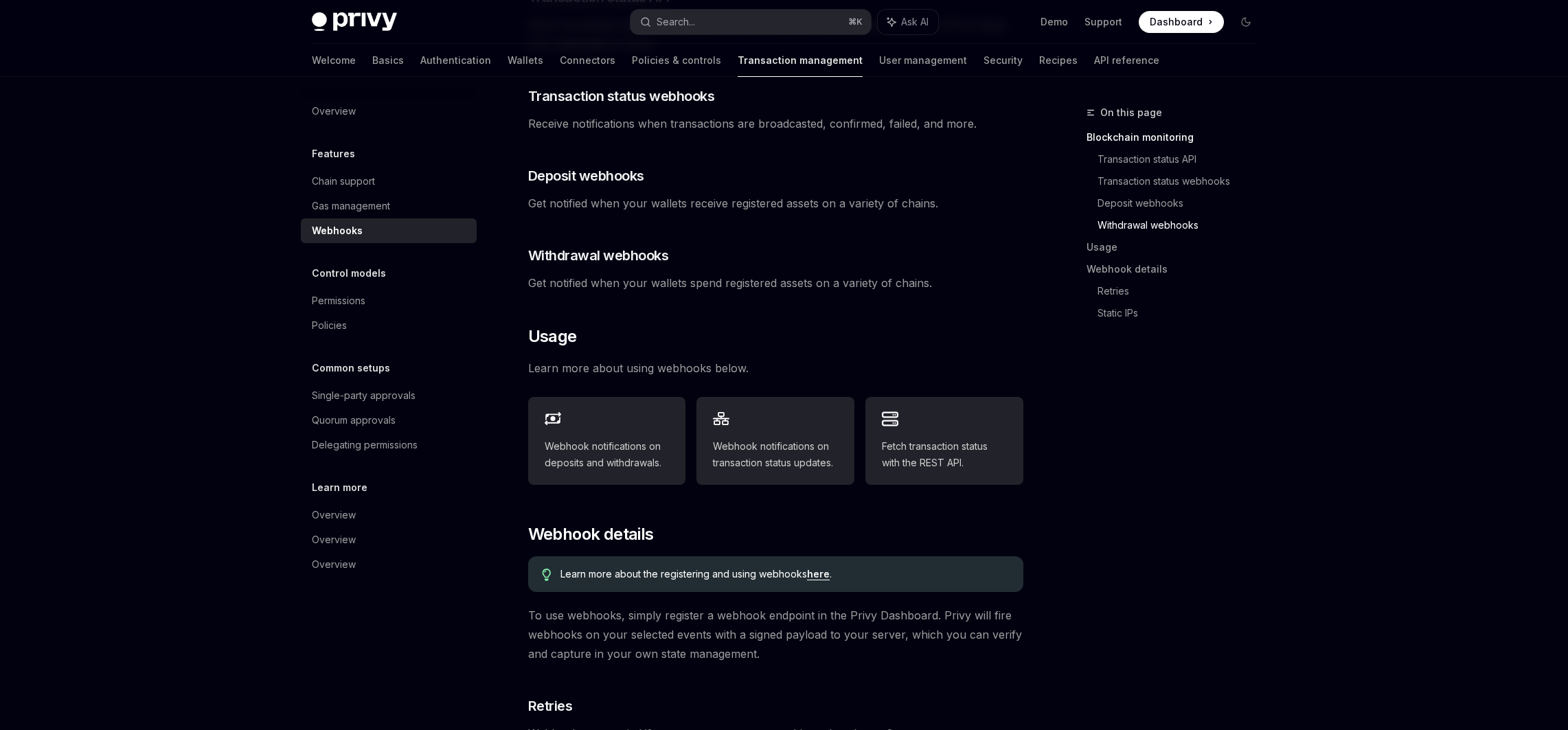
scroll to position [538, 0]
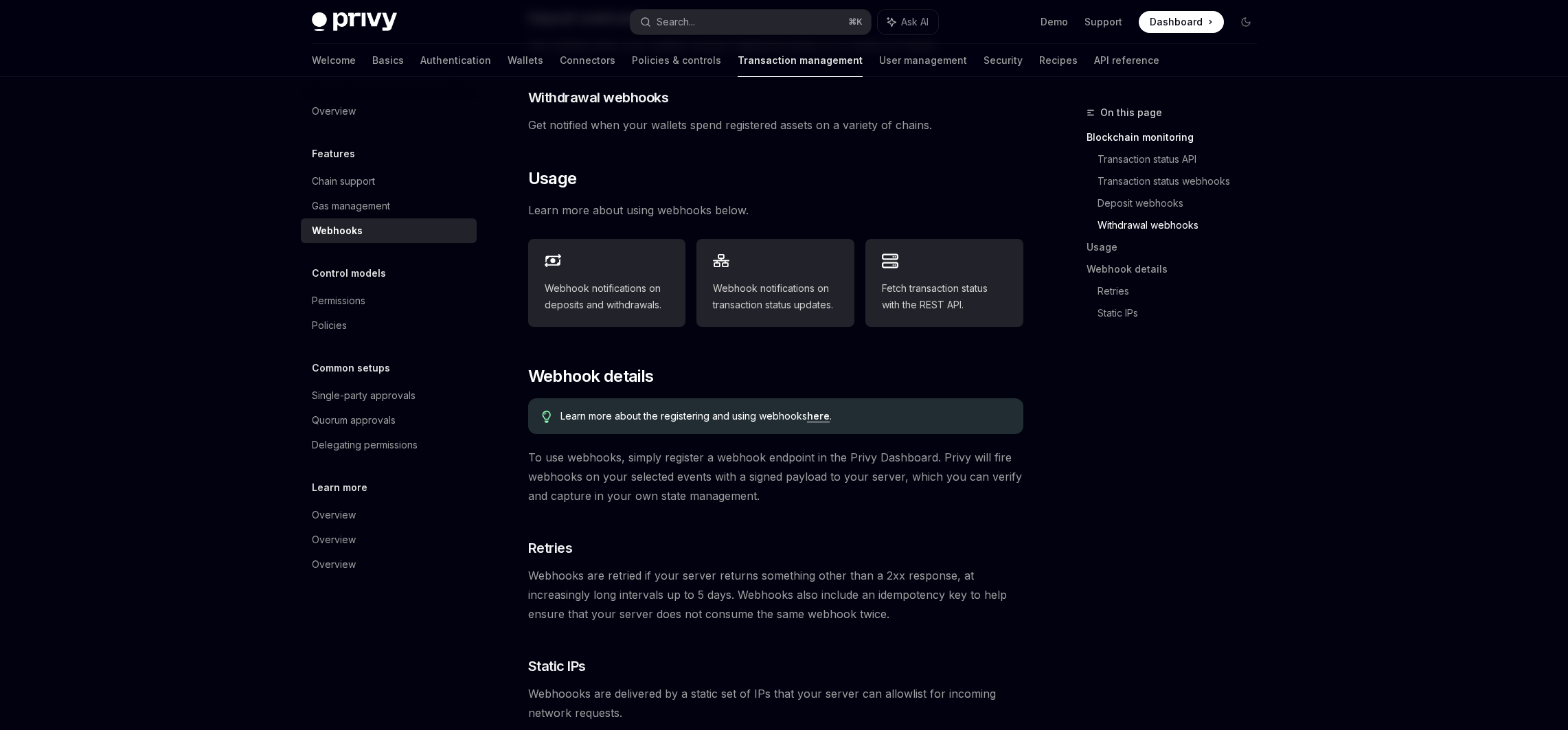
click at [812, 410] on link "here" at bounding box center [818, 416] width 23 height 12
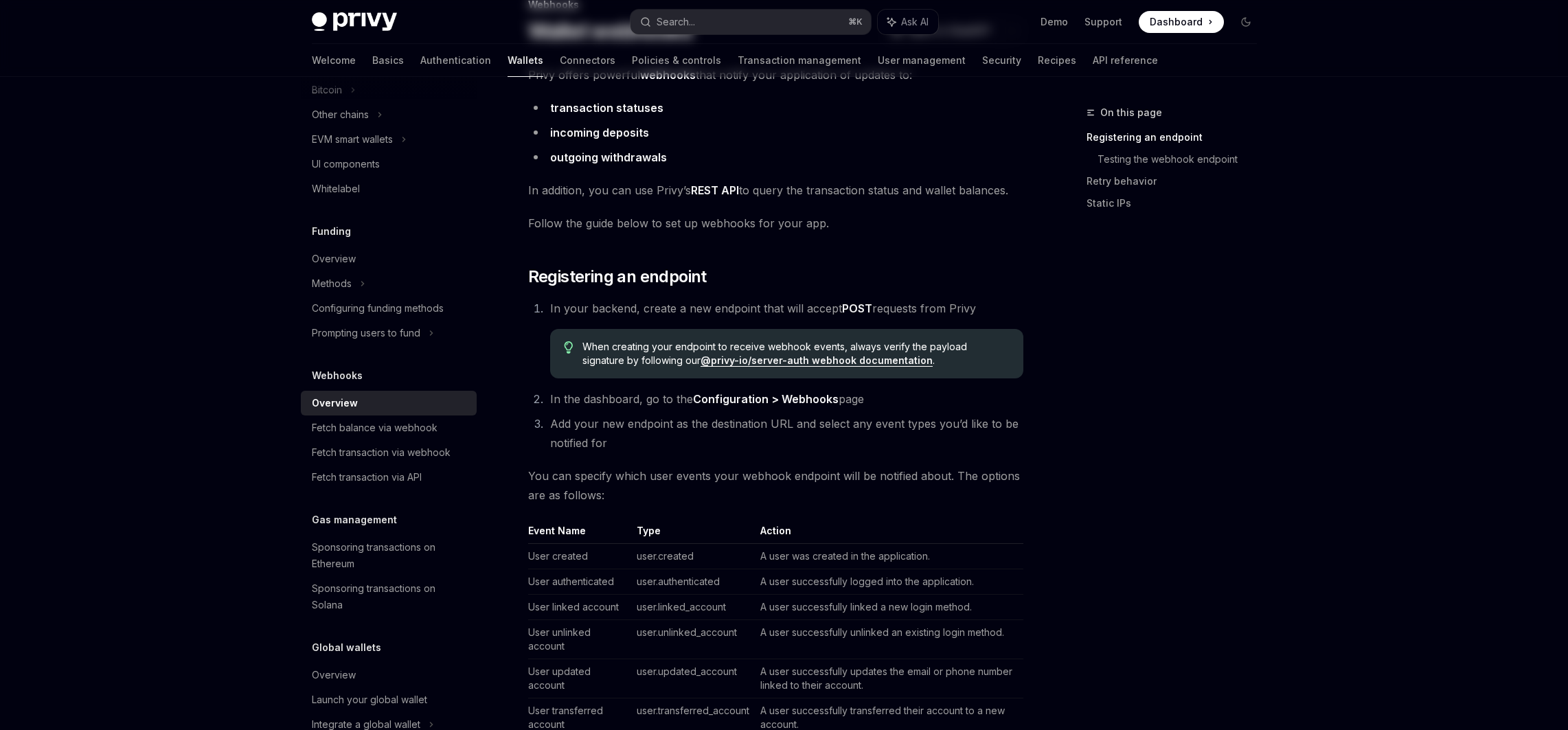
scroll to position [110, 0]
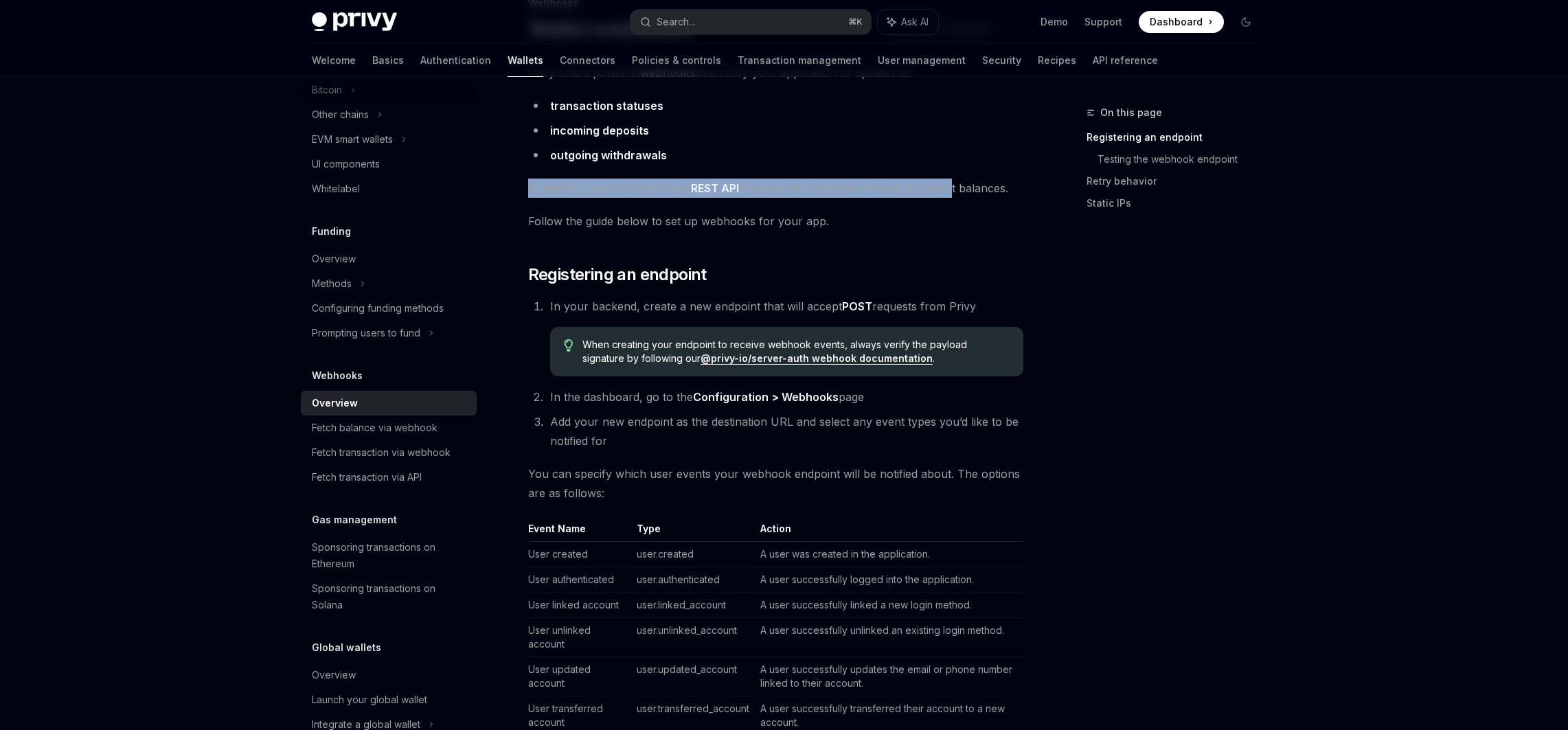
drag, startPoint x: 650, startPoint y: 180, endPoint x: 951, endPoint y: 193, distance: 301.3
click at [951, 193] on span "In addition, you can use Privy’s REST API to query the transaction status and w…" at bounding box center [775, 188] width 495 height 19
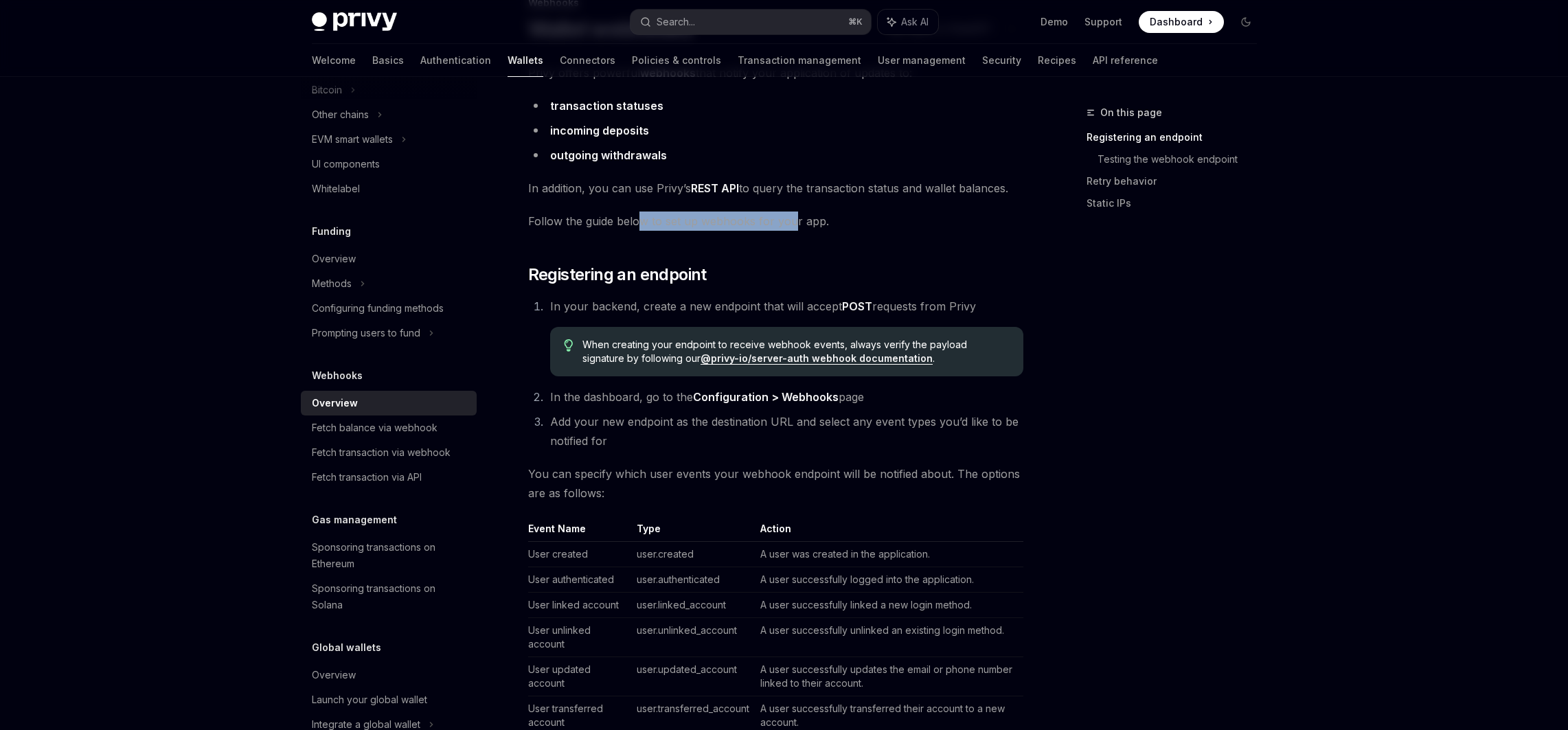
drag, startPoint x: 750, startPoint y: 230, endPoint x: 789, endPoint y: 230, distance: 39.0
click at [789, 230] on span "Follow the guide below to set up webhooks for your app." at bounding box center [775, 221] width 495 height 19
click at [789, 229] on span "Follow the guide below to set up webhooks for your app." at bounding box center [775, 221] width 495 height 19
drag, startPoint x: 831, startPoint y: 229, endPoint x: 543, endPoint y: 222, distance: 288.1
click at [543, 222] on span "Follow the guide below to set up webhooks for your app." at bounding box center [775, 221] width 495 height 19
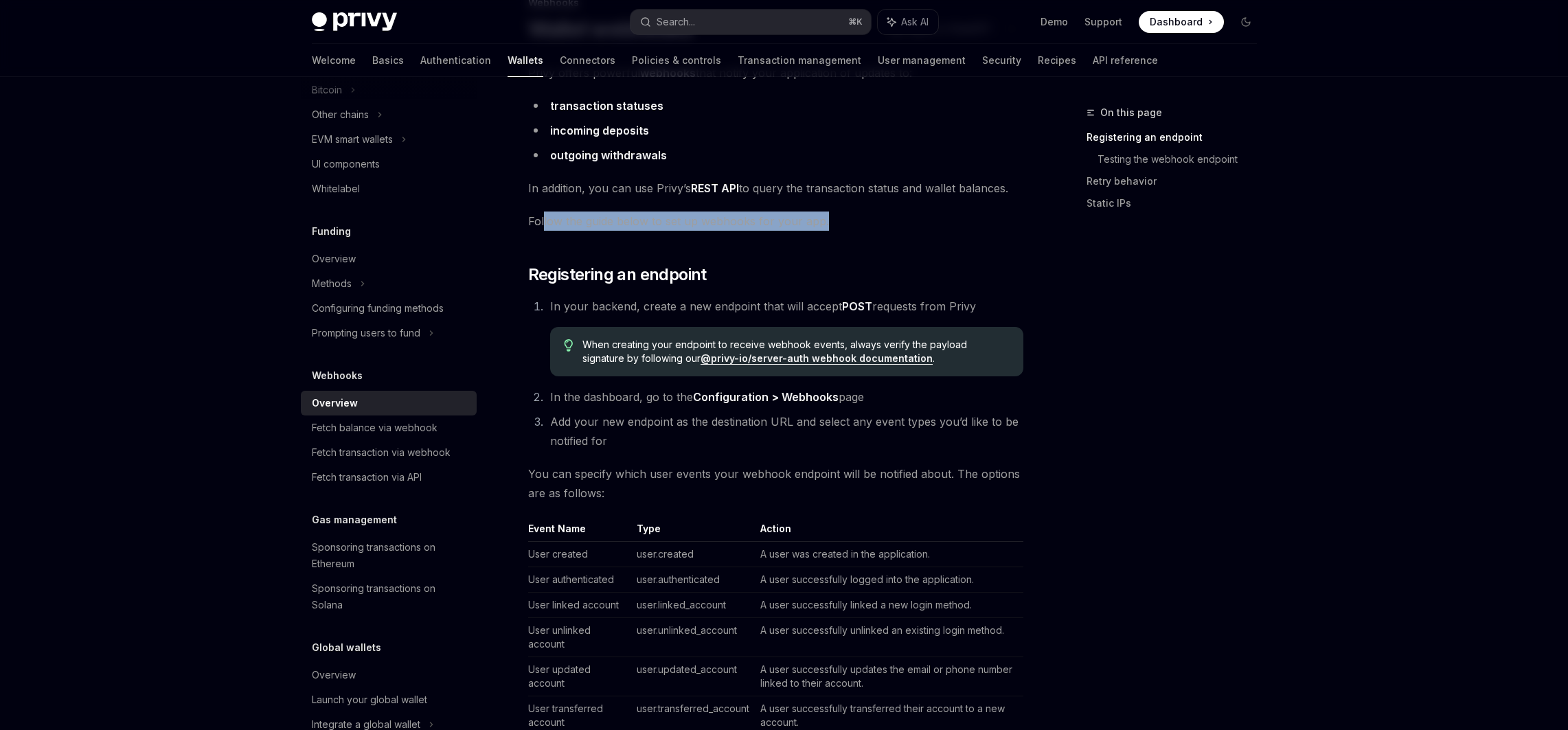
click at [543, 222] on span "Follow the guide below to set up webhooks for your app." at bounding box center [775, 221] width 495 height 19
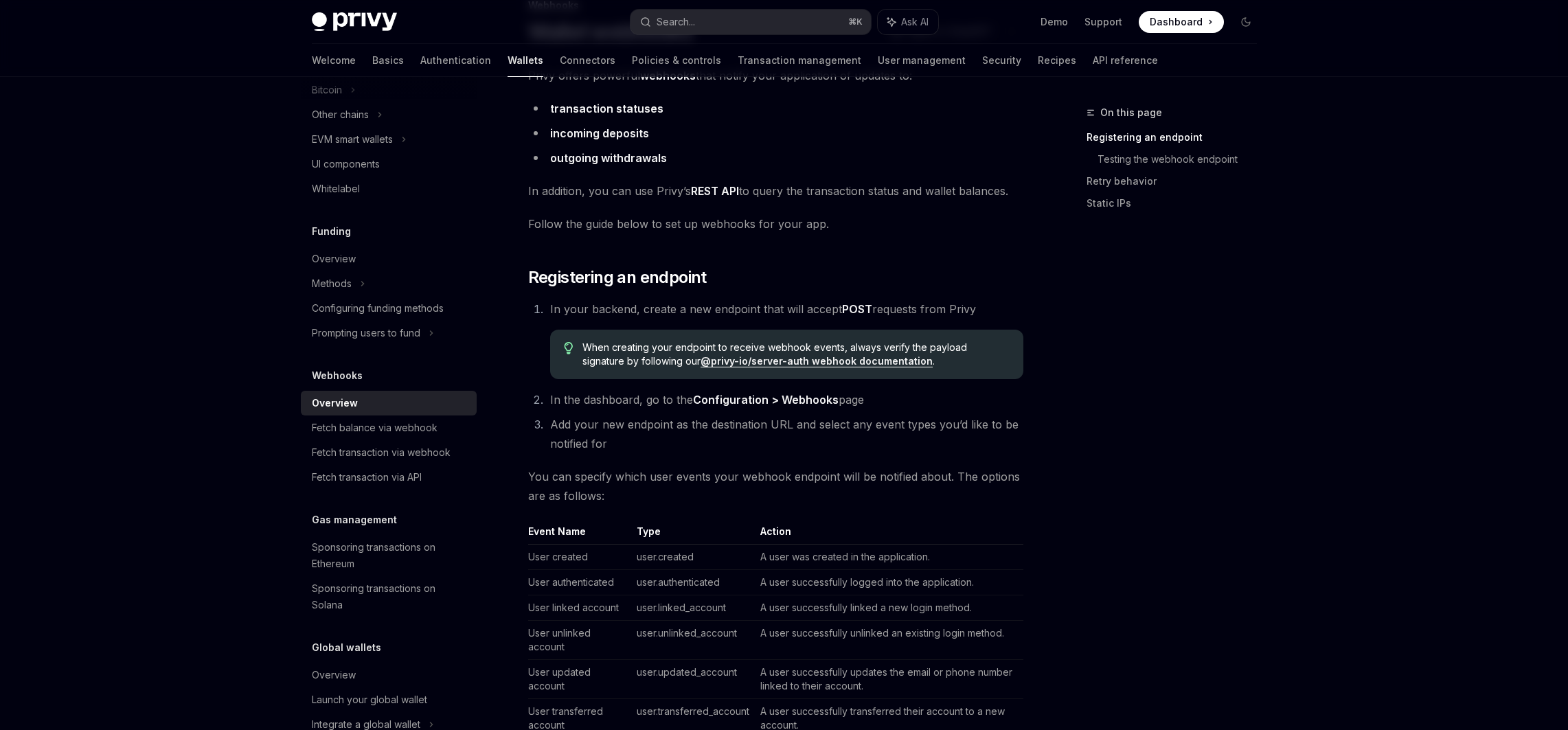
scroll to position [0, 0]
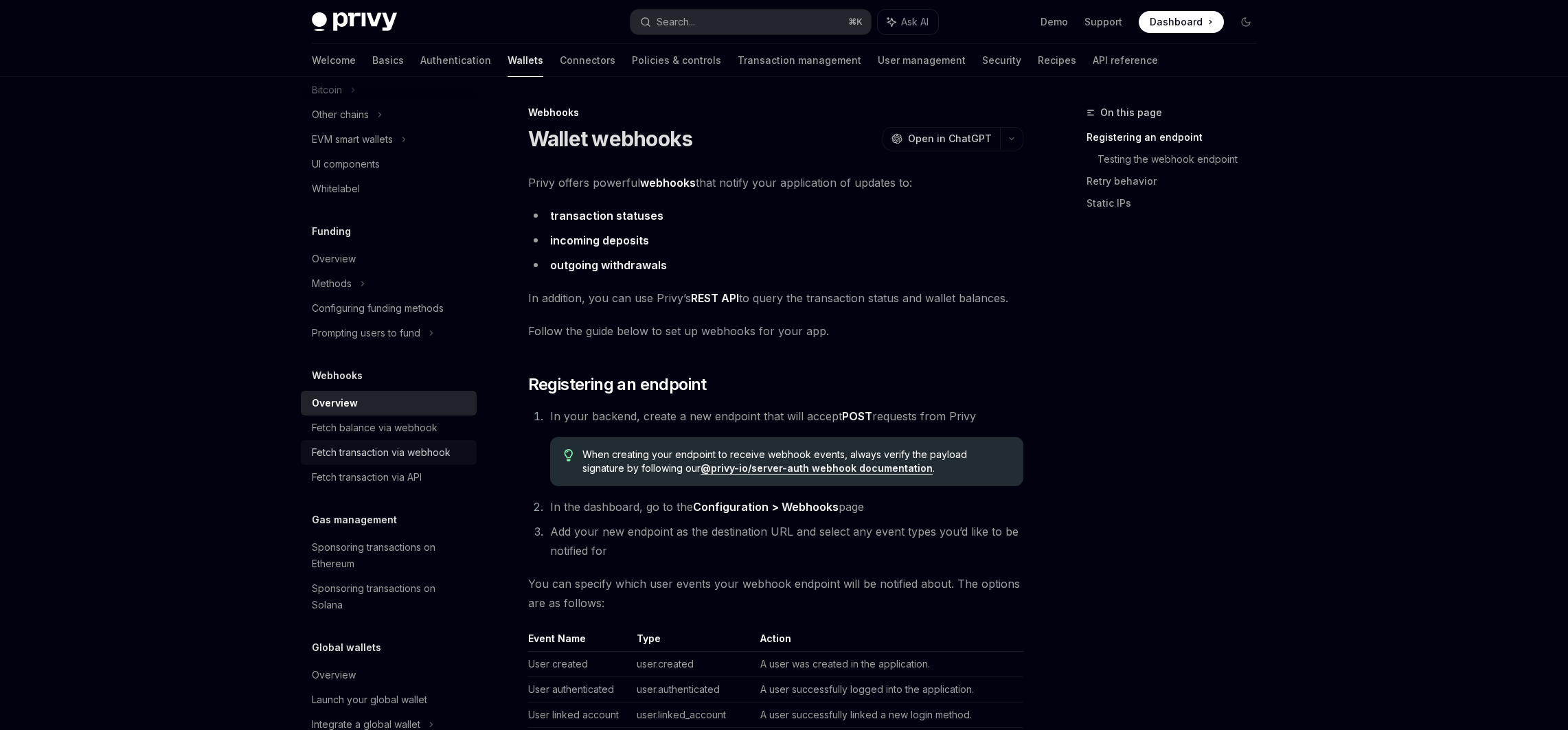
click at [346, 455] on div "Fetch transaction via webhook" at bounding box center [382, 452] width 139 height 16
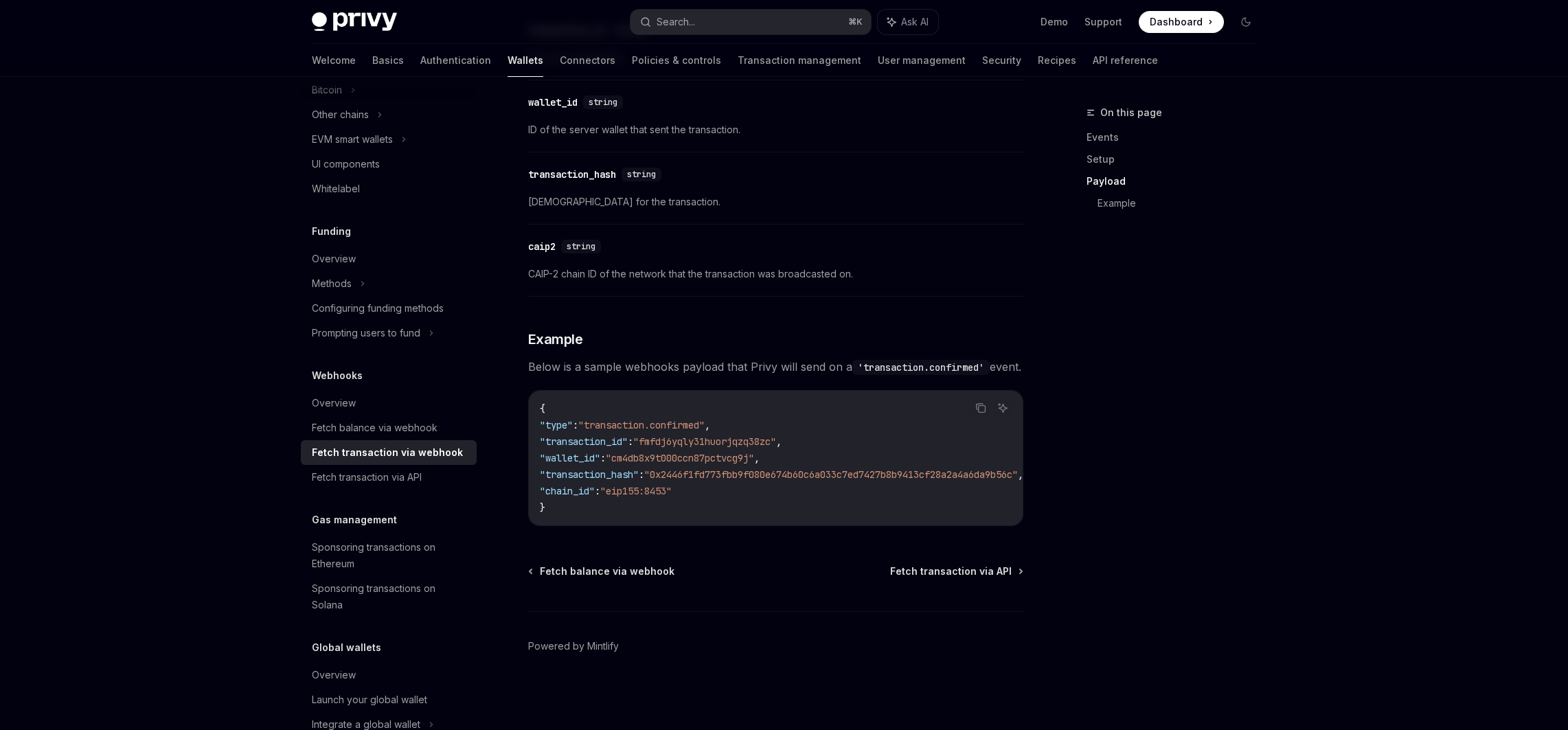
scroll to position [1329, 0]
click at [398, 483] on div "Fetch transaction via API" at bounding box center [367, 477] width 110 height 16
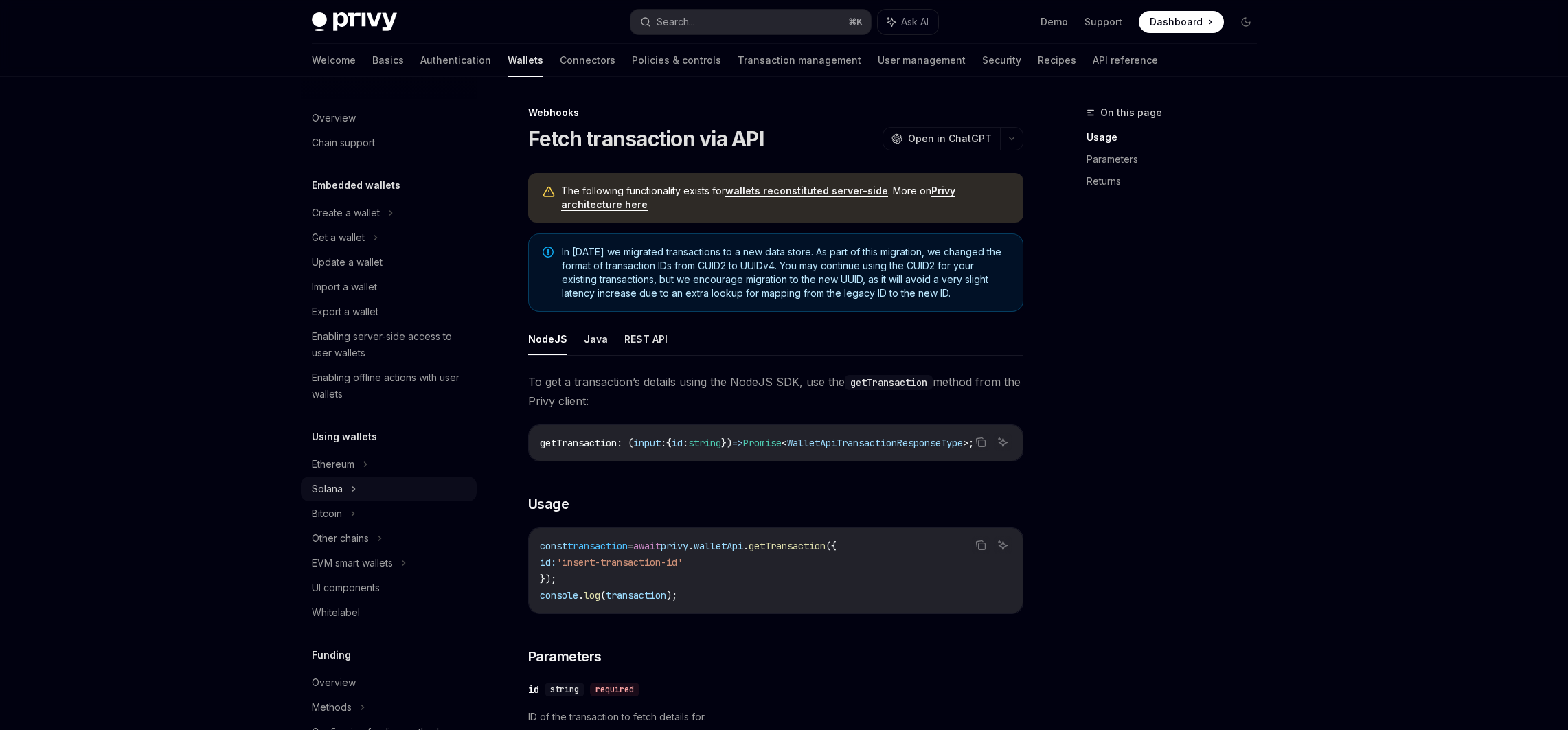
click at [329, 250] on div "Solana" at bounding box center [388, 237] width 176 height 25
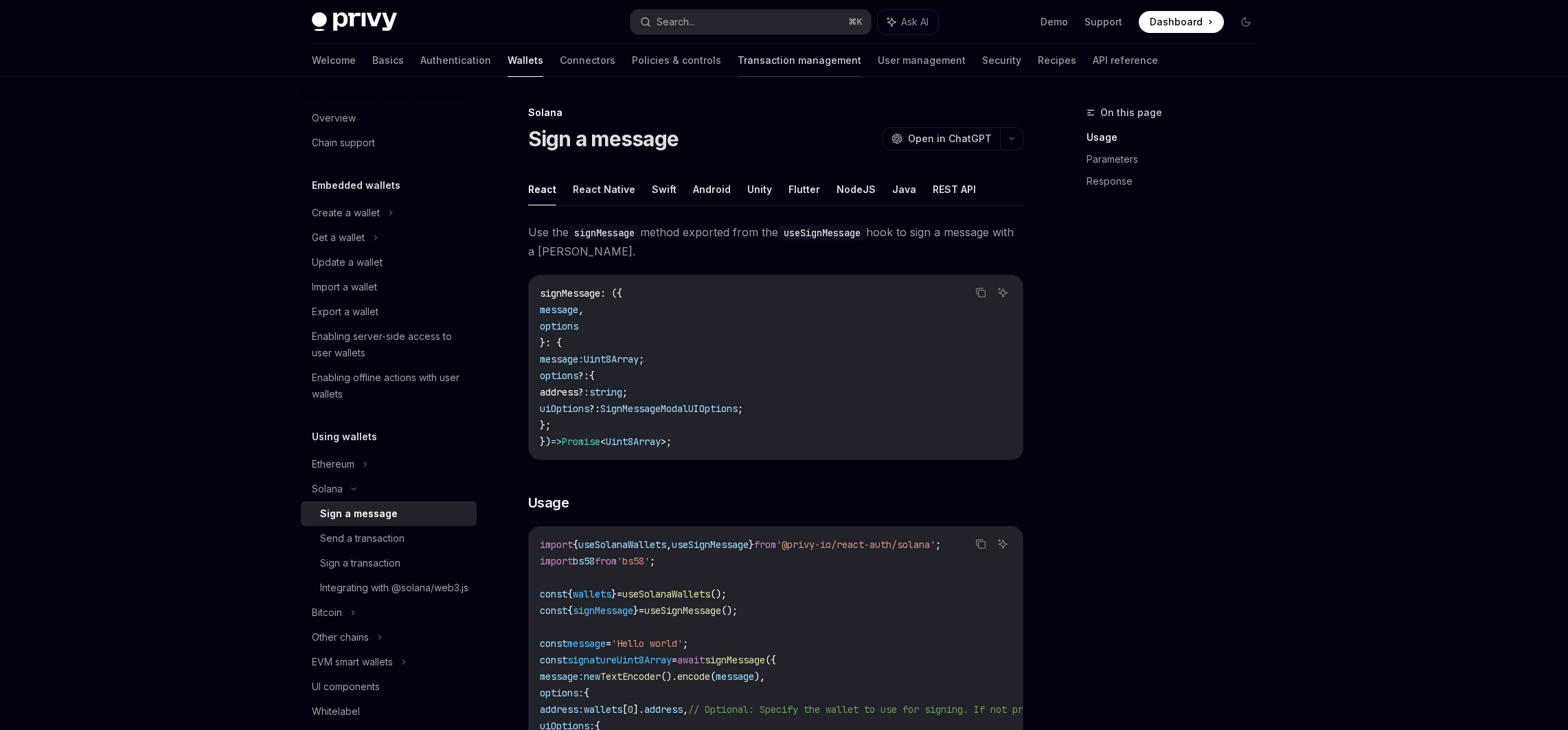
click at [745, 59] on link "Transaction management" at bounding box center [799, 60] width 123 height 33
click at [737, 58] on link "Transaction management" at bounding box center [799, 60] width 123 height 33
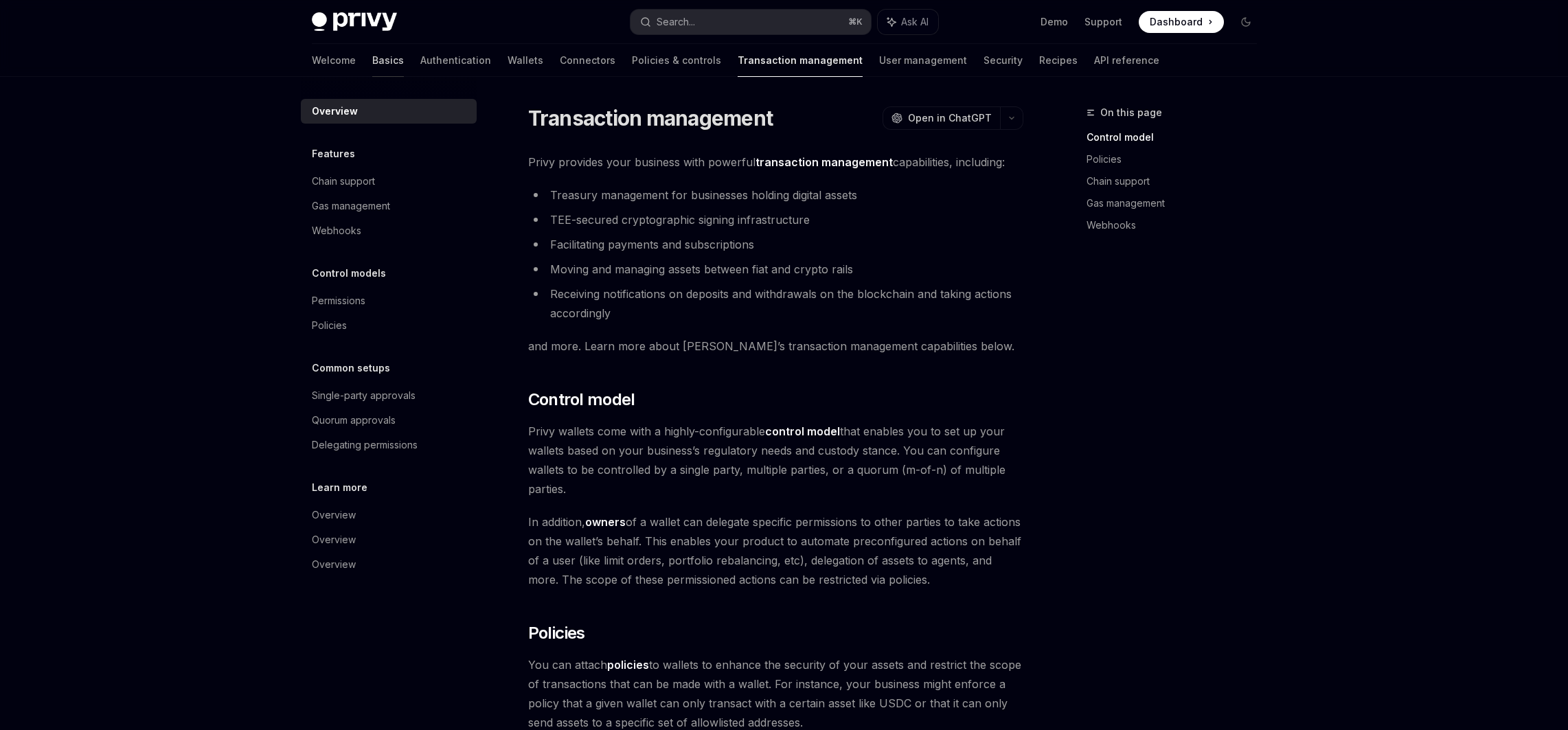
click at [372, 63] on link "Basics" at bounding box center [387, 60] width 31 height 33
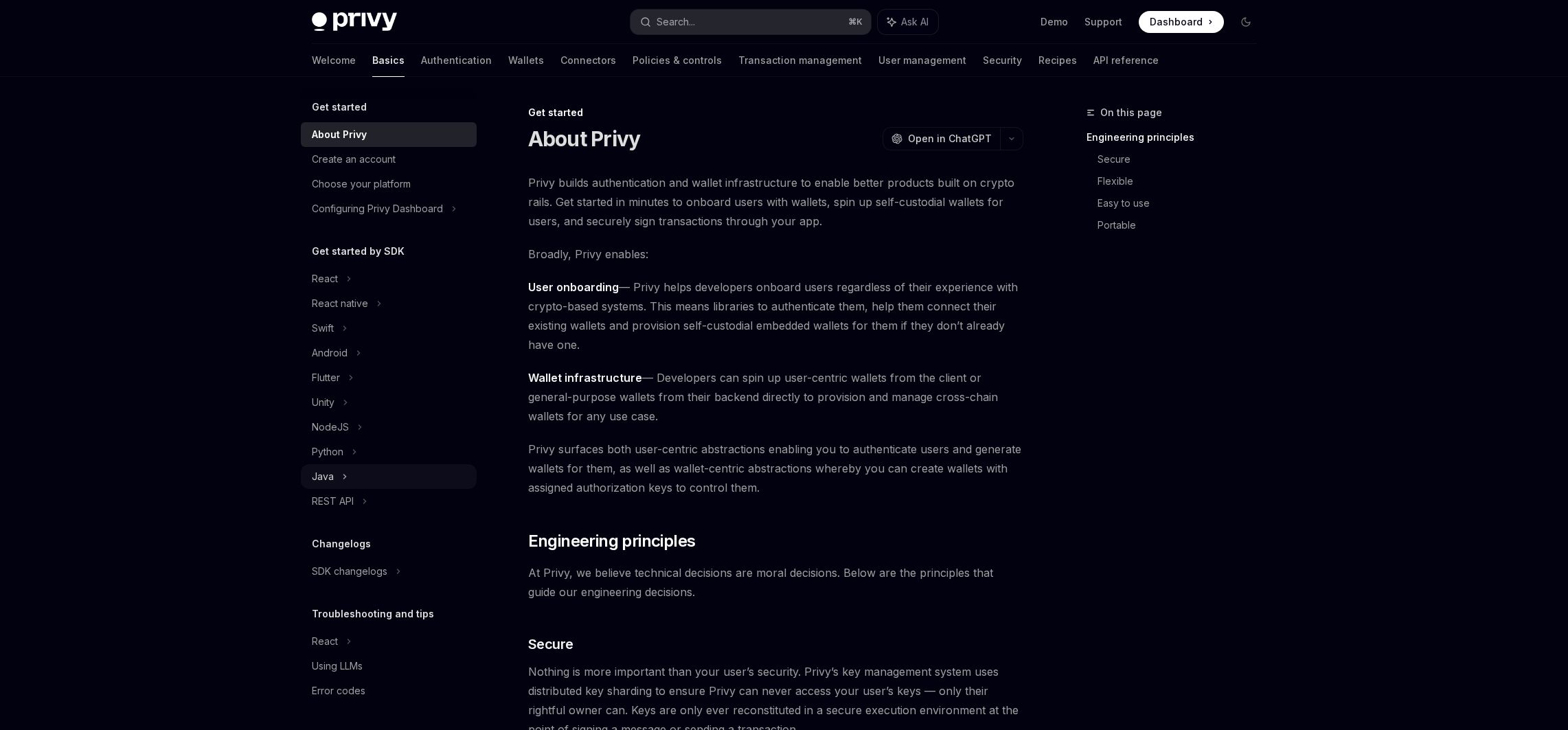
click at [314, 469] on div "Java" at bounding box center [323, 477] width 22 height 16
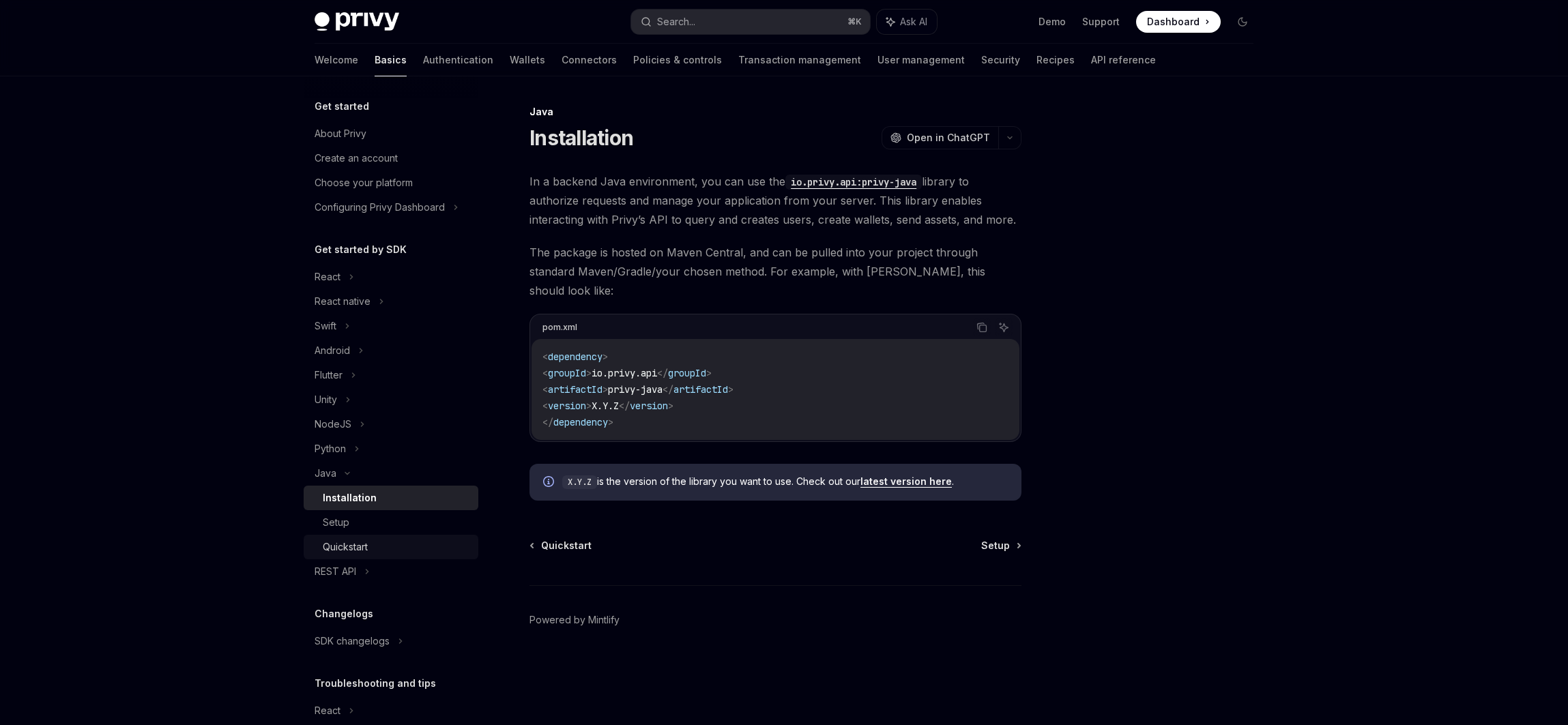
click at [405, 537] on link "Quickstart" at bounding box center [390, 547] width 174 height 25
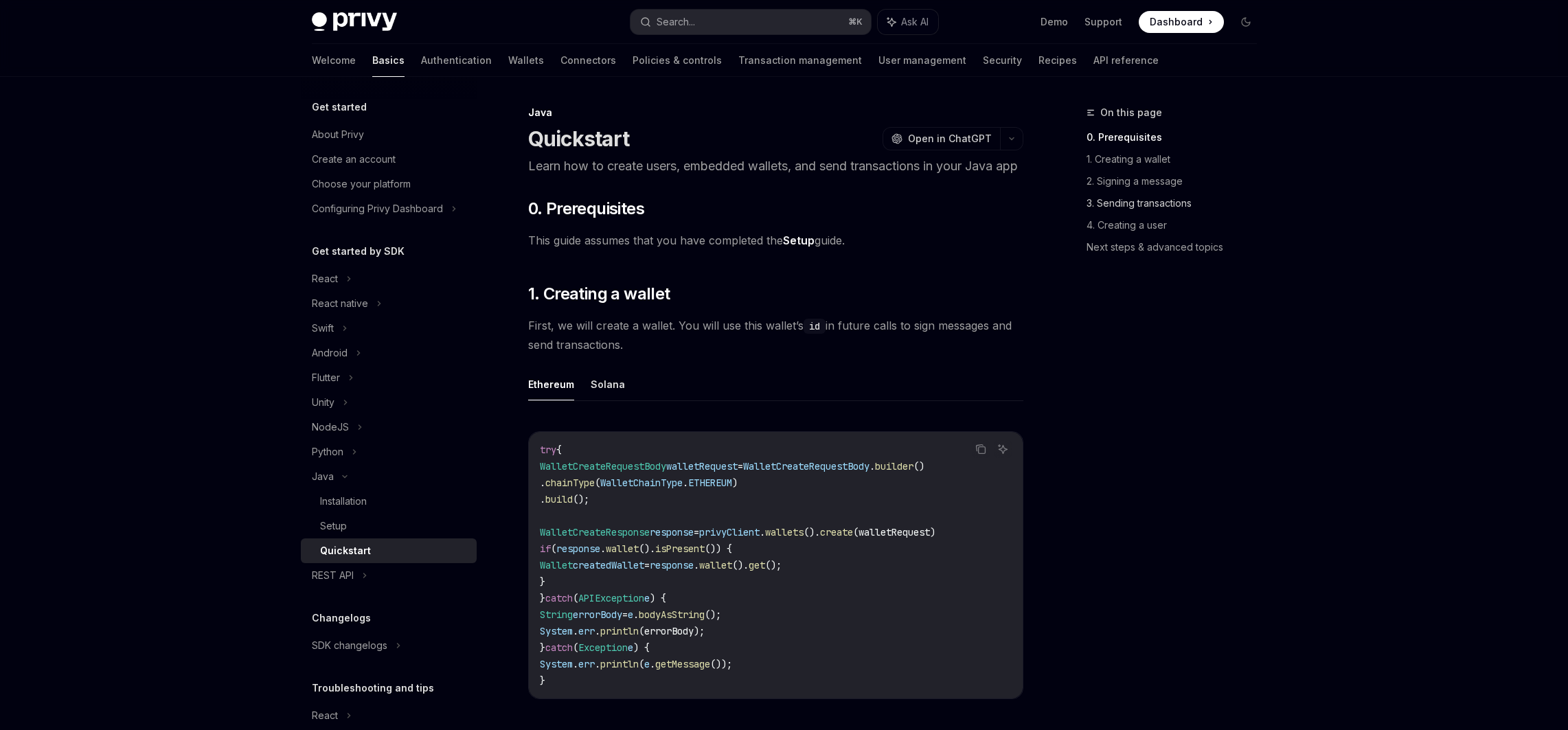
click at [1129, 202] on link "3. Sending transactions" at bounding box center [1177, 203] width 181 height 22
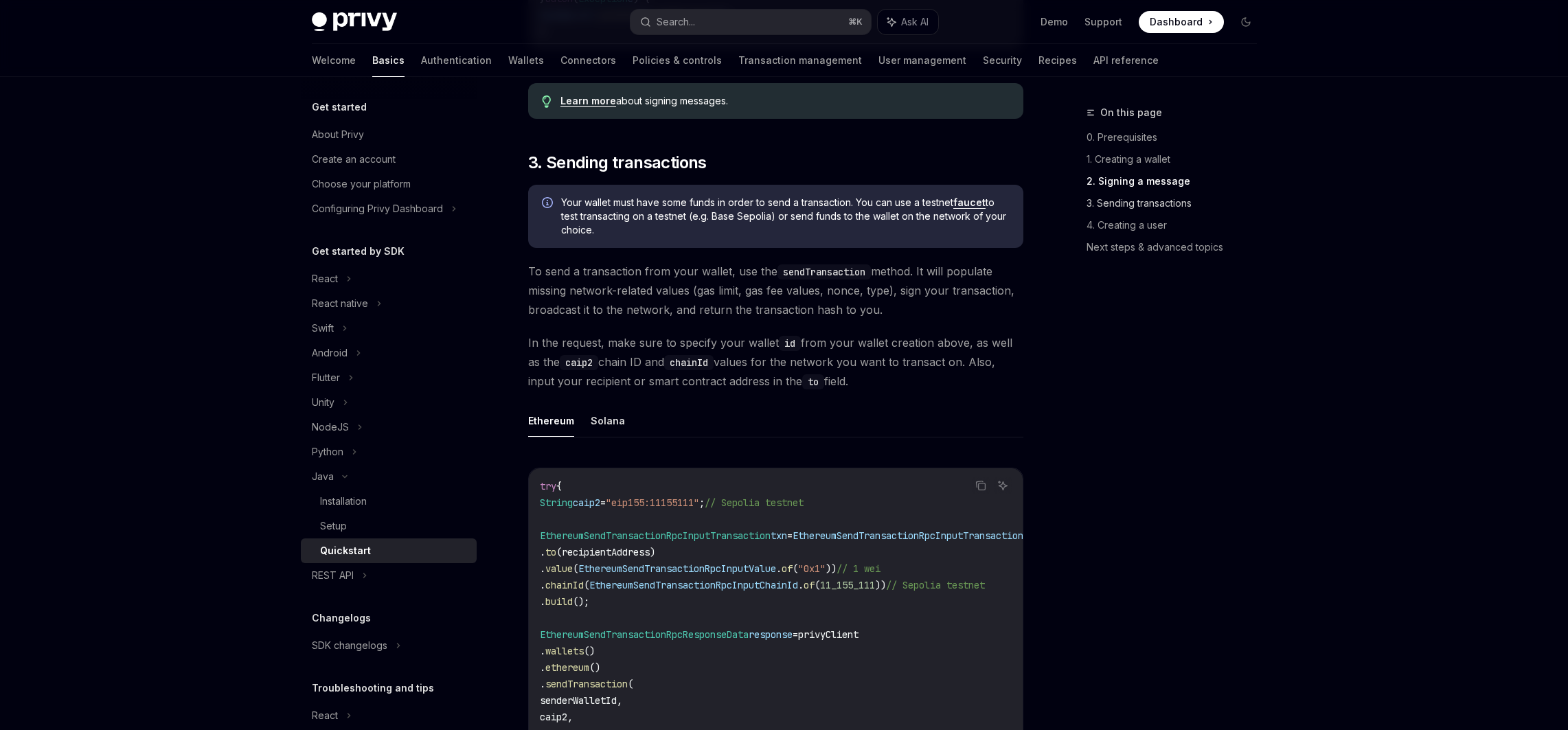
scroll to position [1305, 0]
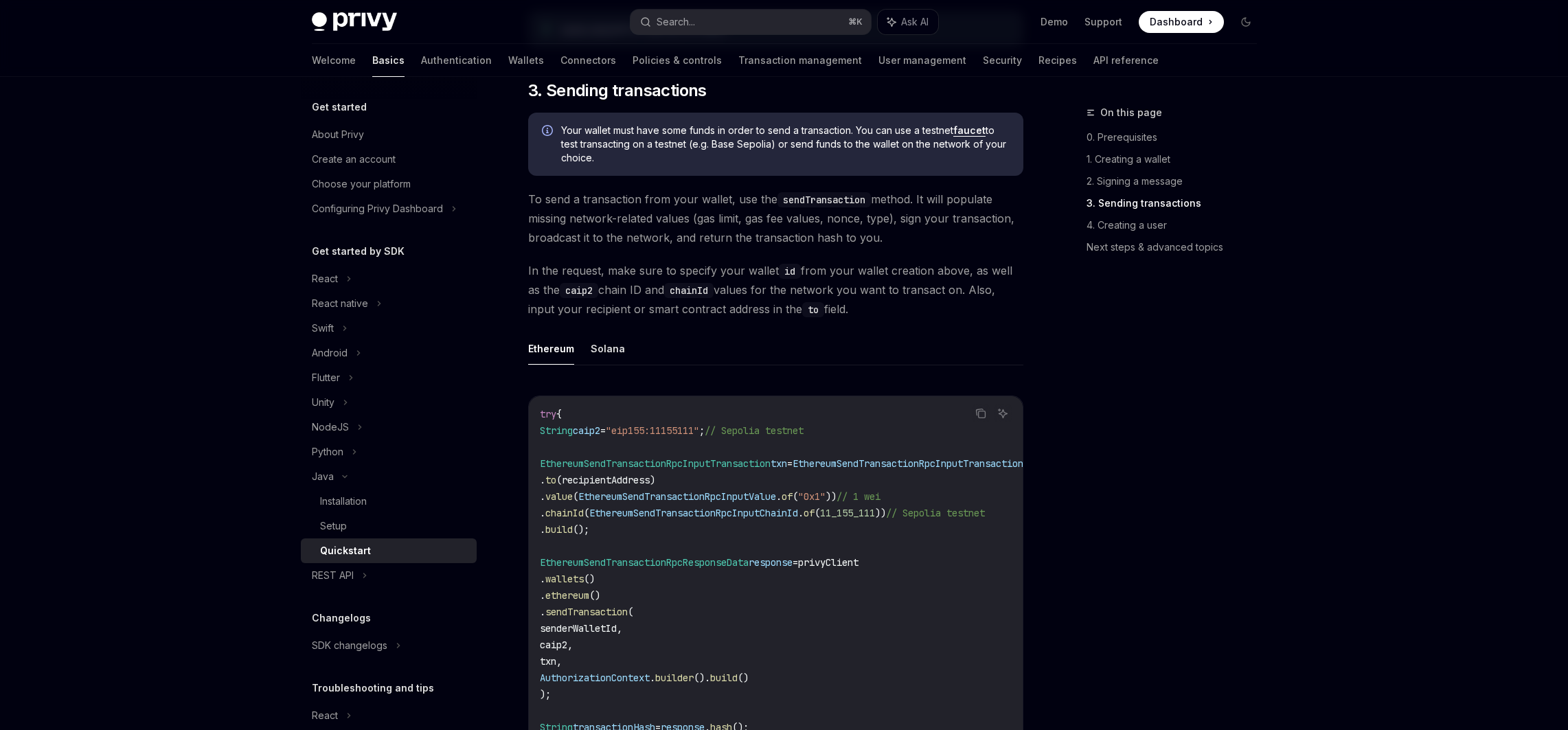
click at [586, 248] on span "To send a transaction from your wallet, use the sendTransaction method. It will…" at bounding box center [775, 218] width 495 height 58
drag, startPoint x: 532, startPoint y: 243, endPoint x: 901, endPoint y: 264, distance: 369.6
click at [901, 248] on span "To send a transaction from your wallet, use the sendTransaction method. It will…" at bounding box center [775, 218] width 495 height 58
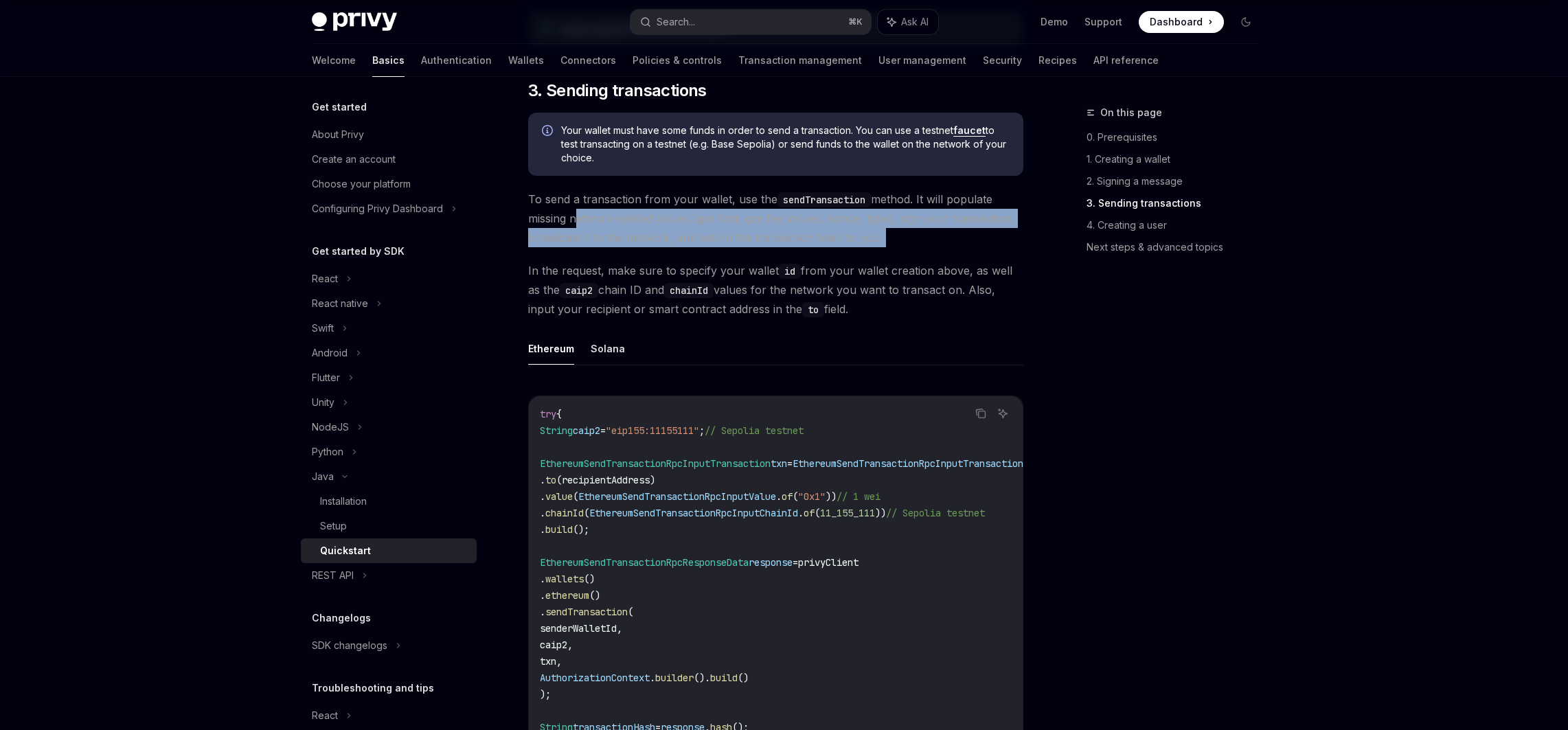
drag, startPoint x: 899, startPoint y: 264, endPoint x: 607, endPoint y: 252, distance: 292.2
click at [607, 248] on span "To send a transaction from your wallet, use the sendTransaction method. It will…" at bounding box center [775, 218] width 495 height 58
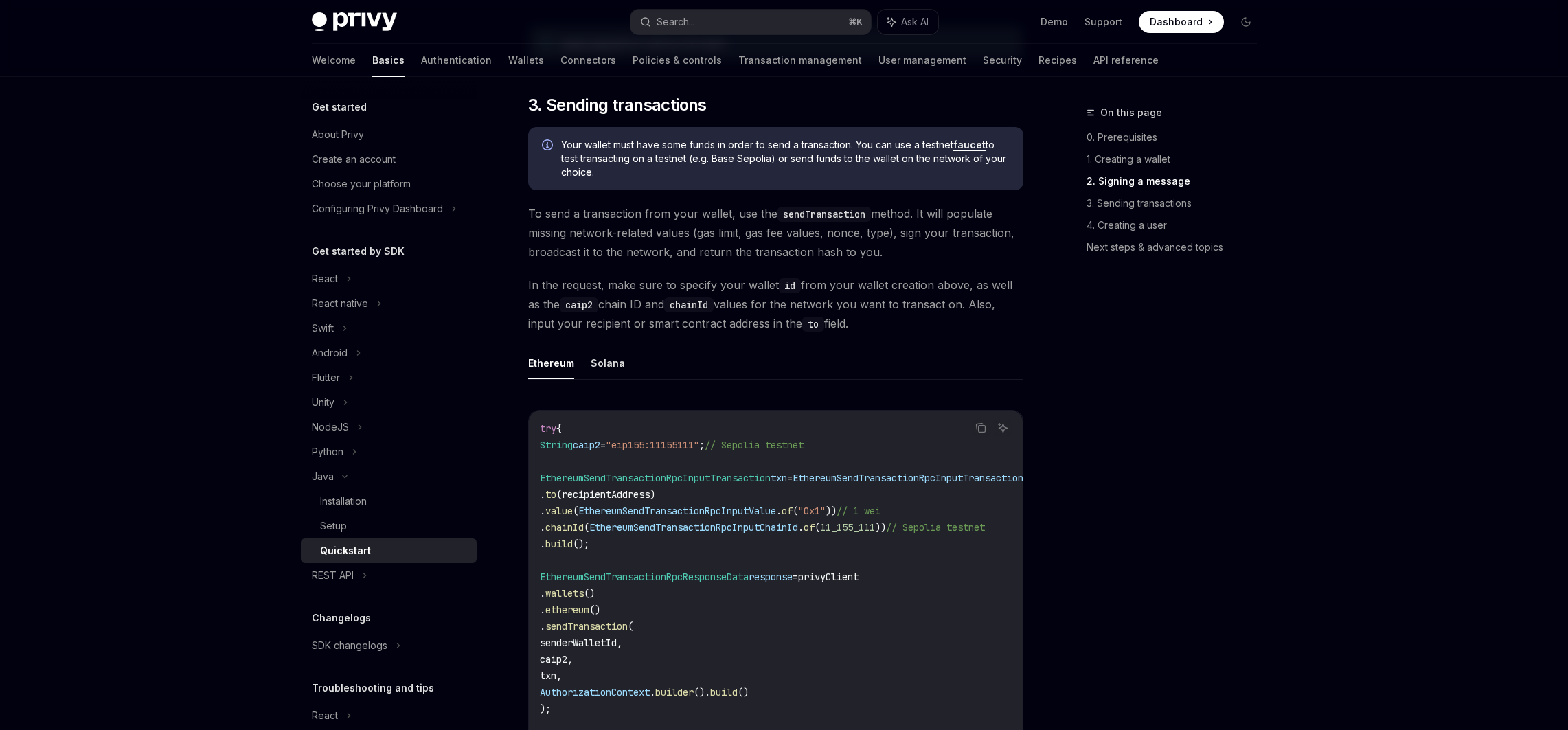
scroll to position [1254, 0]
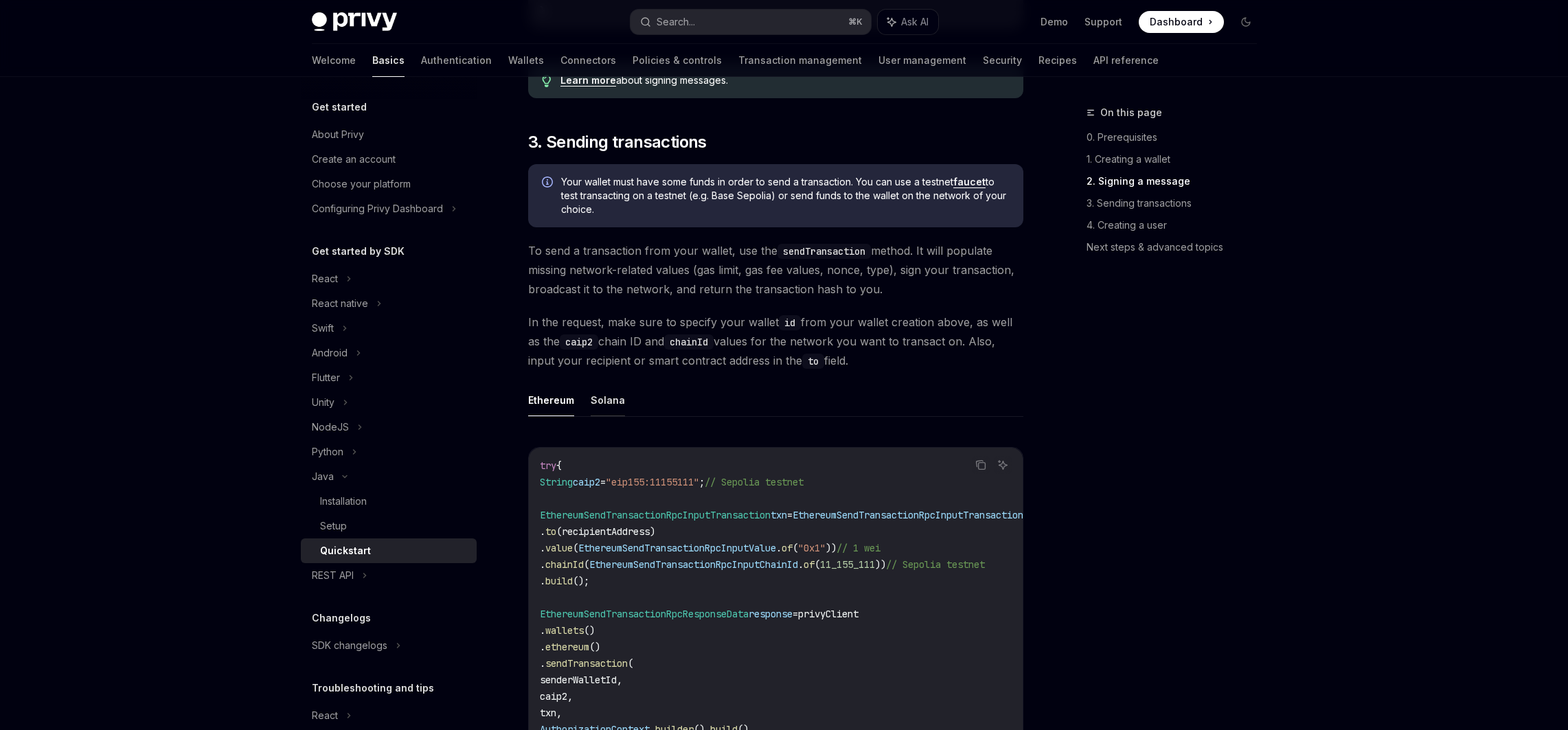
click at [603, 417] on button "Solana" at bounding box center [607, 401] width 34 height 32
type textarea "*"
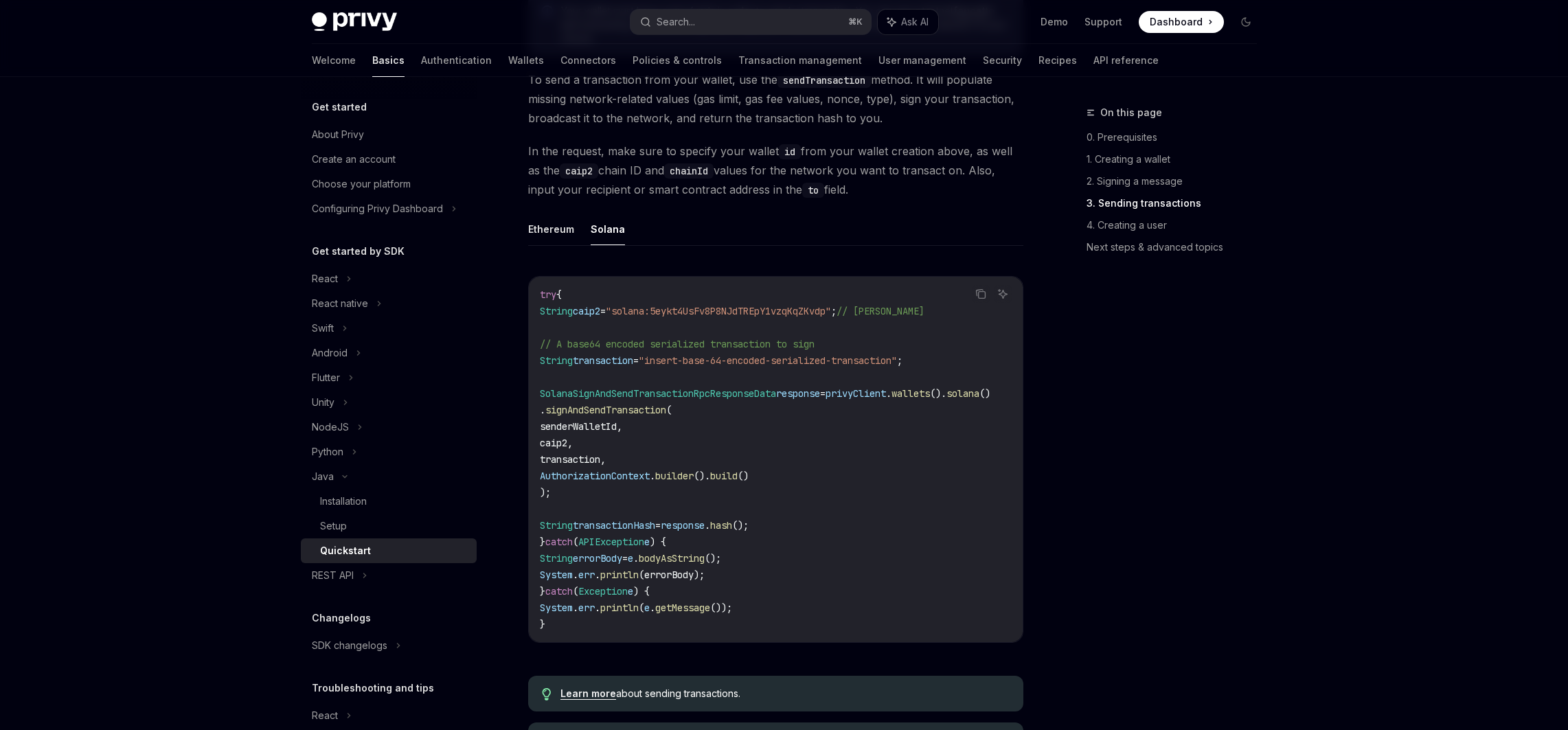
scroll to position [1451, 0]
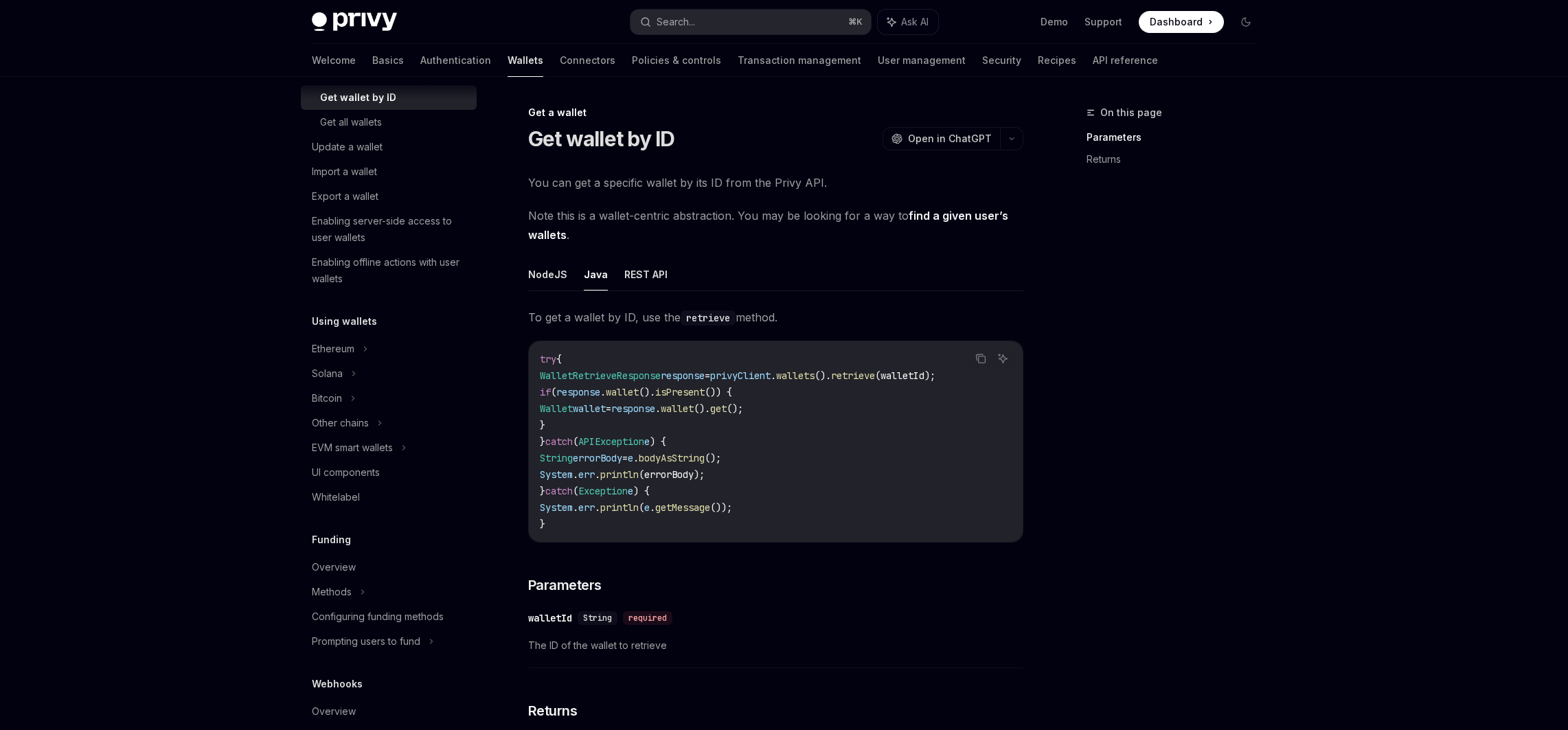
scroll to position [290, 0]
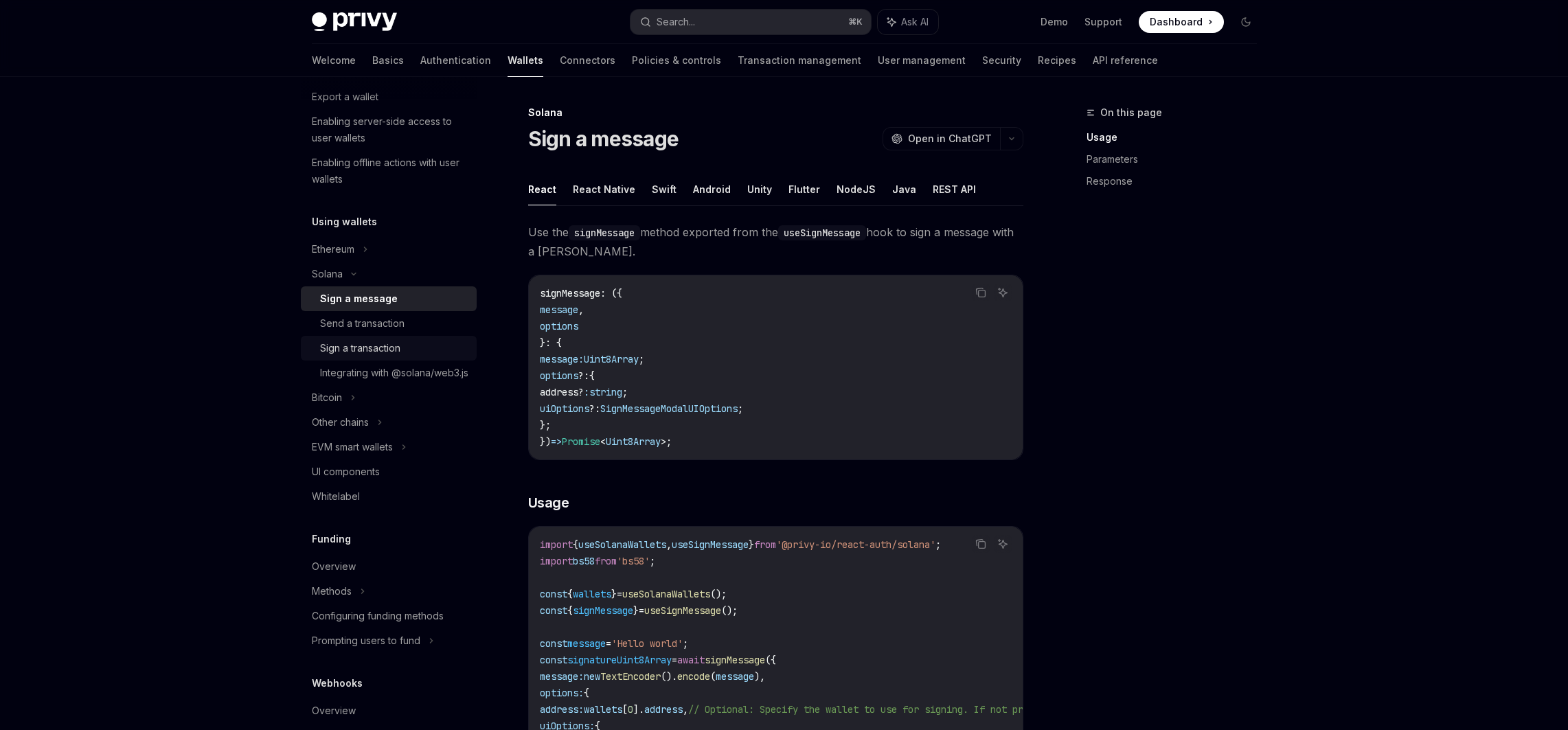
click at [354, 345] on div "Sign a transaction" at bounding box center [360, 347] width 81 height 16
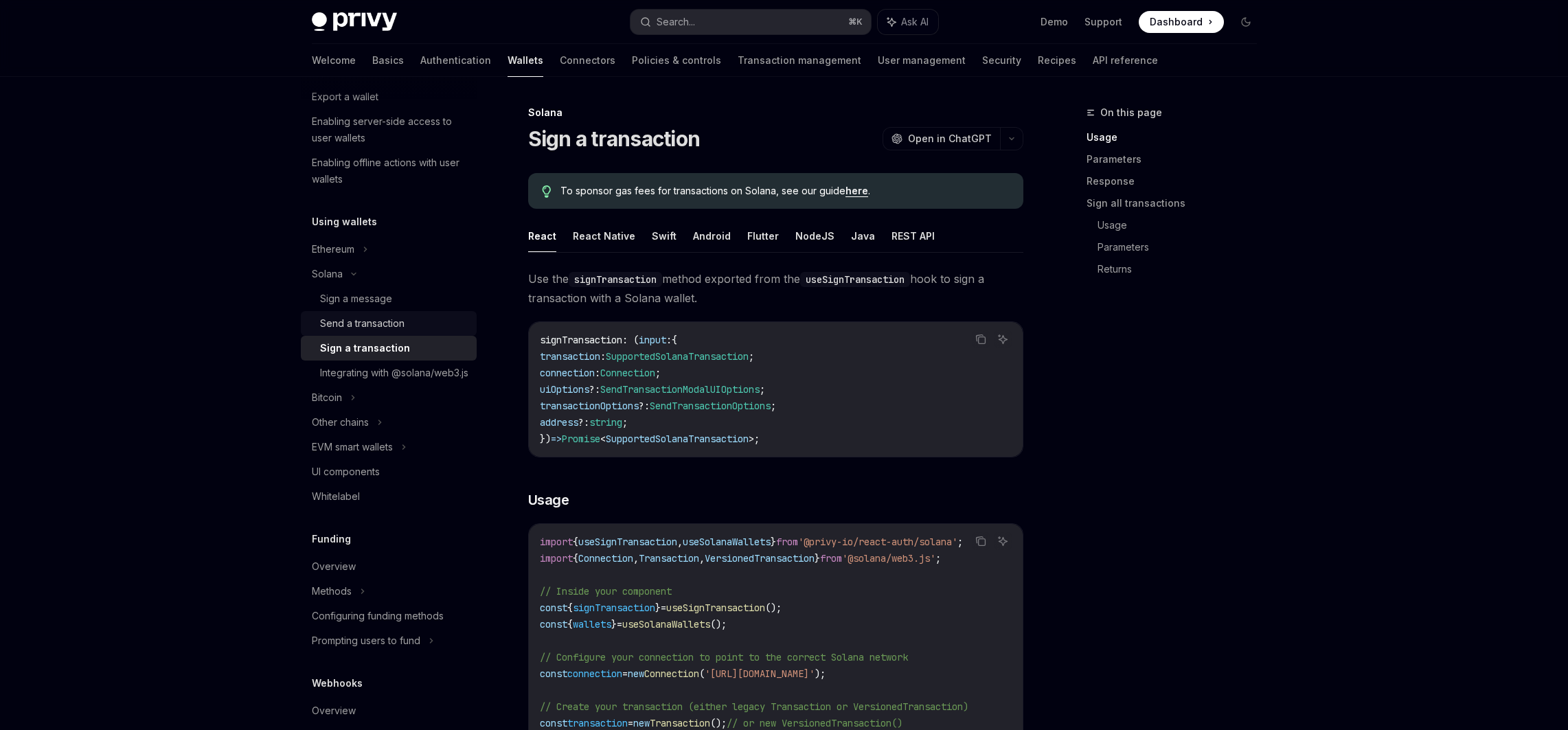
click at [351, 320] on div "Send a transaction" at bounding box center [362, 323] width 84 height 16
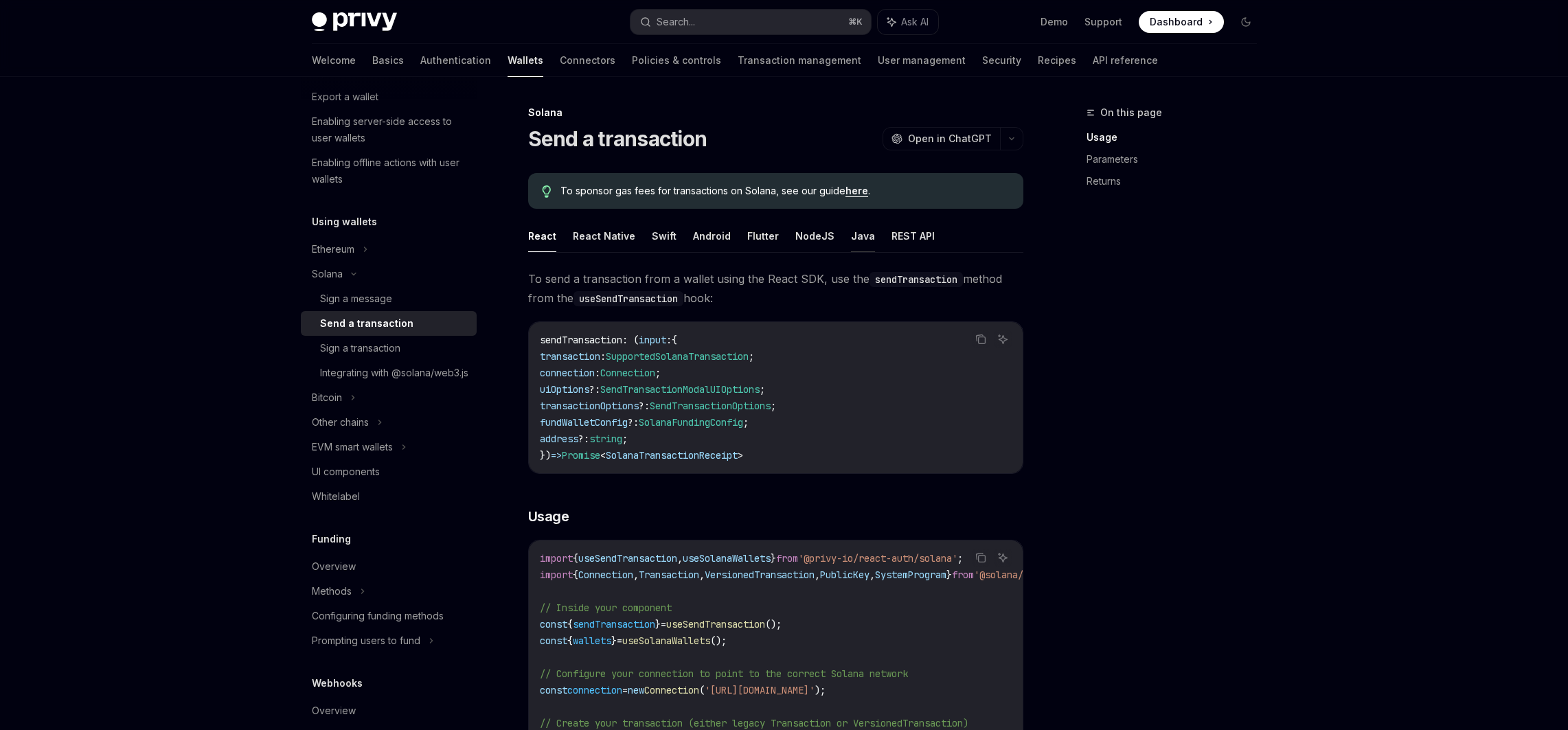
click at [857, 234] on button "Java" at bounding box center [863, 236] width 24 height 32
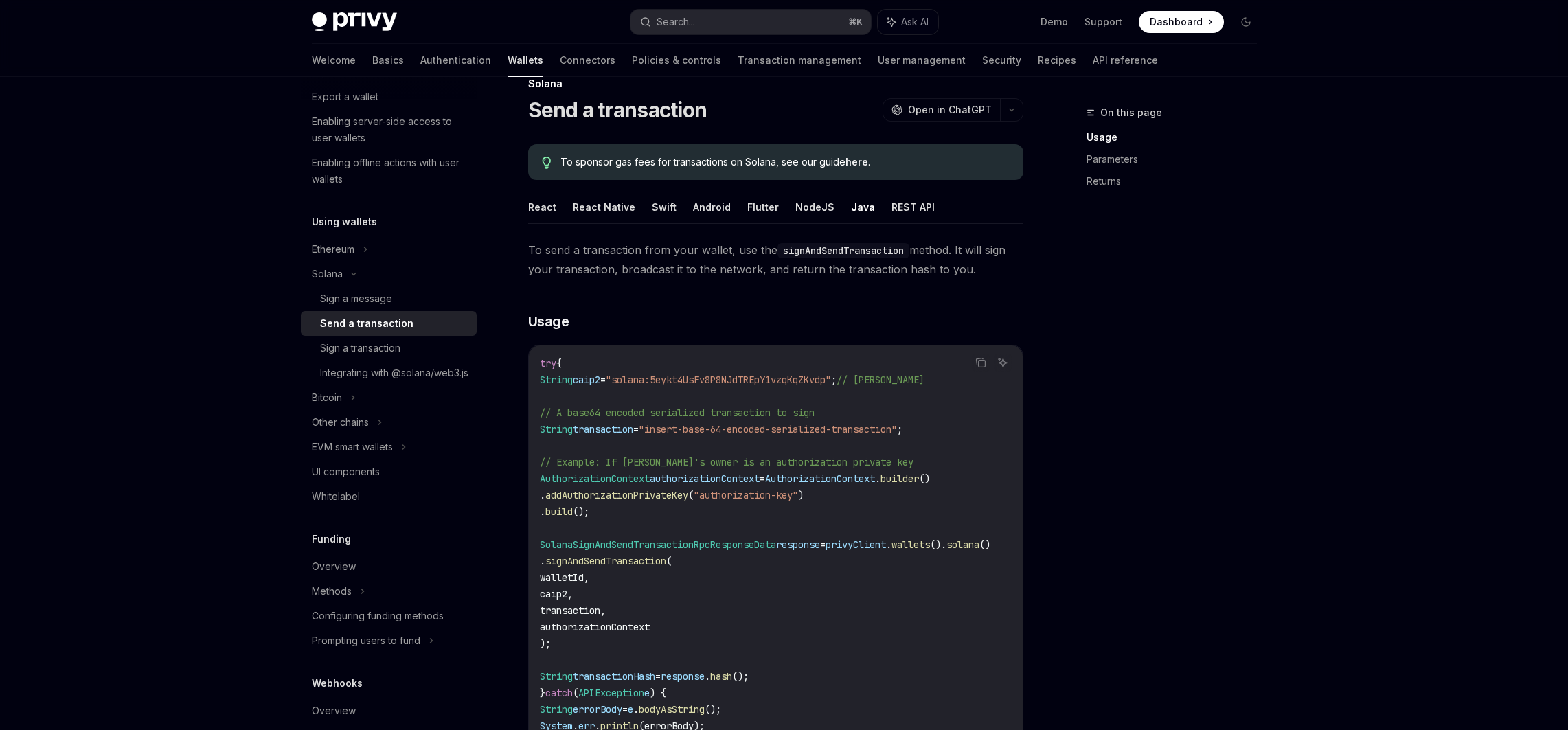
scroll to position [114, 0]
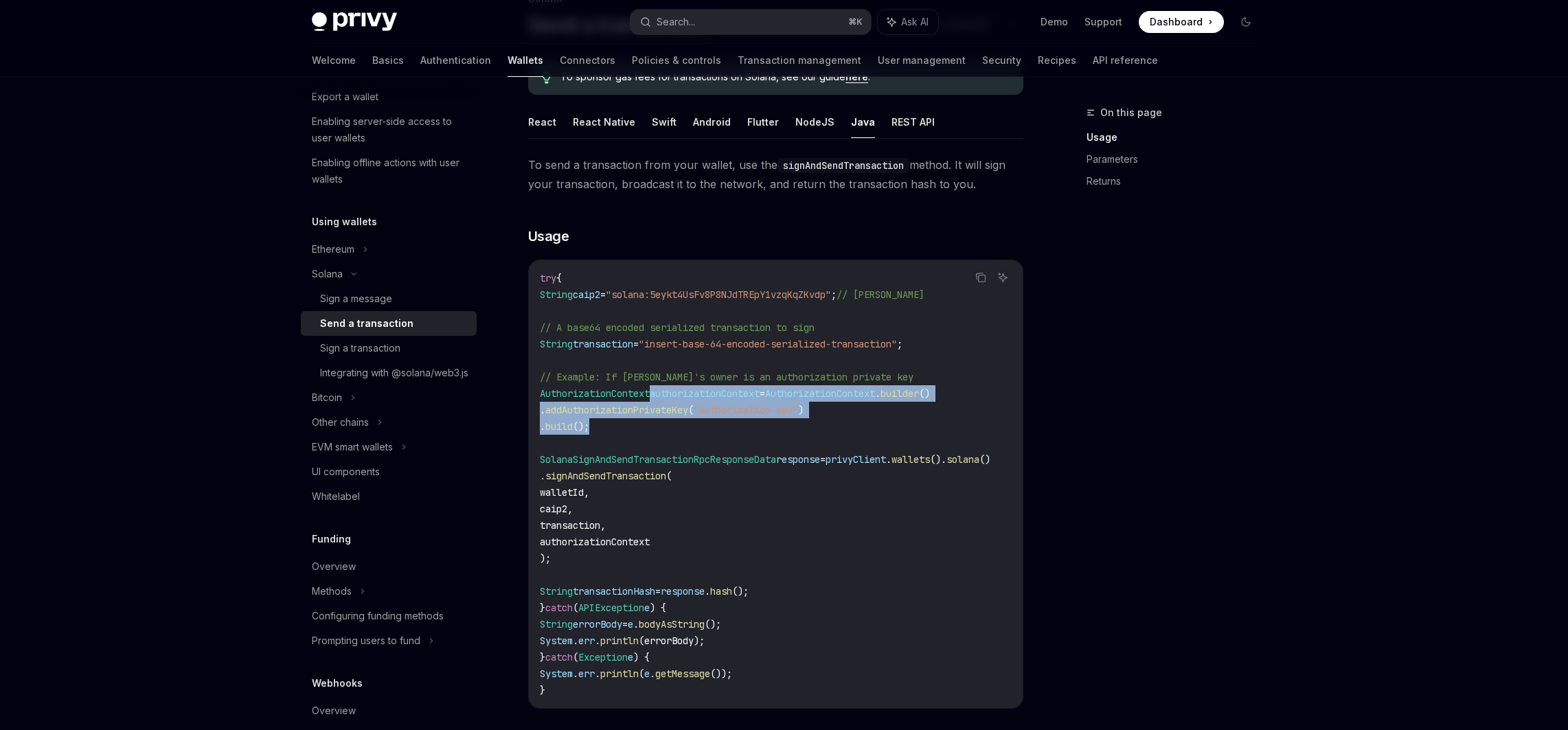
drag, startPoint x: 680, startPoint y: 391, endPoint x: 682, endPoint y: 423, distance: 32.1
click at [682, 423] on code "try { String caip2 = "solana:5eykt4UsFv8P8NJdTREpY1vzqKqZKvdp" ; // Solana Main…" at bounding box center [781, 484] width 483 height 429
drag, startPoint x: 682, startPoint y: 426, endPoint x: 568, endPoint y: 394, distance: 118.4
click at [568, 394] on code "try { String caip2 = "solana:5eykt4UsFv8P8NJdTREpY1vzqKqZKvdp" ; // Solana Main…" at bounding box center [781, 484] width 483 height 429
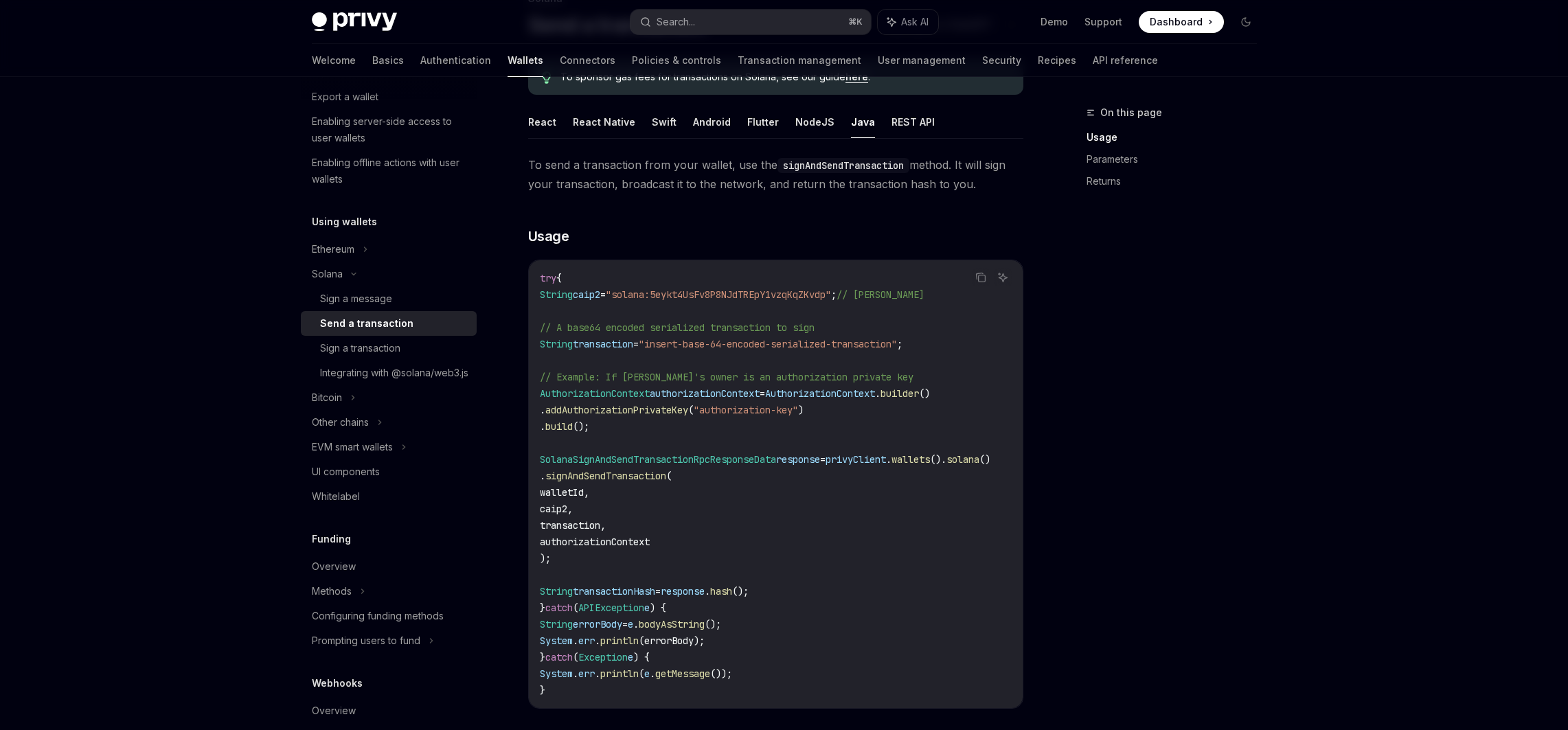
drag, startPoint x: 752, startPoint y: 374, endPoint x: 749, endPoint y: 382, distance: 8.5
click at [753, 374] on span "// Example: If [PERSON_NAME]'s owner is an authorization private key" at bounding box center [727, 377] width 374 height 12
drag, startPoint x: 660, startPoint y: 502, endPoint x: 675, endPoint y: 540, distance: 40.9
click at [675, 540] on code "try { String caip2 = "solana:5eykt4UsFv8P8NJdTREpY1vzqKqZKvdp" ; // Solana Main…" at bounding box center [781, 484] width 483 height 429
click at [675, 558] on code "try { String caip2 = "solana:5eykt4UsFv8P8NJdTREpY1vzqKqZKvdp" ; // Solana Main…" at bounding box center [781, 484] width 483 height 429
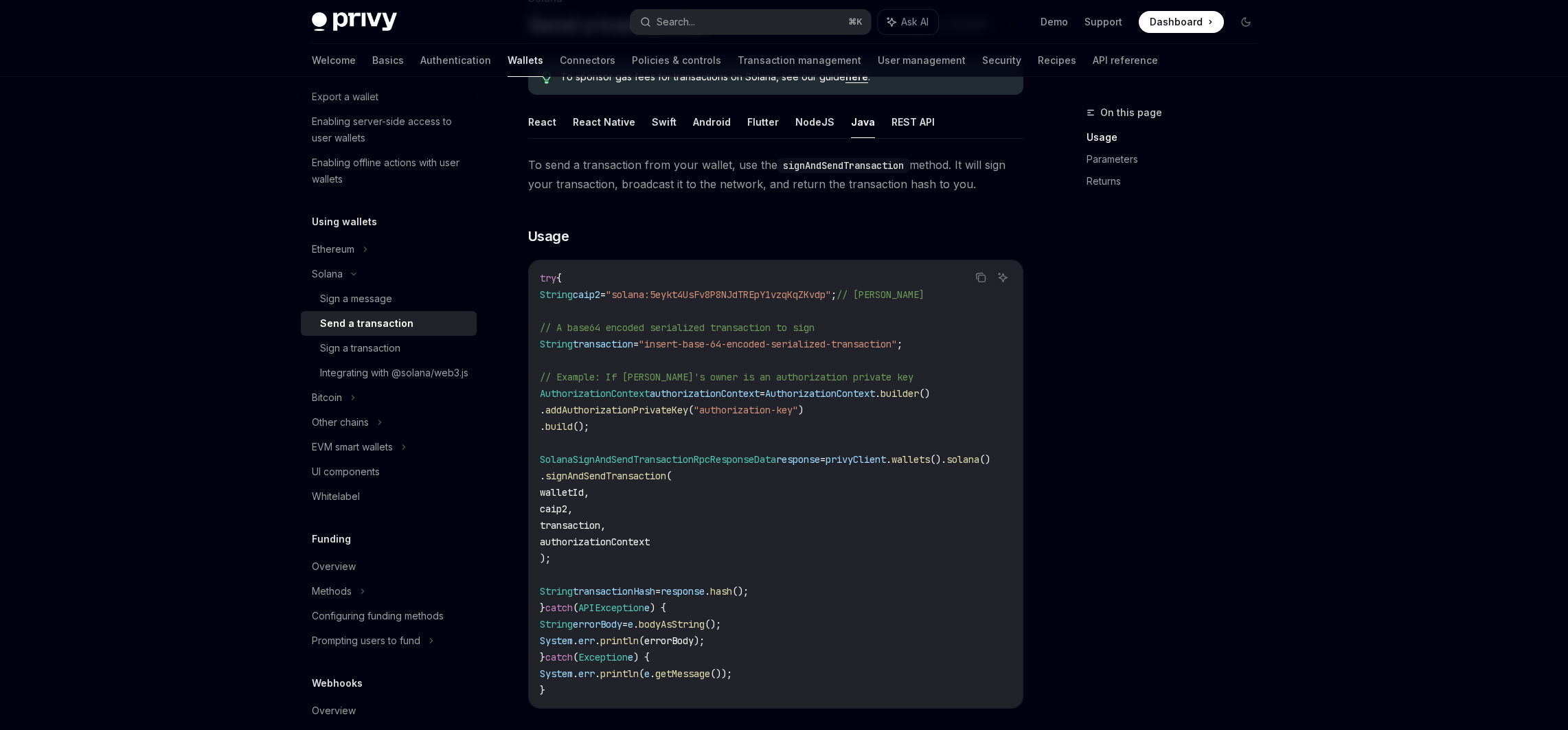
click at [606, 528] on span "transaction," at bounding box center [572, 525] width 65 height 12
click at [899, 111] on button "REST API" at bounding box center [913, 122] width 44 height 32
type textarea "*"
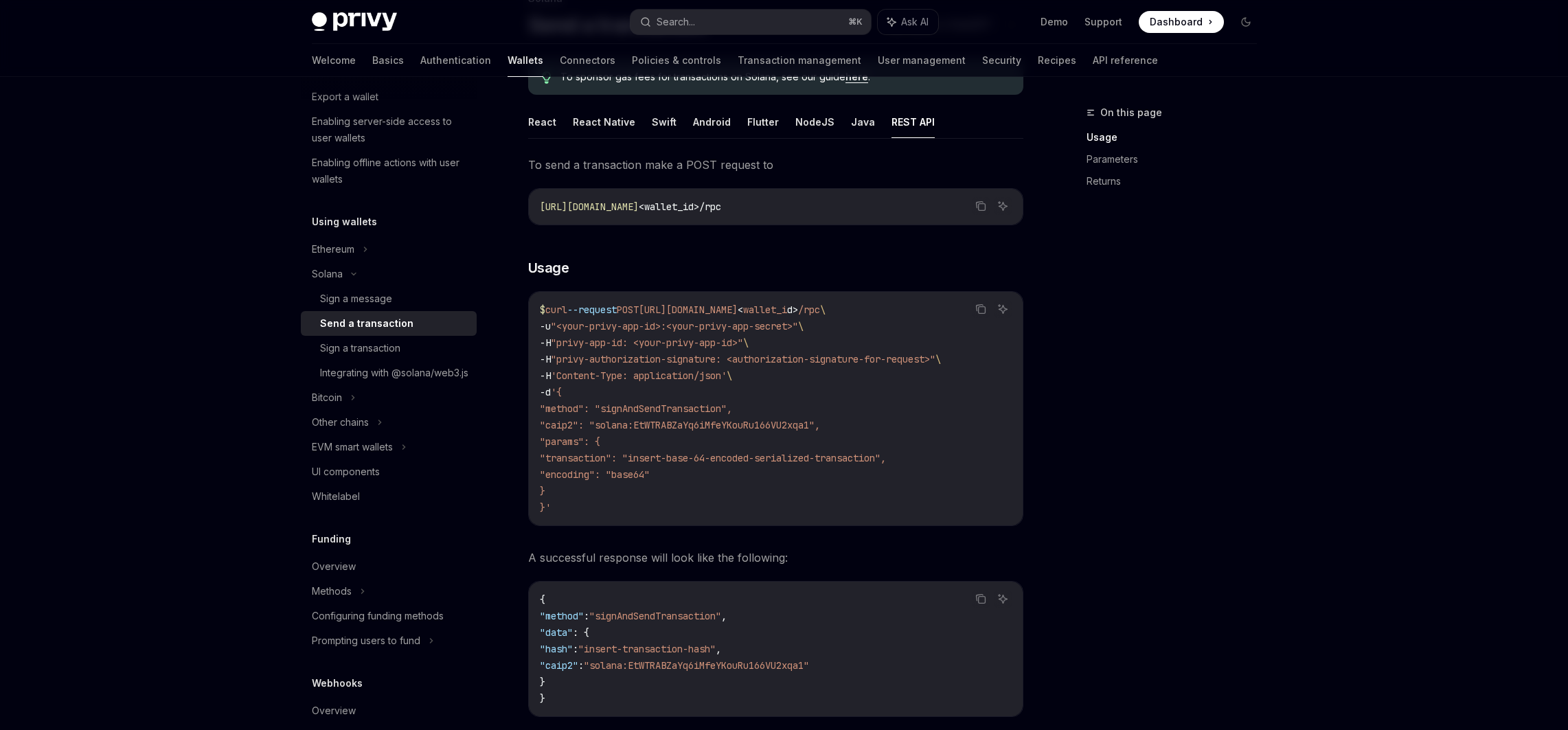
click at [645, 469] on span ""encoding": "base64"" at bounding box center [595, 475] width 110 height 12
click at [619, 477] on span ""encoding": "base64"" at bounding box center [595, 475] width 110 height 12
click at [650, 479] on span ""encoding": "base64"" at bounding box center [595, 475] width 110 height 12
click at [702, 454] on span ""transaction": "insert-base-64-encoded-serialized-transaction"," at bounding box center [713, 458] width 346 height 12
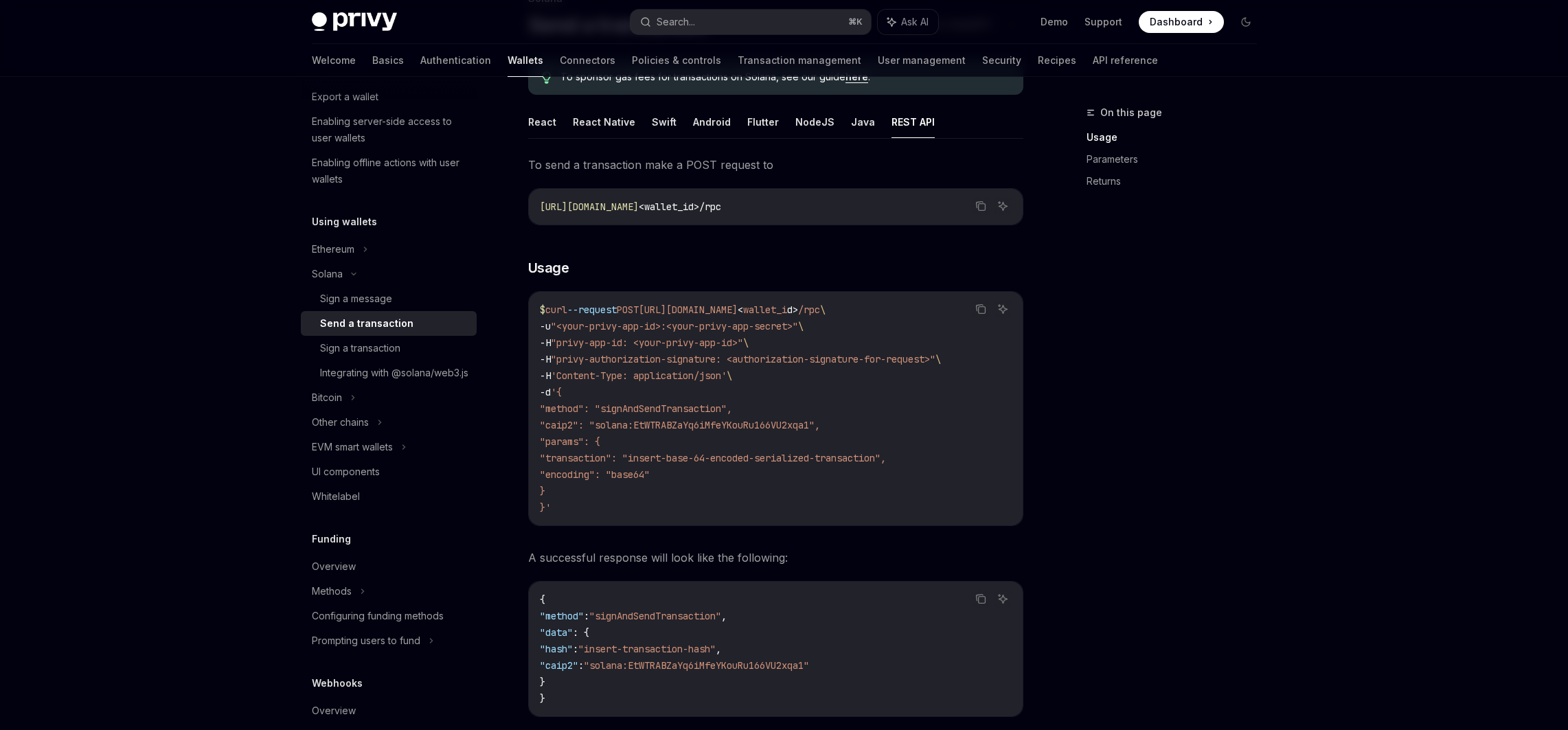
click at [600, 420] on span ""caip2": "solana:EtWTRABZaYq6iMfeYKouRu166VU2xqa1"," at bounding box center [680, 424] width 280 height 12
click at [675, 414] on span ""method": "signAndSendTransaction"," at bounding box center [636, 408] width 193 height 12
click at [670, 428] on span ""caip2": "solana:EtWTRABZaYq6iMfeYKouRu166VU2xqa1"," at bounding box center [680, 424] width 280 height 12
click at [1060, 206] on div "On this page Usage Parameters Returns" at bounding box center [1164, 417] width 209 height 626
